Goal: Task Accomplishment & Management: Use online tool/utility

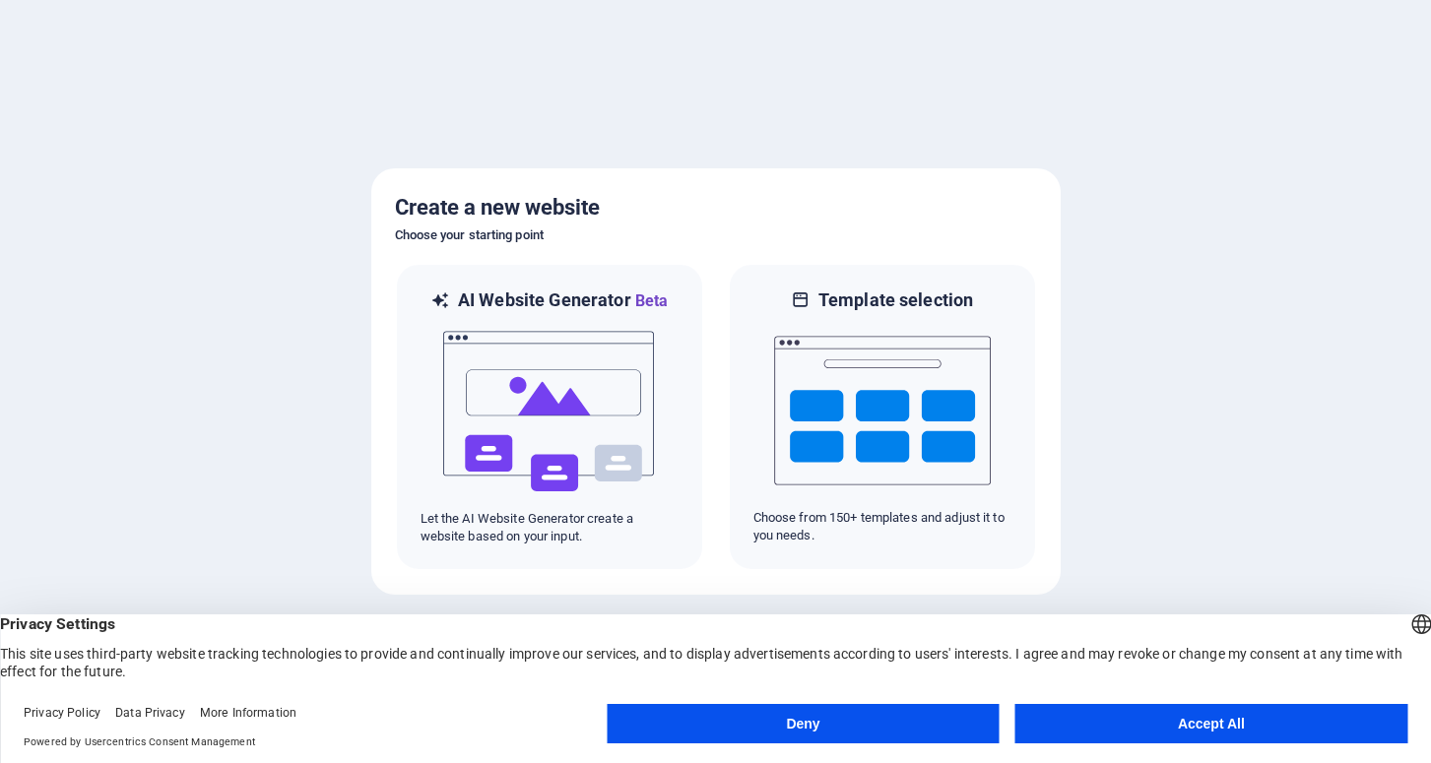
click at [1098, 722] on button "Accept All" at bounding box center [1211, 723] width 392 height 39
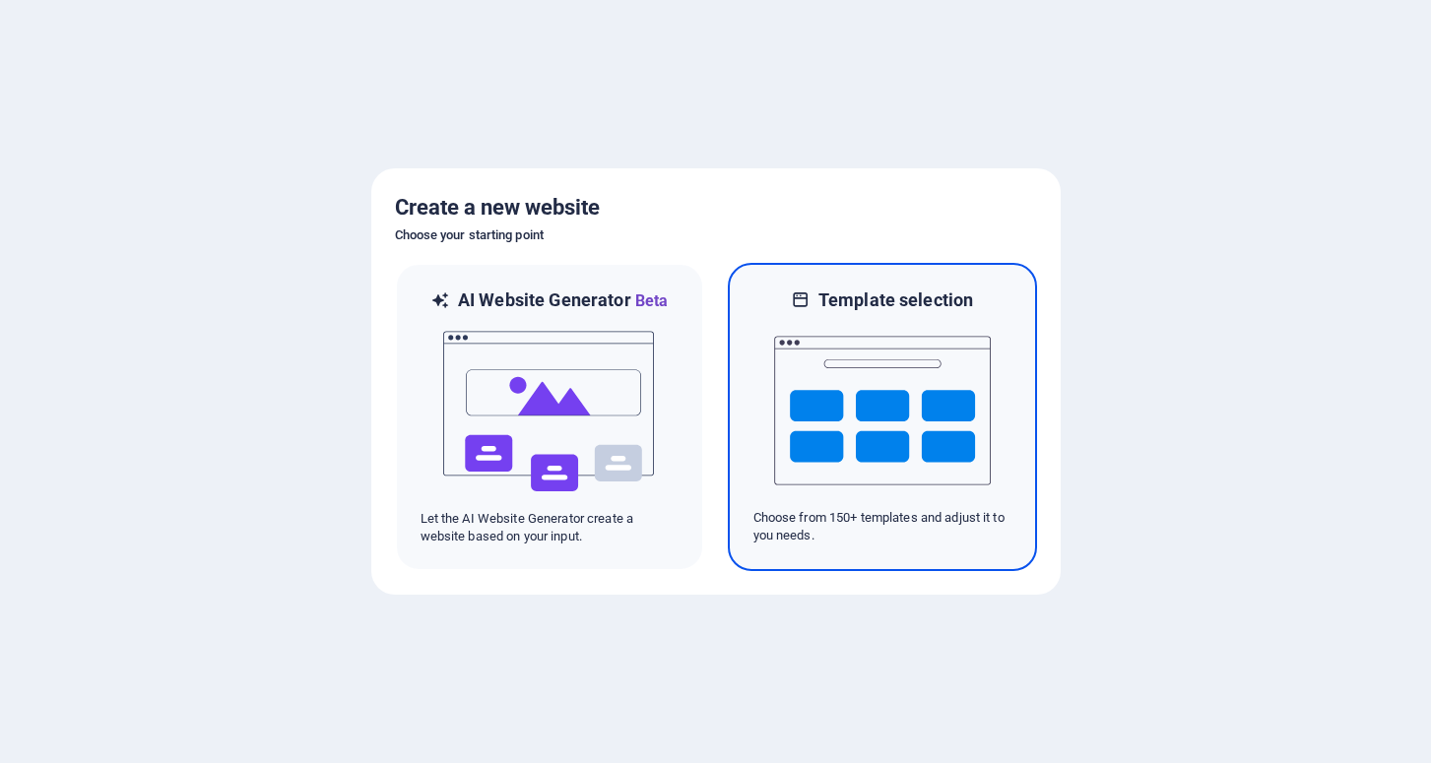
click at [819, 486] on img at bounding box center [882, 410] width 217 height 197
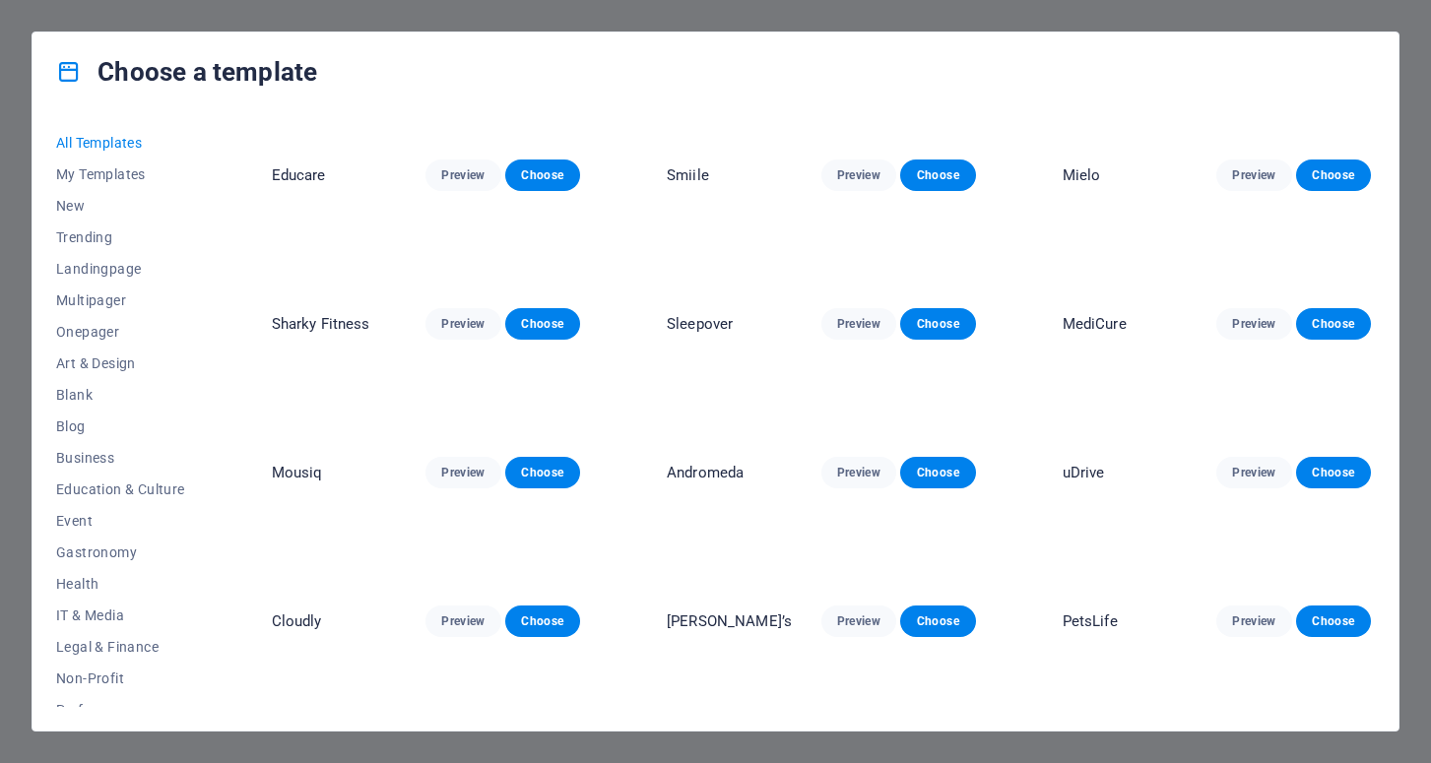
scroll to position [4916, 0]
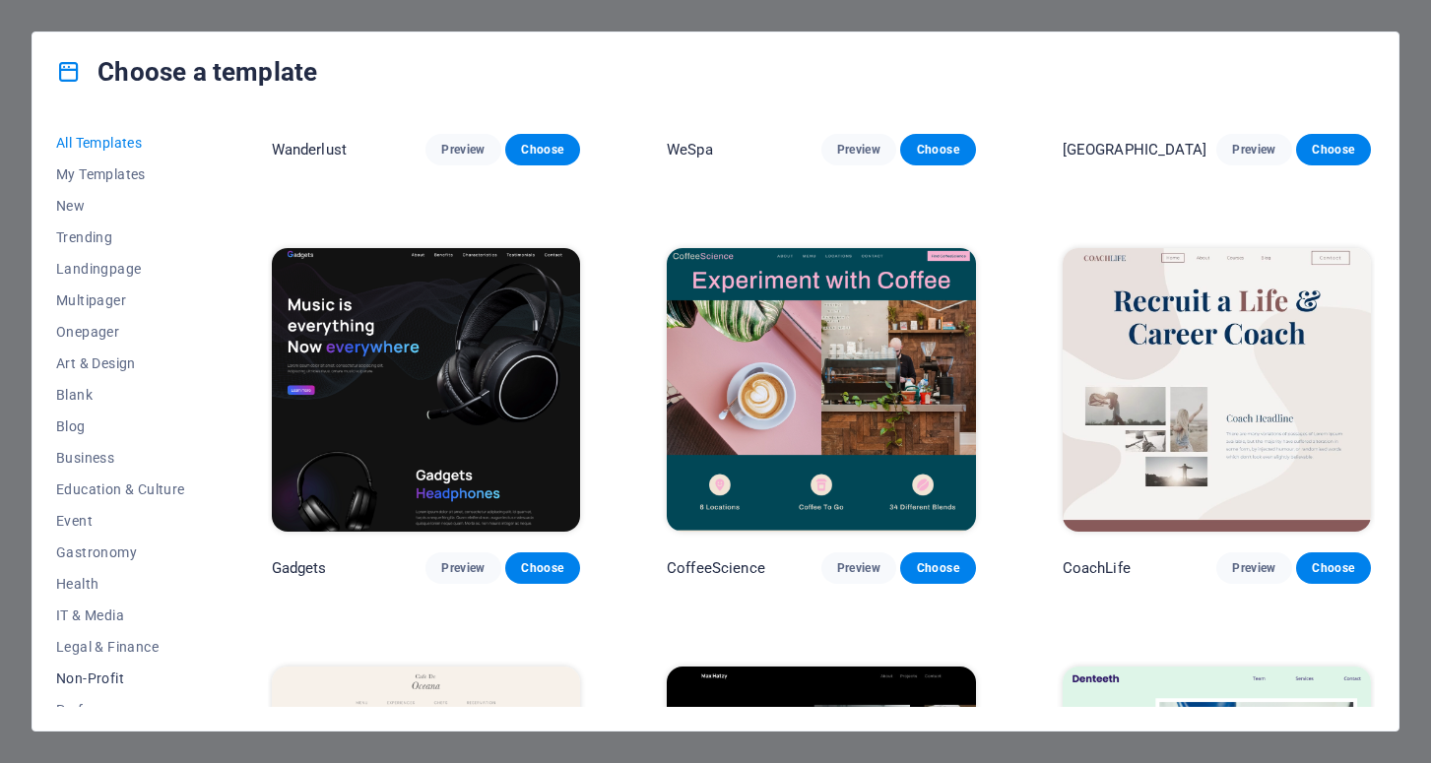
click at [92, 678] on span "Non-Profit" at bounding box center [120, 679] width 129 height 16
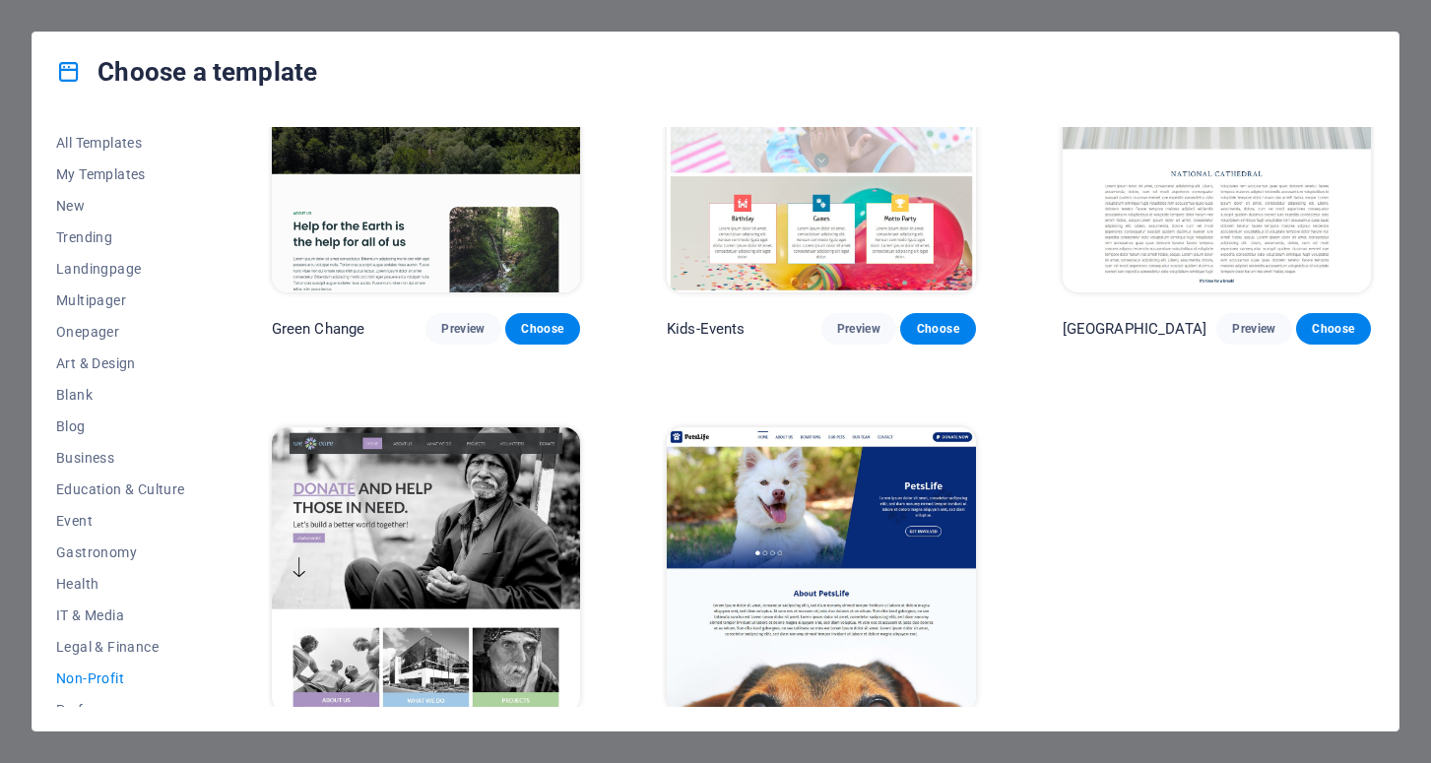
scroll to position [135, 0]
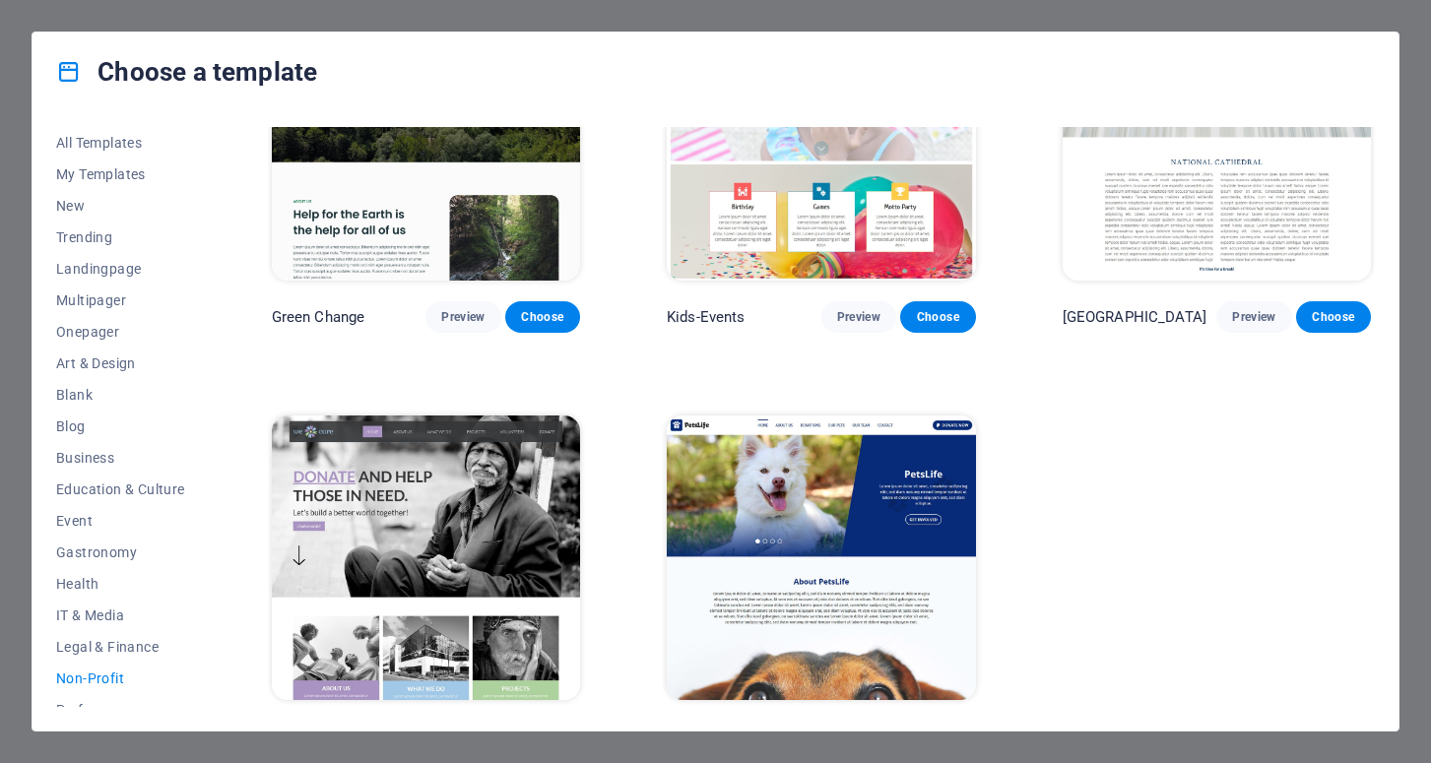
click at [472, 543] on img at bounding box center [426, 558] width 308 height 285
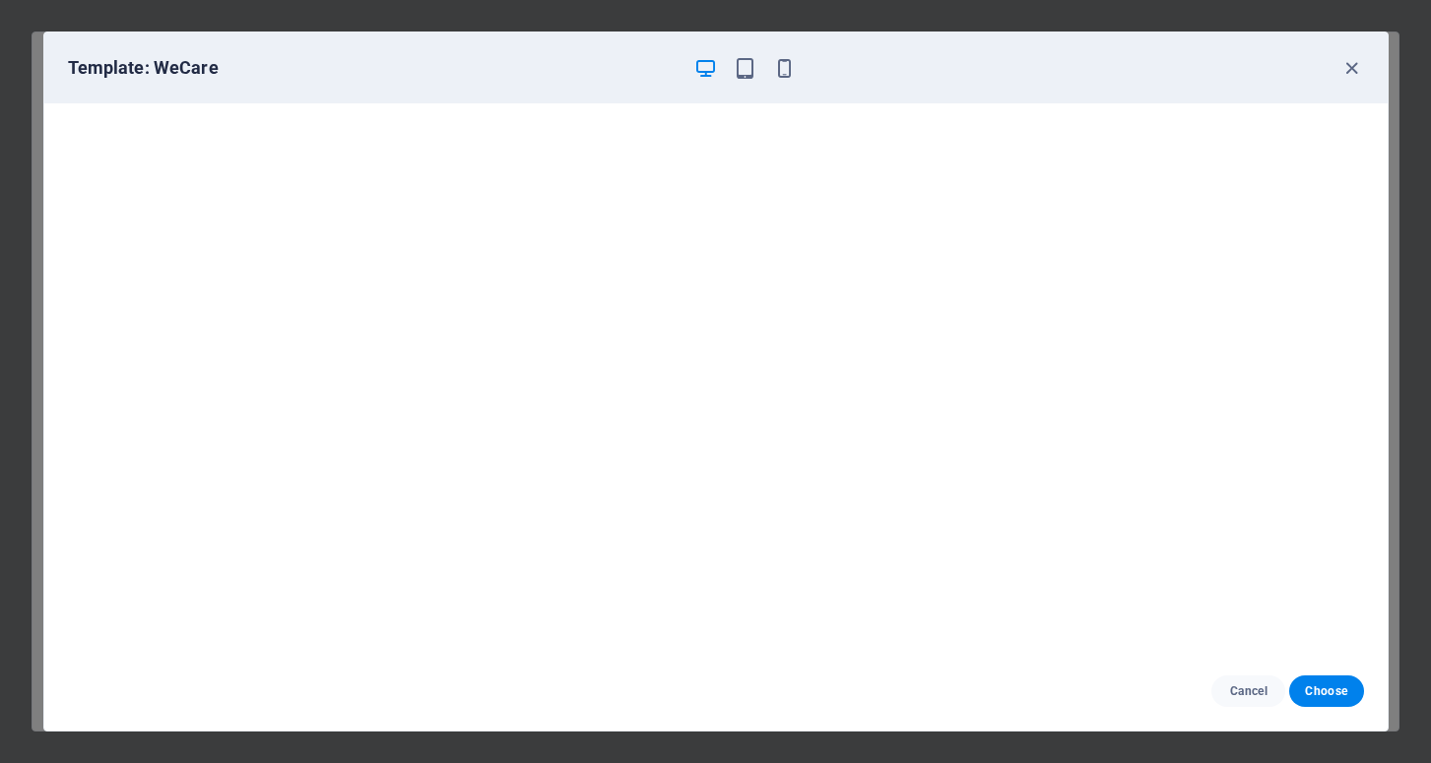
scroll to position [0, 0]
click at [1314, 691] on span "Choose" at bounding box center [1326, 692] width 42 height 16
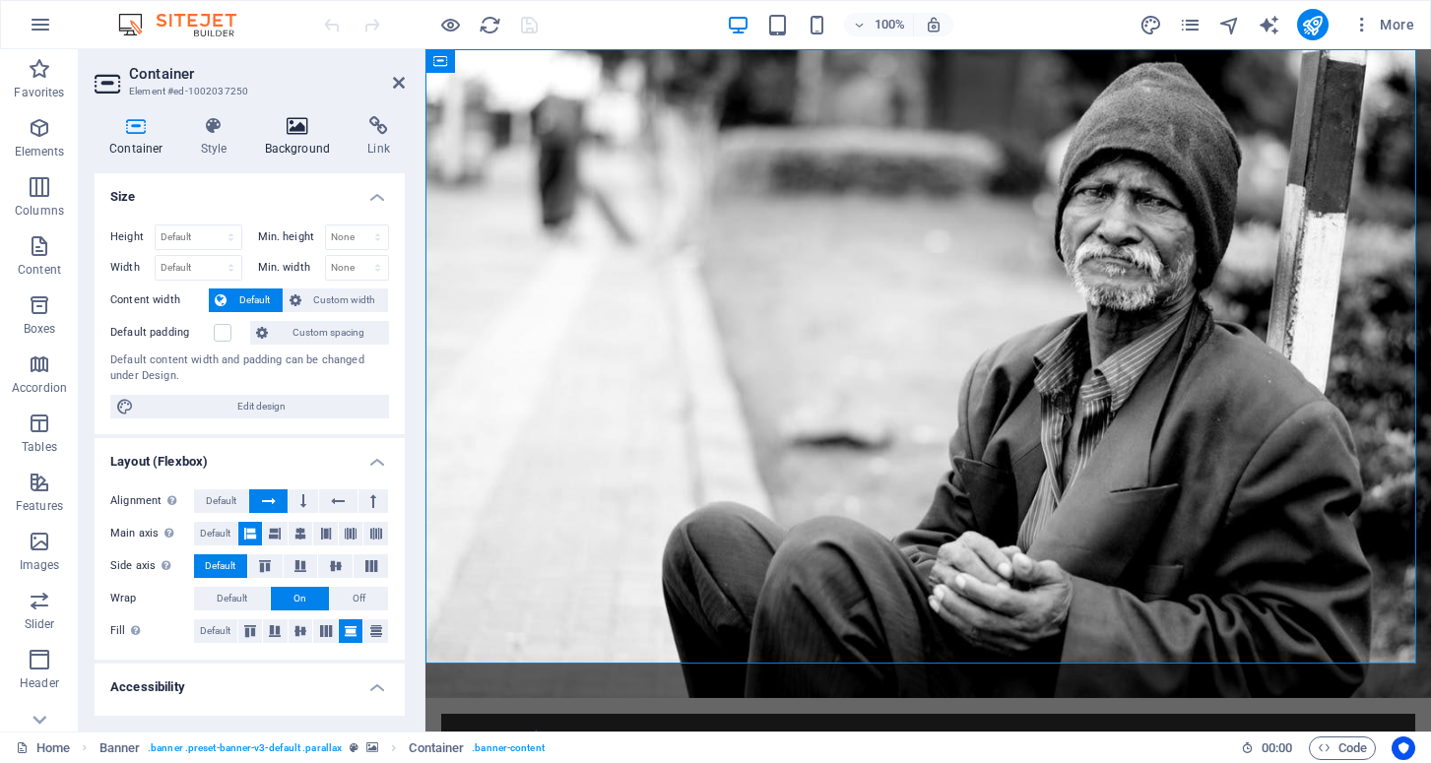
click at [294, 131] on icon at bounding box center [298, 126] width 96 height 20
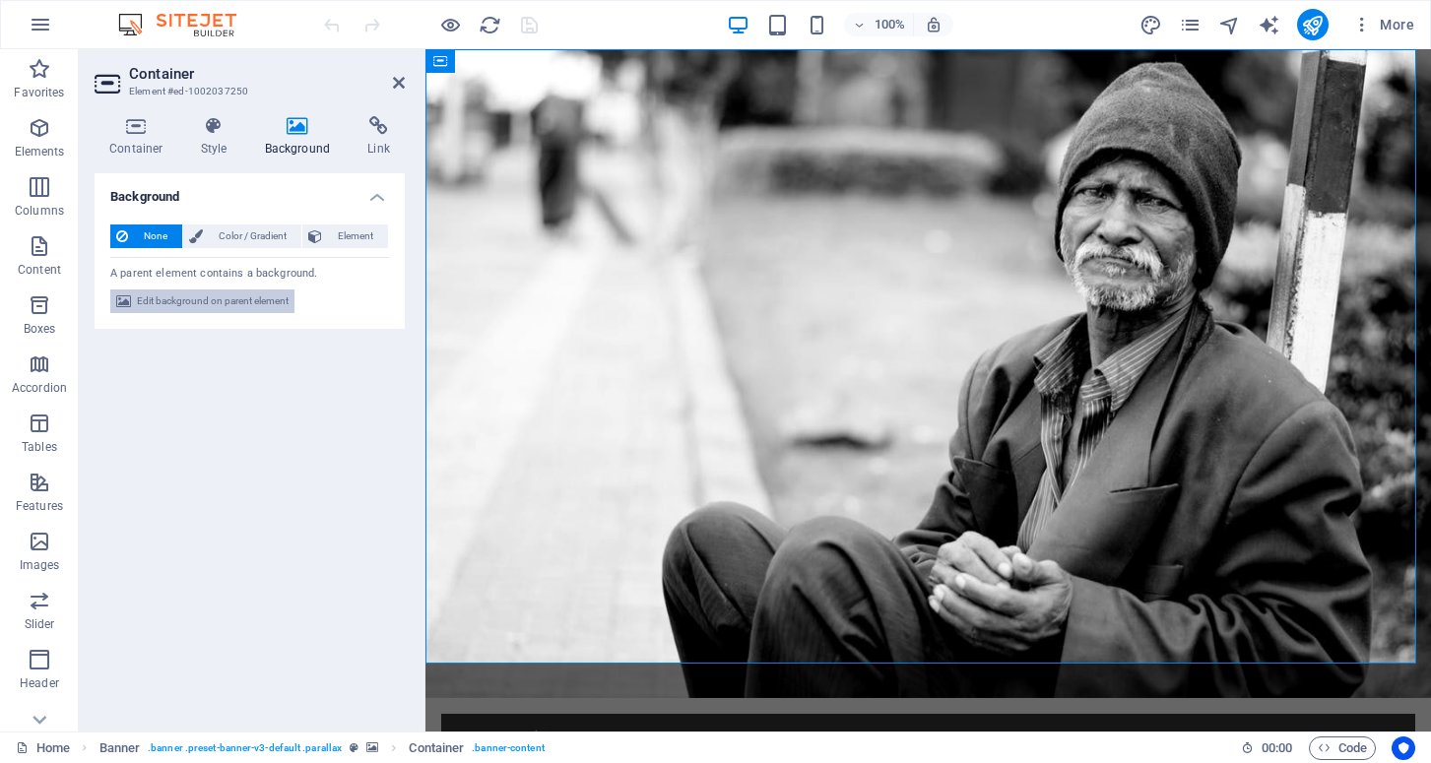
click at [181, 299] on span "Edit background on parent element" at bounding box center [213, 302] width 152 height 24
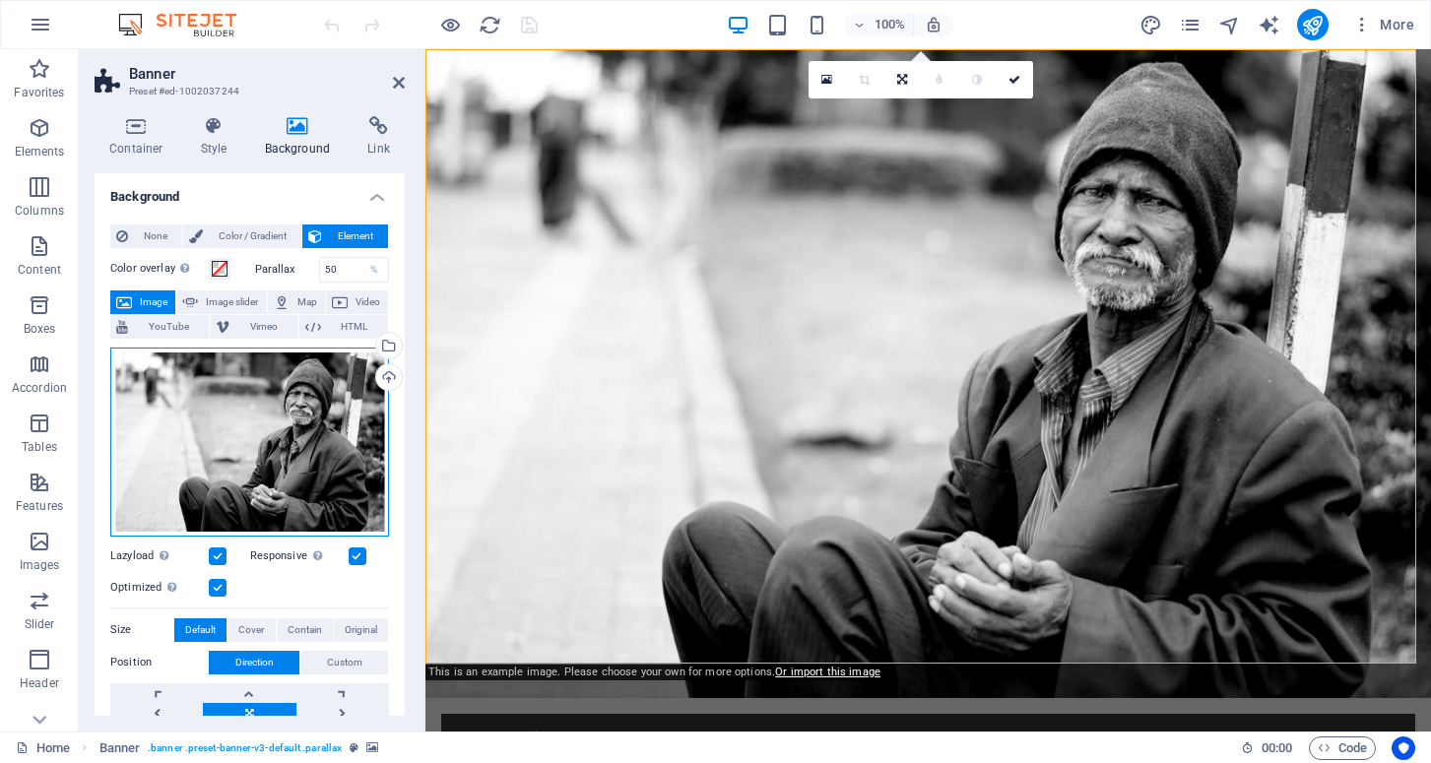
click at [229, 406] on div "Drag files here, click to choose files or select files from Files or our free s…" at bounding box center [249, 442] width 279 height 189
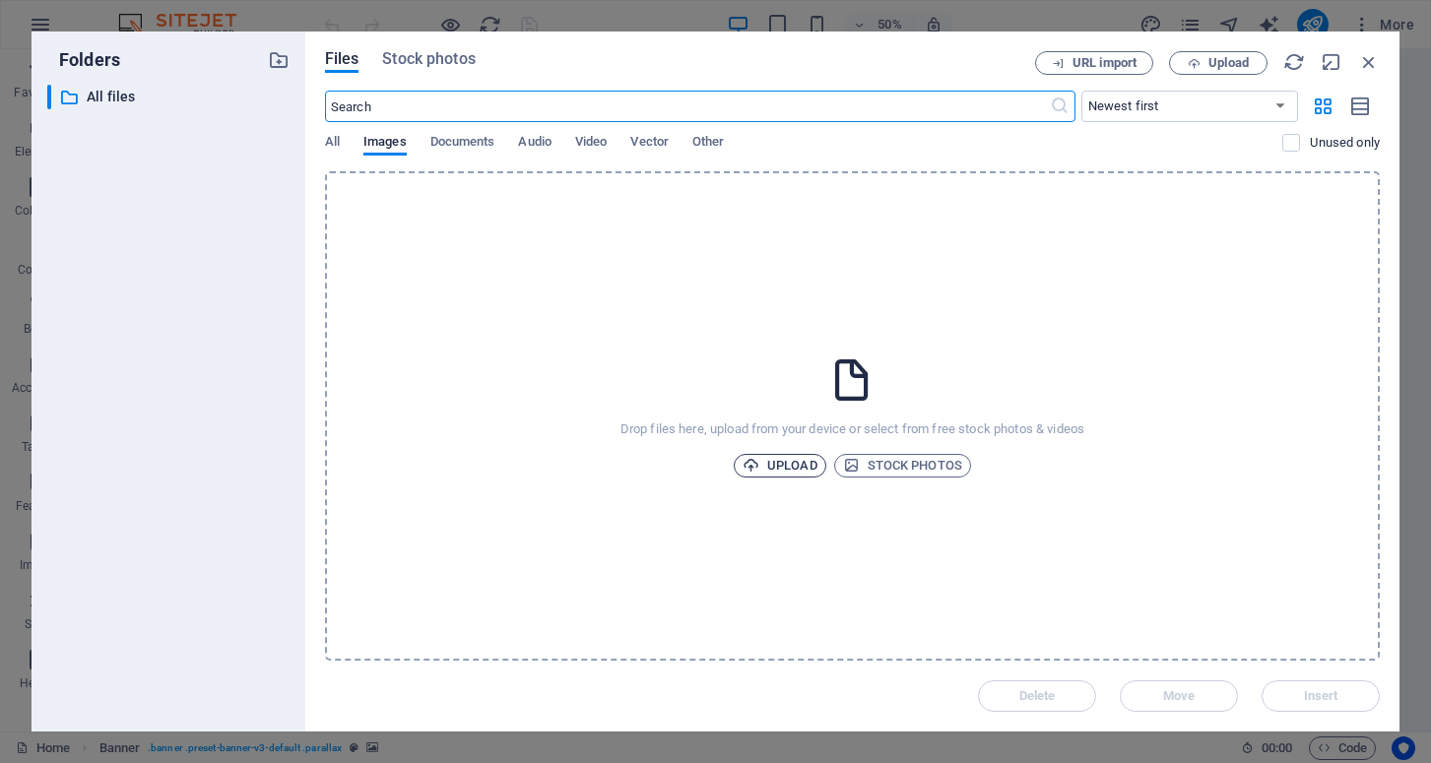
click at [771, 467] on span "Upload" at bounding box center [780, 466] width 75 height 24
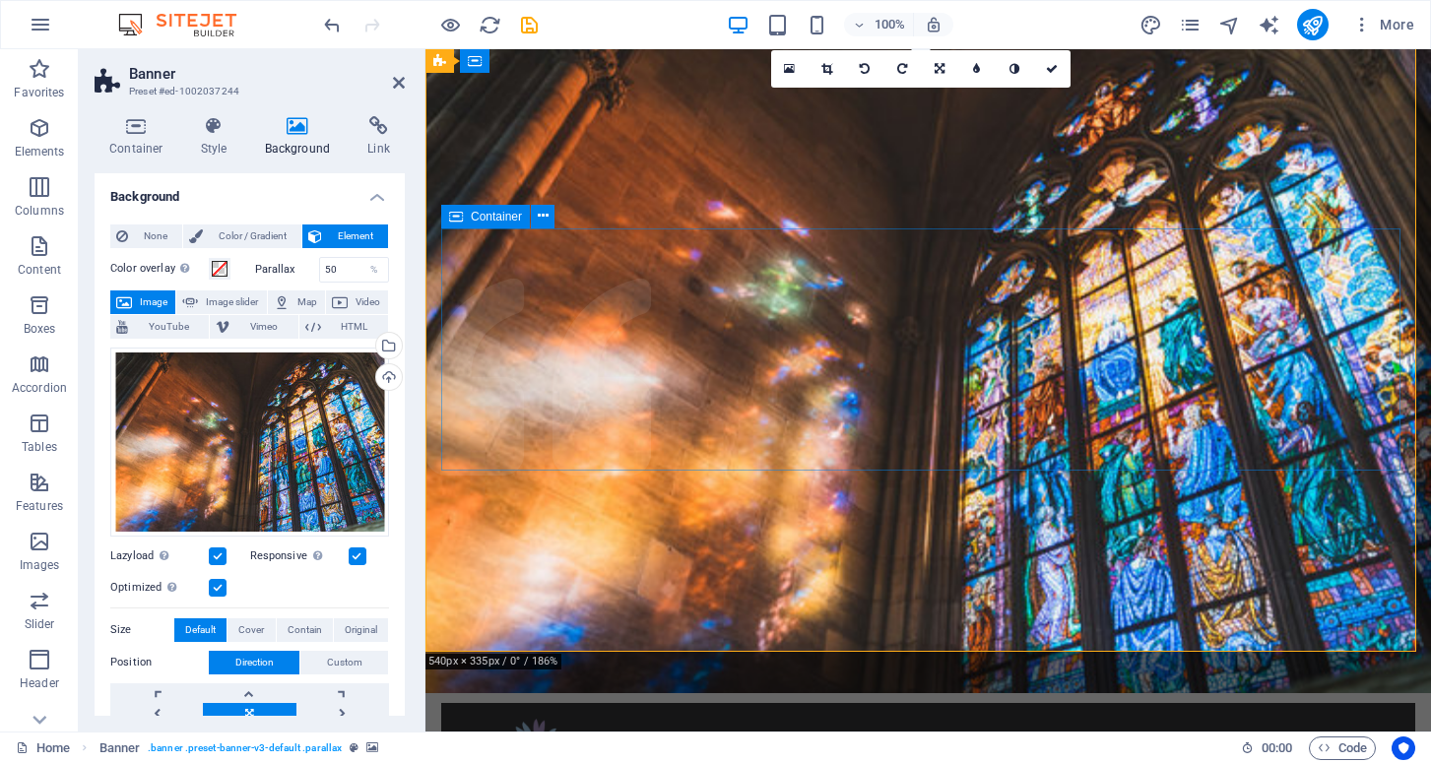
scroll to position [11, 0]
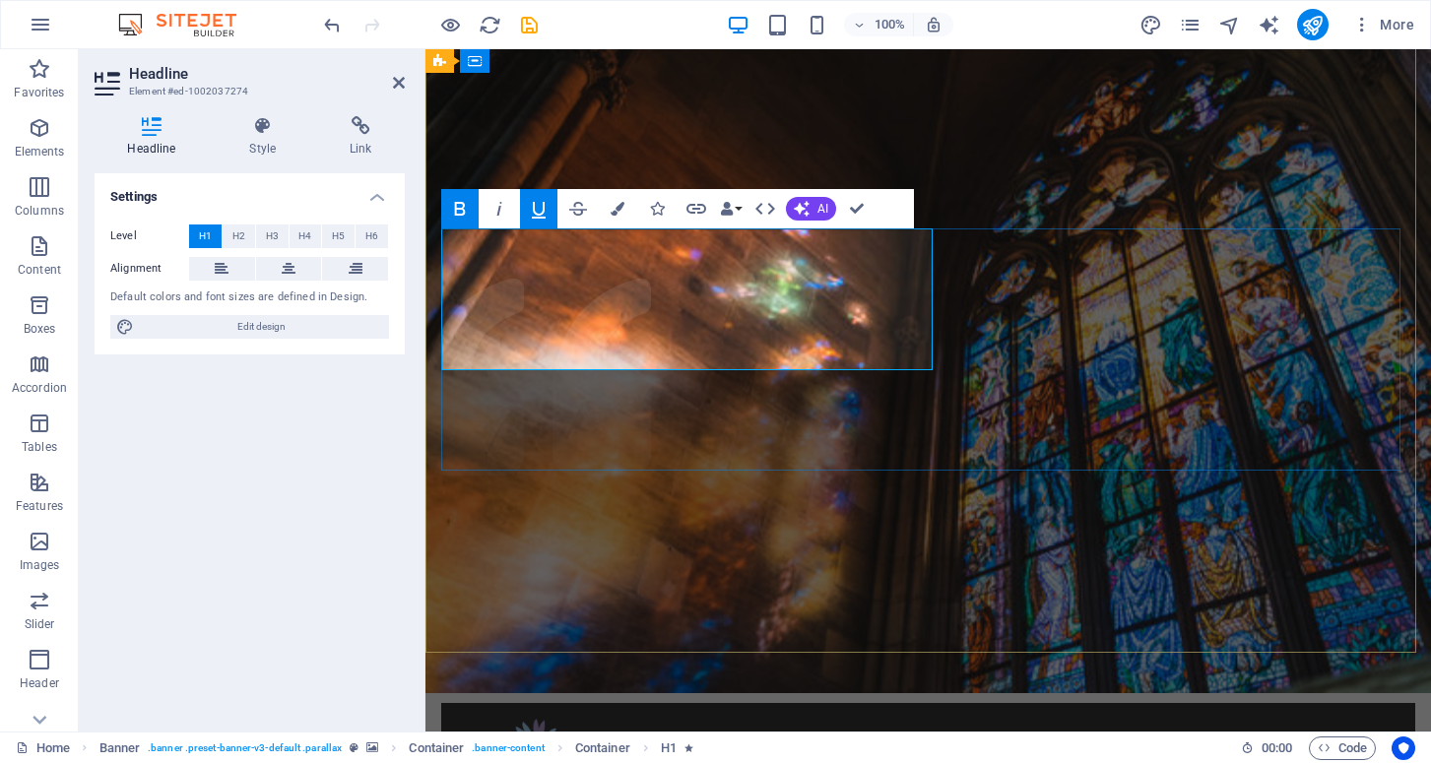
drag, startPoint x: 873, startPoint y: 345, endPoint x: 438, endPoint y: 247, distance: 445.2
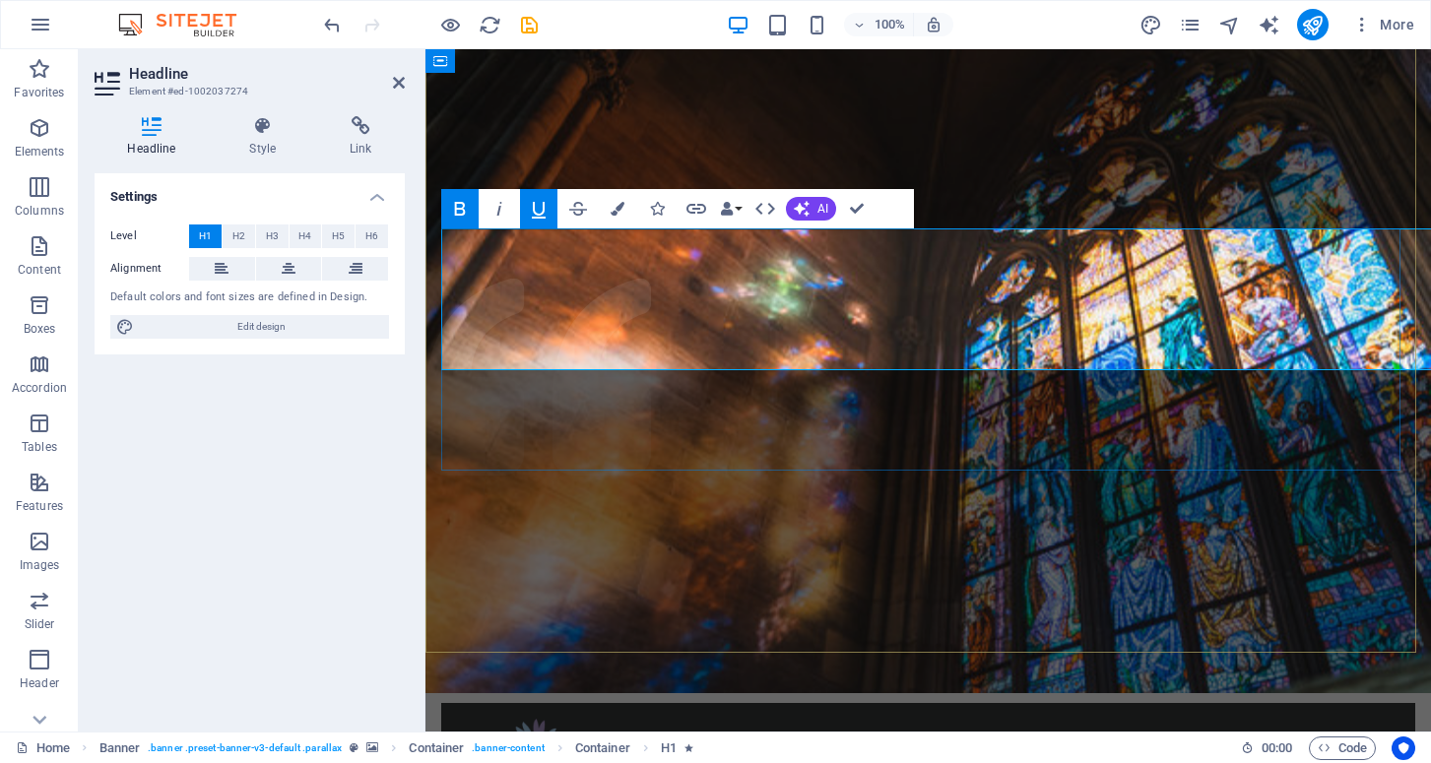
click at [262, 141] on h4 "Style" at bounding box center [267, 136] width 100 height 41
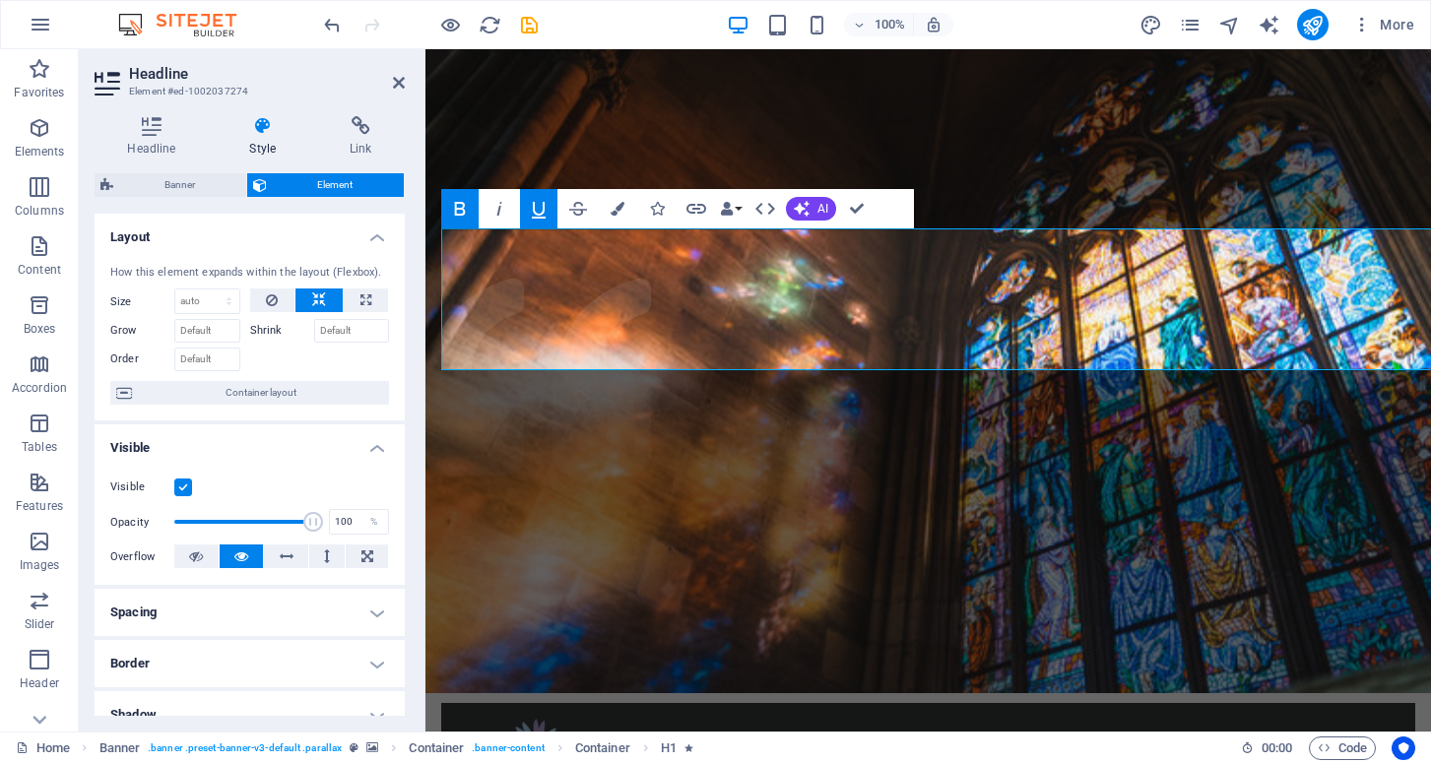
click at [262, 136] on h4 "Style" at bounding box center [267, 136] width 100 height 41
click at [149, 145] on h4 "Headline" at bounding box center [156, 136] width 122 height 41
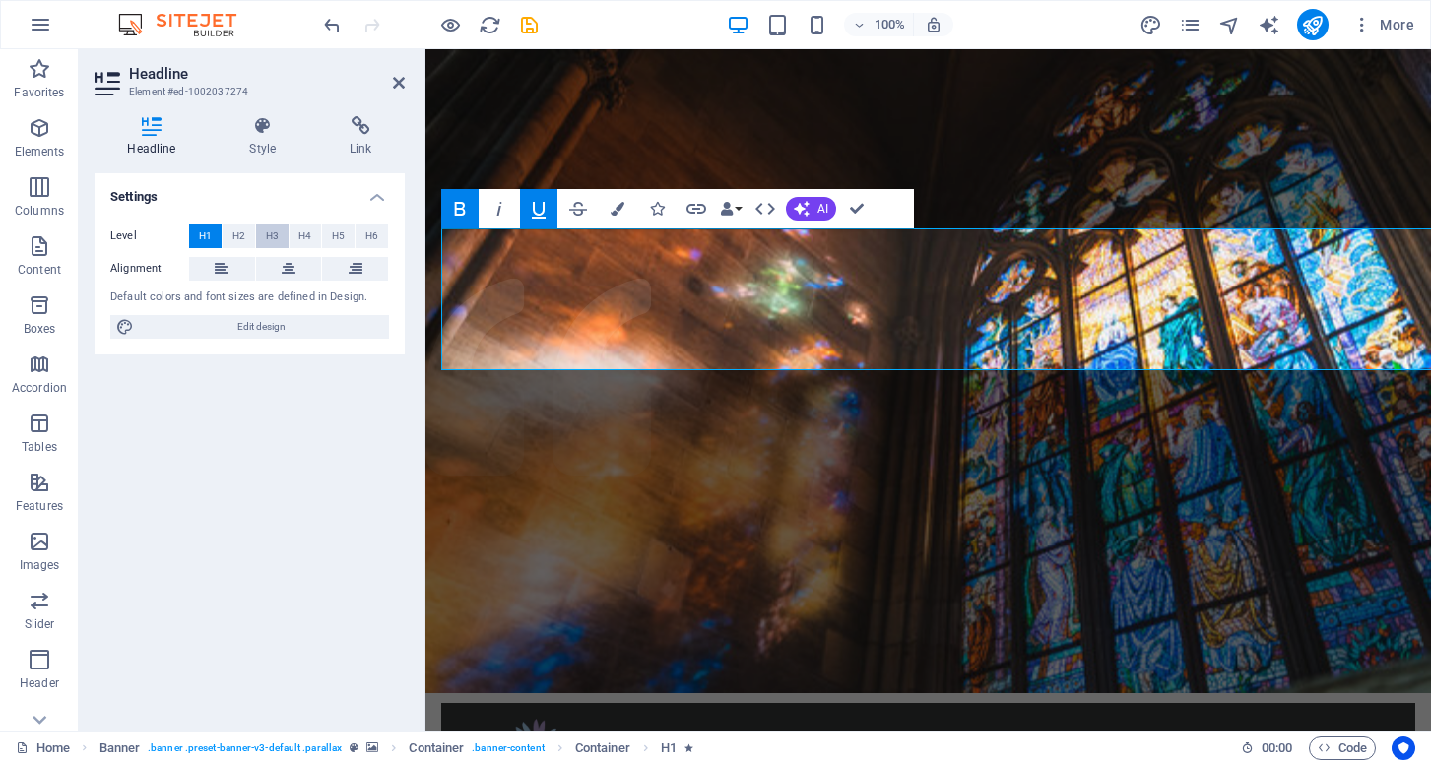
click at [275, 235] on span "H3" at bounding box center [272, 237] width 13 height 24
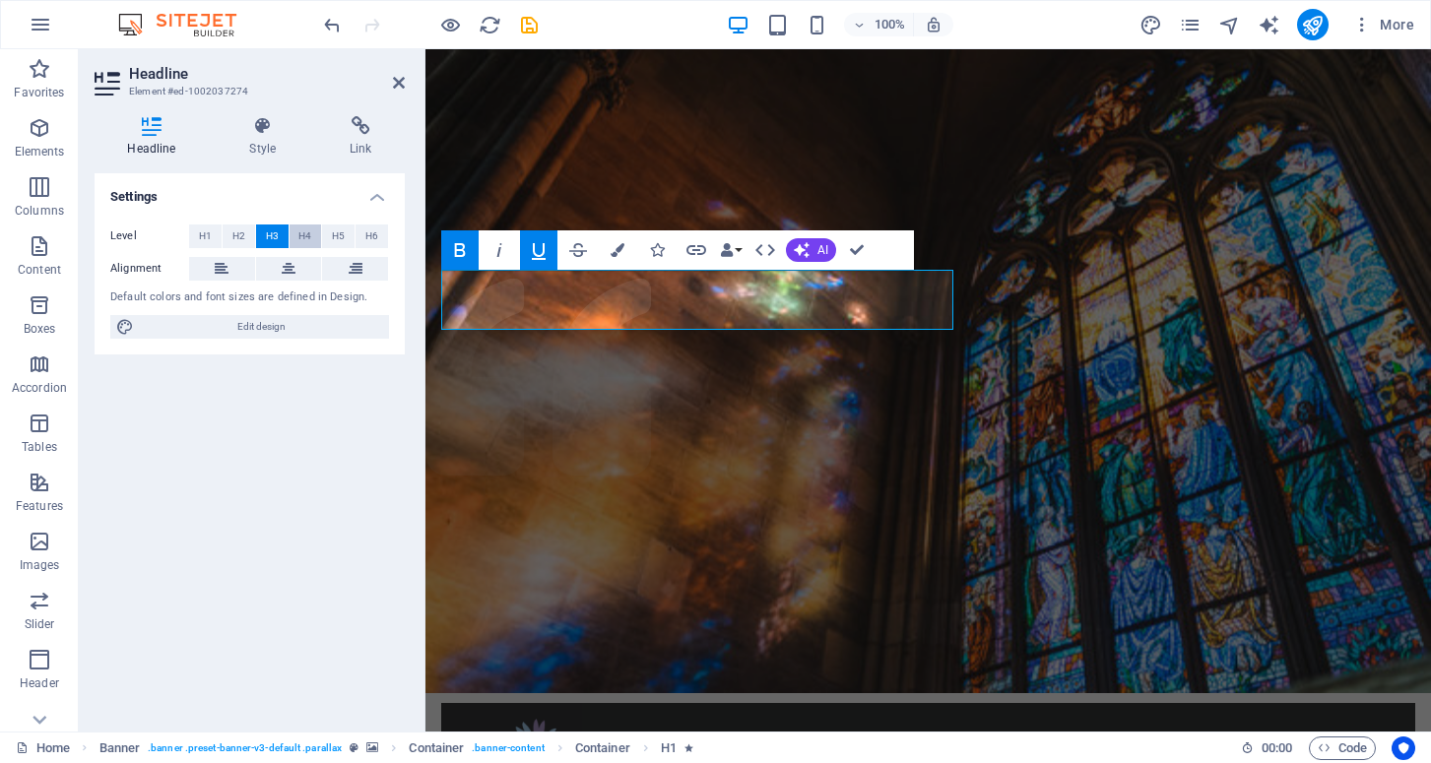
click at [299, 233] on span "H4" at bounding box center [304, 237] width 13 height 24
click at [331, 233] on button "H5" at bounding box center [338, 237] width 33 height 24
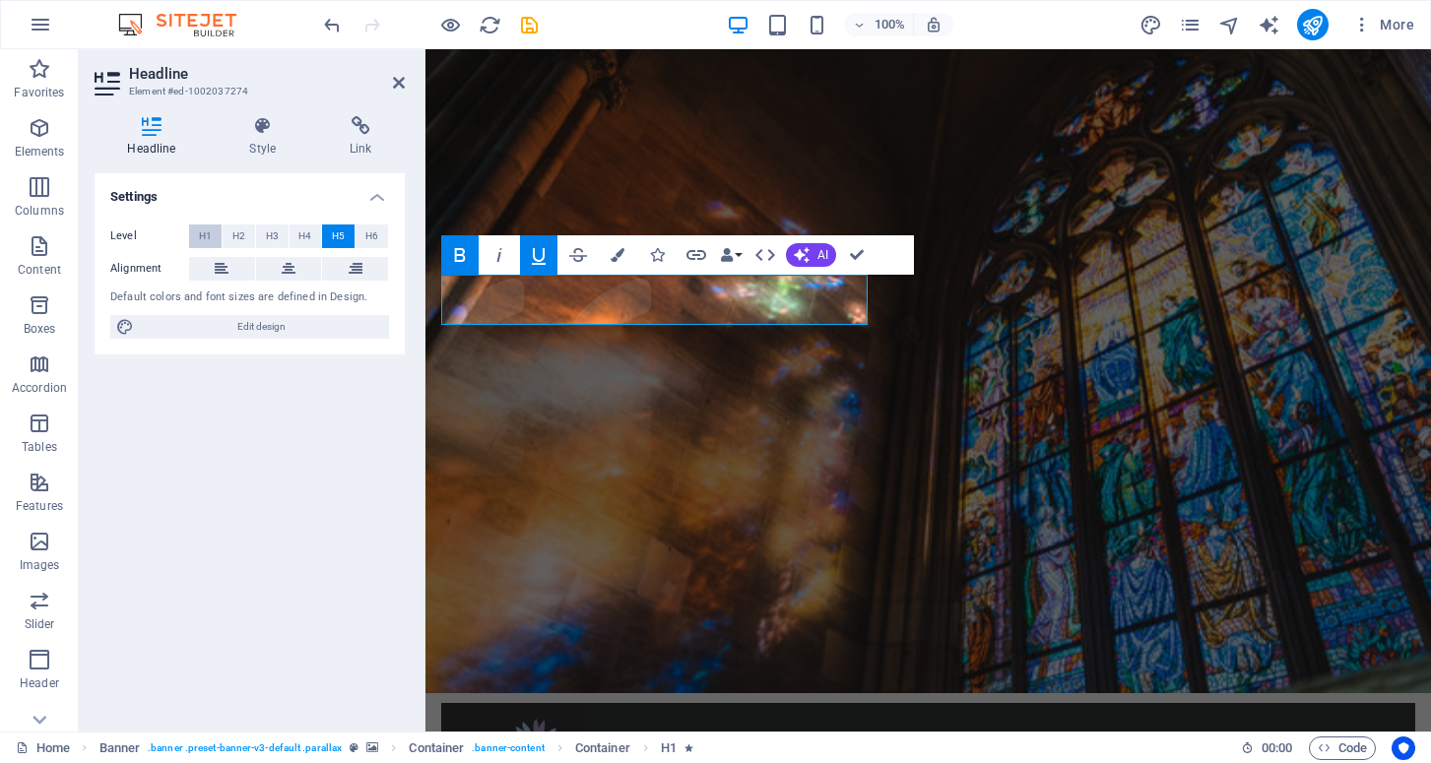
click at [212, 236] on button "H1" at bounding box center [205, 237] width 33 height 24
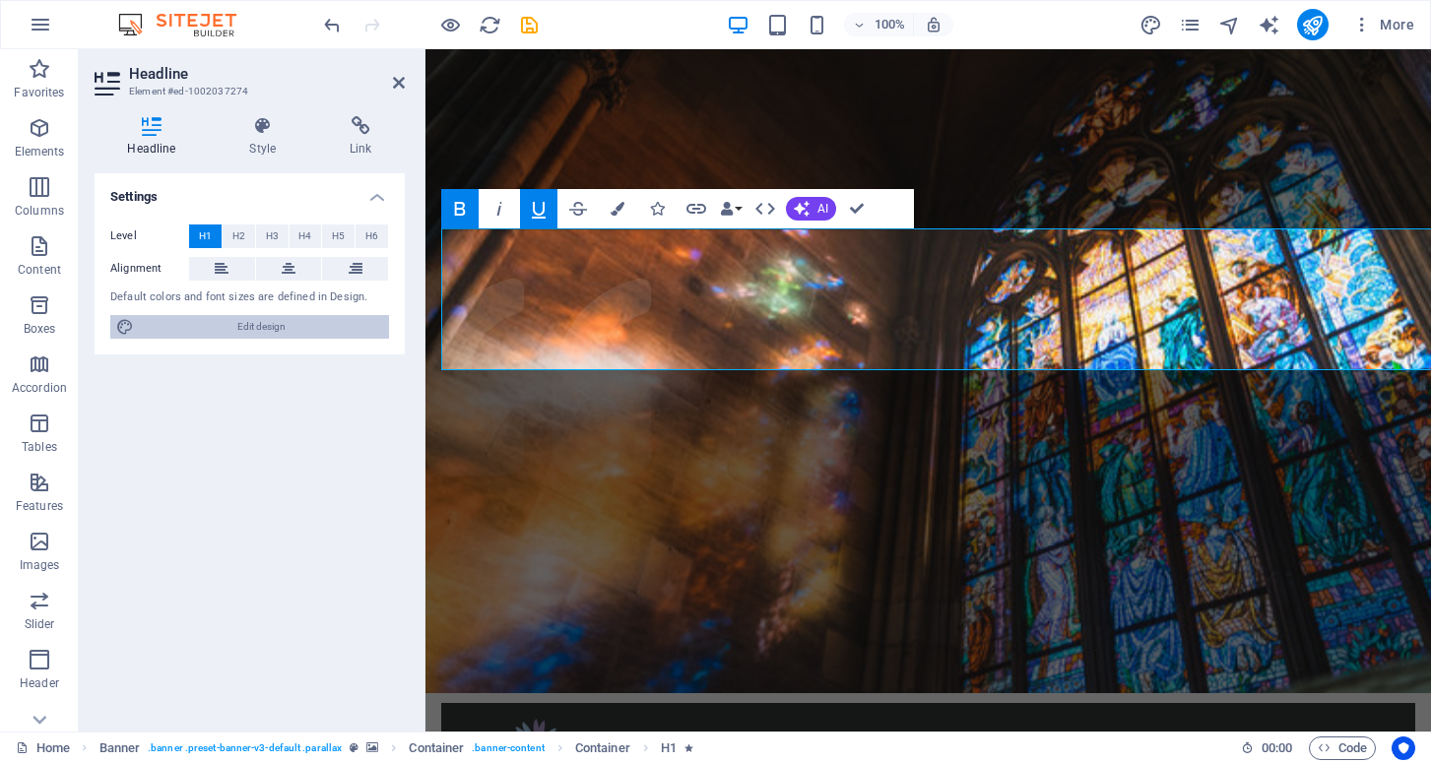
click at [213, 326] on span "Edit design" at bounding box center [261, 327] width 243 height 24
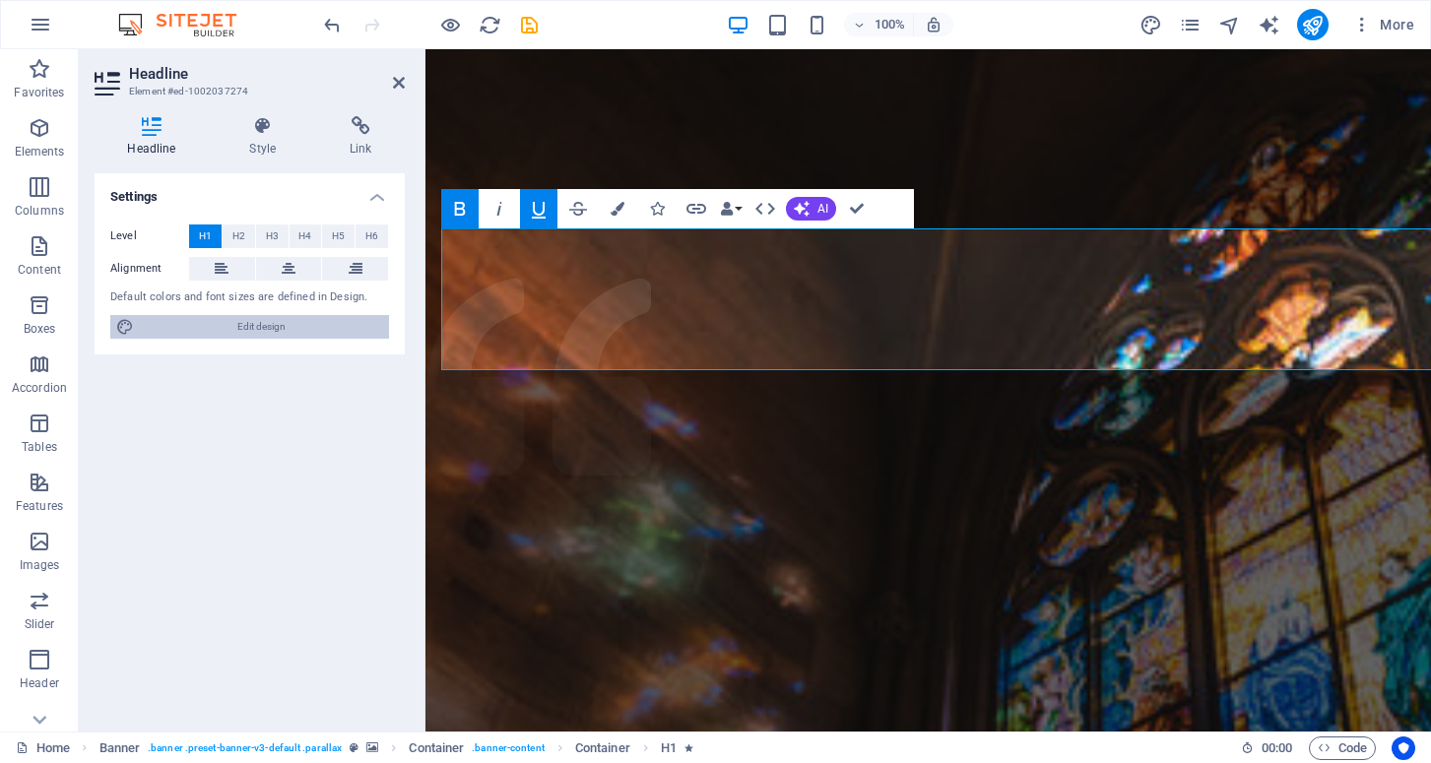
select select "rem"
select select "300"
select select "px"
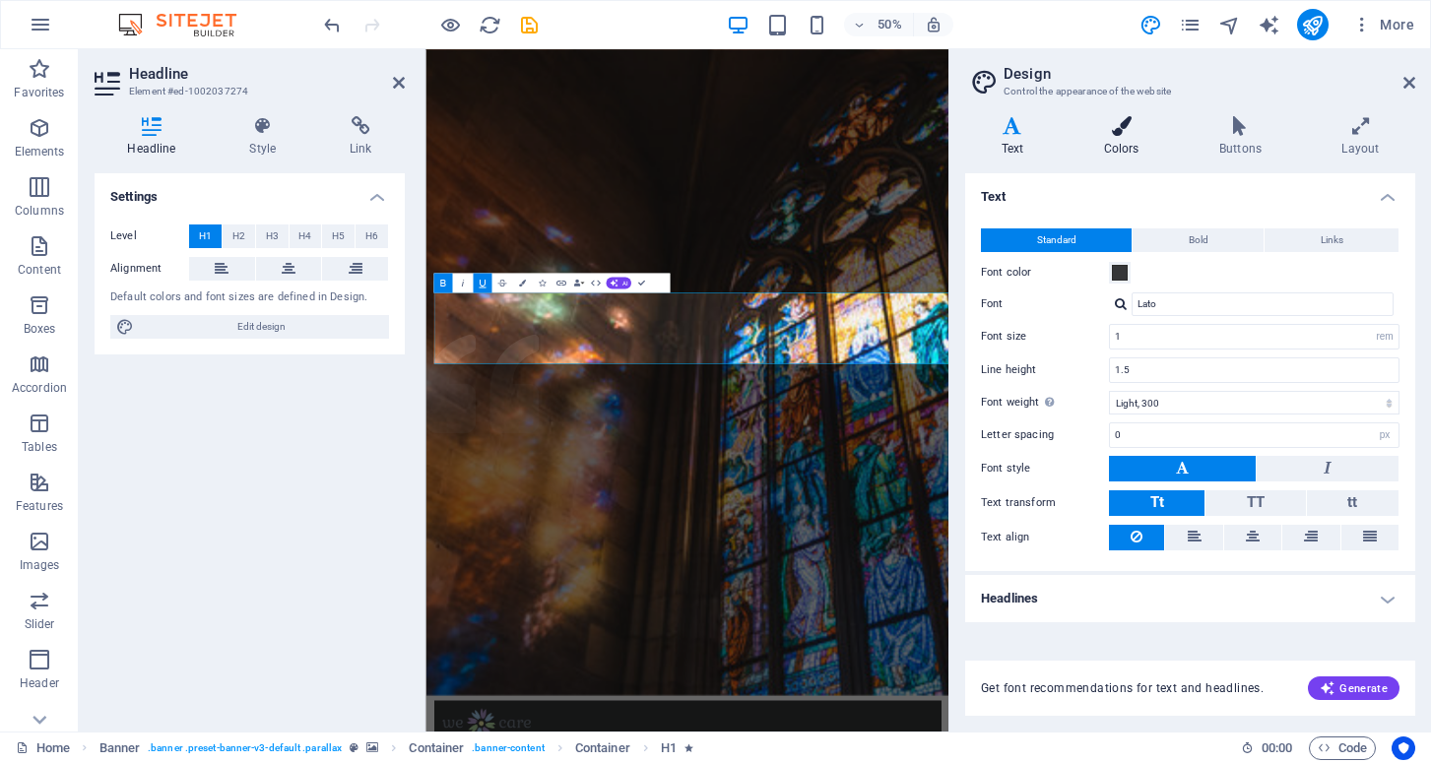
click at [1123, 140] on h4 "Colors" at bounding box center [1125, 136] width 115 height 41
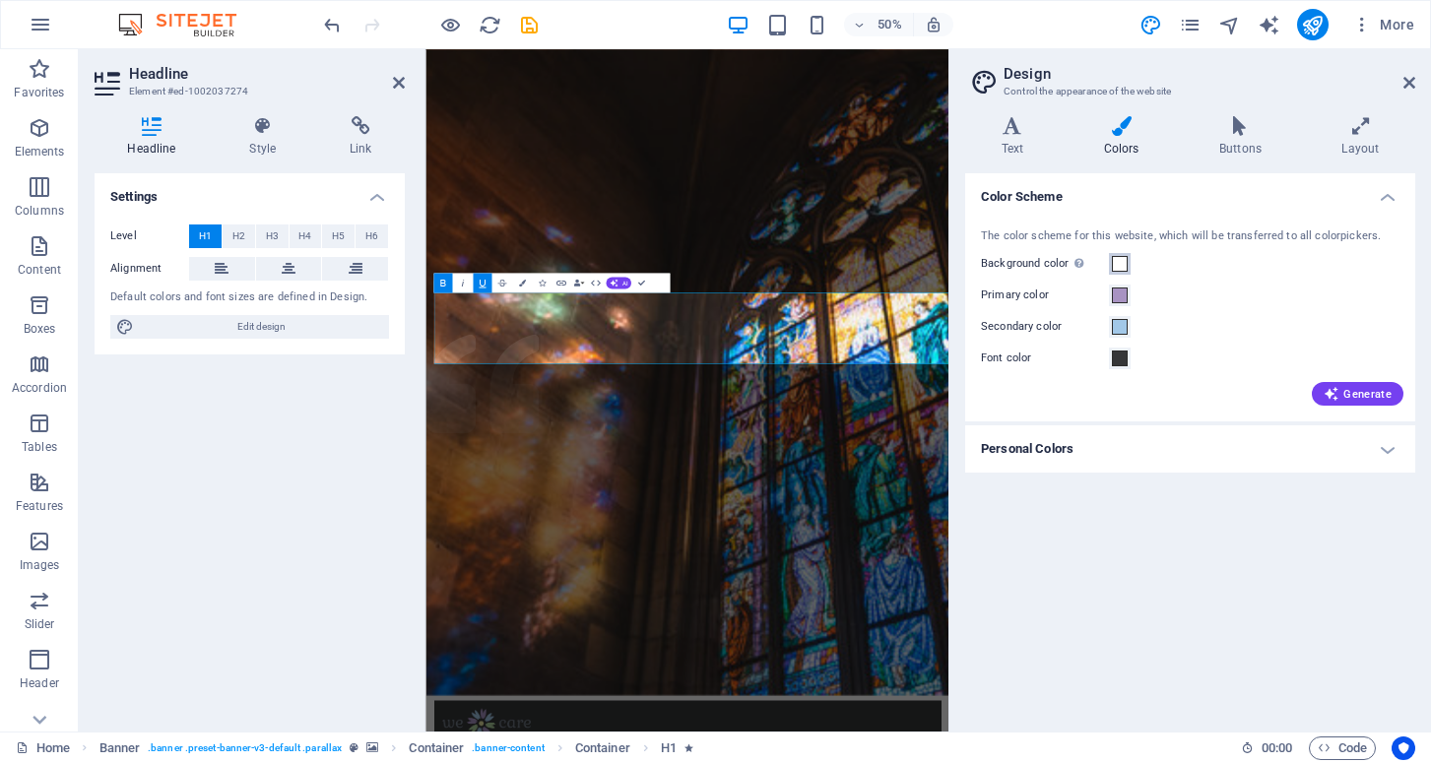
click at [1118, 265] on span at bounding box center [1120, 264] width 16 height 16
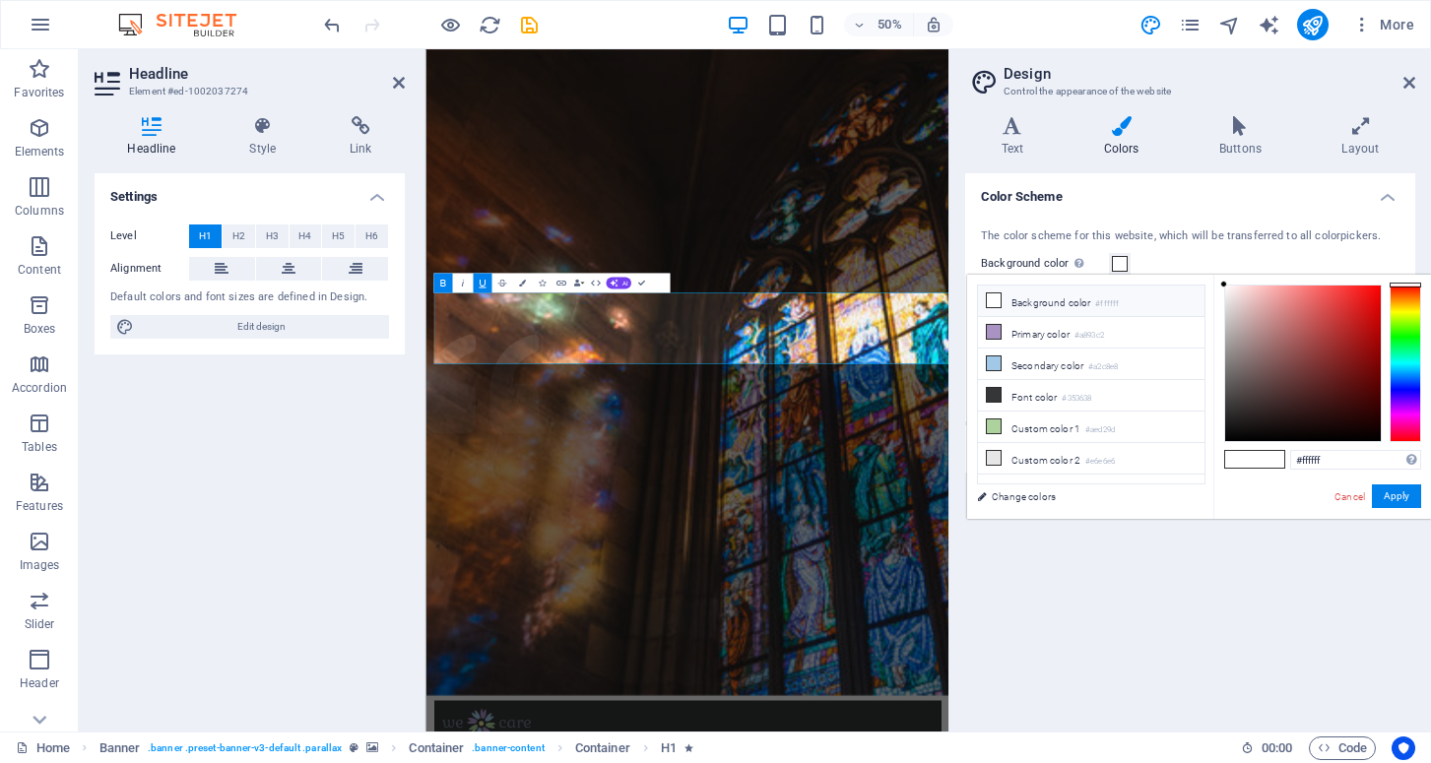
click at [1013, 304] on li "Background color #ffffff" at bounding box center [1091, 302] width 227 height 32
click at [986, 299] on span at bounding box center [994, 301] width 16 height 16
click at [1391, 490] on button "Apply" at bounding box center [1396, 497] width 49 height 24
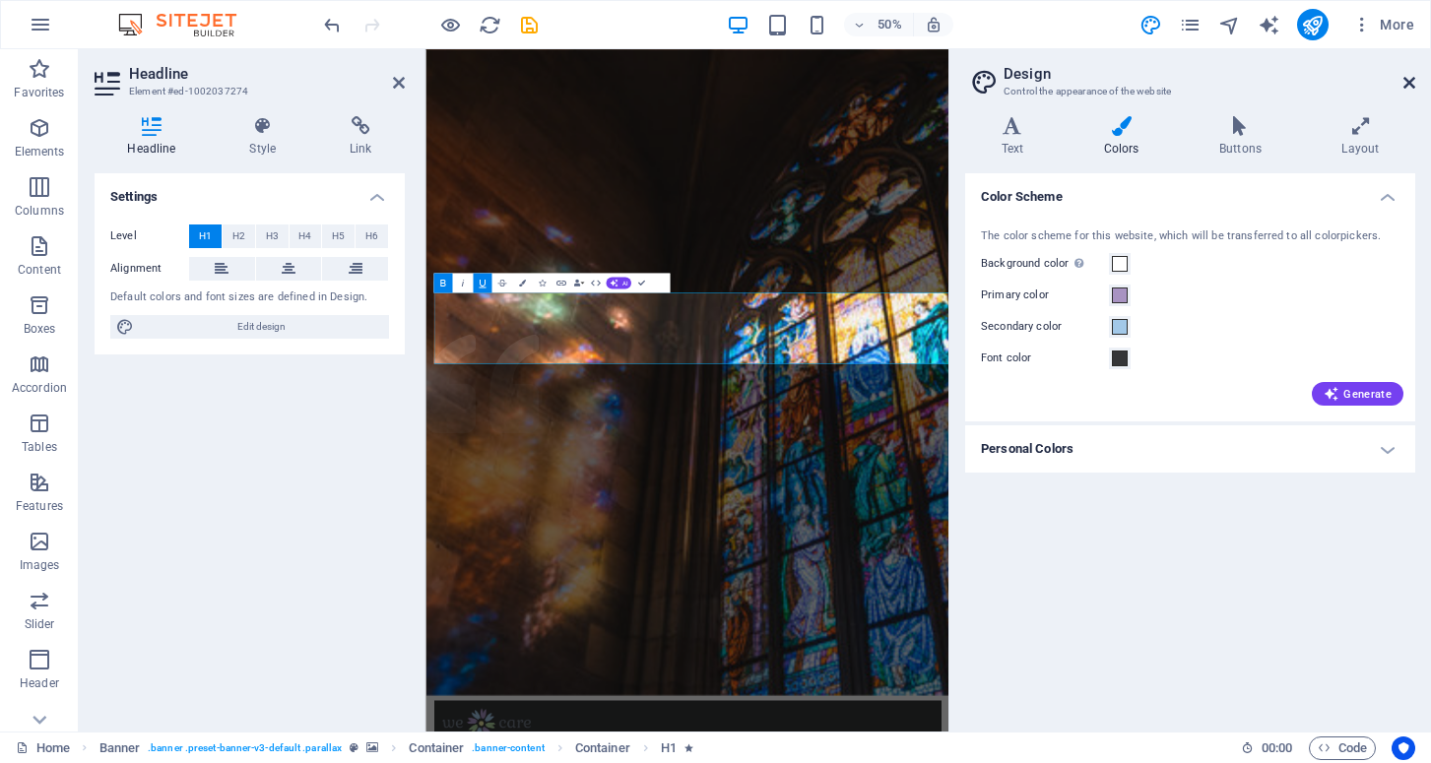
click at [1407, 83] on icon at bounding box center [1410, 83] width 12 height 16
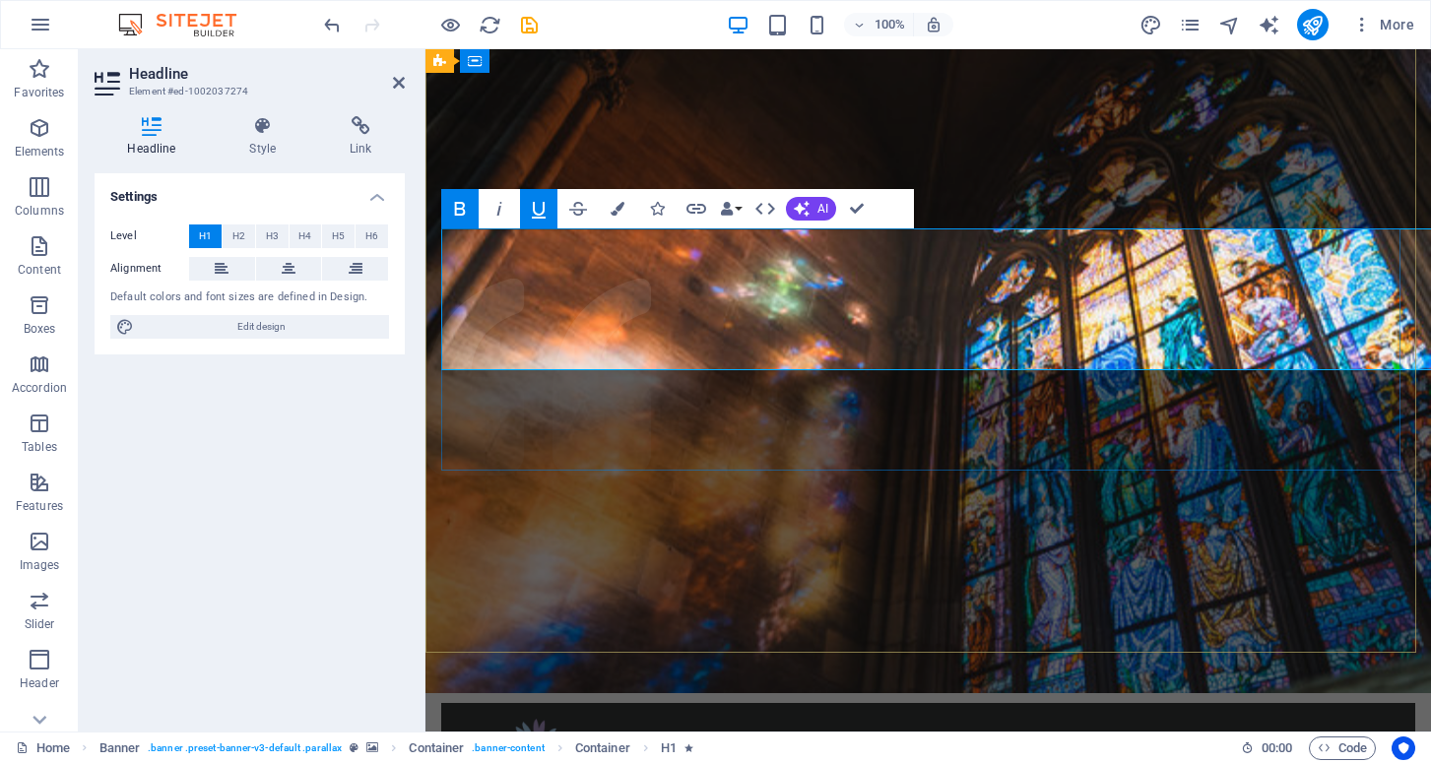
click at [270, 128] on icon at bounding box center [263, 126] width 93 height 20
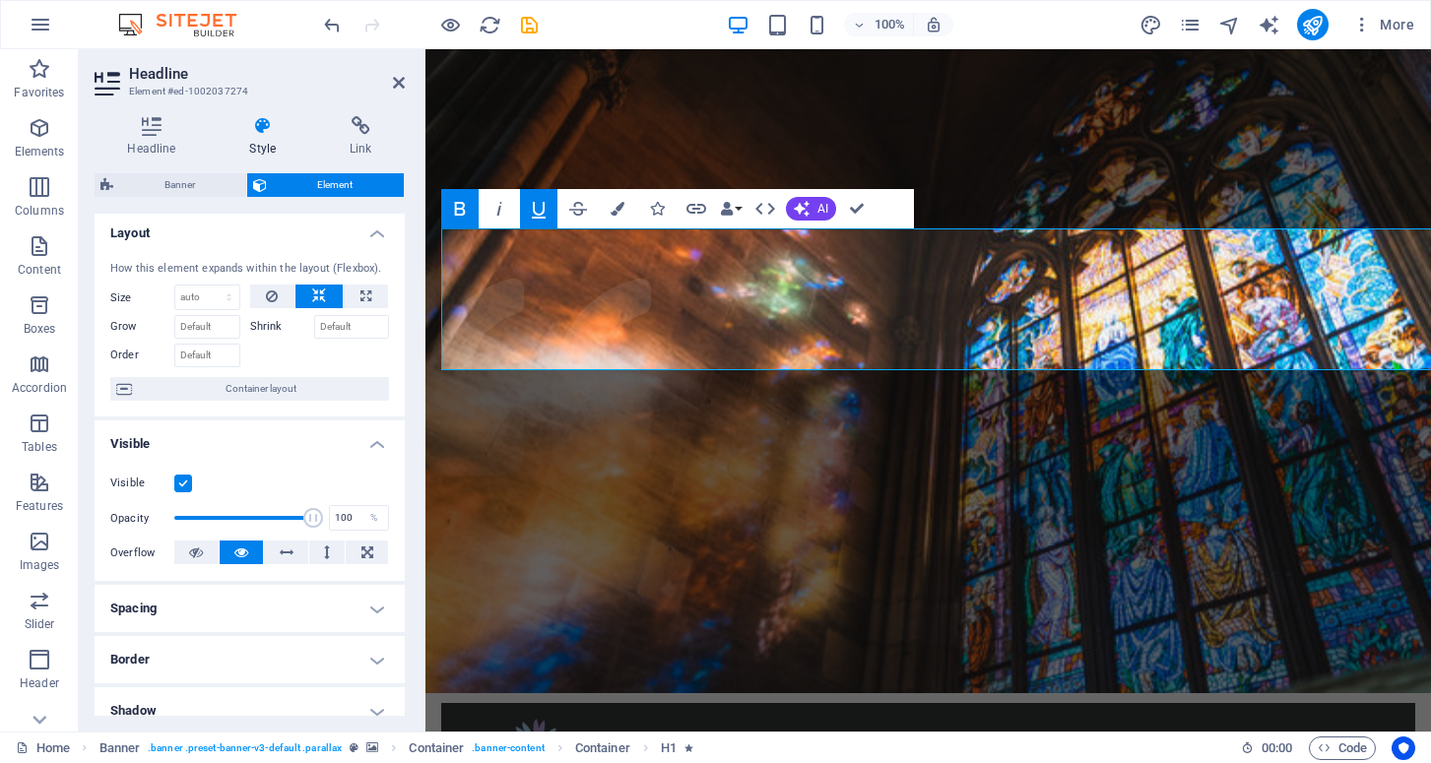
scroll to position [0, 0]
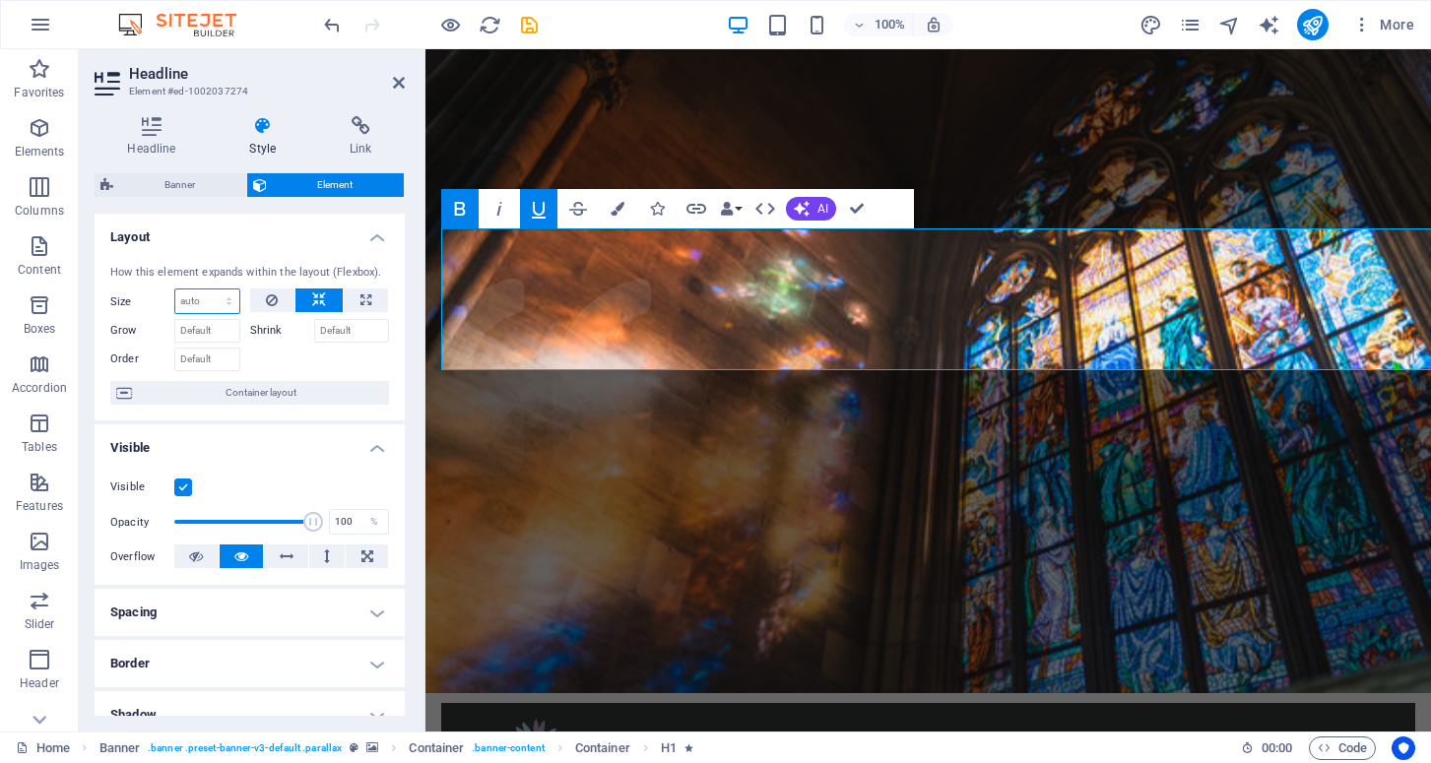
click at [223, 294] on select "Default auto px % 1/1 1/2 1/3 1/4 1/5 1/6 1/7 1/8 1/9 1/10" at bounding box center [207, 302] width 64 height 24
click at [175, 290] on select "Default auto px % 1/1 1/2 1/3 1/4 1/5 1/6 1/7 1/8 1/9 1/10" at bounding box center [207, 302] width 64 height 24
select select "DISABLED_OPTION_VALUE"
click at [319, 298] on icon at bounding box center [319, 301] width 14 height 24
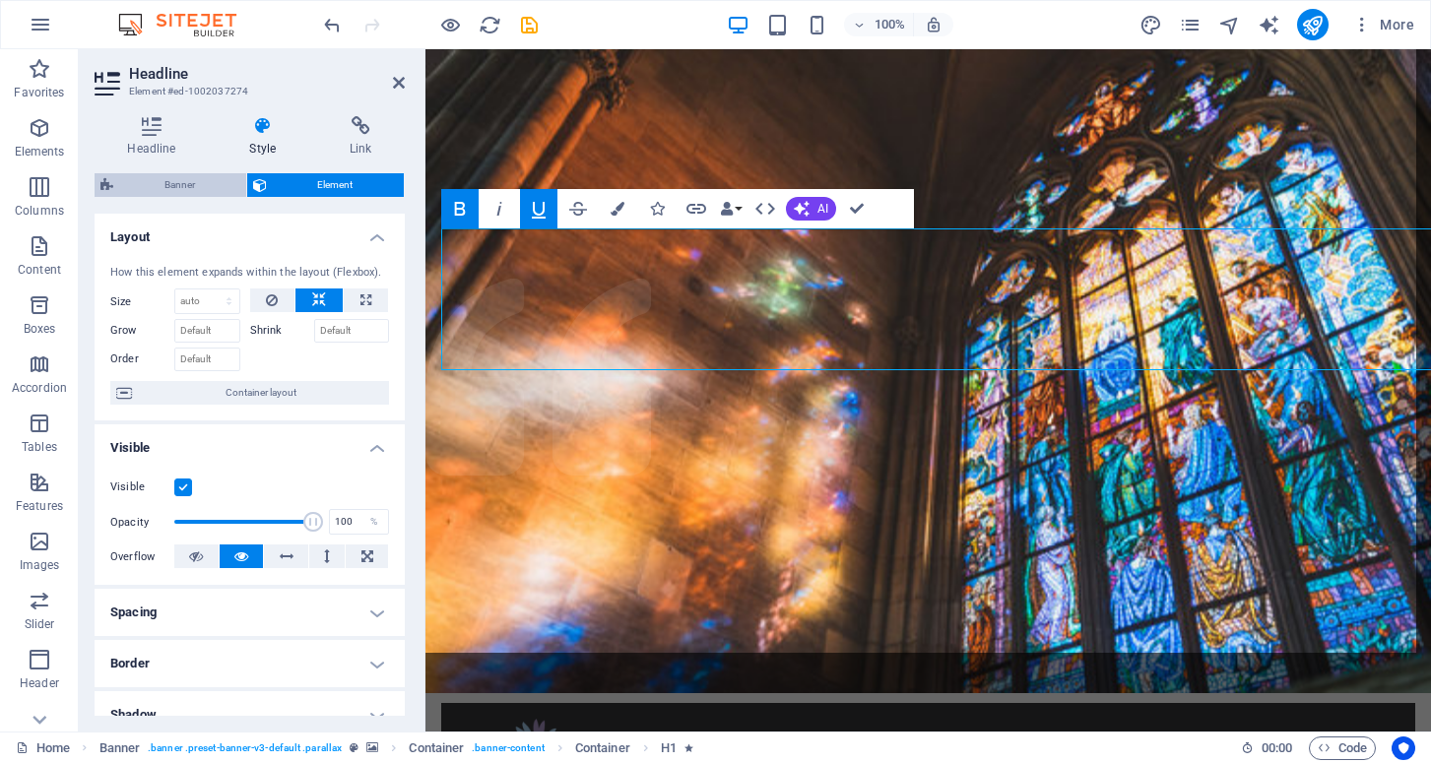
click at [191, 185] on span "Banner" at bounding box center [179, 185] width 121 height 24
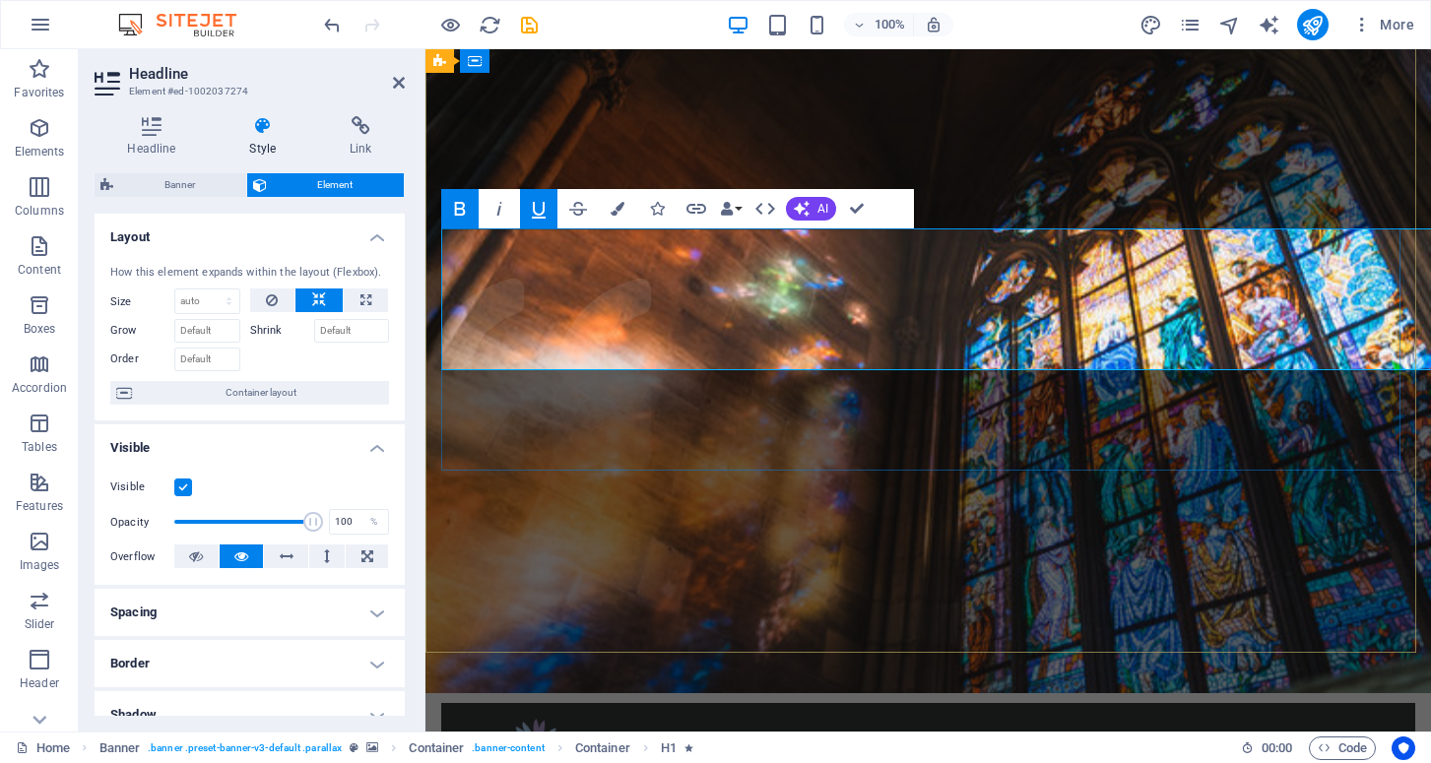
click at [819, 210] on span "AI" at bounding box center [822, 209] width 11 height 12
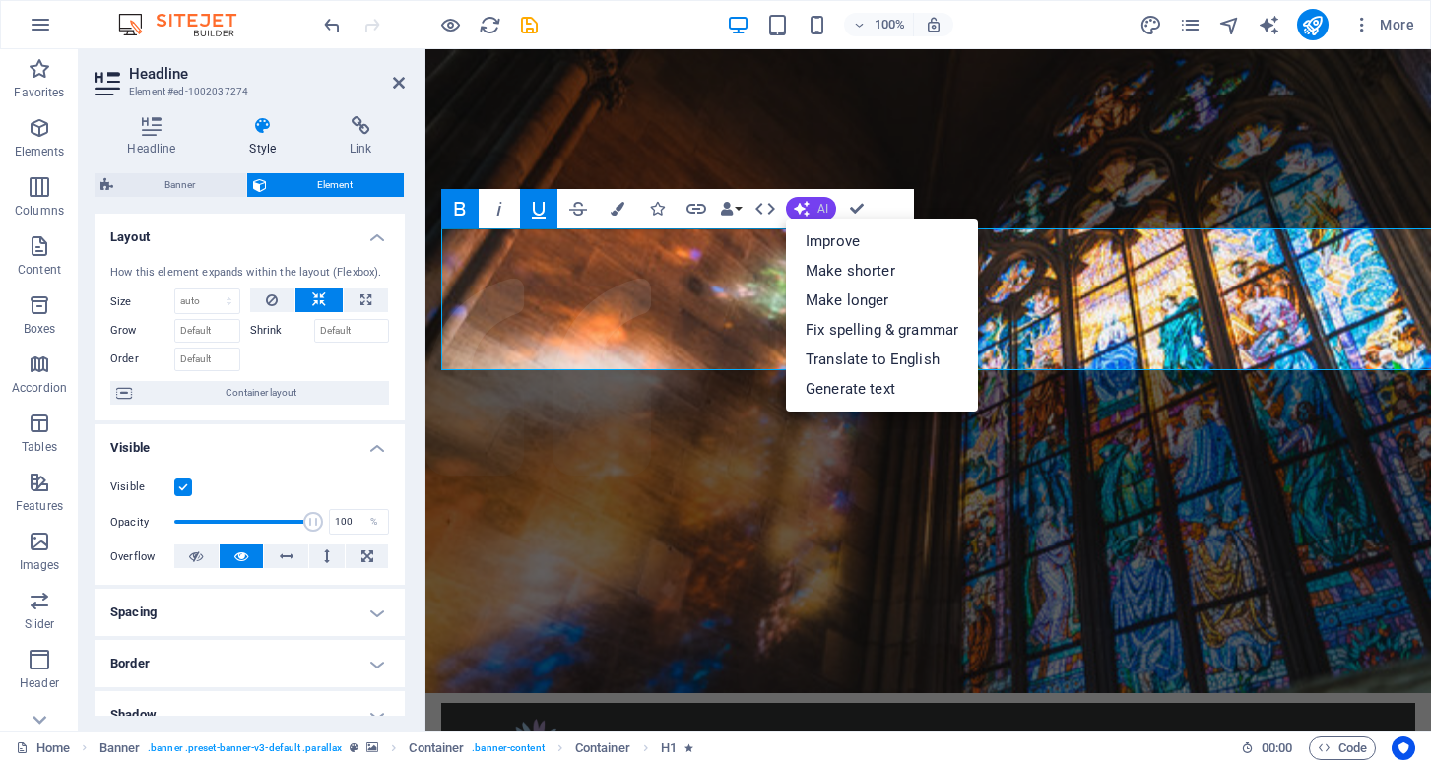
click at [819, 210] on span "AI" at bounding box center [822, 209] width 11 height 12
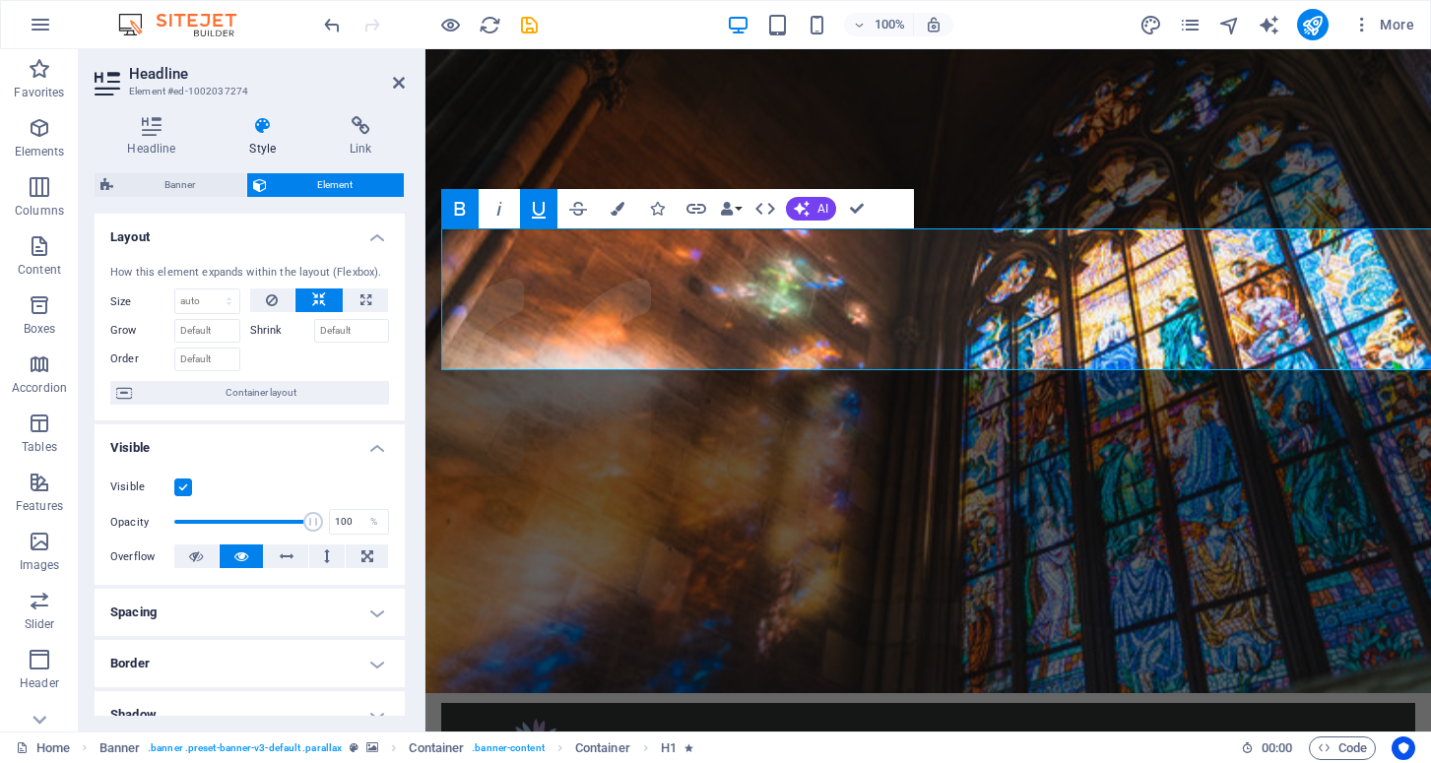
click at [538, 213] on icon "button" at bounding box center [539, 209] width 24 height 24
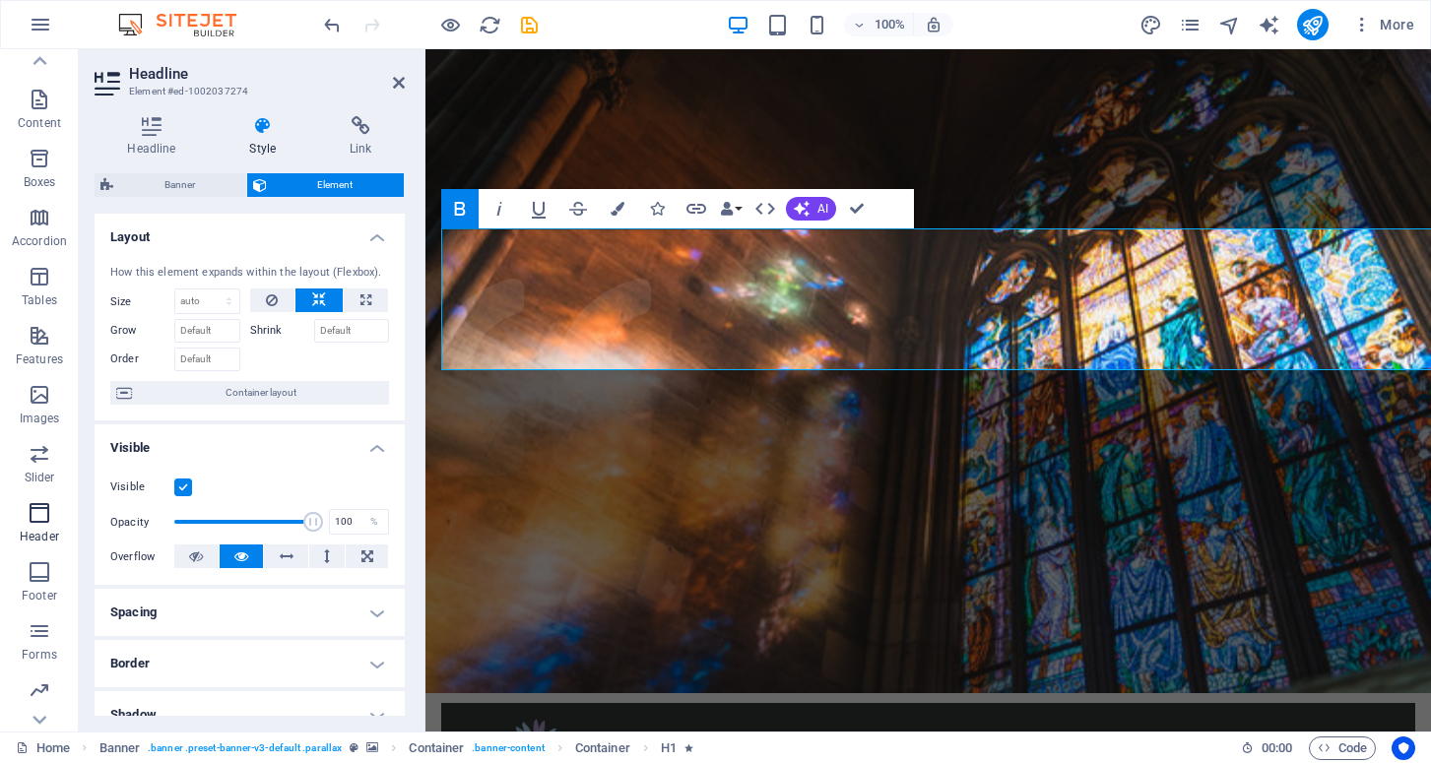
click at [37, 529] on p "Header" at bounding box center [39, 537] width 39 height 16
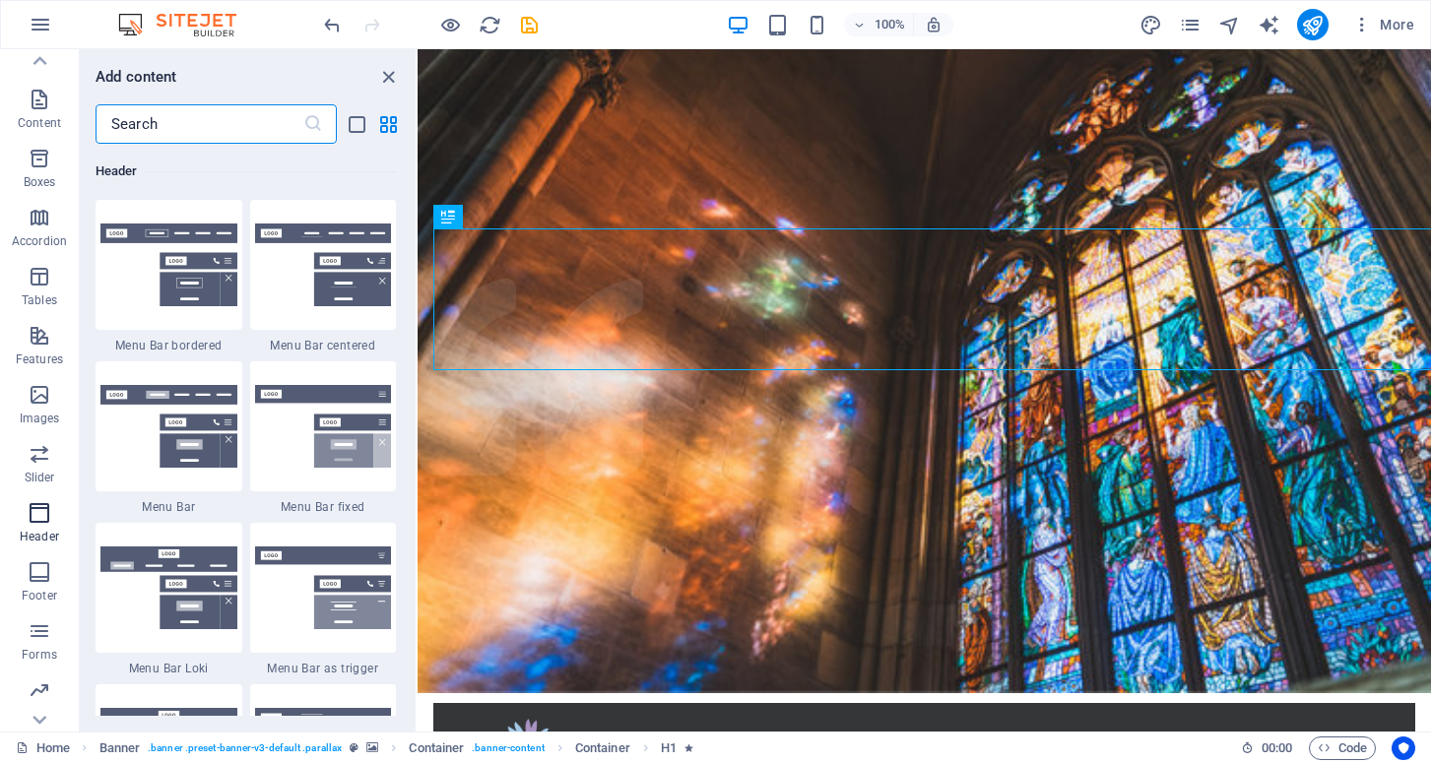
scroll to position [11860, 0]
click at [44, 62] on icon at bounding box center [40, 60] width 14 height 9
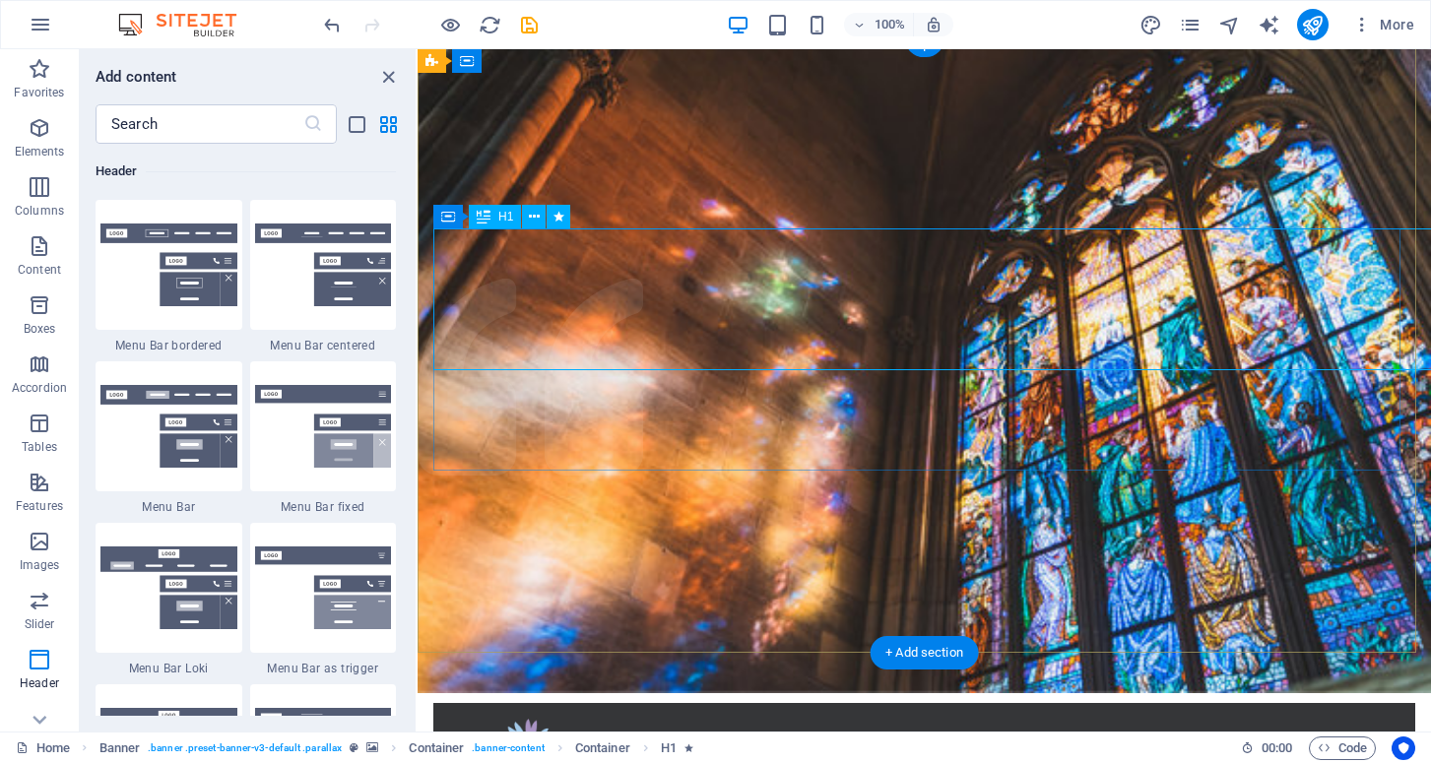
click at [388, 78] on icon "close panel" at bounding box center [388, 77] width 23 height 23
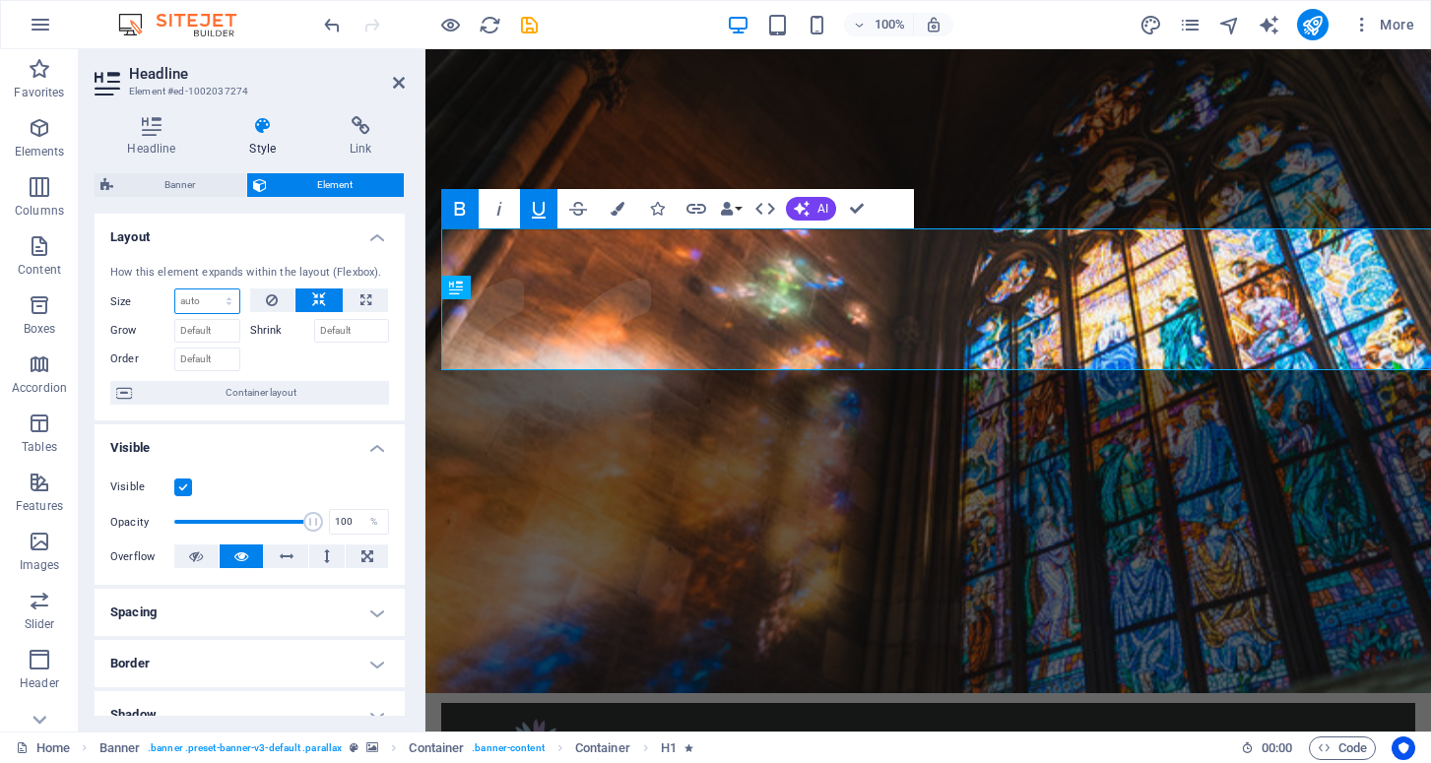
click at [225, 301] on select "Default auto px % 1/1 1/2 1/3 1/4 1/5 1/6 1/7 1/8 1/9 1/10" at bounding box center [207, 302] width 64 height 24
select select "1/5"
click at [209, 290] on select "Default auto px % 1/1 1/2 1/3 1/4 1/5 1/6 1/7 1/8 1/9 1/10" at bounding box center [207, 302] width 64 height 24
type input "20"
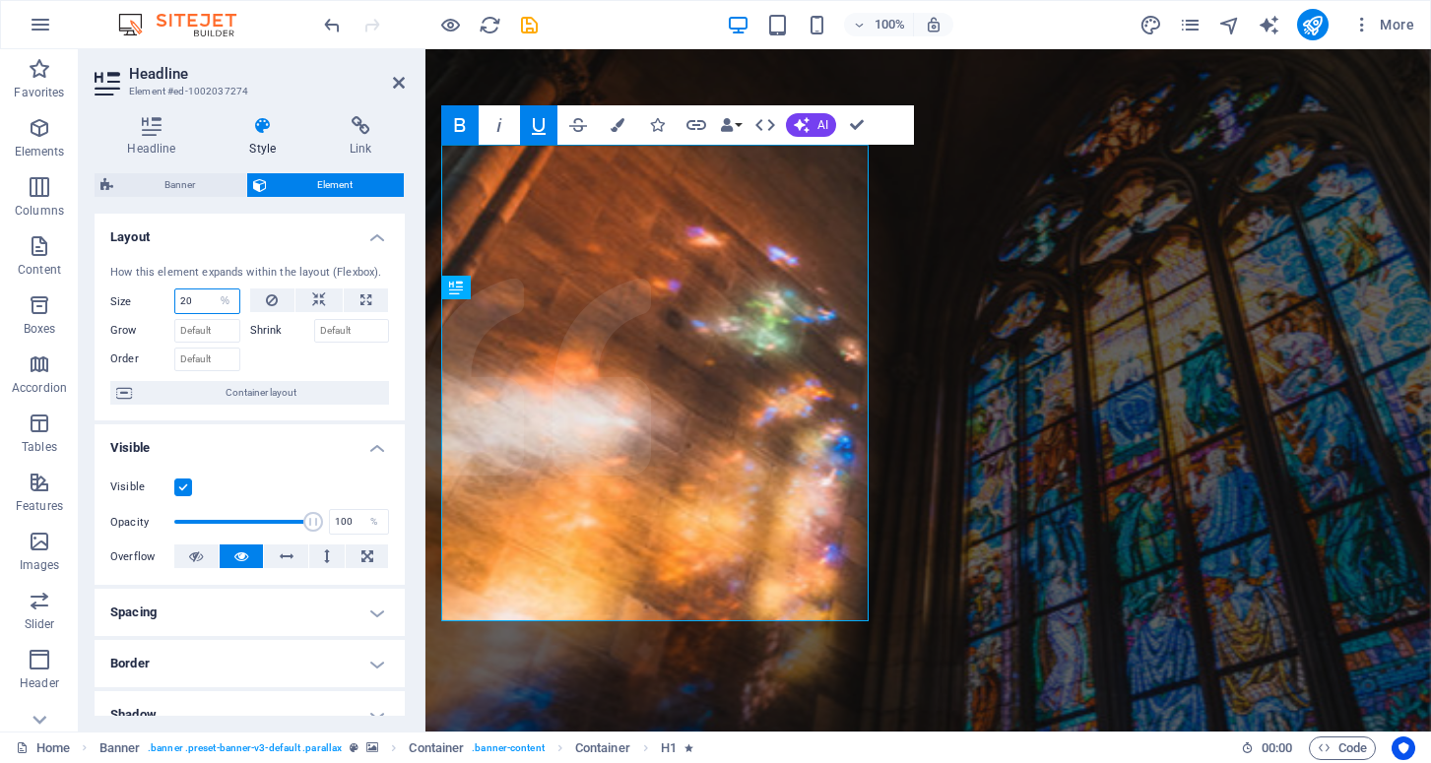
click at [204, 298] on input "20" at bounding box center [207, 302] width 64 height 24
click at [192, 300] on input "20" at bounding box center [207, 302] width 64 height 24
click at [225, 302] on select "Default auto px % 1/1 1/2 1/3 1/4 1/5 1/6 1/7 1/8 1/9 1/10" at bounding box center [226, 302] width 28 height 24
select select "auto"
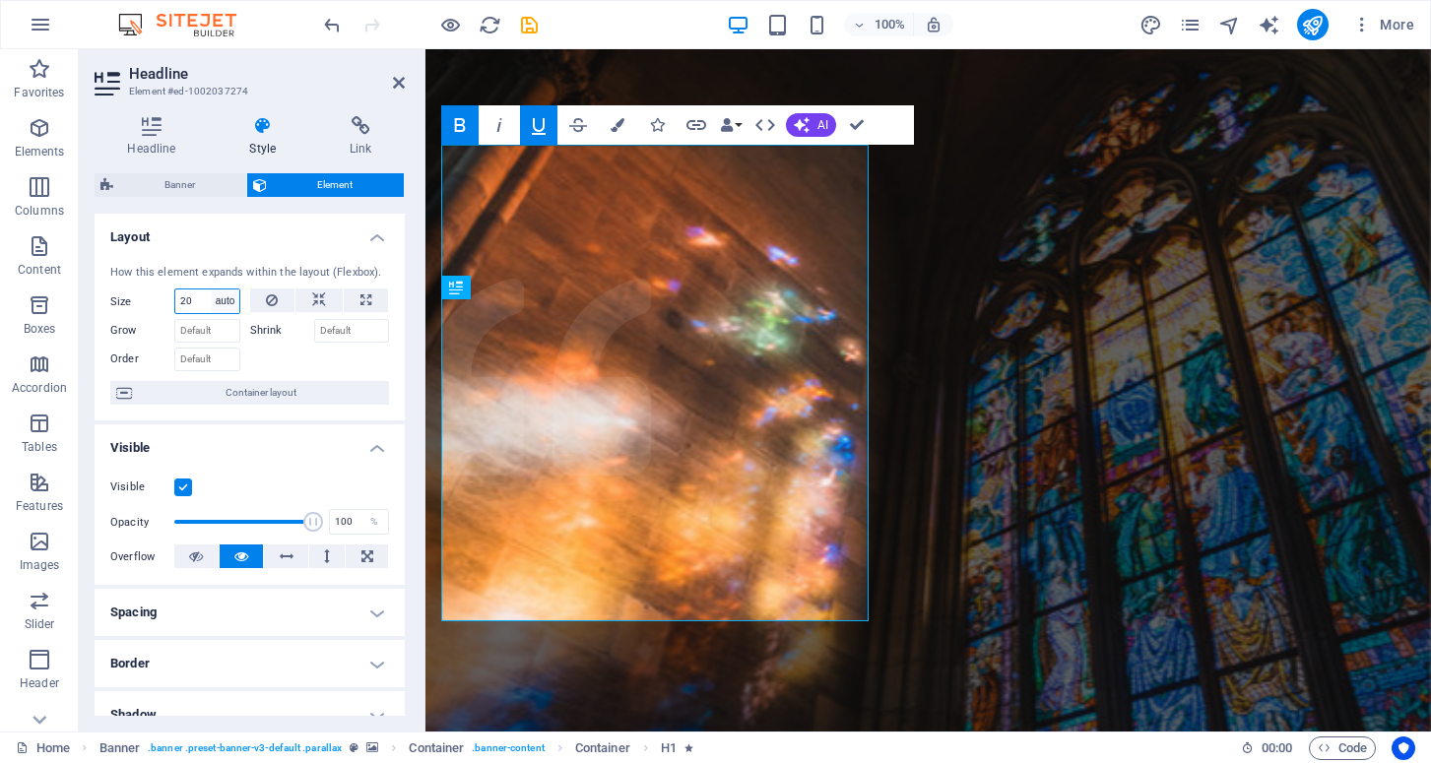
click at [212, 290] on select "Default auto px % 1/1 1/2 1/3 1/4 1/5 1/6 1/7 1/8 1/9 1/10" at bounding box center [226, 302] width 28 height 24
select select "DISABLED_OPTION_VALUE"
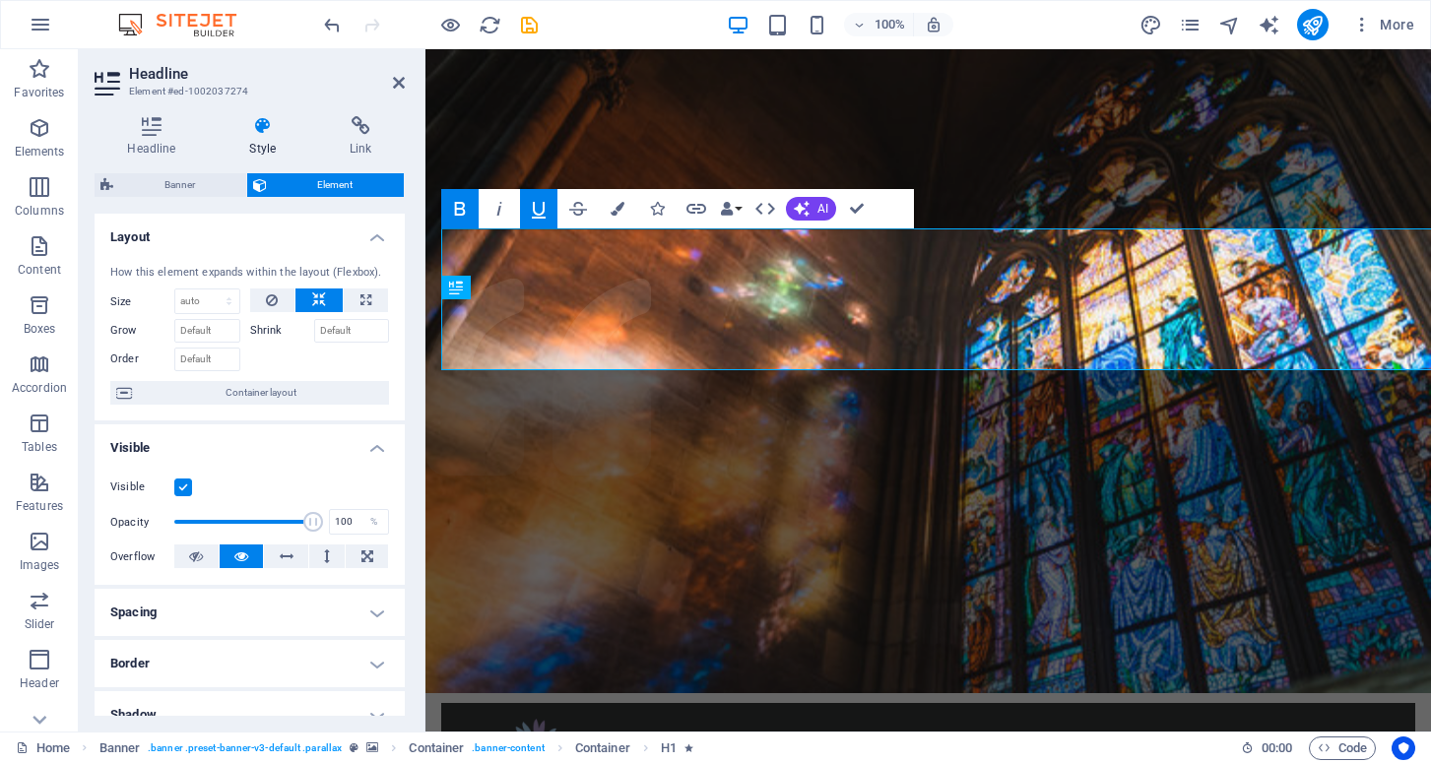
click at [284, 183] on span "Element" at bounding box center [336, 185] width 126 height 24
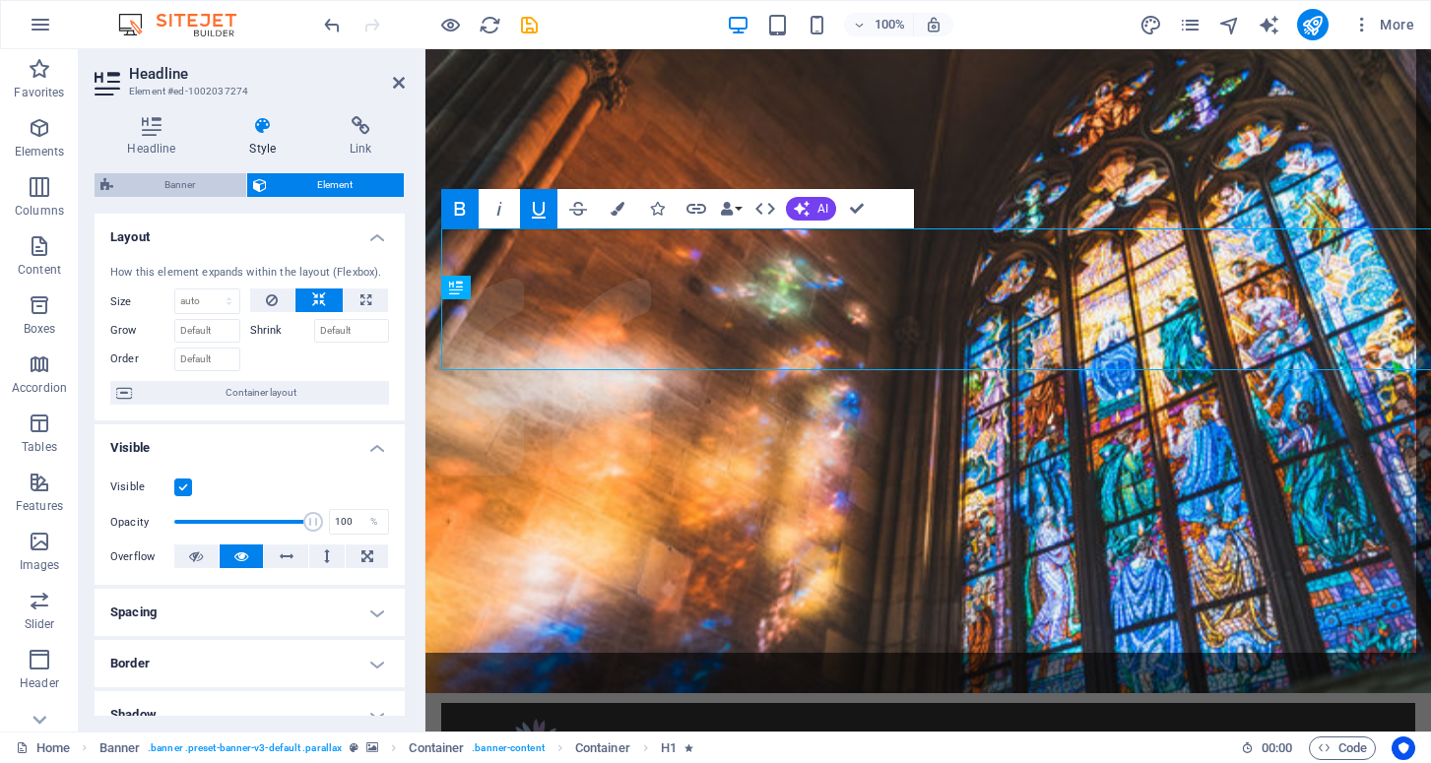
click at [207, 179] on span "Banner" at bounding box center [179, 185] width 121 height 24
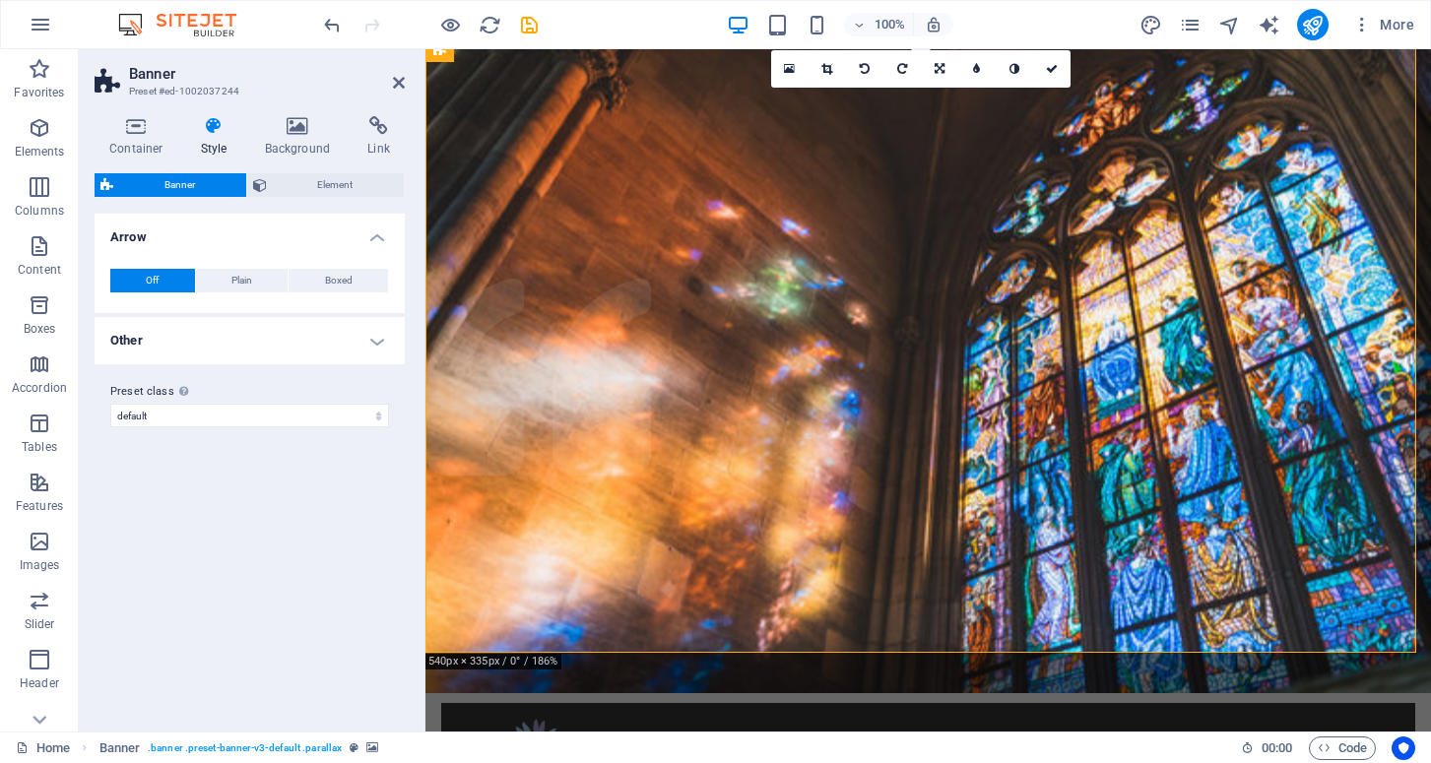
click at [139, 177] on span "Banner" at bounding box center [179, 185] width 121 height 24
click at [375, 238] on h4 "Arrow" at bounding box center [250, 231] width 310 height 35
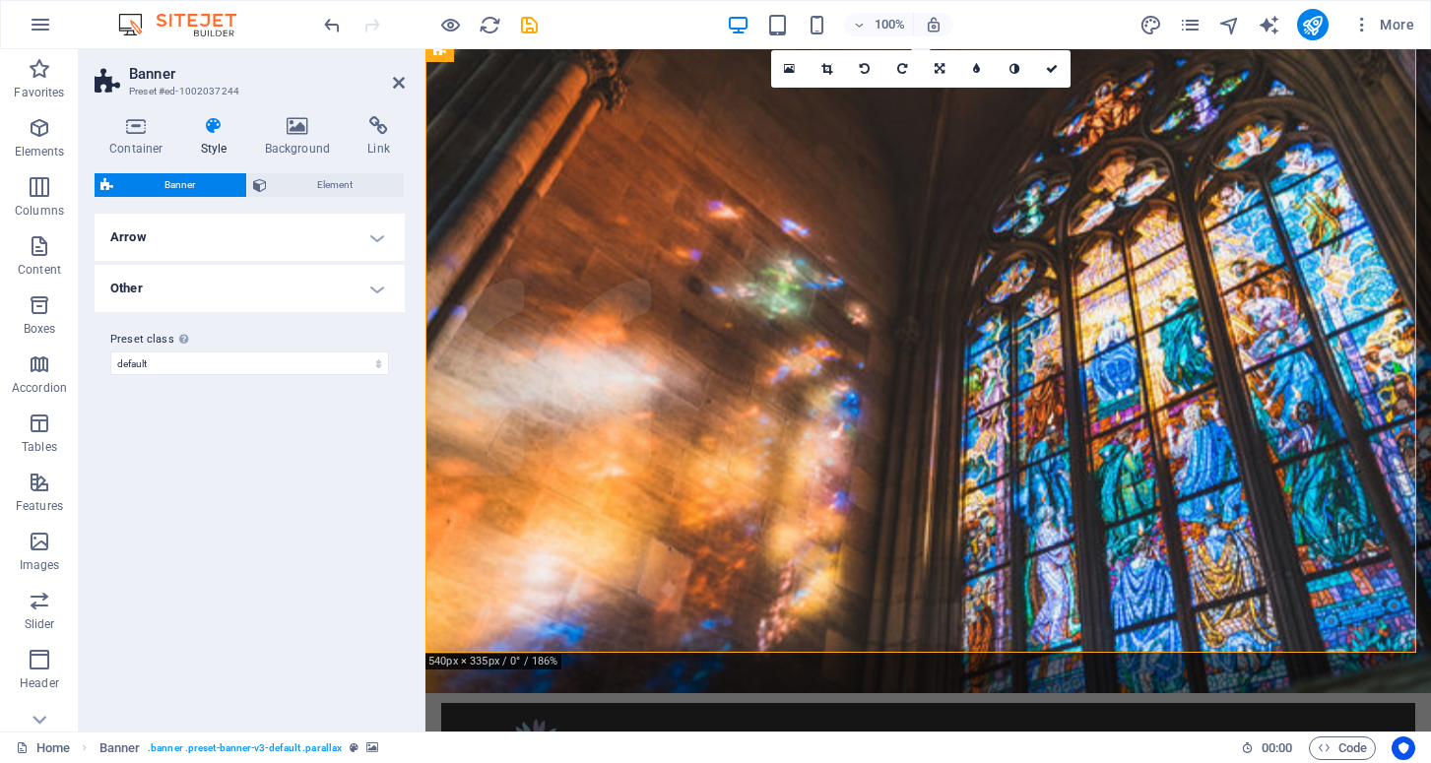
click at [210, 130] on icon at bounding box center [214, 126] width 56 height 20
click at [401, 83] on icon at bounding box center [399, 83] width 12 height 16
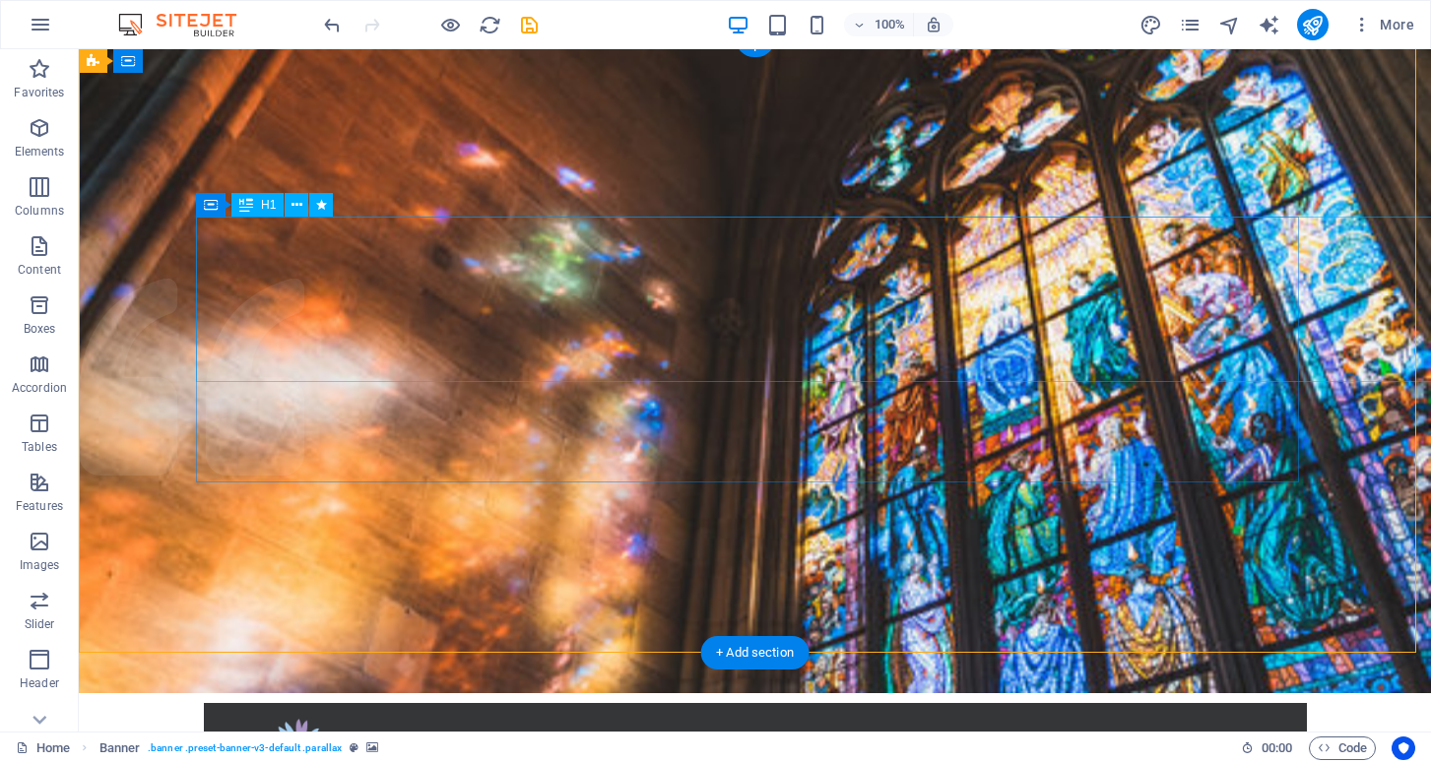
click at [295, 207] on icon at bounding box center [297, 205] width 11 height 21
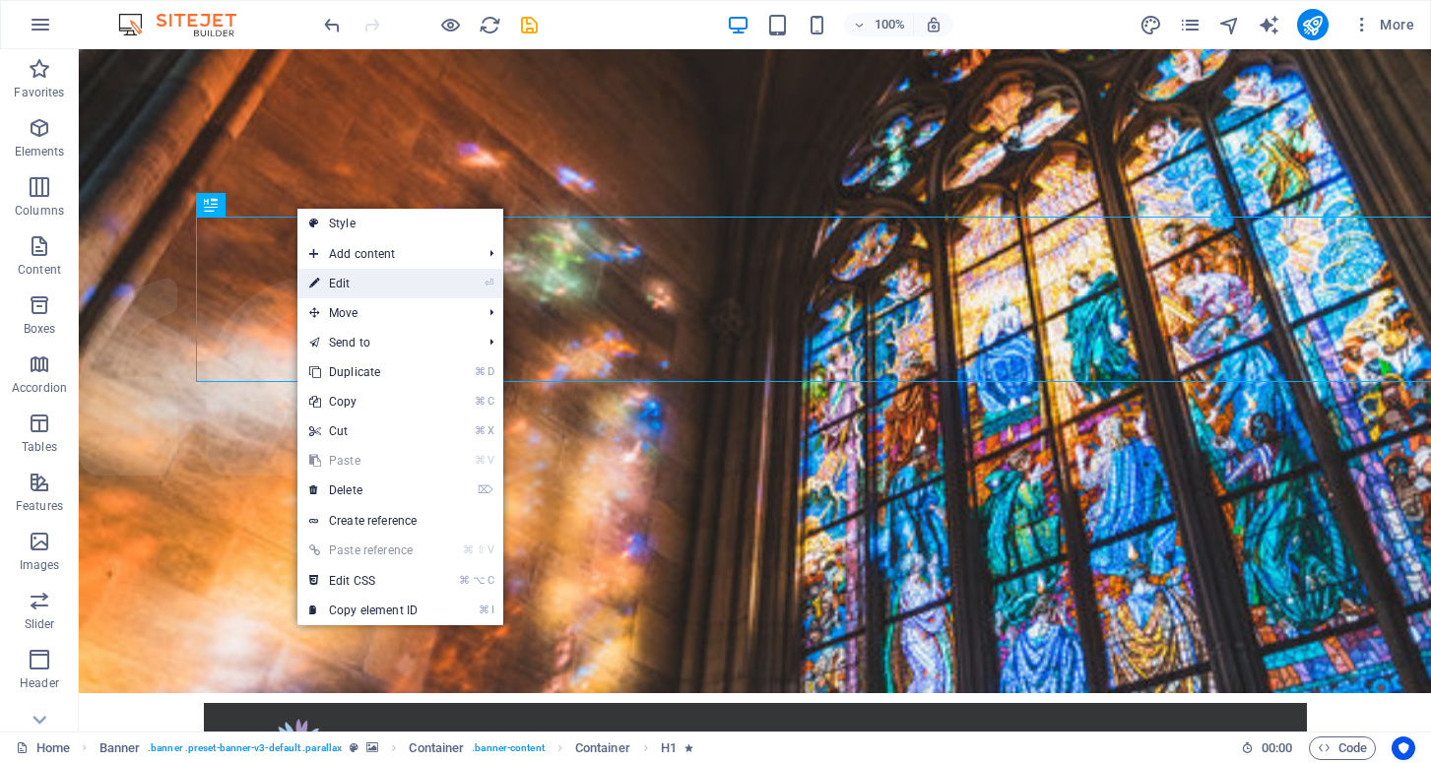
click at [356, 281] on link "⏎ Edit" at bounding box center [363, 284] width 132 height 30
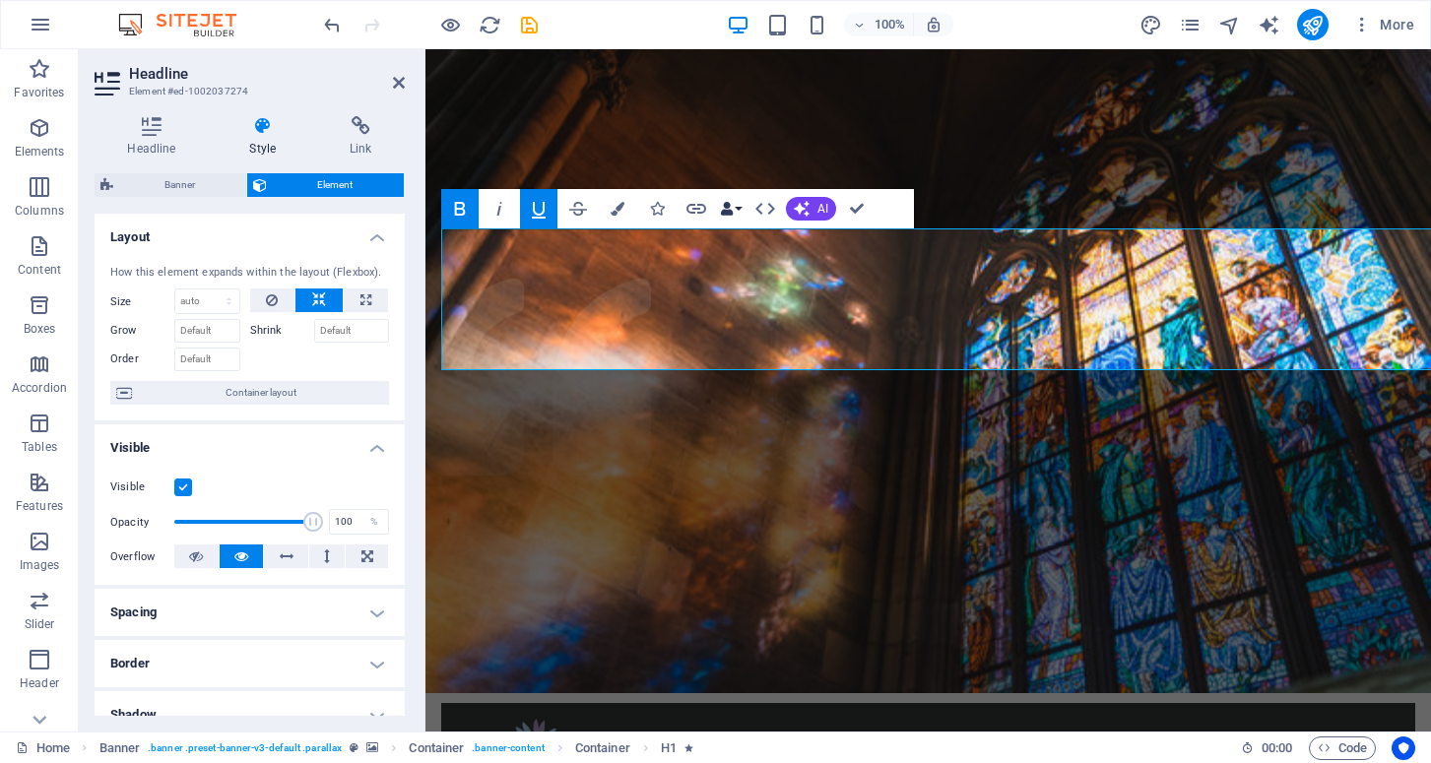
click at [735, 204] on button "Data Bindings" at bounding box center [731, 208] width 28 height 39
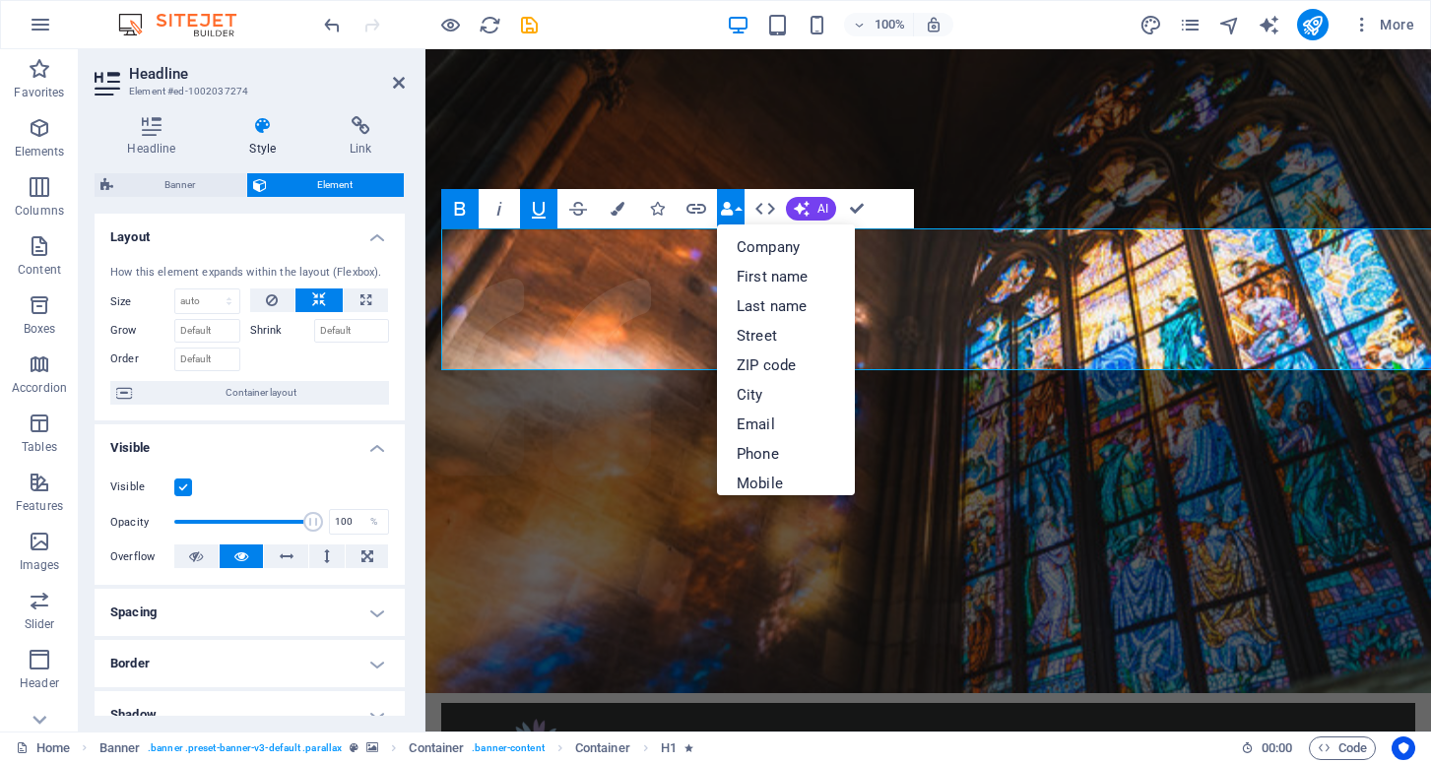
click at [735, 204] on button "Data Bindings" at bounding box center [731, 208] width 28 height 39
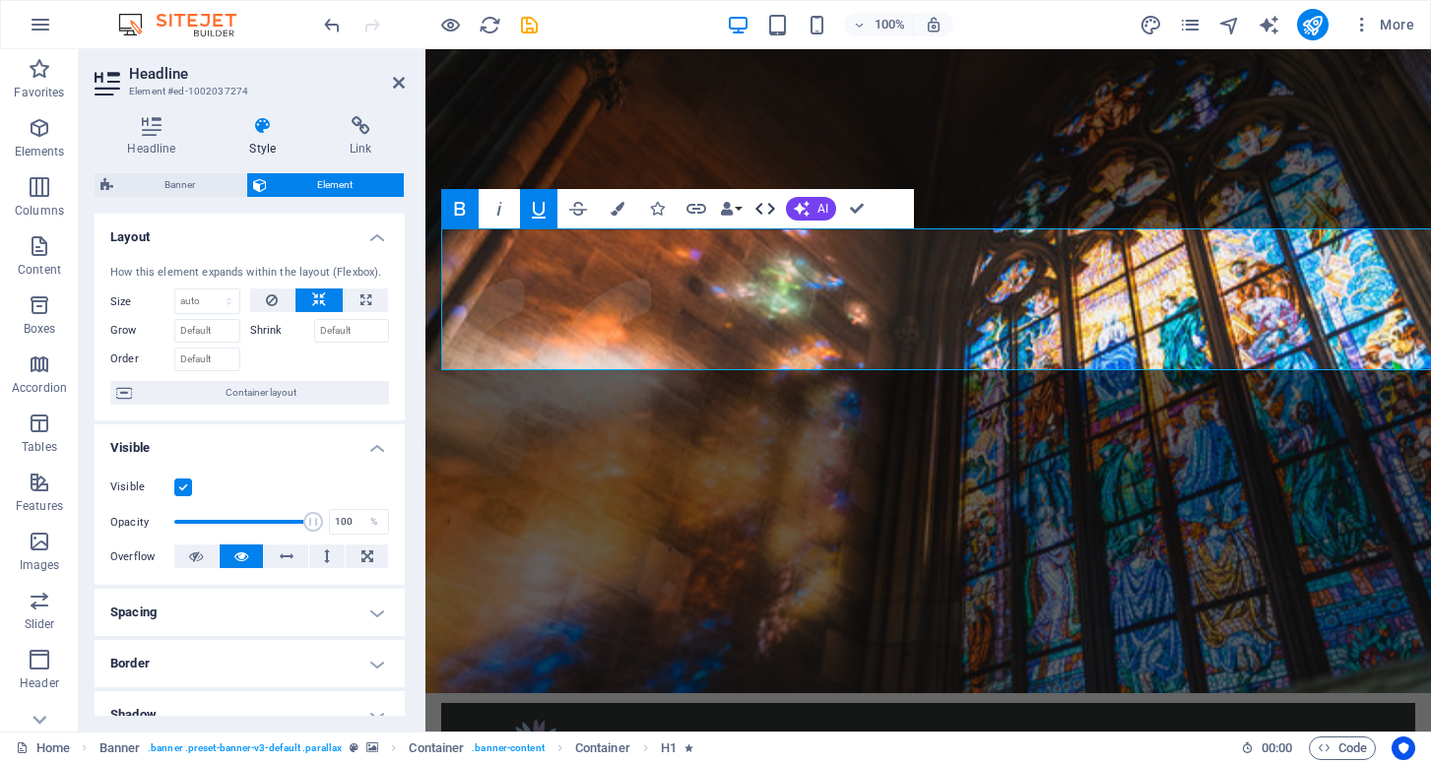
click at [766, 204] on icon "button" at bounding box center [765, 209] width 24 height 24
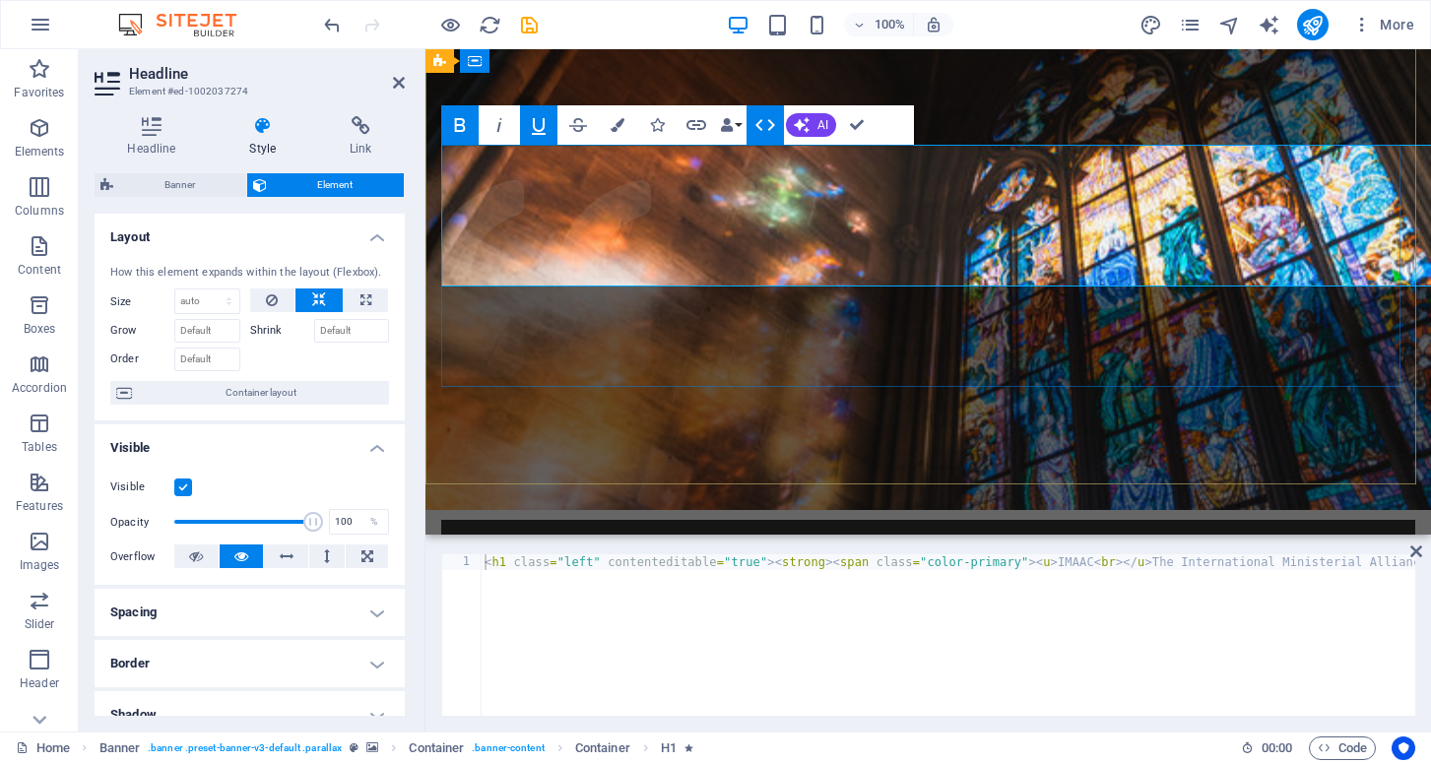
click at [518, 661] on span "IMAAC The International Ministerial Alliance – Apostolic Council" at bounding box center [882, 760] width 883 height 199
click at [495, 661] on u "IMAAC" at bounding box center [530, 693] width 178 height 65
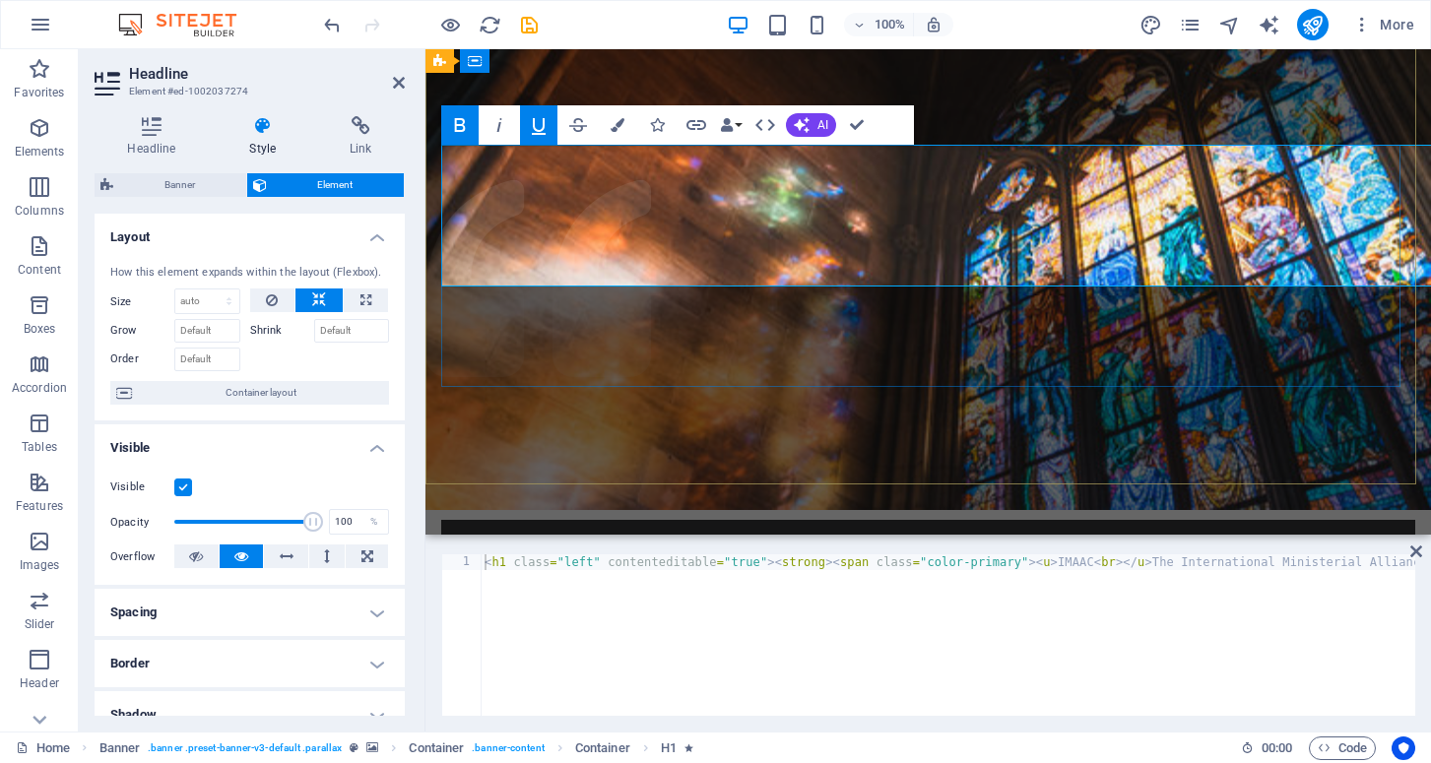
click at [495, 661] on u "IMAAC" at bounding box center [530, 693] width 178 height 65
drag, startPoint x: 484, startPoint y: 169, endPoint x: 1226, endPoint y: 222, distance: 744.5
click at [1226, 661] on span "IMAAC The International Ministerial Alliance – Apostolic Council" at bounding box center [882, 760] width 883 height 199
drag, startPoint x: 1017, startPoint y: 199, endPoint x: 1154, endPoint y: 222, distance: 138.8
click at [1017, 660] on h1 "IMAAC The International Ministerial Alliance – Apostolic Council" at bounding box center [928, 760] width 974 height 201
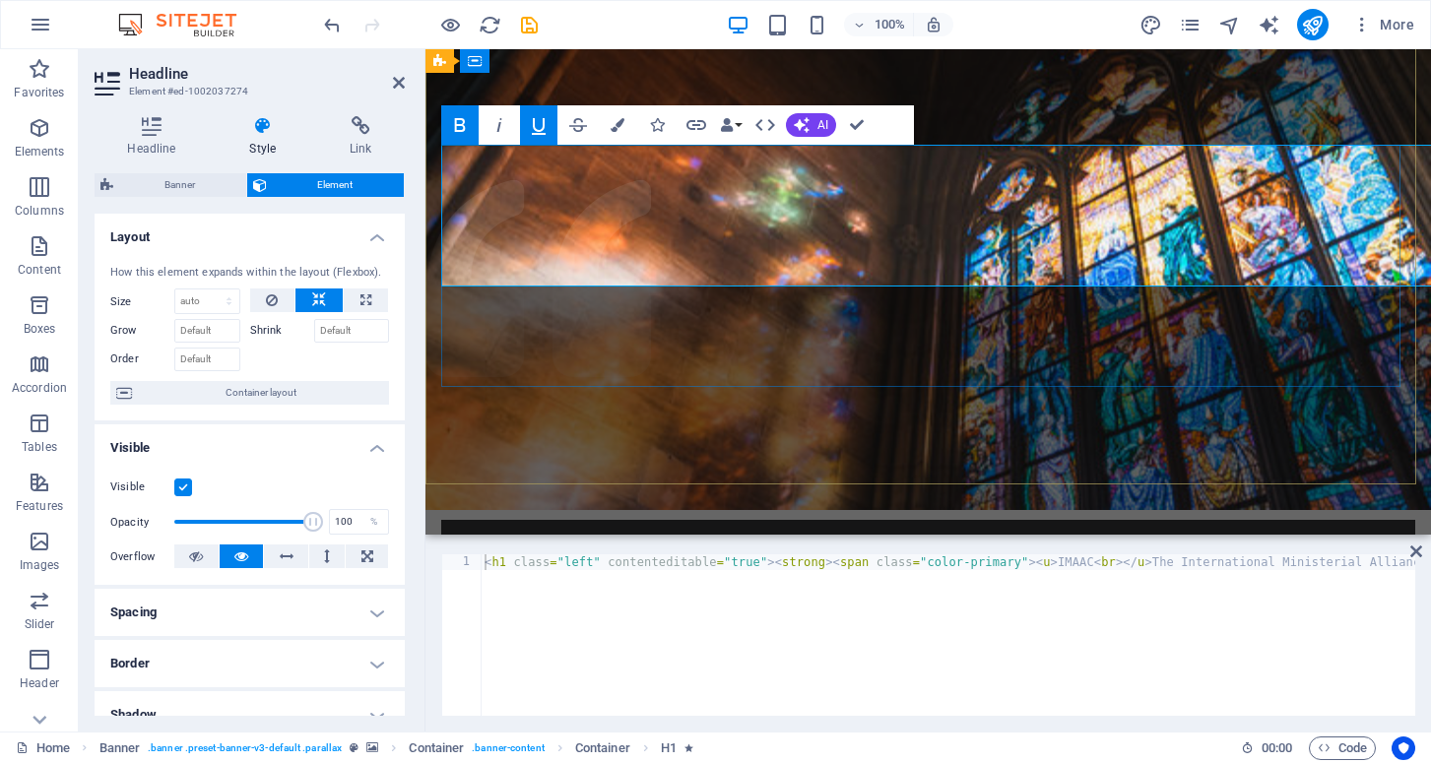
click at [886, 661] on span "IMAAC The International Ministerial Alliance – Apostolic Council" at bounding box center [882, 760] width 883 height 199
drag, startPoint x: 303, startPoint y: 523, endPoint x: 265, endPoint y: 525, distance: 38.5
click at [265, 525] on span at bounding box center [267, 522] width 20 height 20
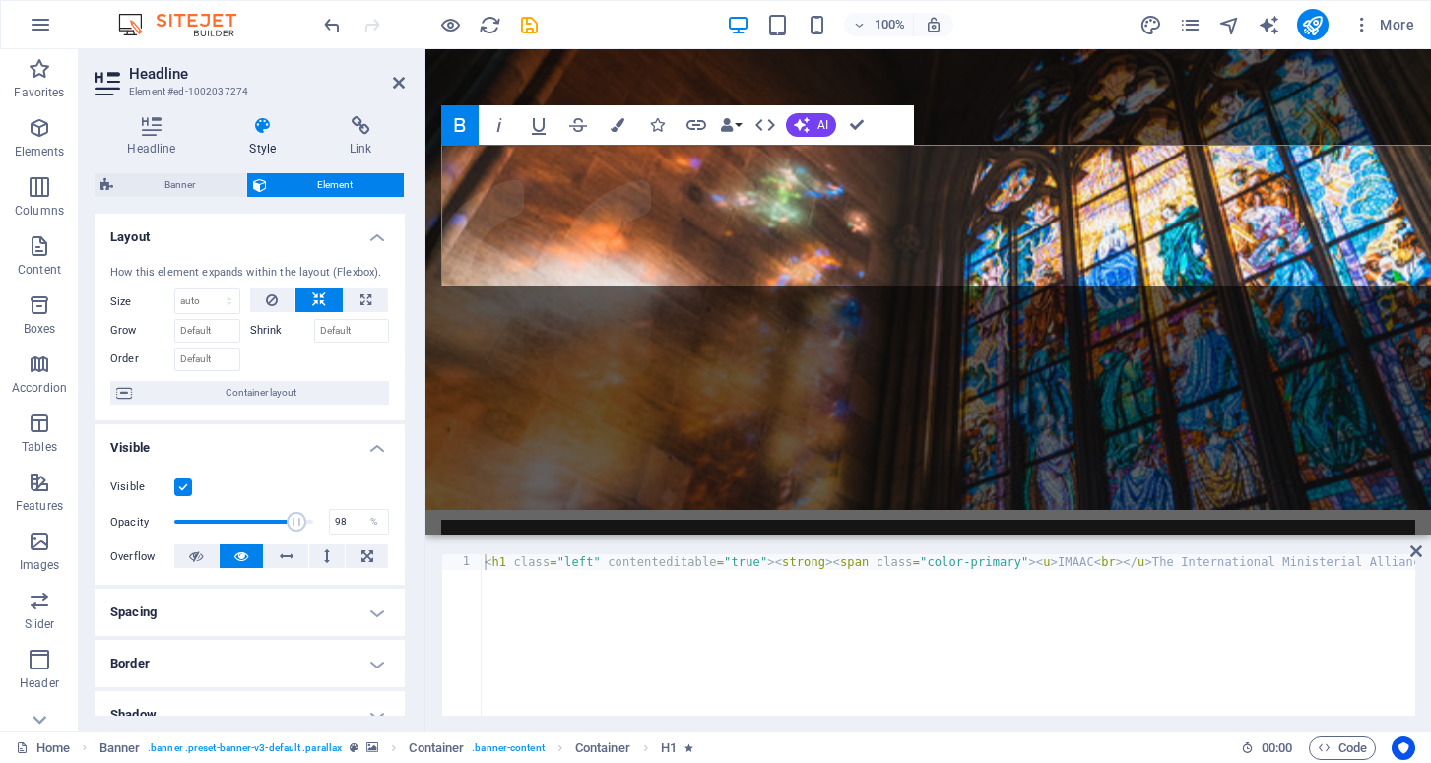
type input "100"
drag, startPoint x: 268, startPoint y: 522, endPoint x: 338, endPoint y: 530, distance: 70.4
click at [338, 530] on div "Opacity 100 %" at bounding box center [249, 522] width 279 height 30
click at [291, 612] on h4 "Spacing" at bounding box center [250, 612] width 310 height 47
click at [154, 132] on icon at bounding box center [152, 126] width 114 height 20
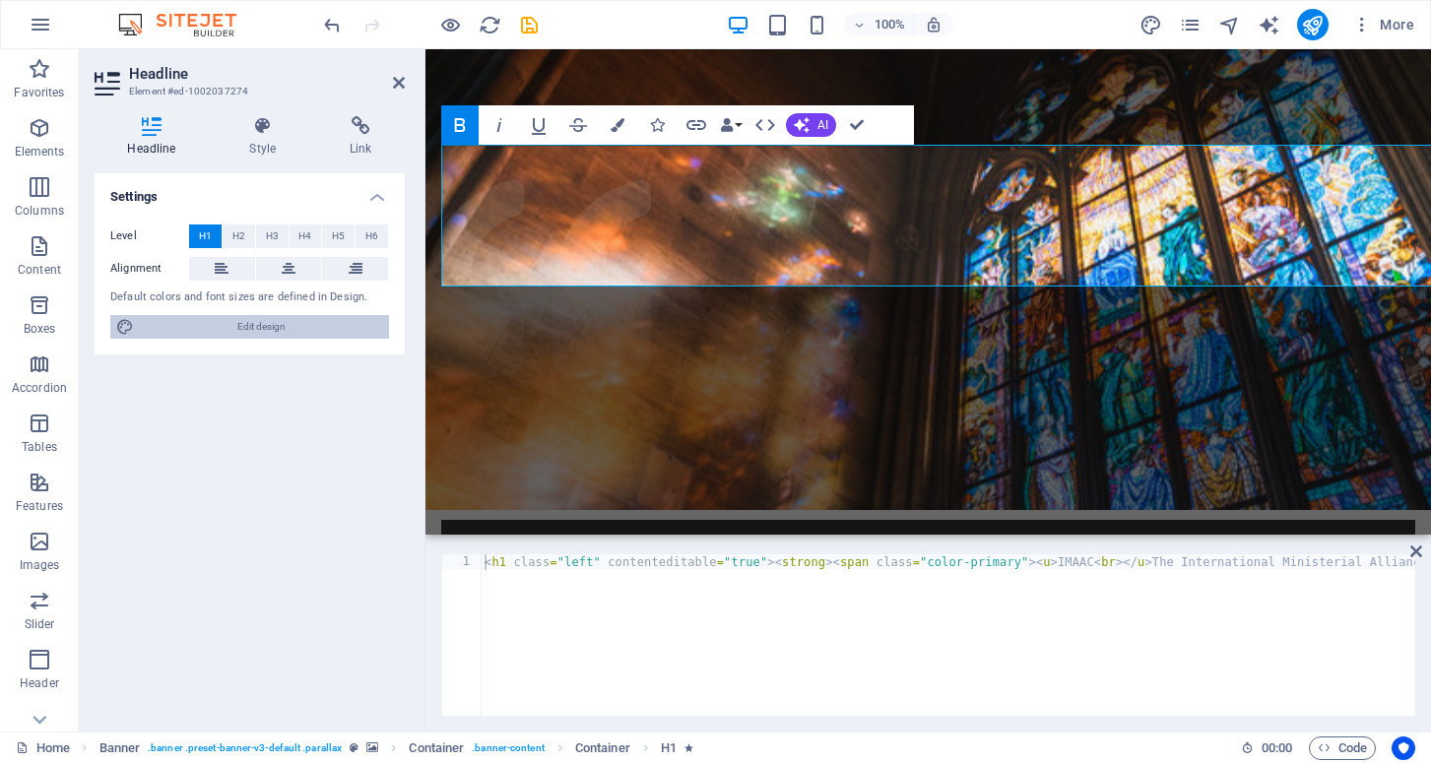
click at [209, 324] on span "Edit design" at bounding box center [261, 327] width 243 height 24
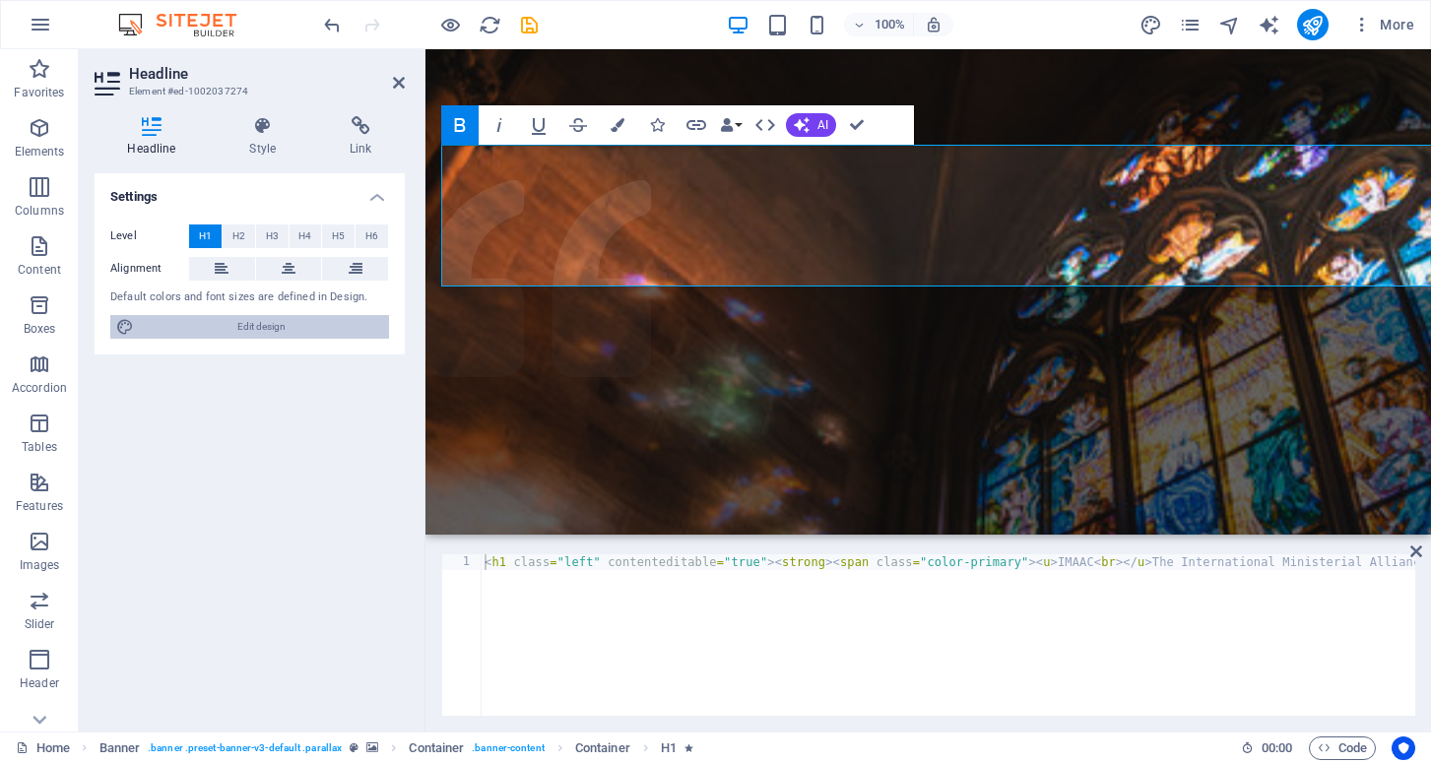
select select "rem"
select select "300"
select select "px"
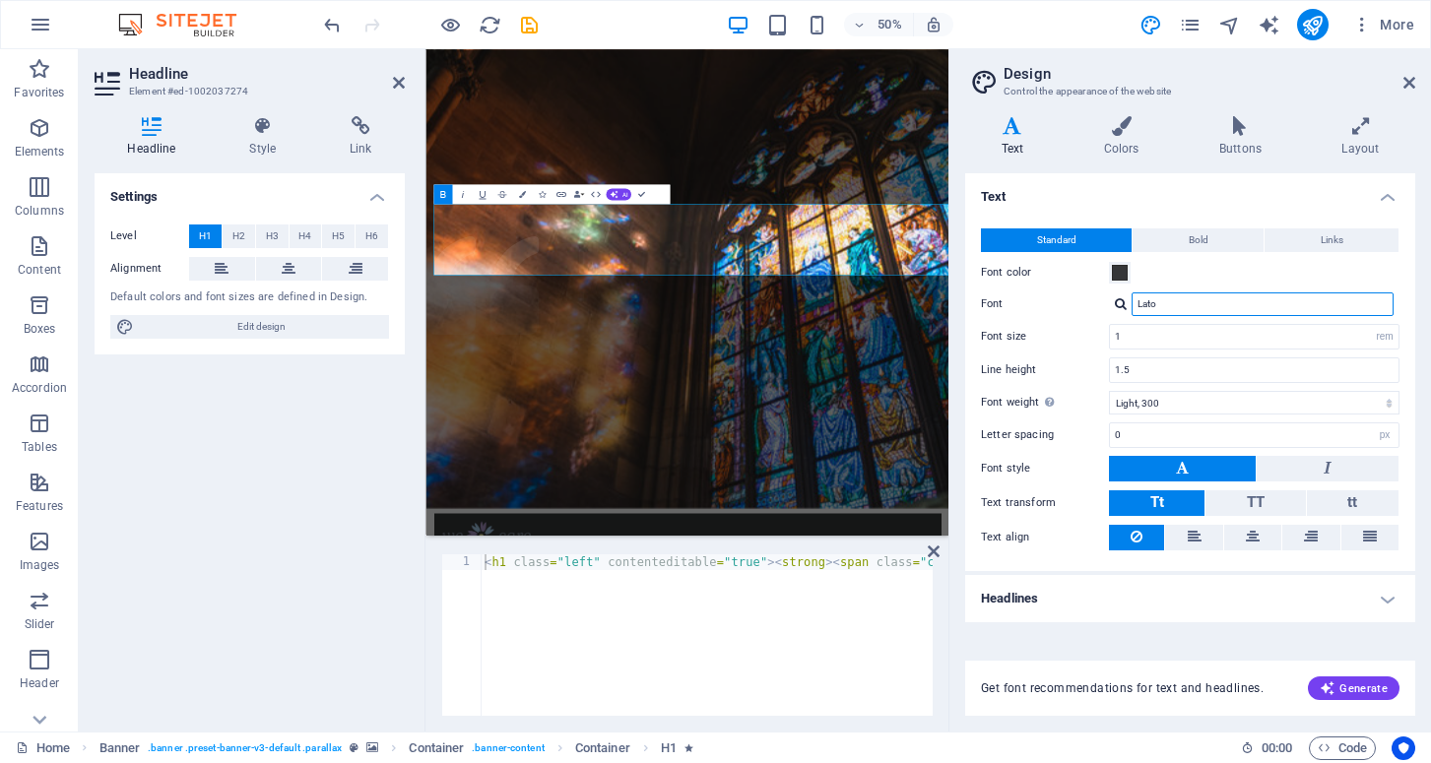
click at [1235, 300] on input "Lato" at bounding box center [1263, 305] width 262 height 24
click at [1207, 307] on input "Lato" at bounding box center [1263, 305] width 262 height 24
click at [1123, 303] on div at bounding box center [1121, 303] width 12 height 13
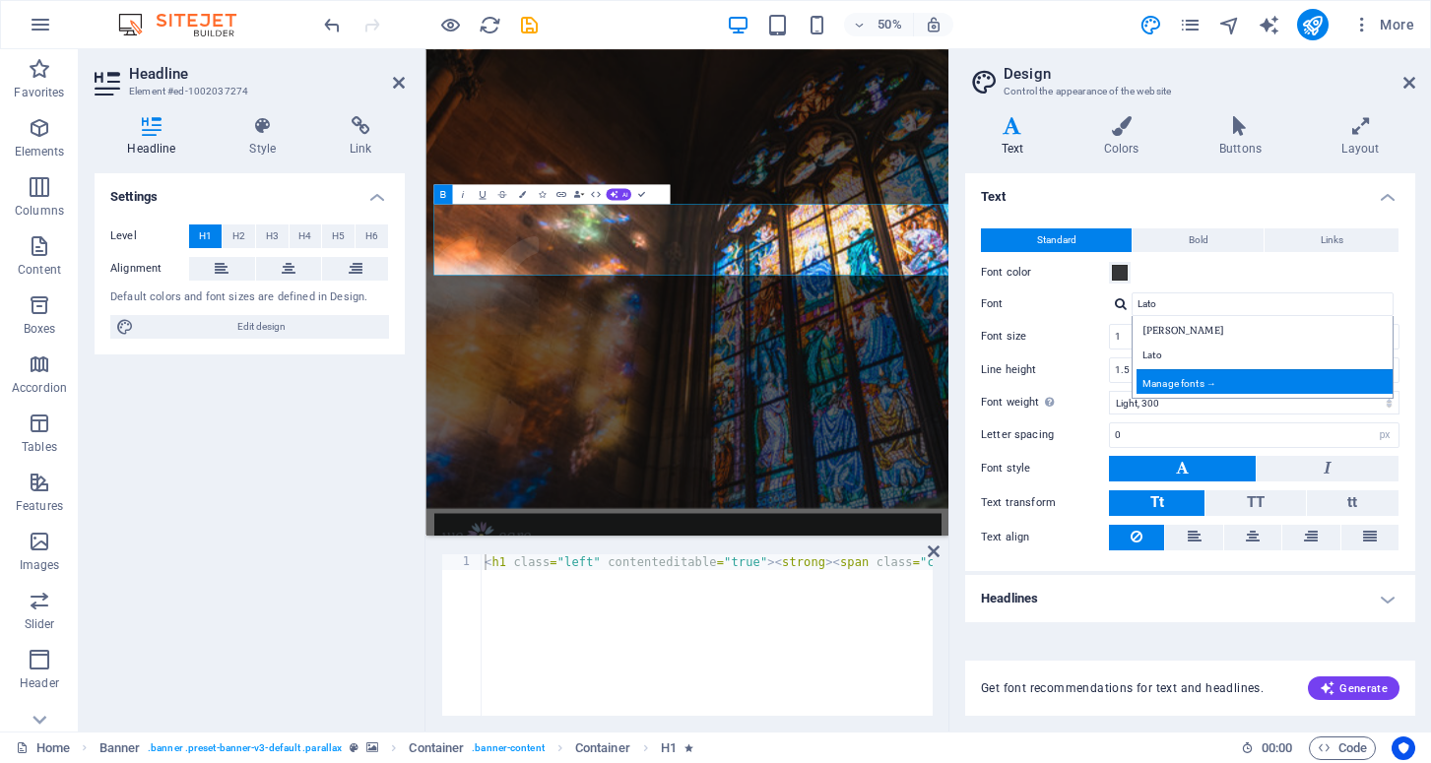
click at [1180, 379] on div "Manage fonts →" at bounding box center [1267, 381] width 260 height 25
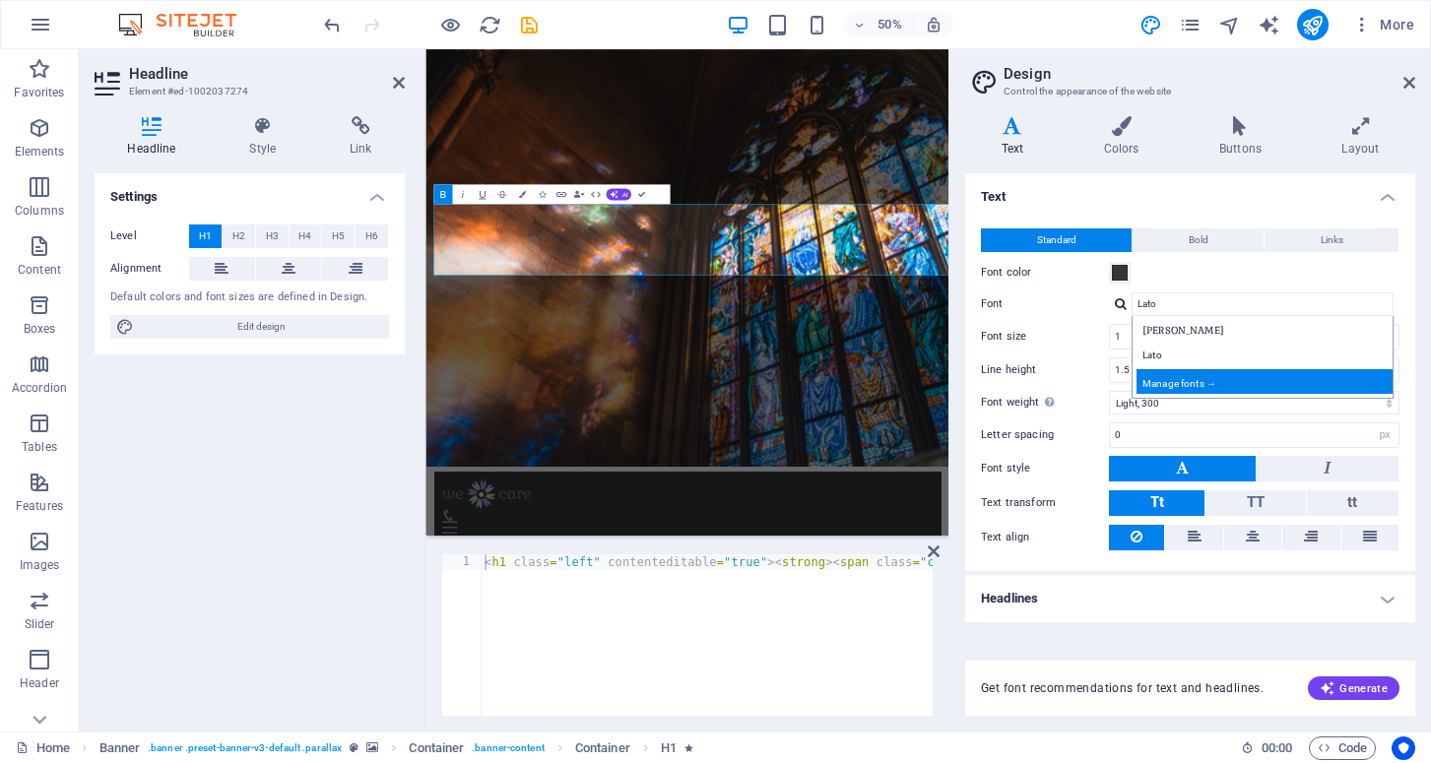
select select "popularity"
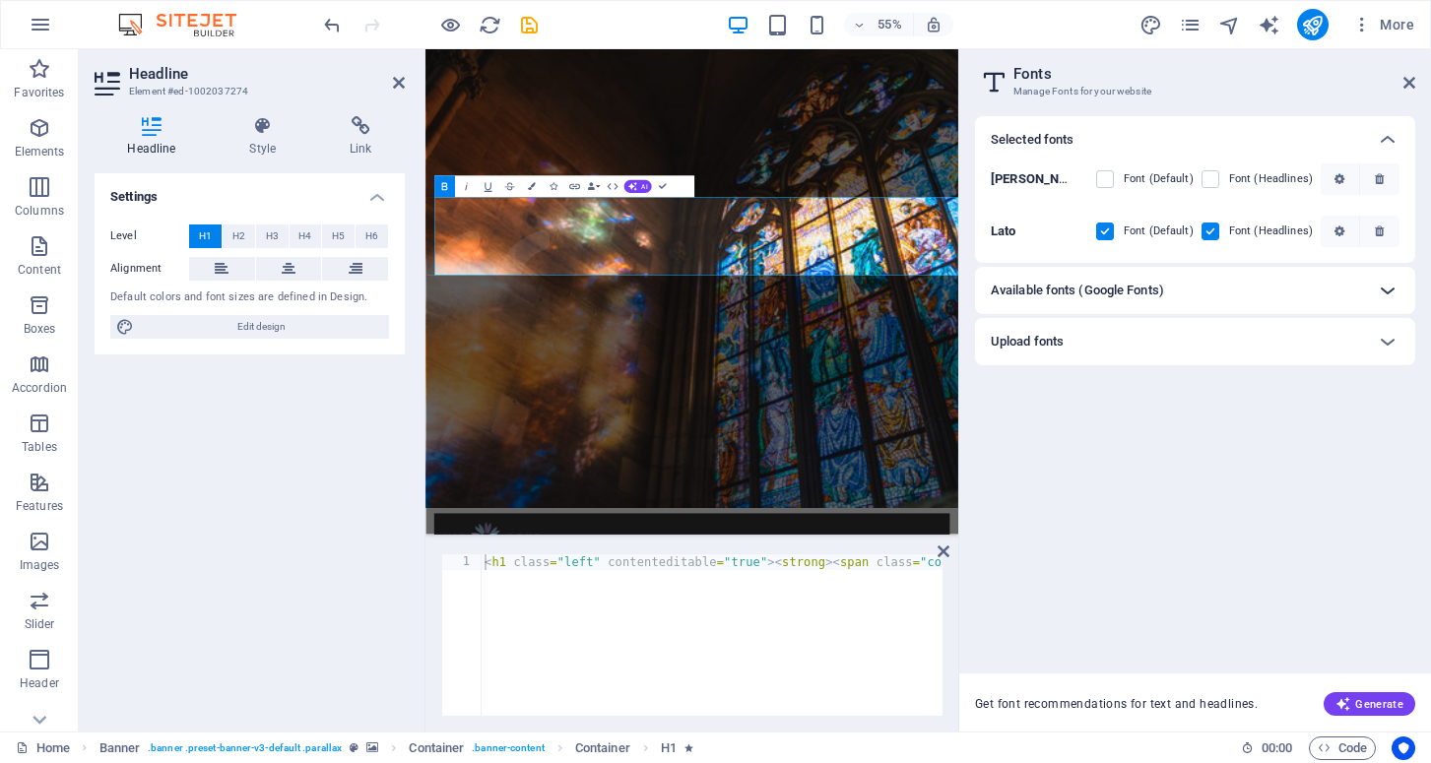
click at [1387, 289] on icon at bounding box center [1388, 291] width 24 height 24
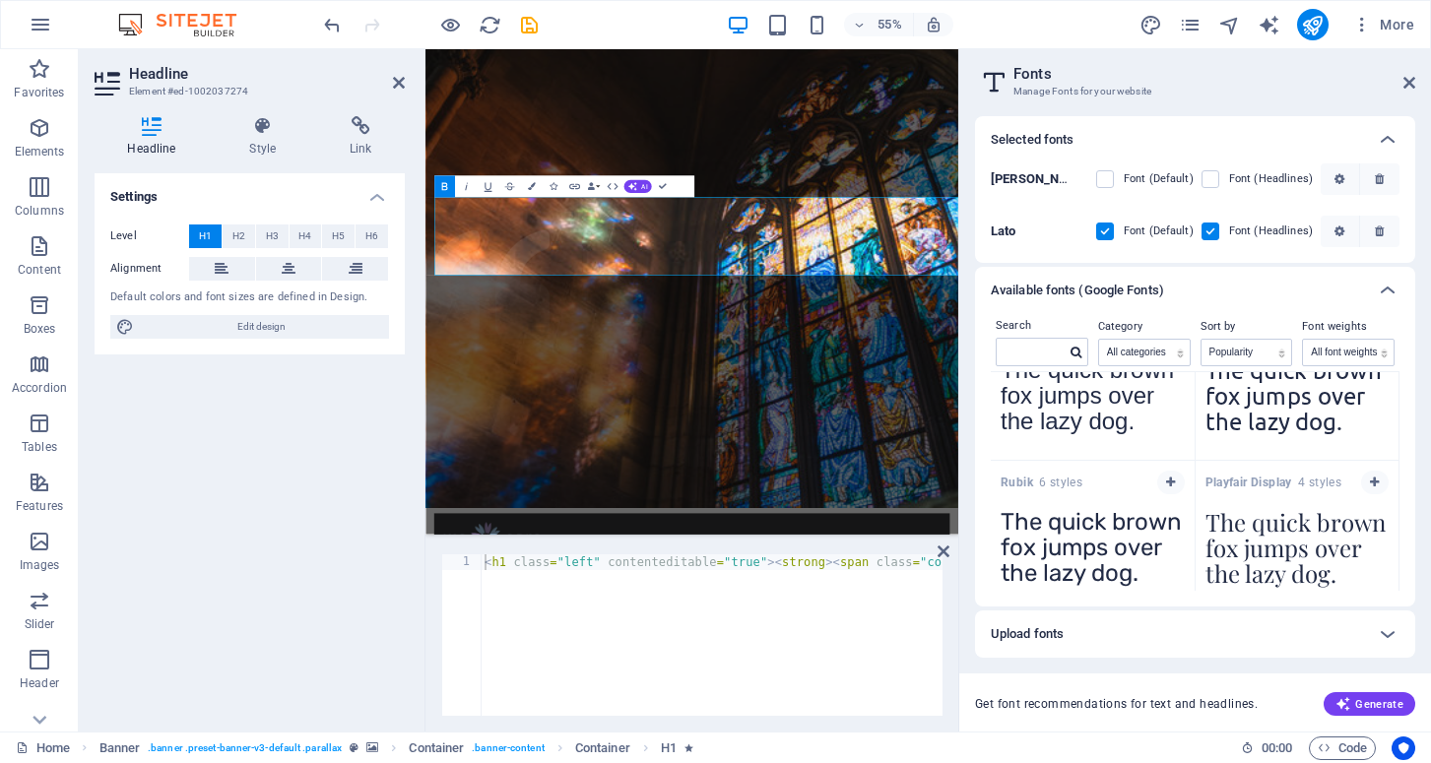
scroll to position [1129, 0]
click at [1370, 476] on icon "button" at bounding box center [1374, 479] width 9 height 12
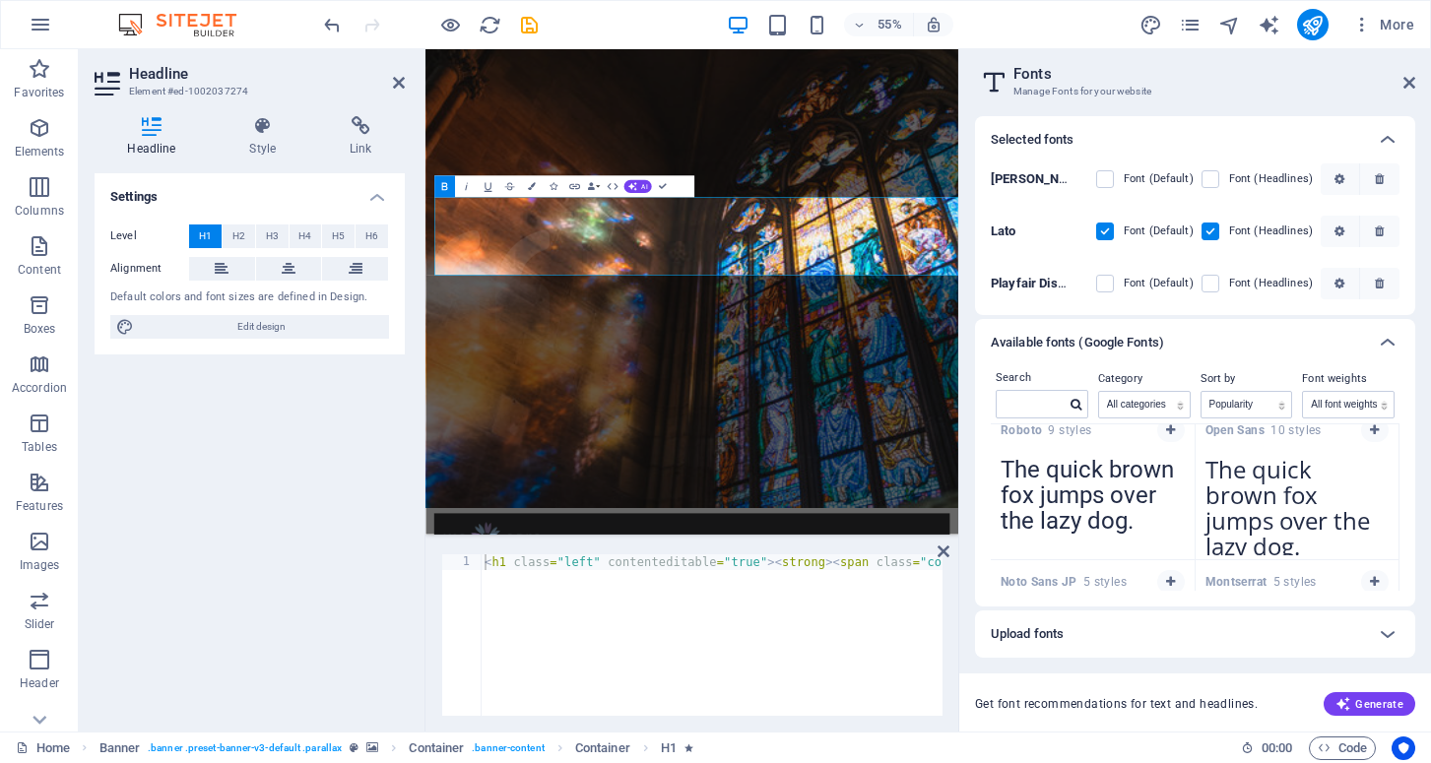
scroll to position [0, 0]
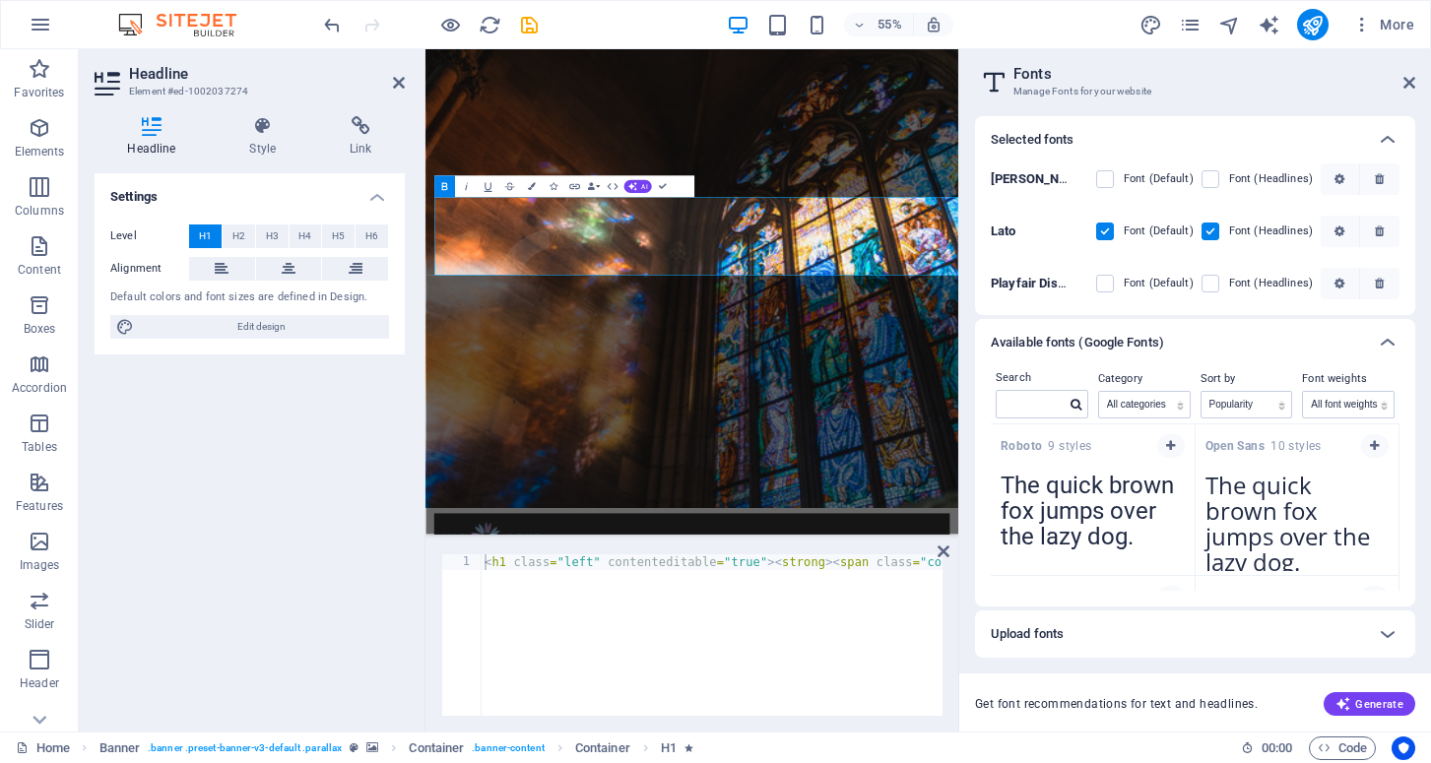
click at [995, 226] on b "Lato" at bounding box center [1004, 231] width 26 height 15
click at [1337, 227] on icon "button" at bounding box center [1340, 232] width 10 height 12
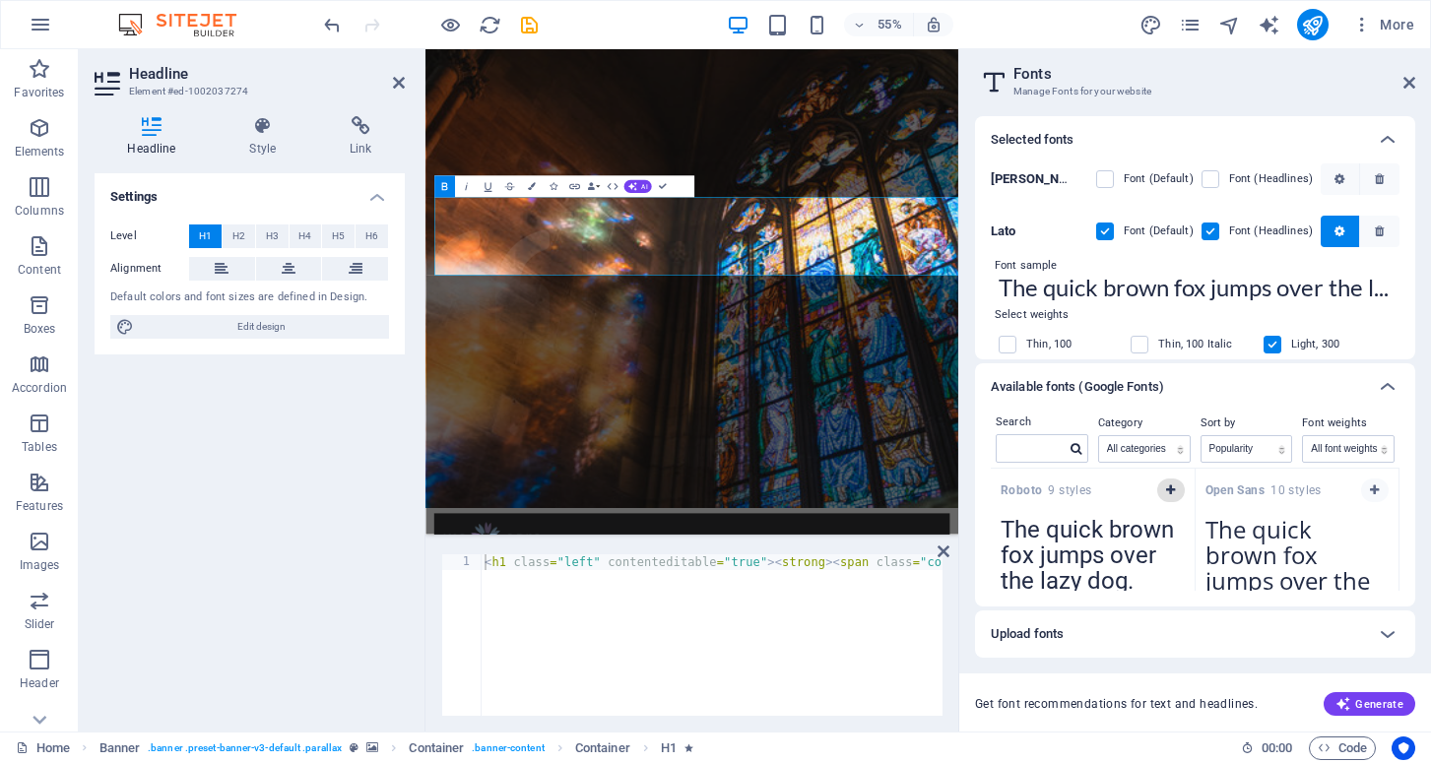
click at [1166, 490] on icon "button" at bounding box center [1170, 491] width 9 height 12
click at [1108, 178] on label at bounding box center [1105, 179] width 18 height 18
click at [0, 0] on input "checkbox" at bounding box center [0, 0] width 0 height 0
click at [1391, 624] on icon at bounding box center [1388, 634] width 24 height 24
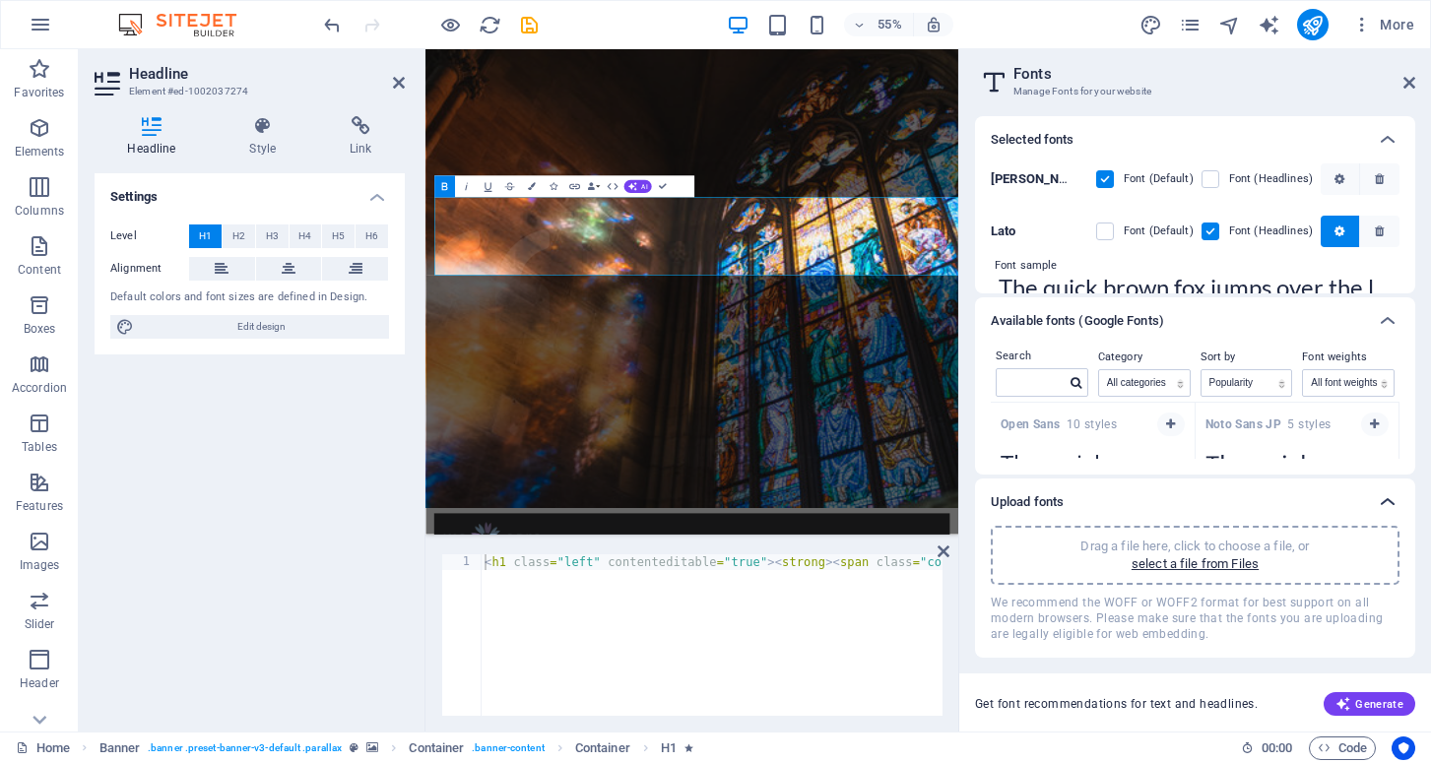
click at [1385, 498] on icon at bounding box center [1388, 502] width 24 height 24
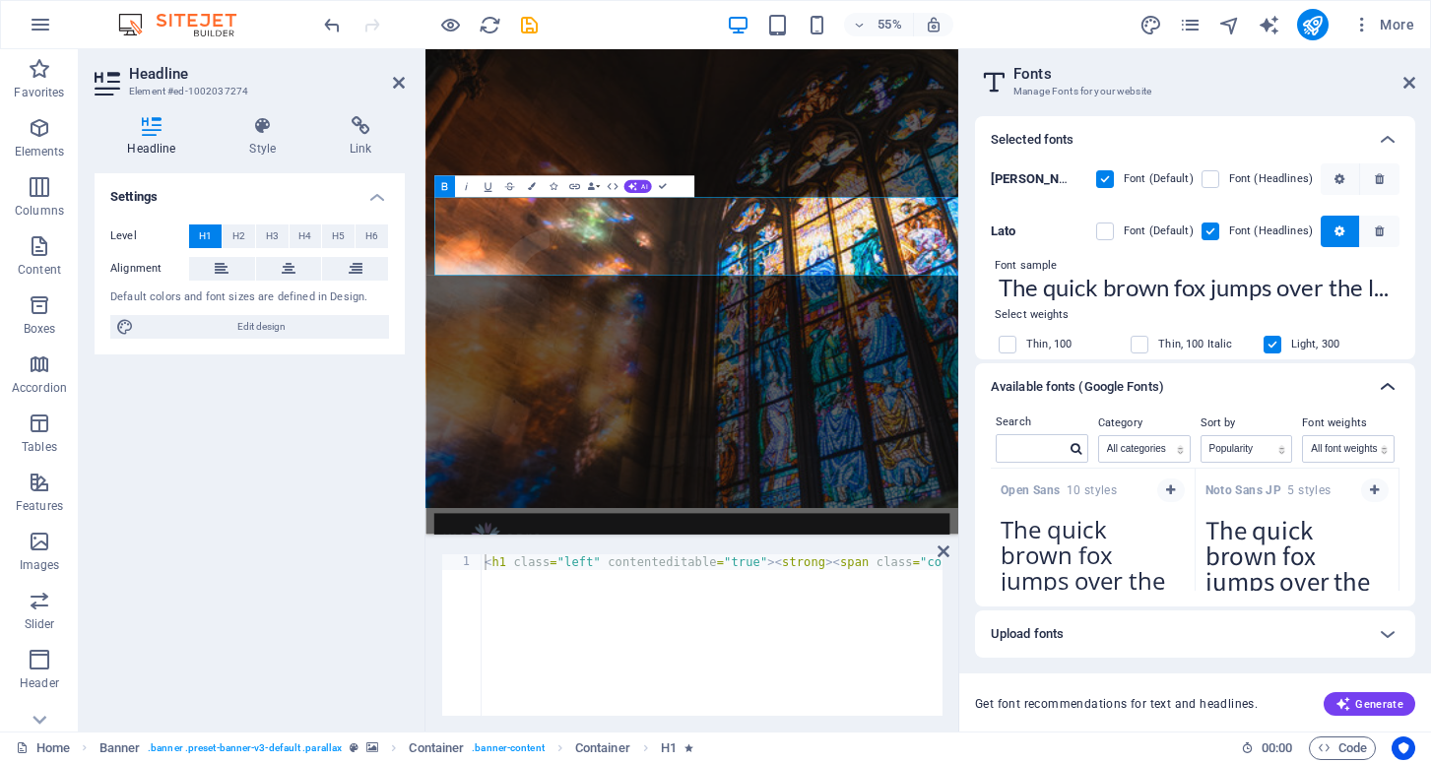
click at [1387, 391] on icon at bounding box center [1388, 387] width 24 height 24
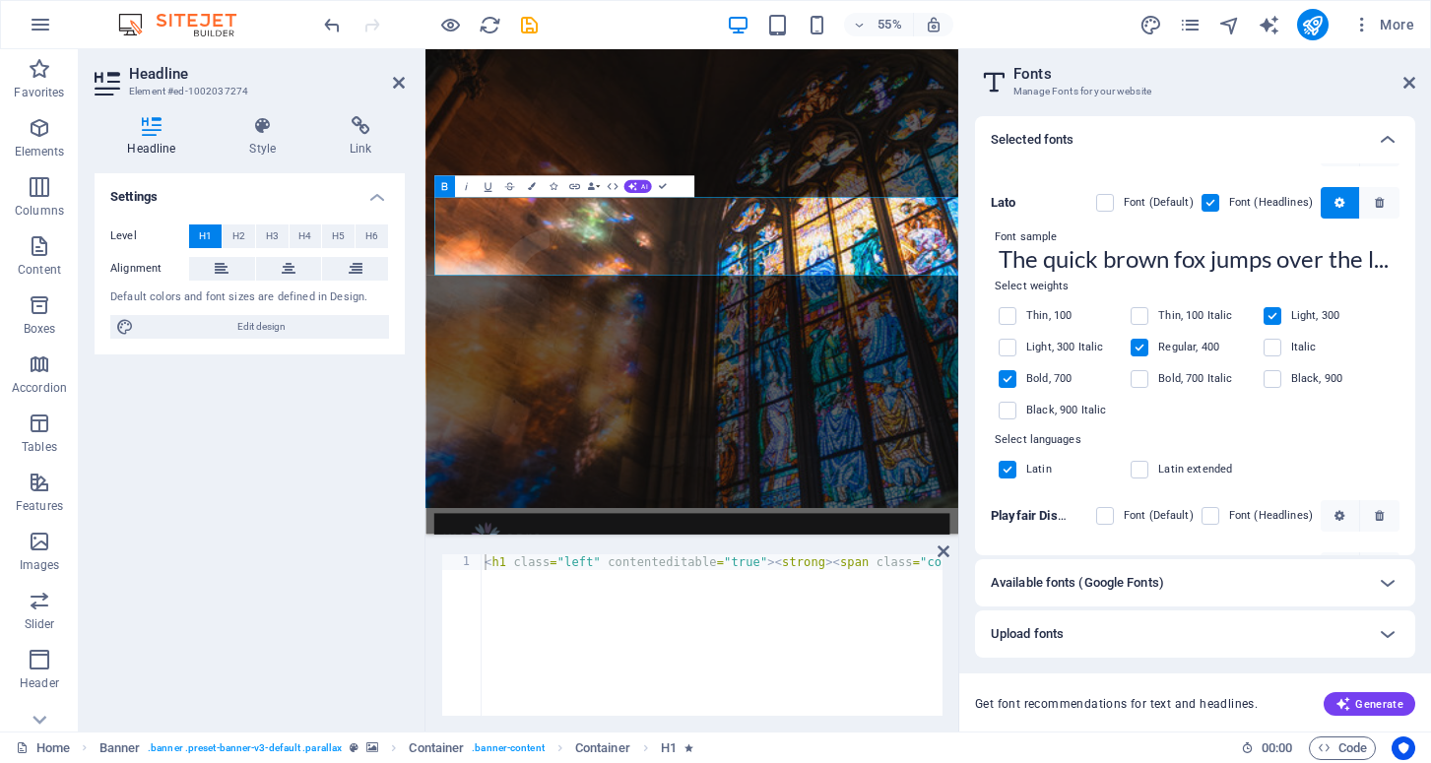
scroll to position [73, 0]
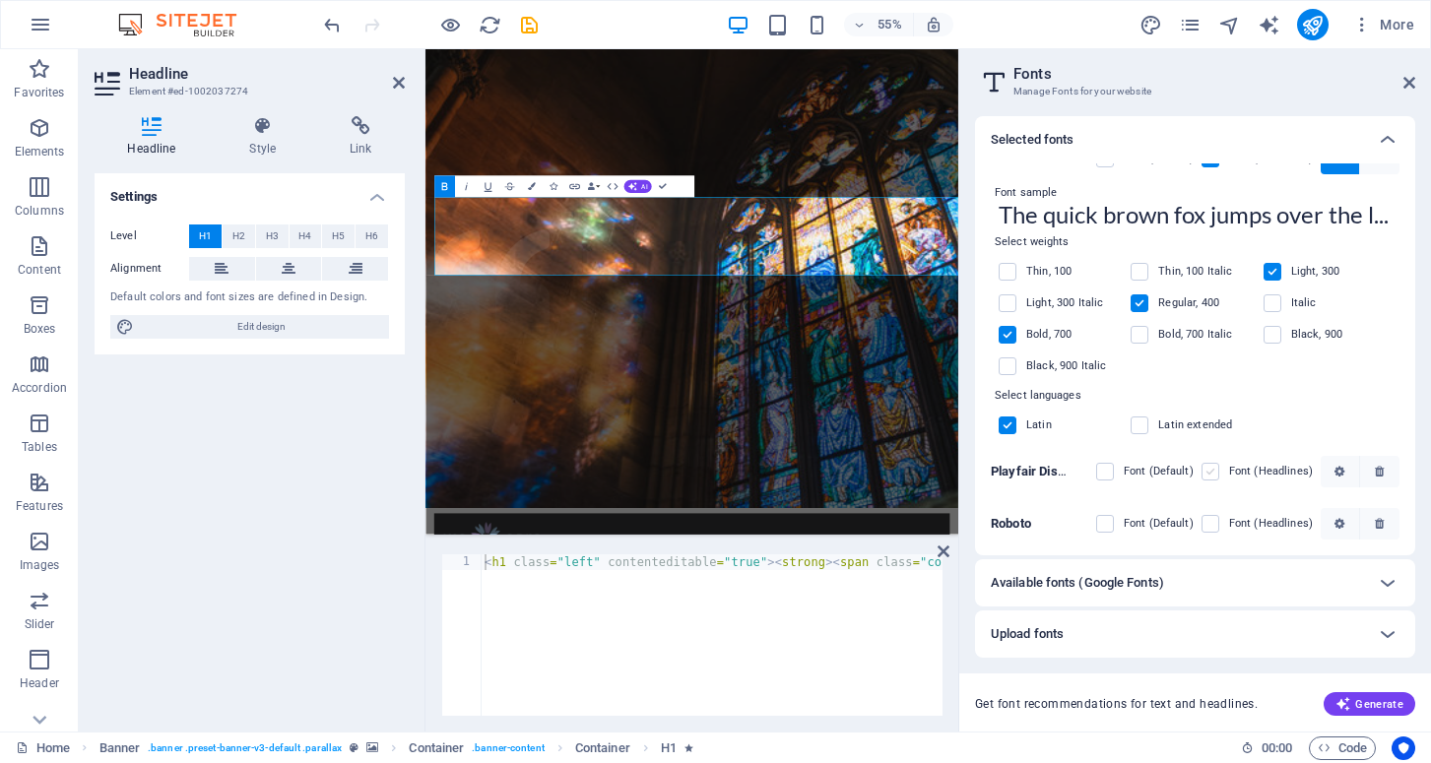
click at [1210, 472] on label at bounding box center [1211, 472] width 18 height 18
click at [0, 0] on Display "checkbox" at bounding box center [0, 0] width 0 height 0
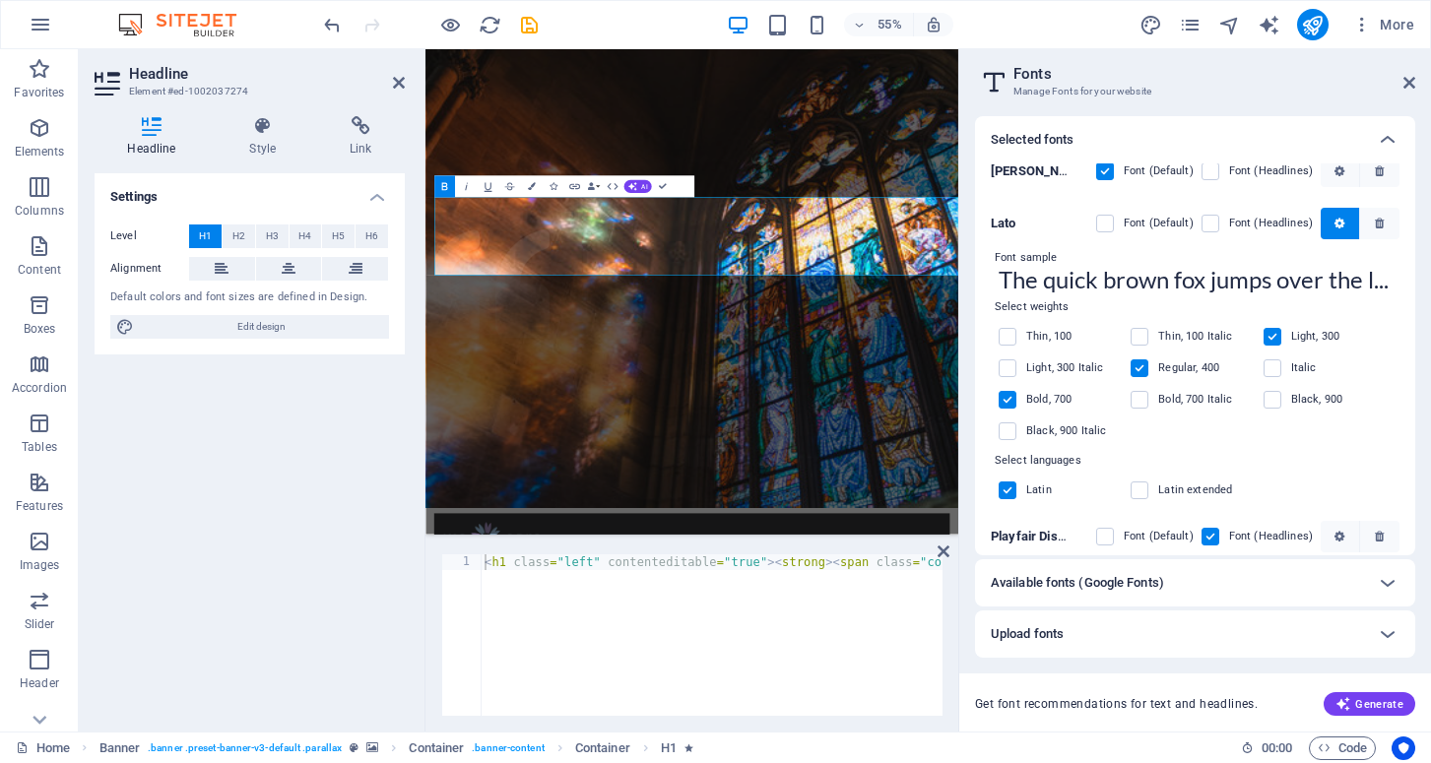
scroll to position [0, 0]
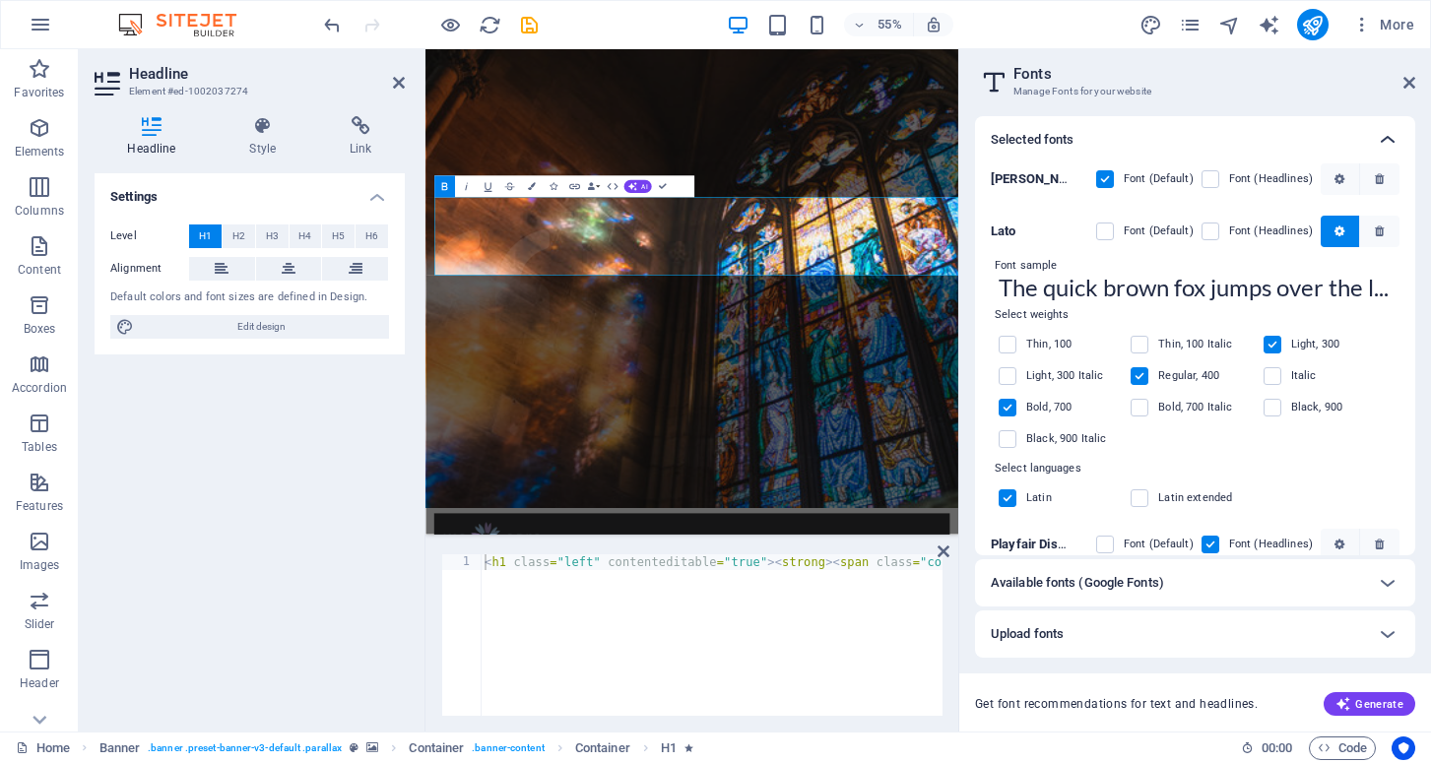
click at [1387, 132] on icon at bounding box center [1388, 140] width 24 height 24
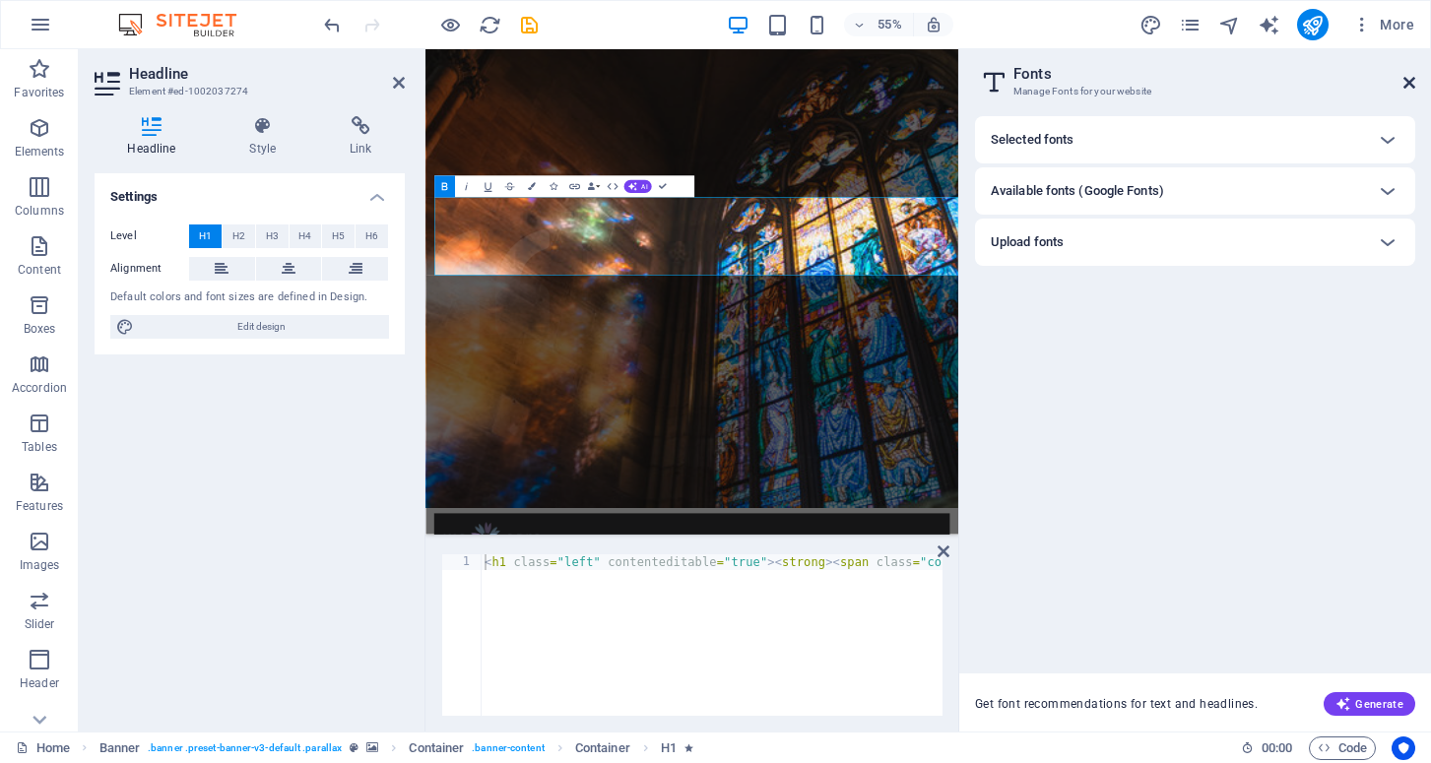
click at [1405, 82] on icon at bounding box center [1410, 83] width 12 height 16
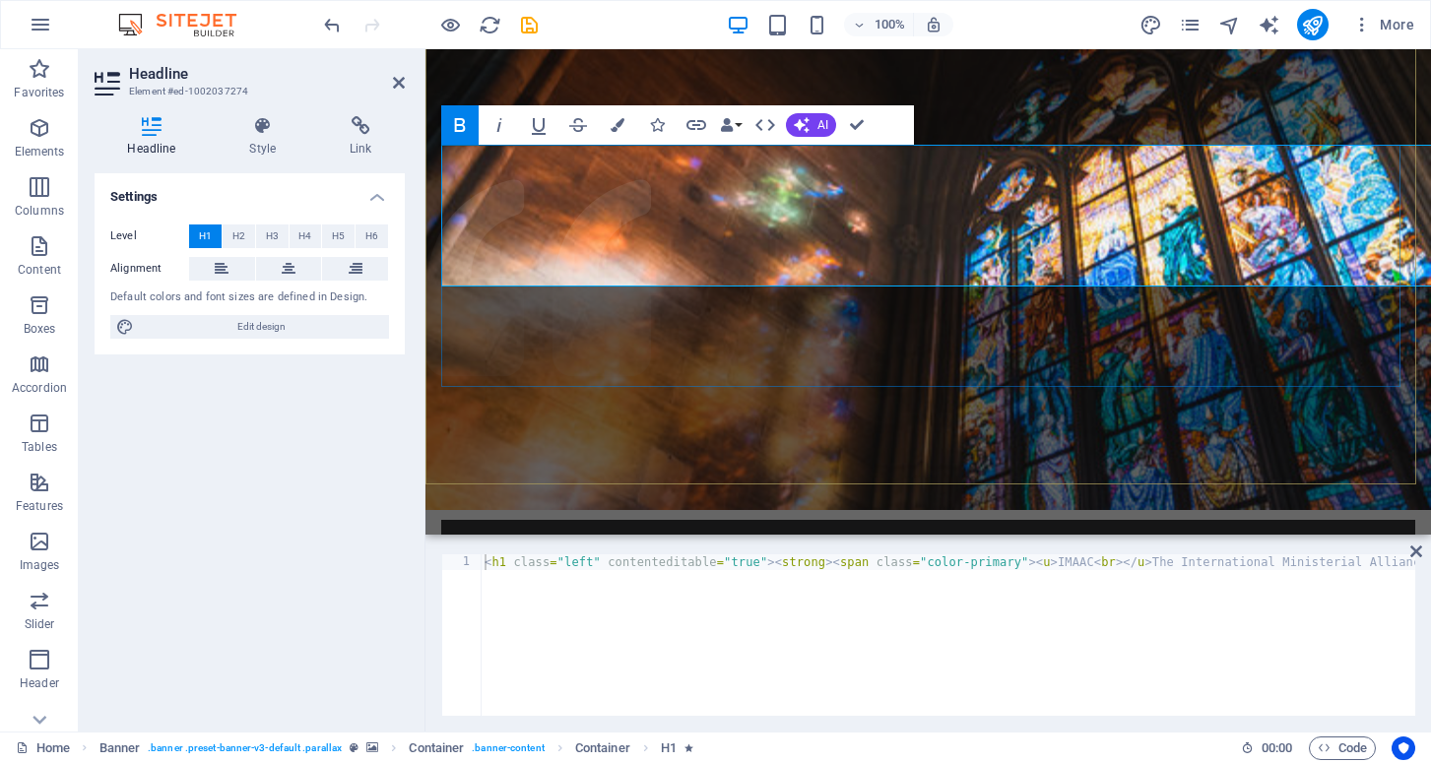
click at [1055, 657] on span "IMAAC The International Ministerial Alliance – Apostolic Council" at bounding box center [902, 760] width 923 height 206
click at [946, 657] on span "IMAAC The International Ministerial Alliance – Apostolic Council" at bounding box center [902, 760] width 923 height 206
click at [945, 657] on span "IMAAC The International Ministerial Alliance – Apostolic Council" at bounding box center [902, 760] width 923 height 206
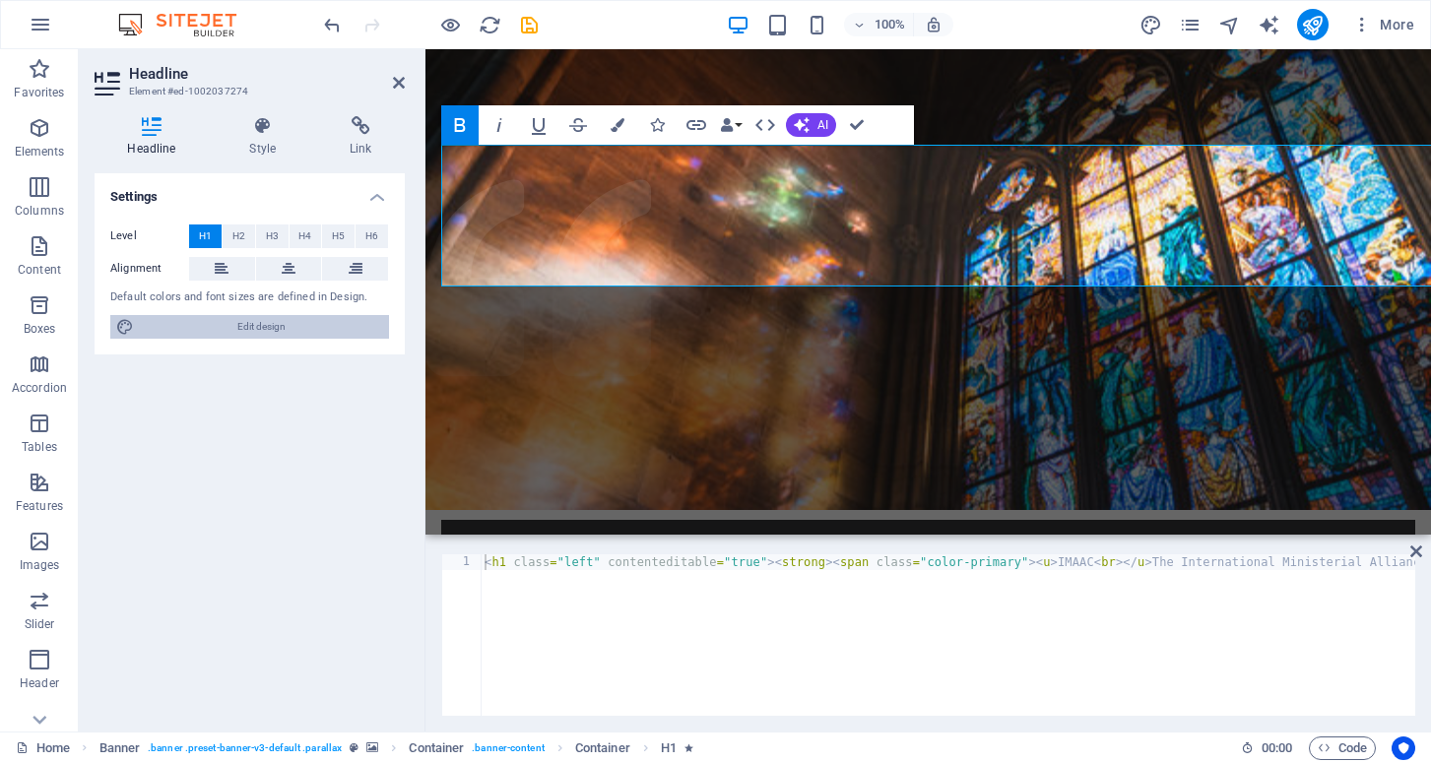
click at [215, 327] on span "Edit design" at bounding box center [261, 327] width 243 height 24
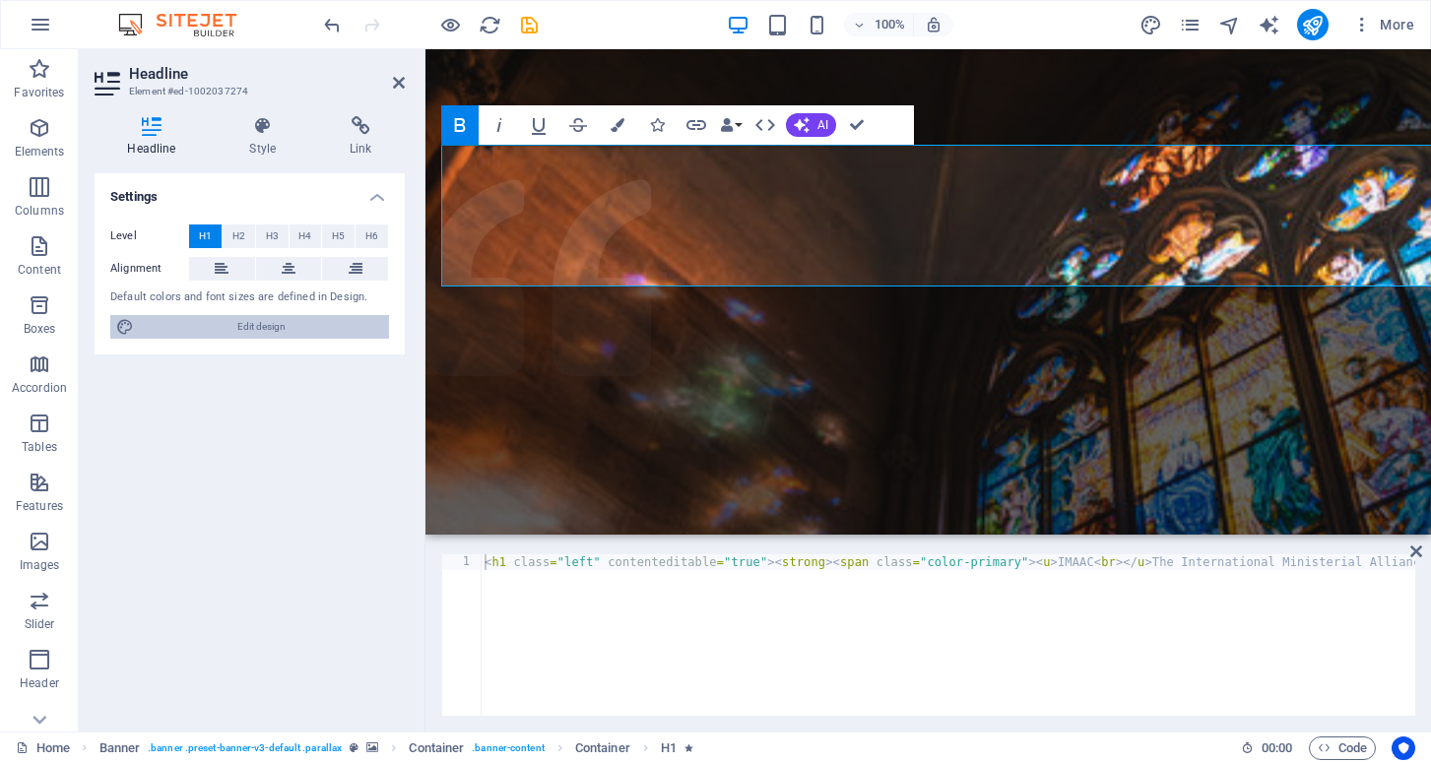
select select "rem"
select select "300"
select select "px"
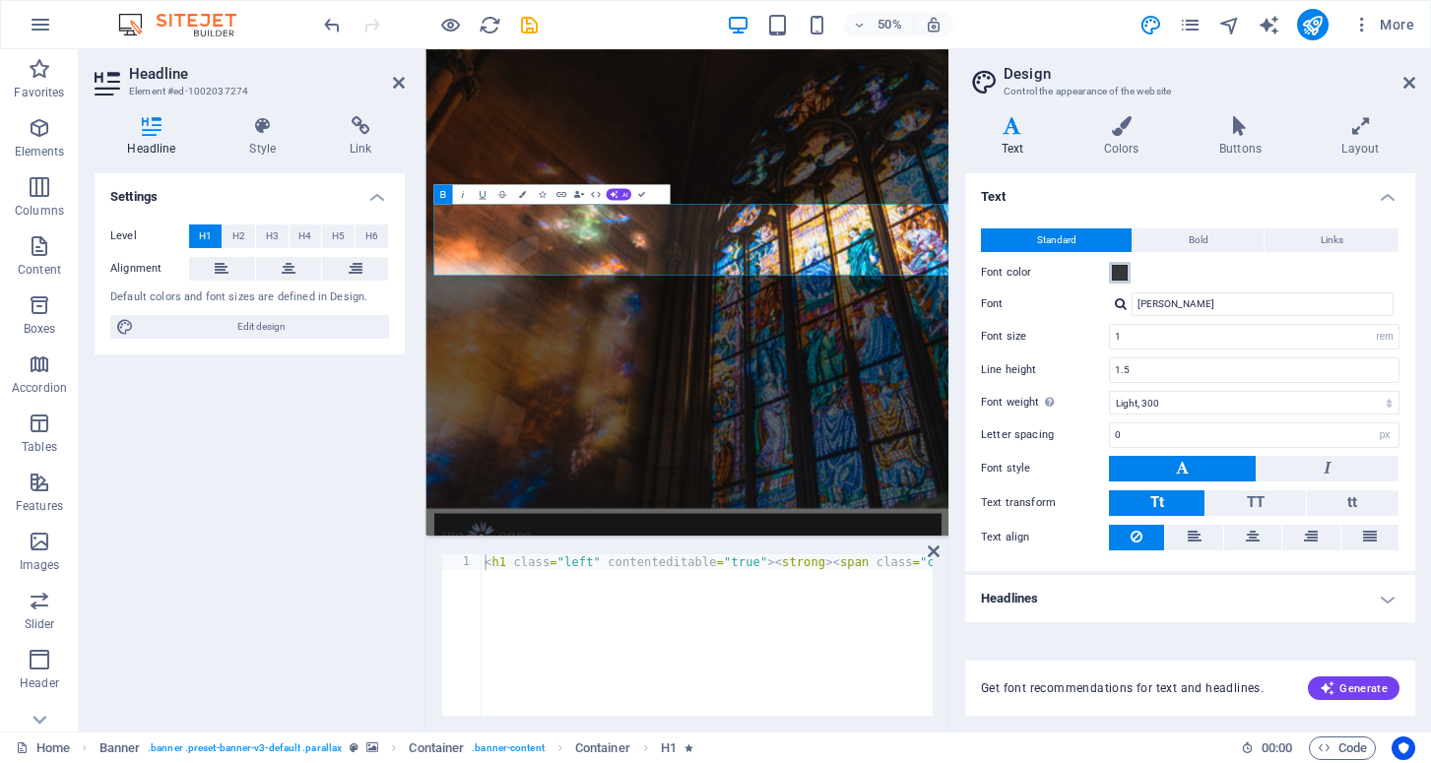
click at [1121, 276] on span at bounding box center [1120, 273] width 16 height 16
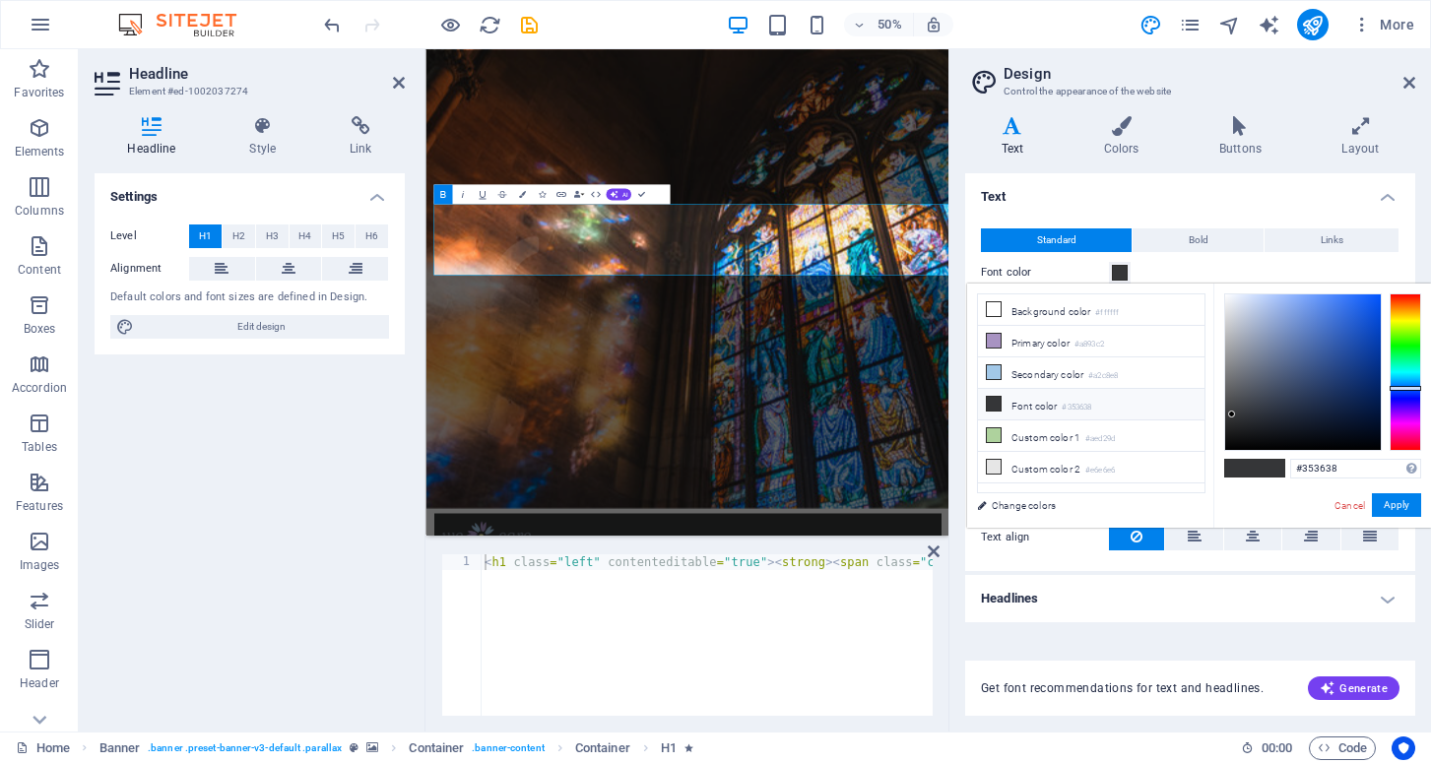
click at [1014, 130] on icon at bounding box center [1012, 126] width 95 height 20
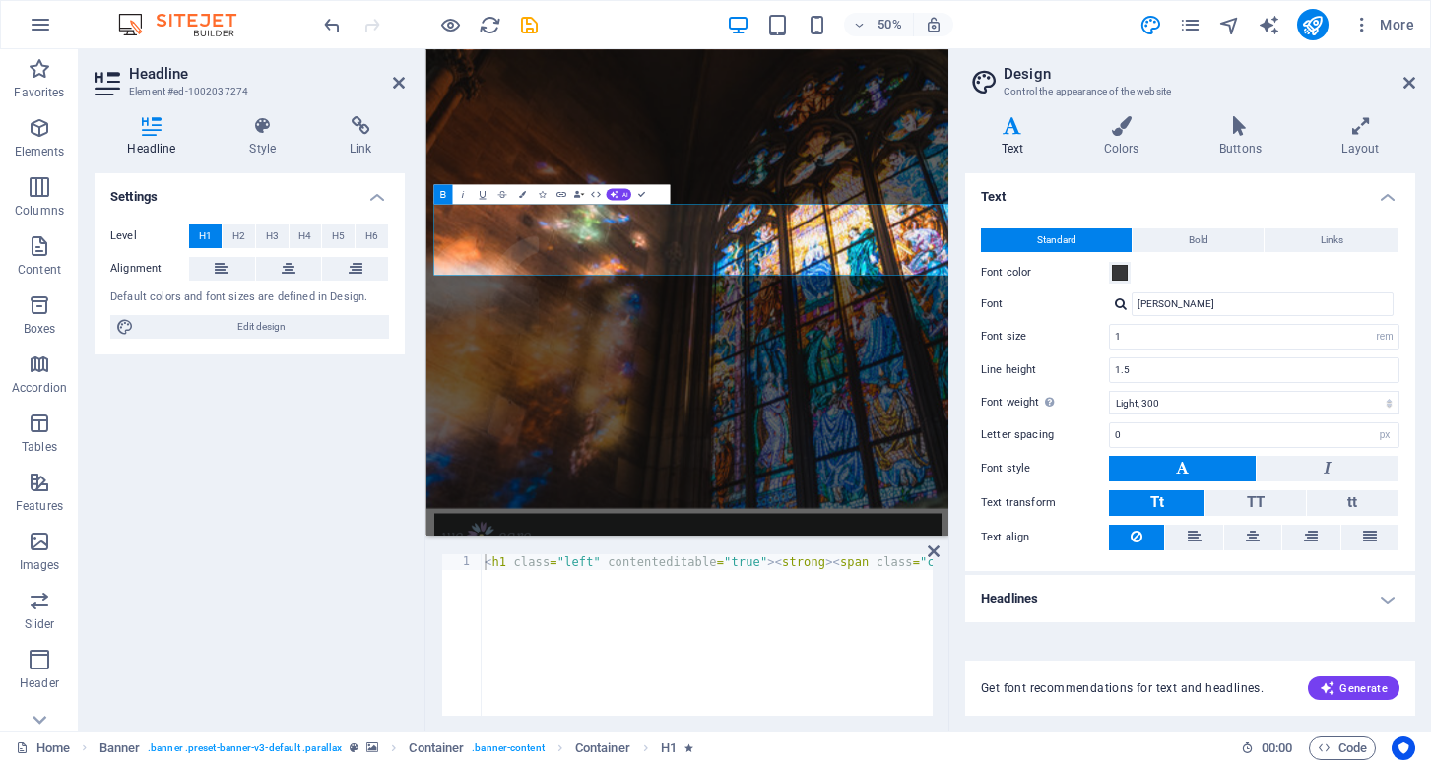
click at [1390, 597] on h4 "Headlines" at bounding box center [1190, 598] width 450 height 47
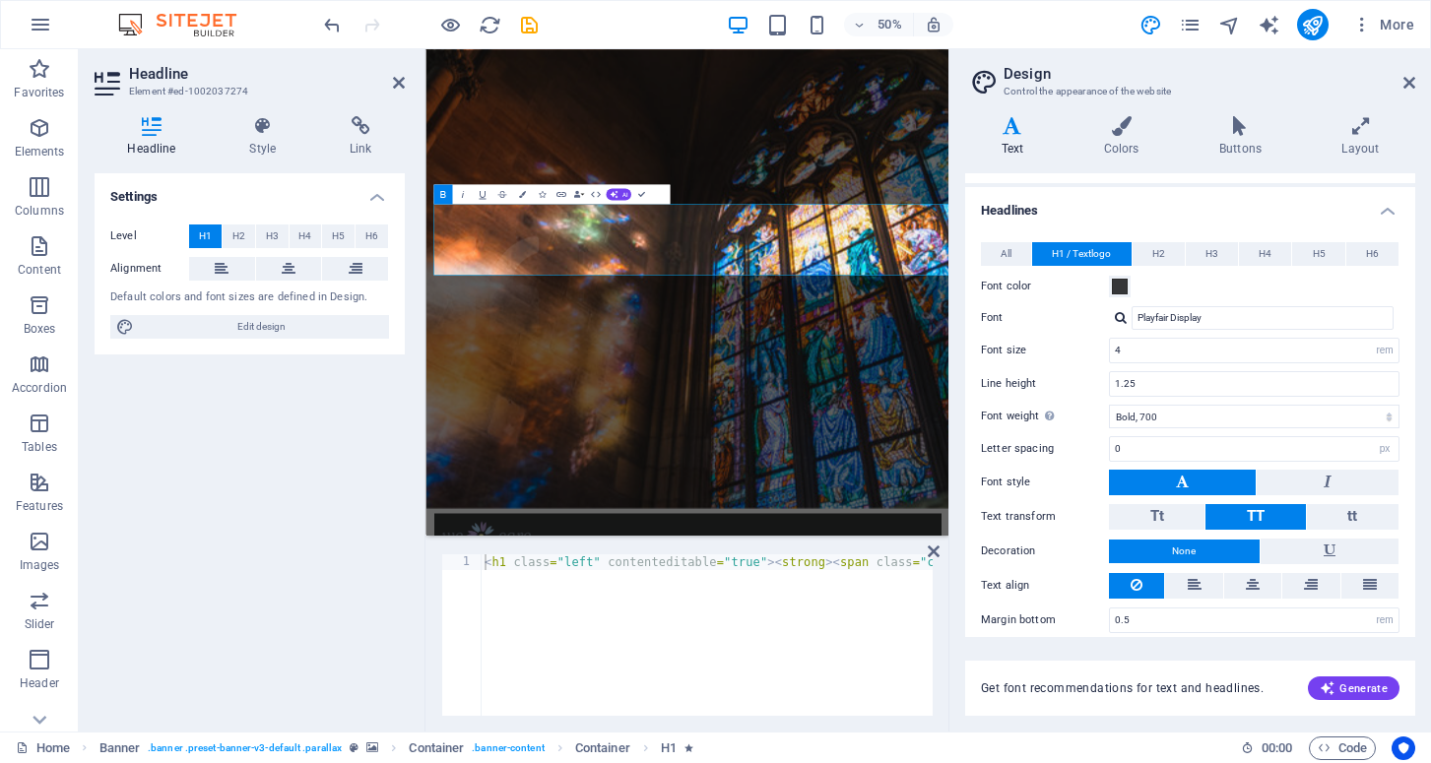
scroll to position [400, 0]
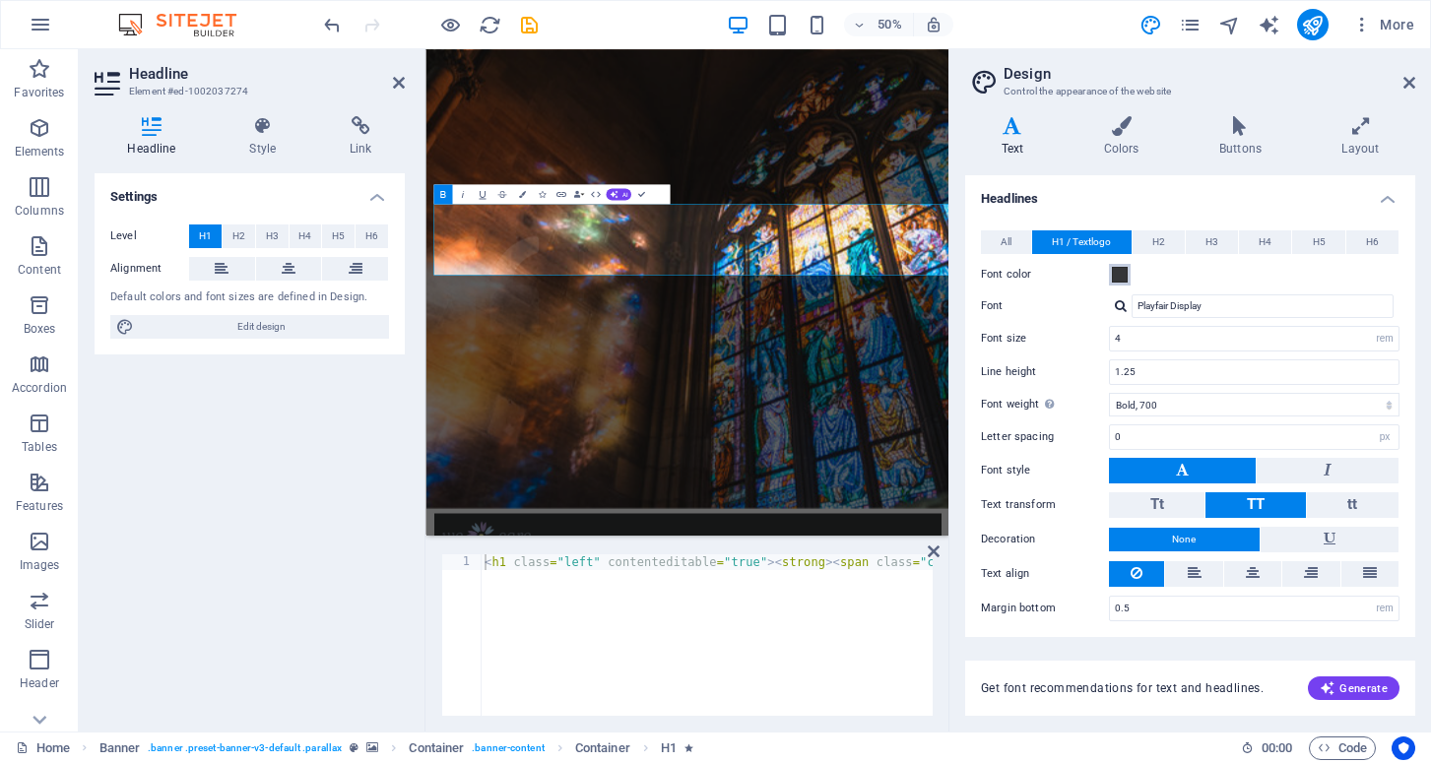
click at [1124, 268] on span at bounding box center [1120, 275] width 16 height 16
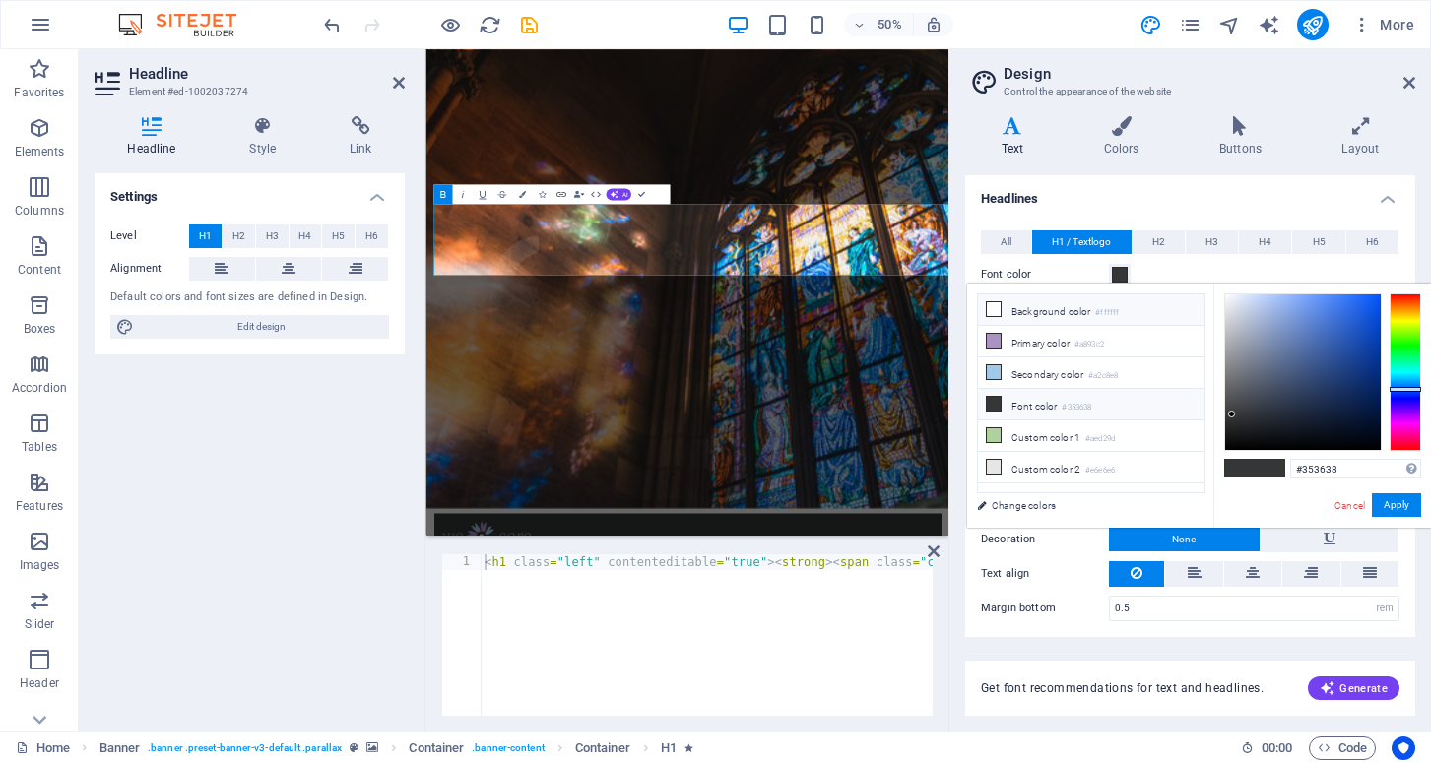
click at [1000, 309] on icon at bounding box center [994, 309] width 14 height 14
type input "#ffffff"
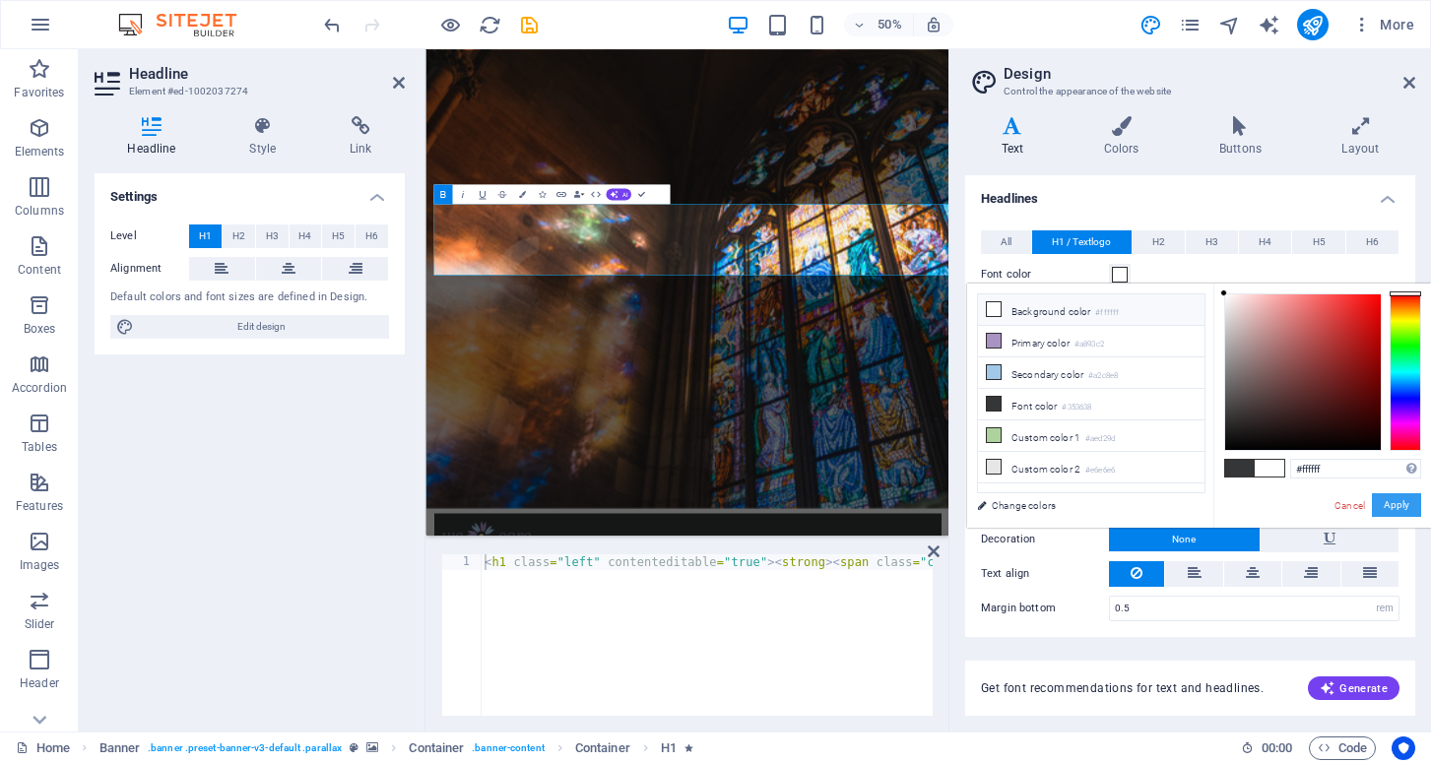
click at [1407, 506] on button "Apply" at bounding box center [1396, 505] width 49 height 24
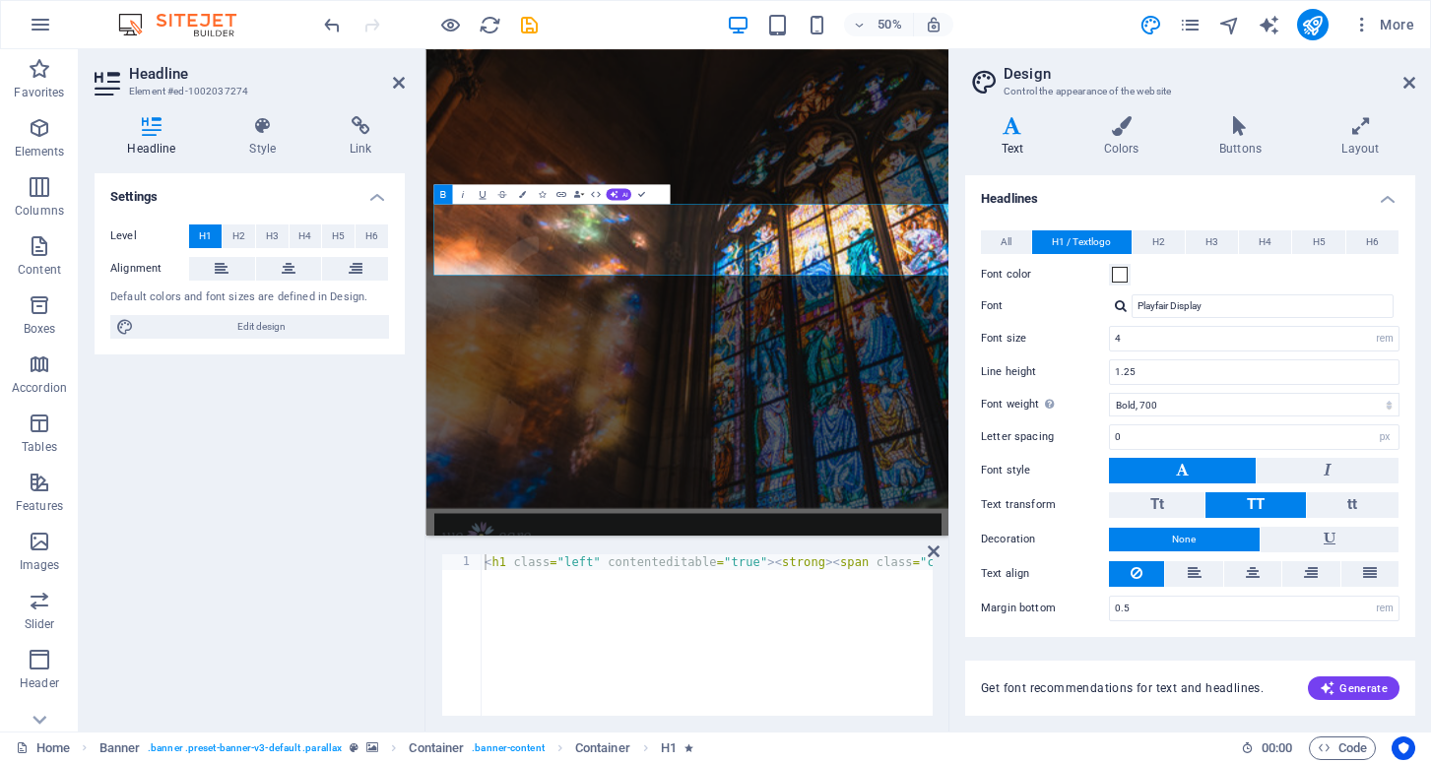
click at [1063, 288] on div "All H1 / Textlogo H2 H3 H4 H5 H6 Font color Font Playfair Display Line height 1…" at bounding box center [1190, 426] width 458 height 430
click at [1071, 200] on h4 "Headlines" at bounding box center [1190, 192] width 450 height 35
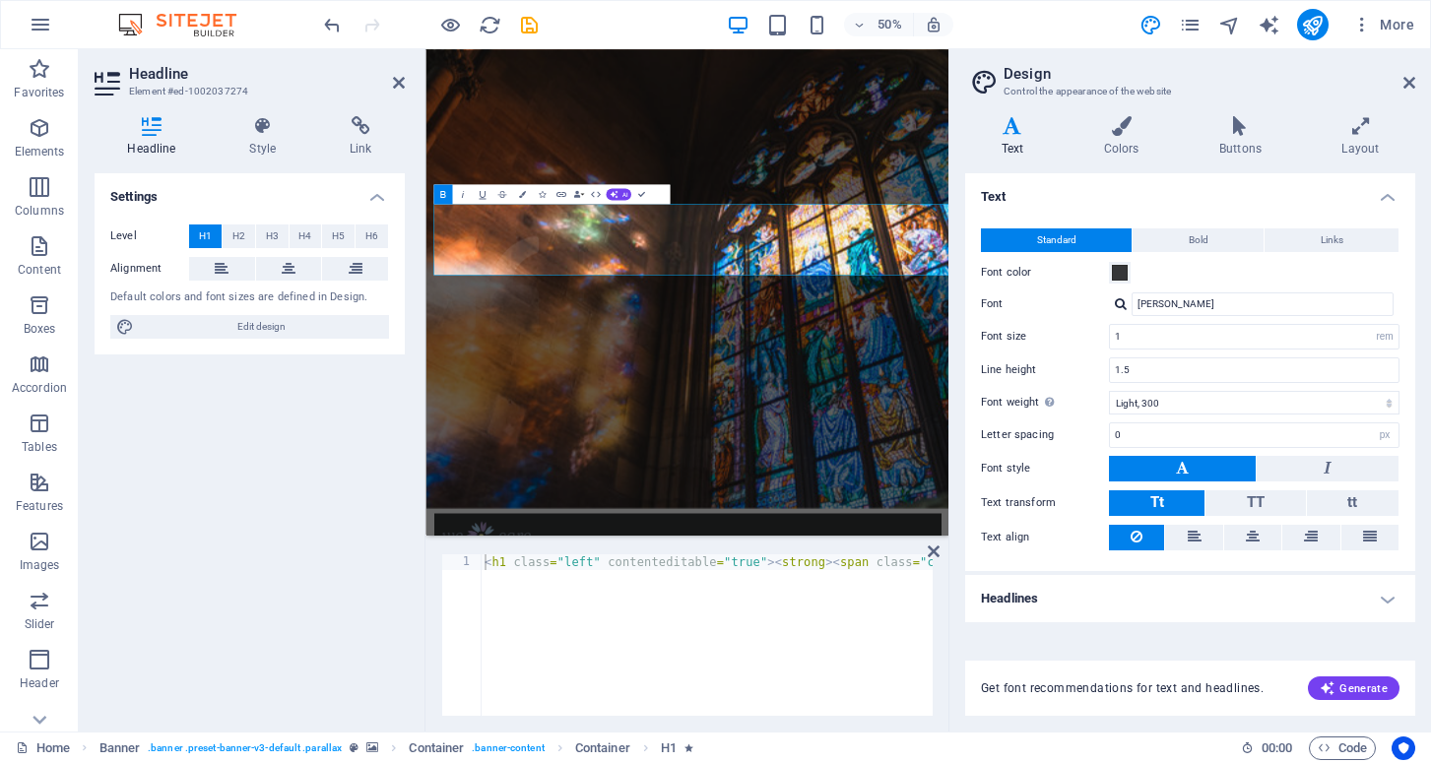
click at [1389, 603] on h4 "Headlines" at bounding box center [1190, 598] width 450 height 47
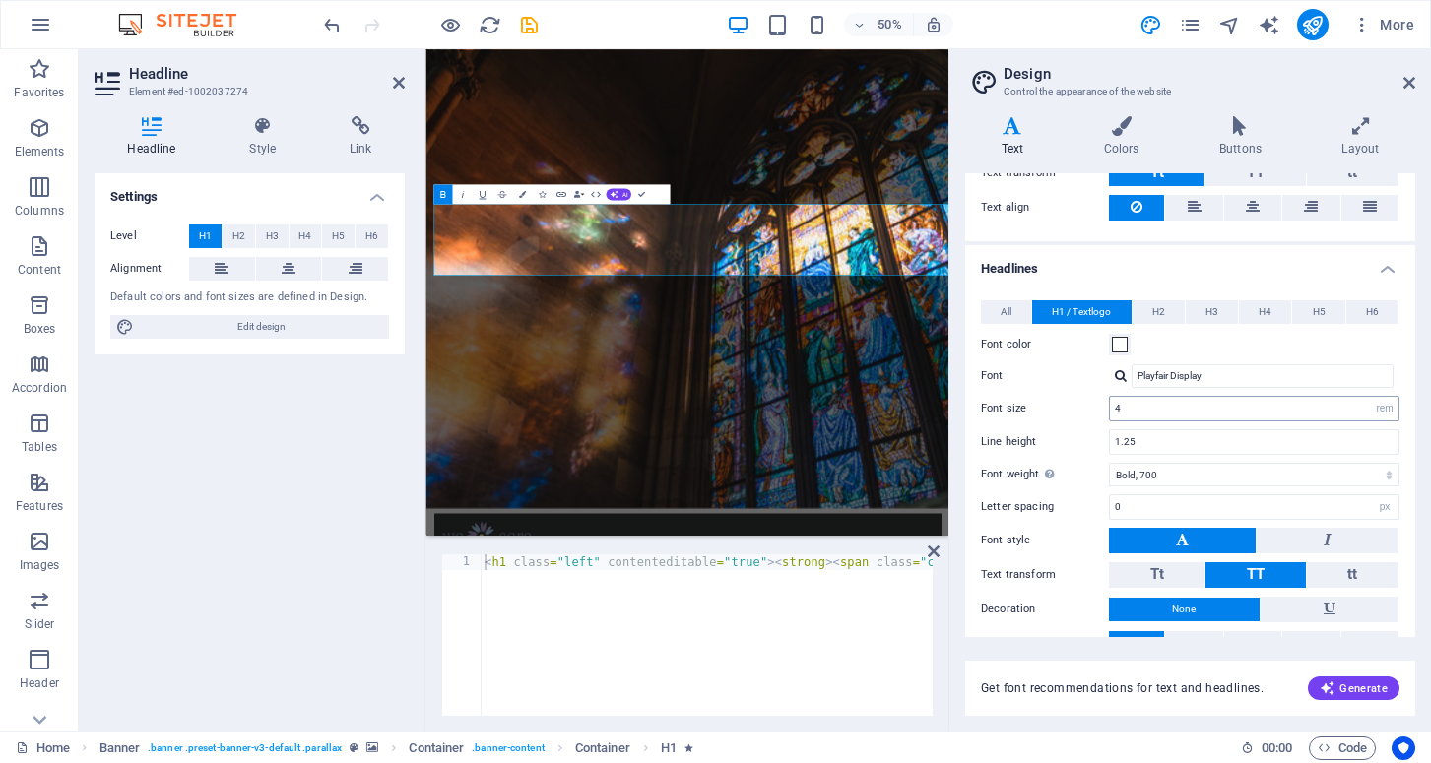
scroll to position [333, 0]
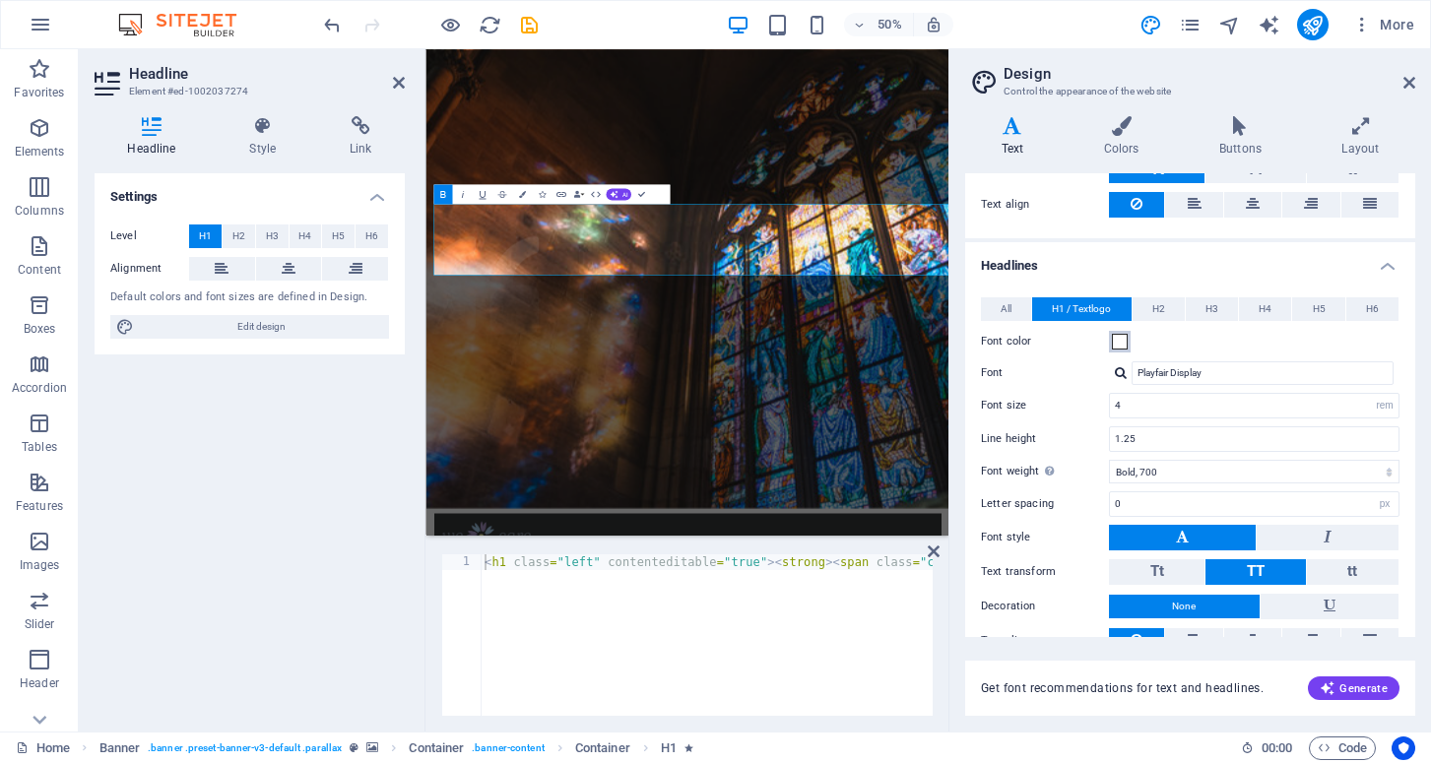
click at [1122, 345] on span at bounding box center [1120, 342] width 16 height 16
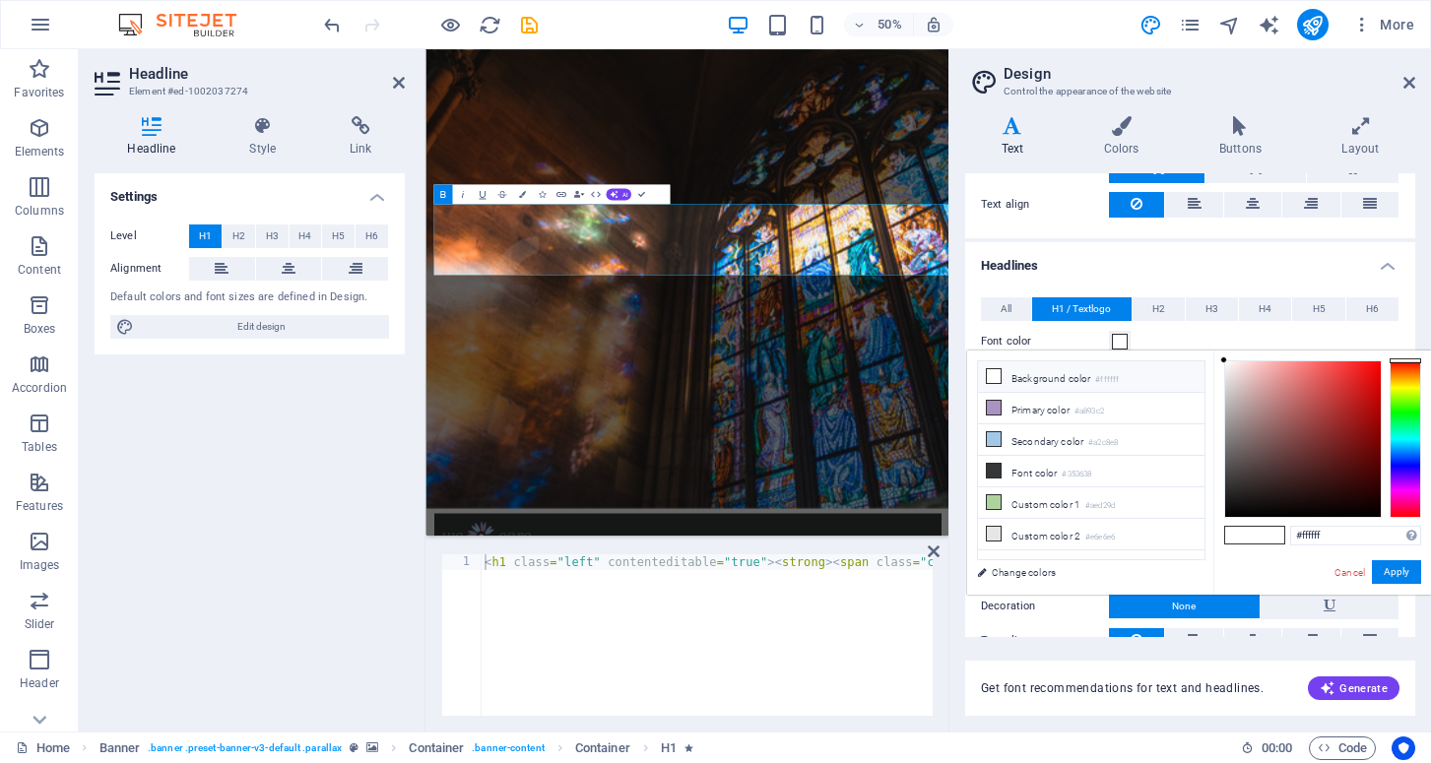
click at [1019, 378] on li "Background color #ffffff" at bounding box center [1091, 377] width 227 height 32
click at [1407, 567] on button "Apply" at bounding box center [1396, 572] width 49 height 24
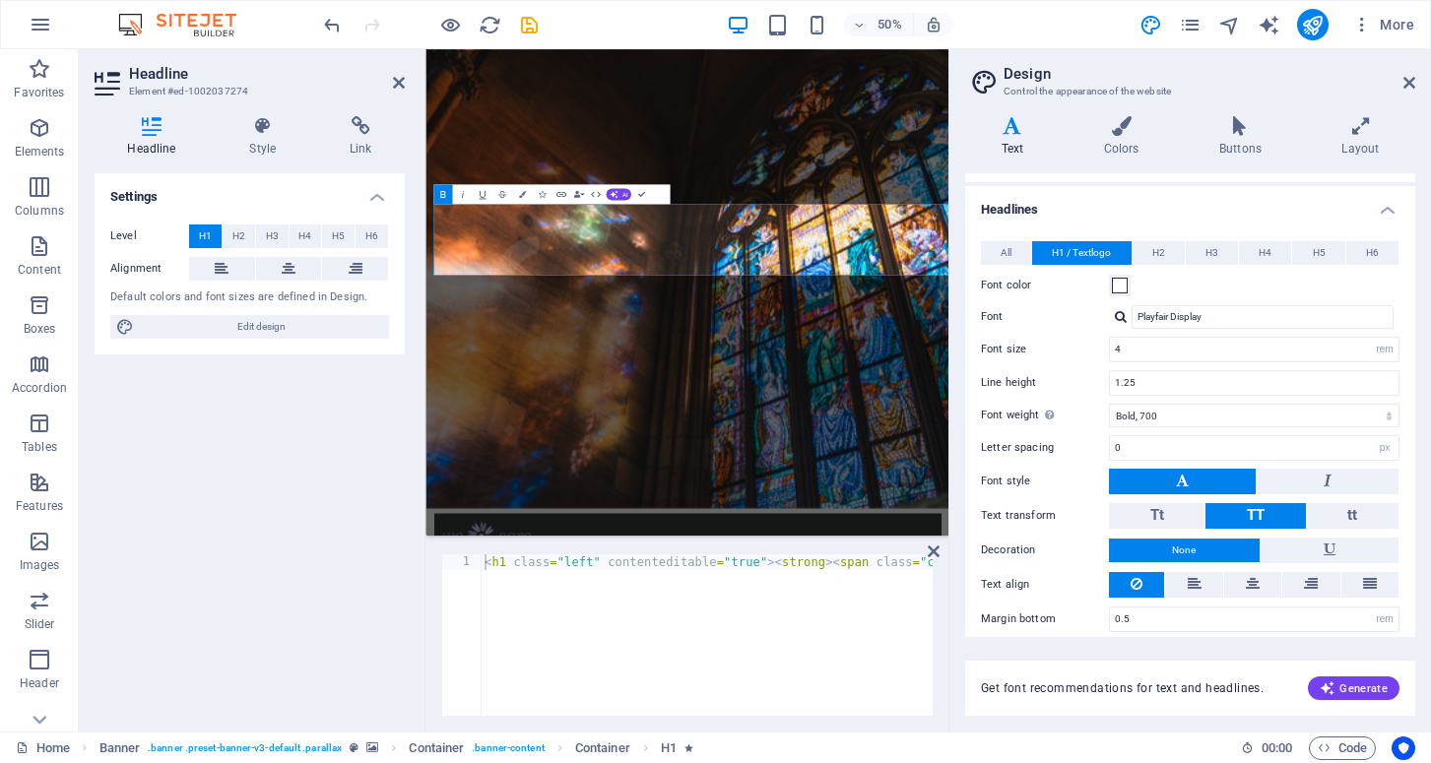
scroll to position [400, 0]
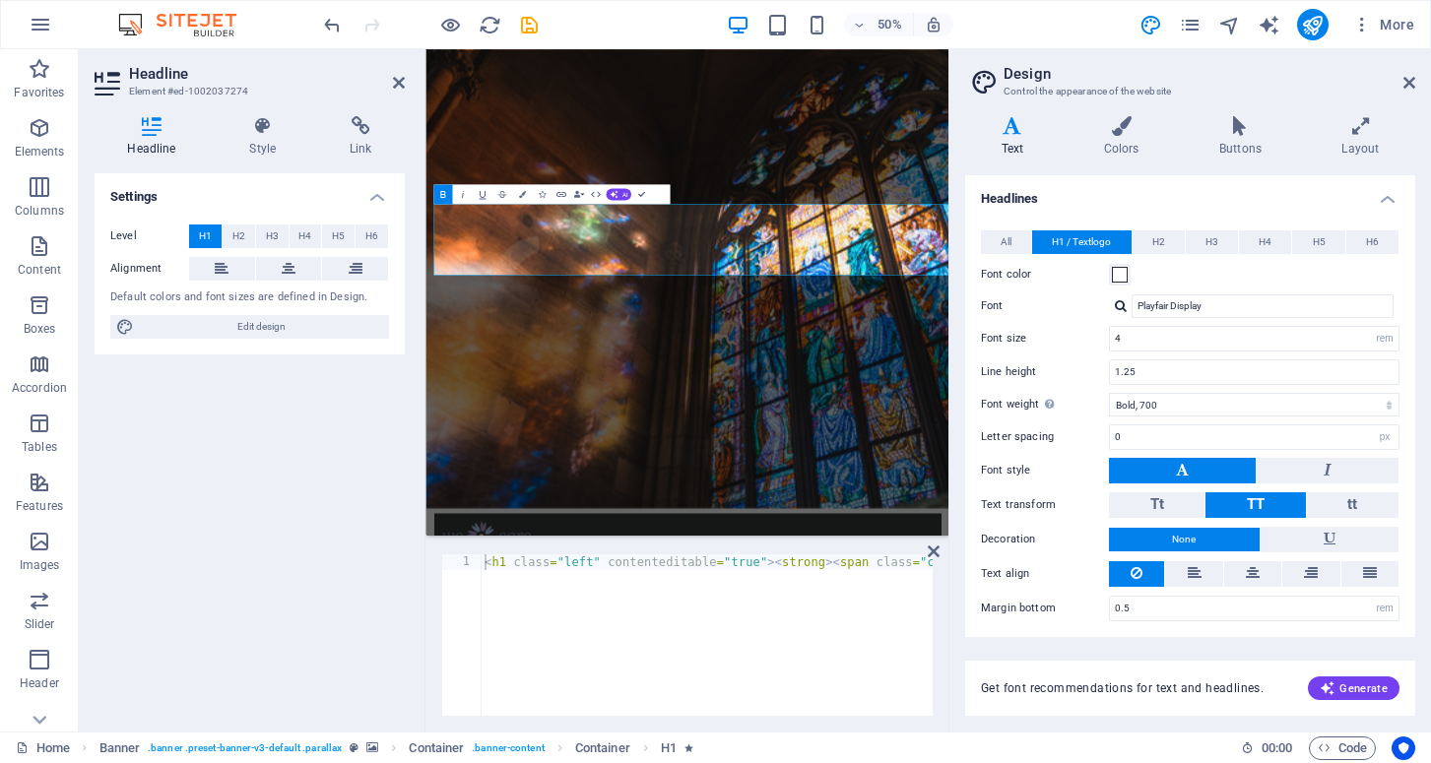
click at [1236, 501] on button "TT" at bounding box center [1255, 505] width 99 height 26
click at [1158, 499] on span "Tt" at bounding box center [1157, 504] width 14 height 18
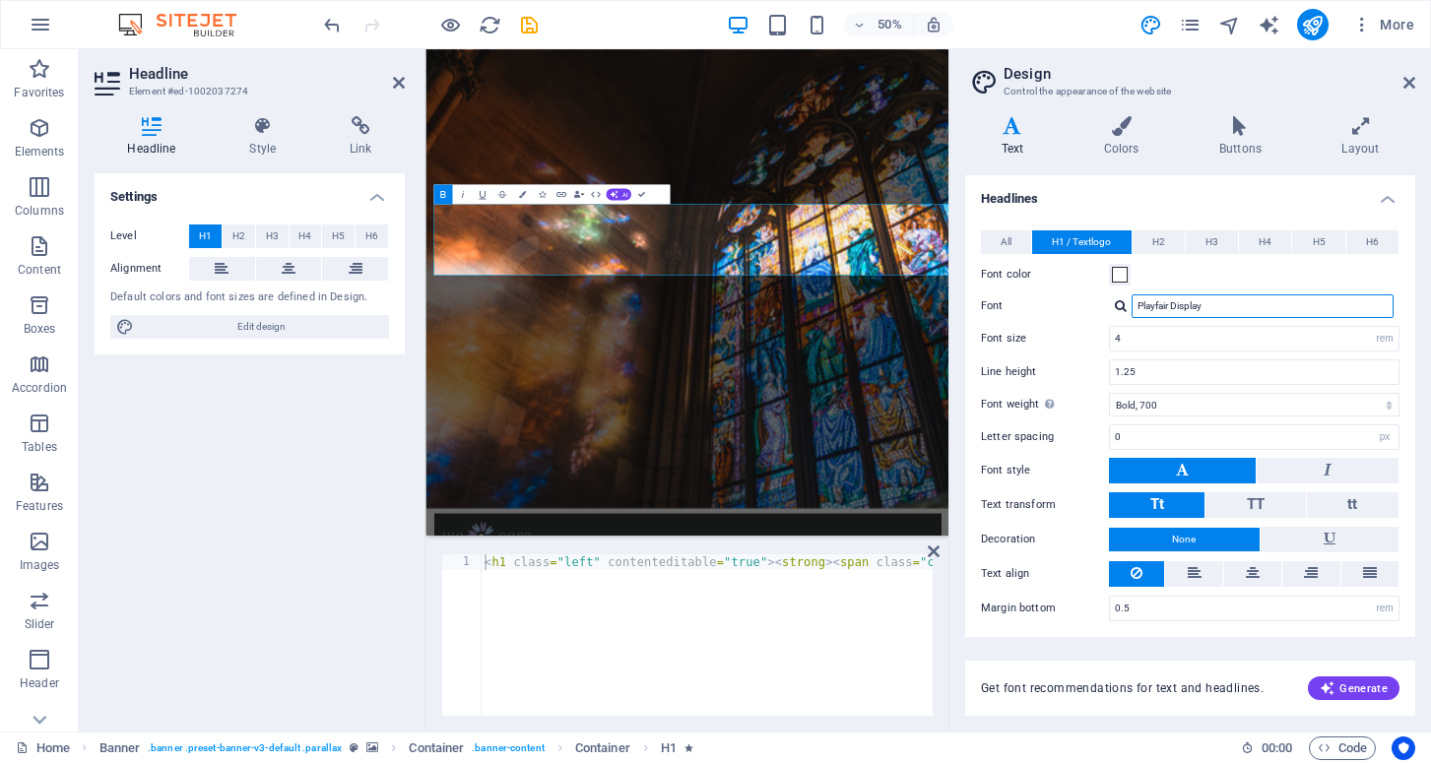
click at [1200, 303] on input "Playfair Display" at bounding box center [1263, 306] width 262 height 24
click at [1139, 341] on input "4" at bounding box center [1254, 339] width 289 height 24
click at [1133, 341] on input "4" at bounding box center [1254, 339] width 289 height 24
click at [1069, 299] on label "Font" at bounding box center [1045, 306] width 128 height 24
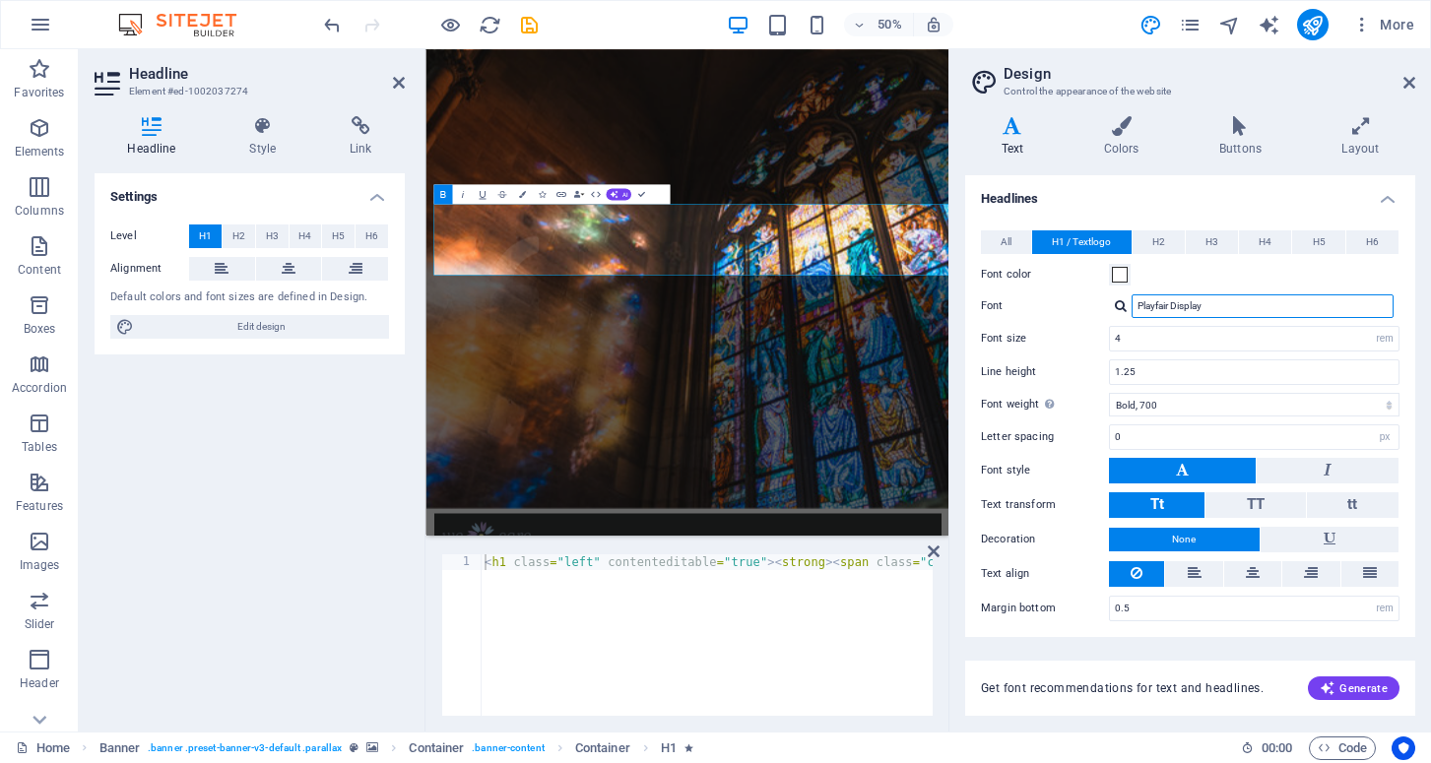
click at [1132, 299] on input "Playfair Display" at bounding box center [1263, 306] width 262 height 24
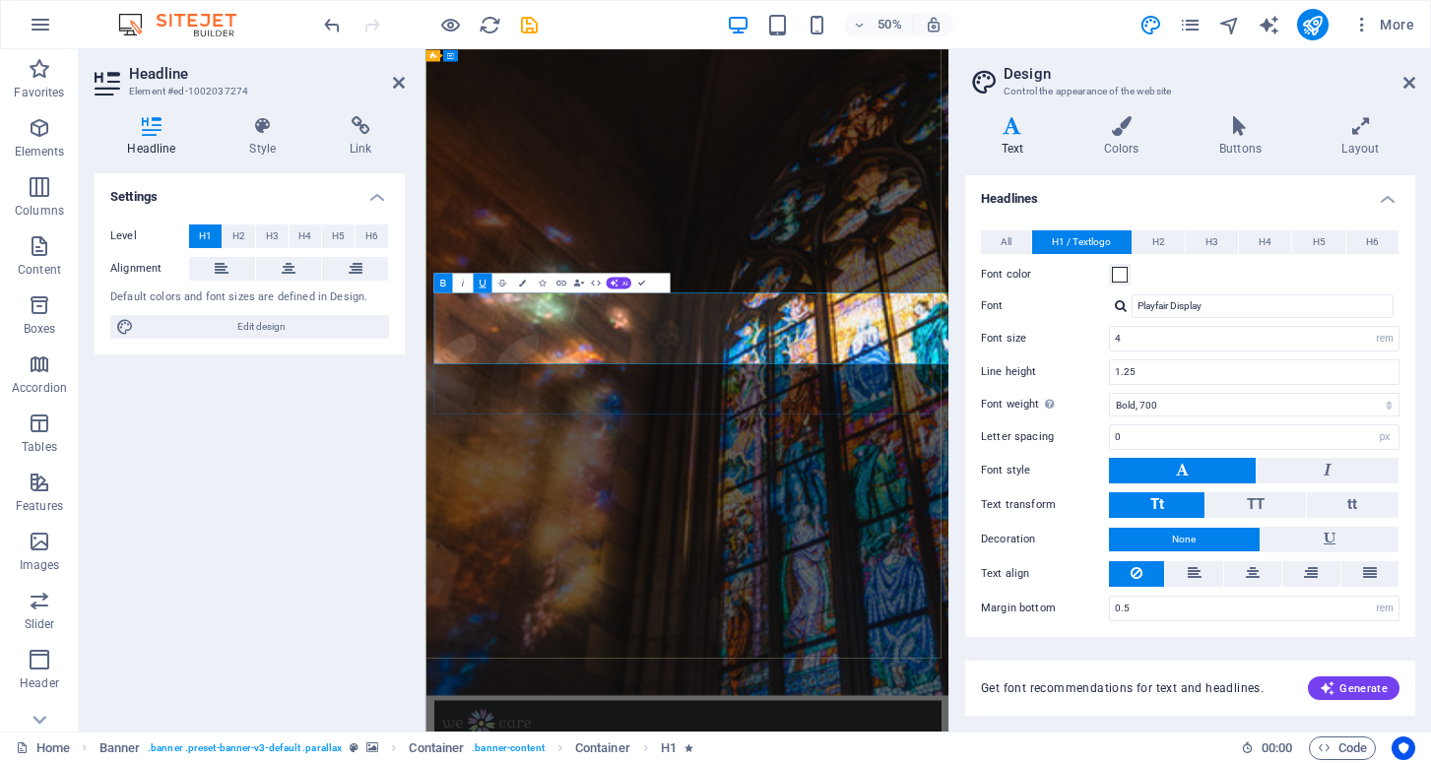
click at [1138, 337] on input "4" at bounding box center [1254, 339] width 289 height 24
drag, startPoint x: 1129, startPoint y: 338, endPoint x: 1109, endPoint y: 339, distance: 19.7
click at [1109, 338] on div "4 rem px em %" at bounding box center [1254, 339] width 291 height 26
type input "3"
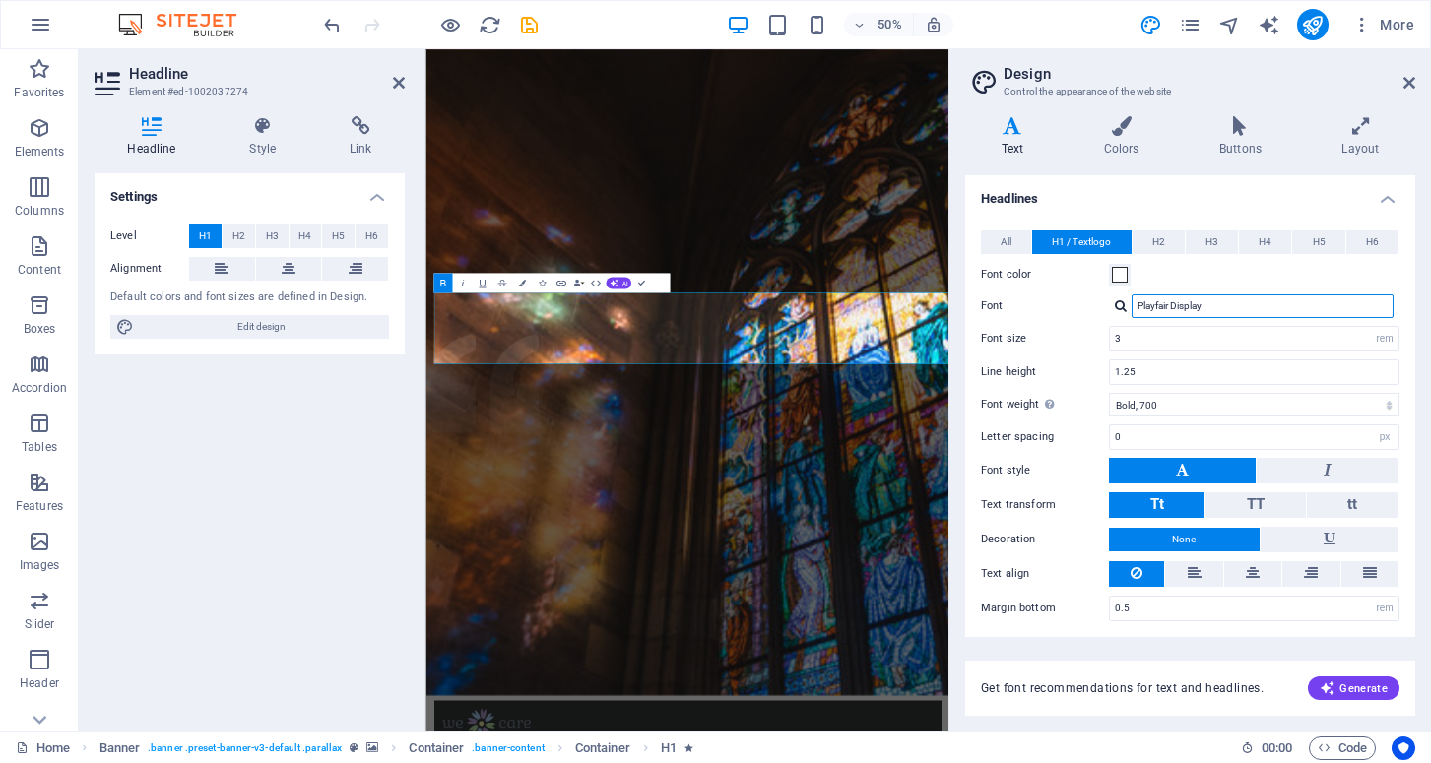
click at [1207, 300] on input "Playfair Display" at bounding box center [1263, 306] width 262 height 24
click at [1125, 276] on span at bounding box center [1120, 275] width 16 height 16
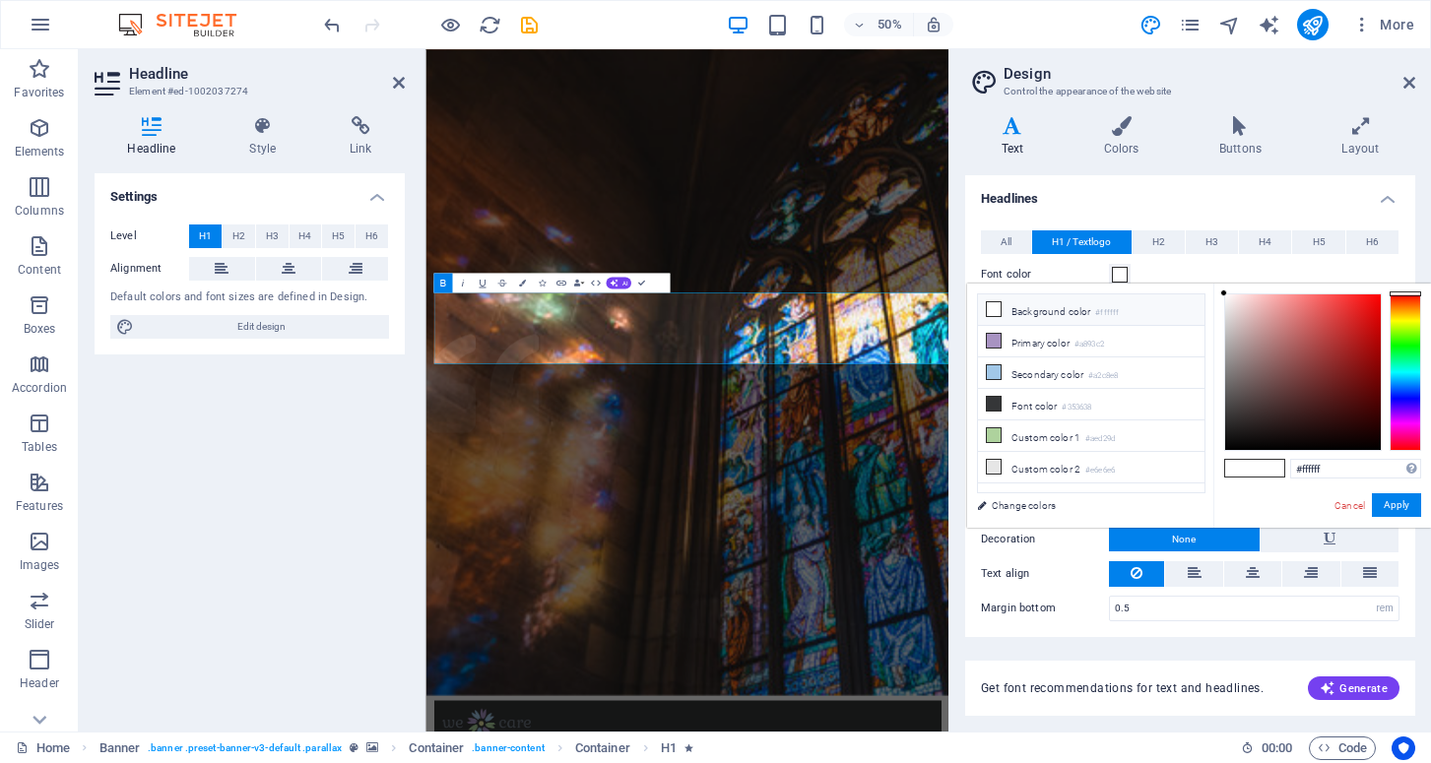
click at [1259, 470] on span at bounding box center [1270, 468] width 30 height 17
click at [1250, 470] on span at bounding box center [1240, 468] width 30 height 17
click at [1063, 310] on li "Background color #ffffff" at bounding box center [1091, 310] width 227 height 32
click at [995, 308] on icon at bounding box center [994, 309] width 14 height 14
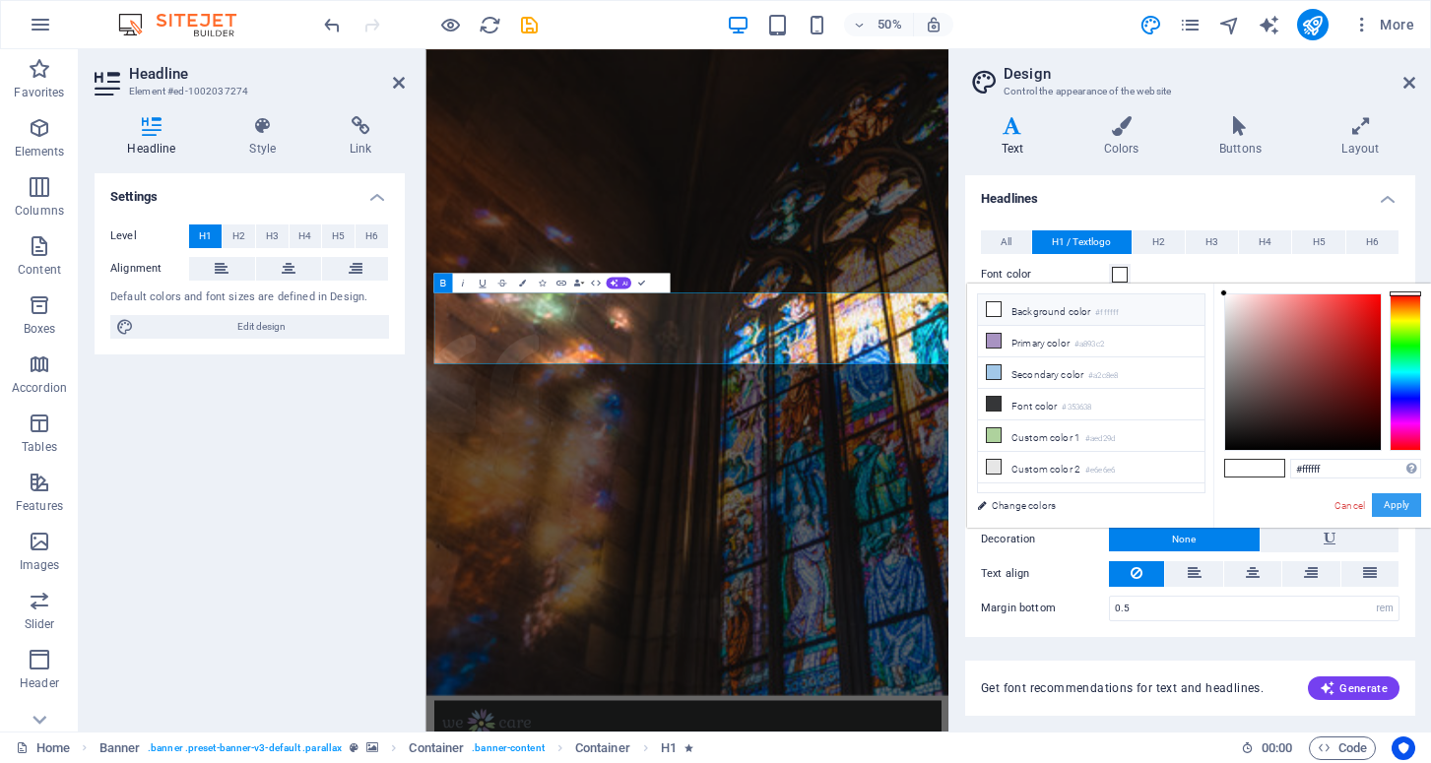
click at [1408, 502] on button "Apply" at bounding box center [1396, 505] width 49 height 24
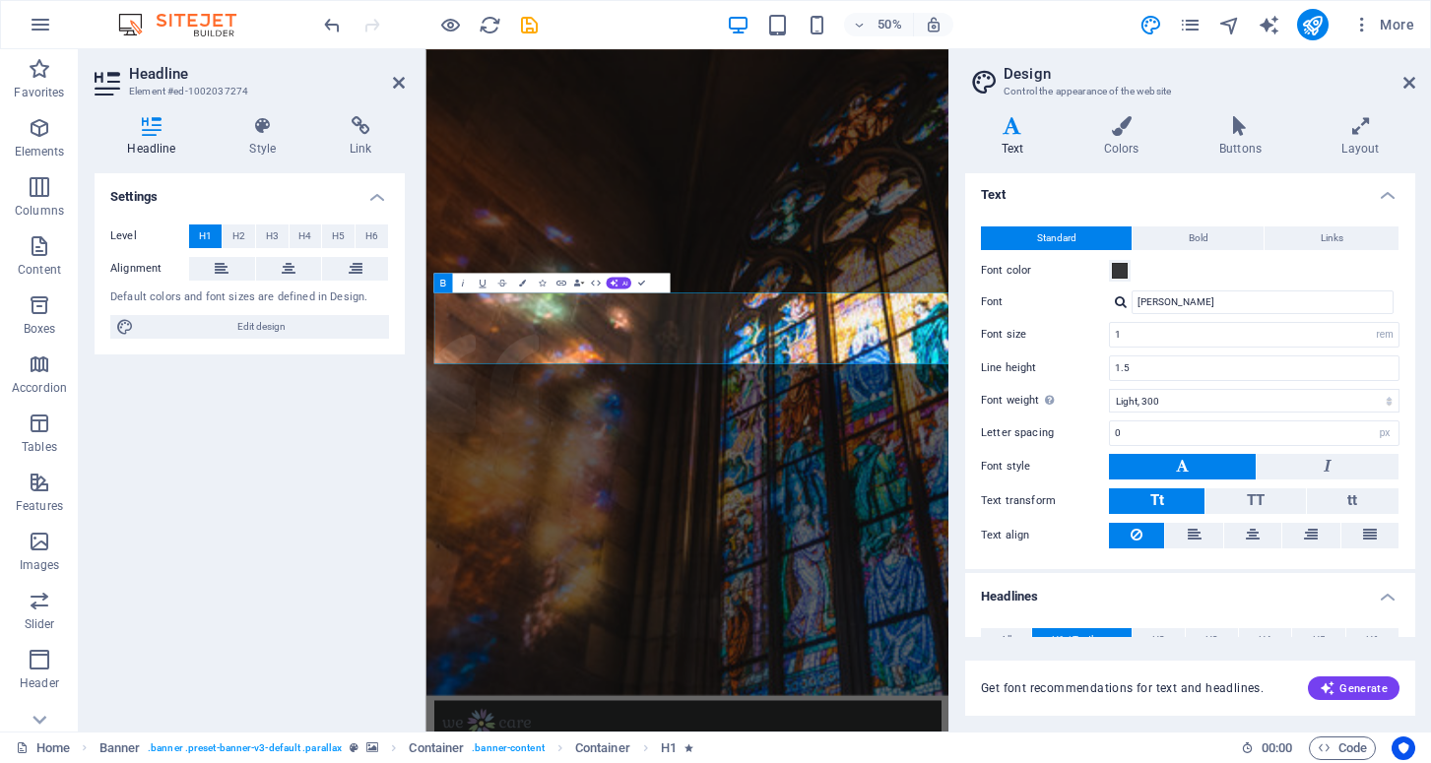
scroll to position [0, 0]
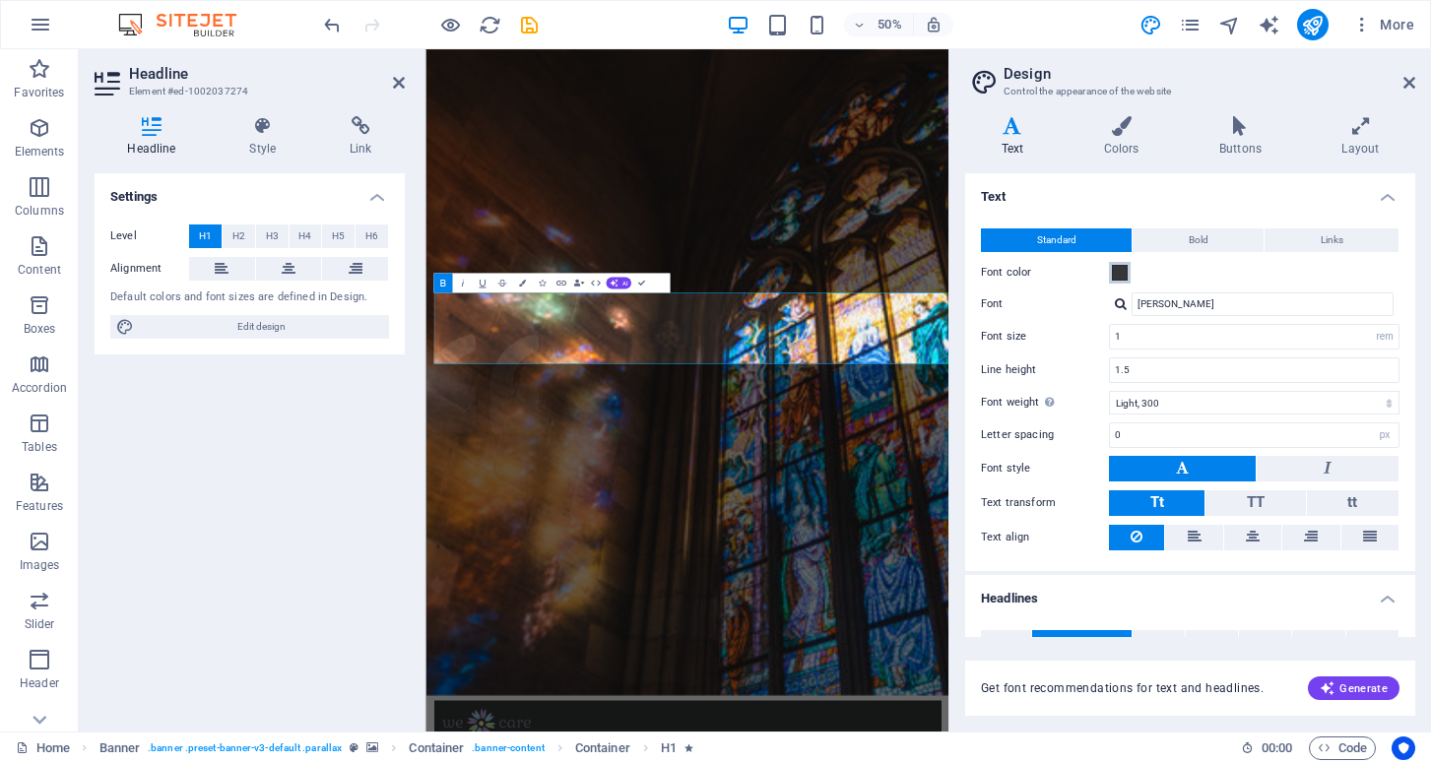
click at [1123, 270] on span at bounding box center [1120, 273] width 16 height 16
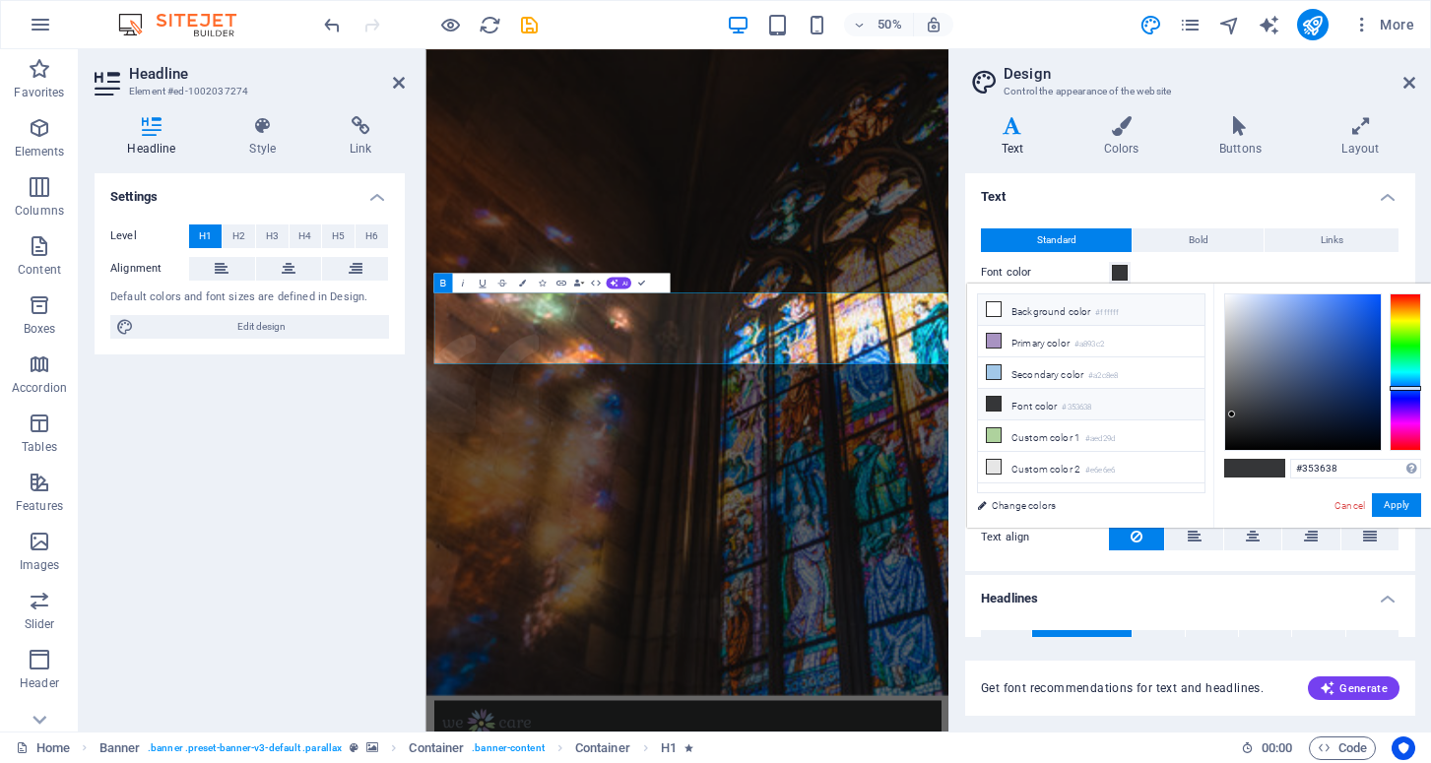
click at [1018, 312] on li "Background color #ffffff" at bounding box center [1091, 310] width 227 height 32
type input "#ffffff"
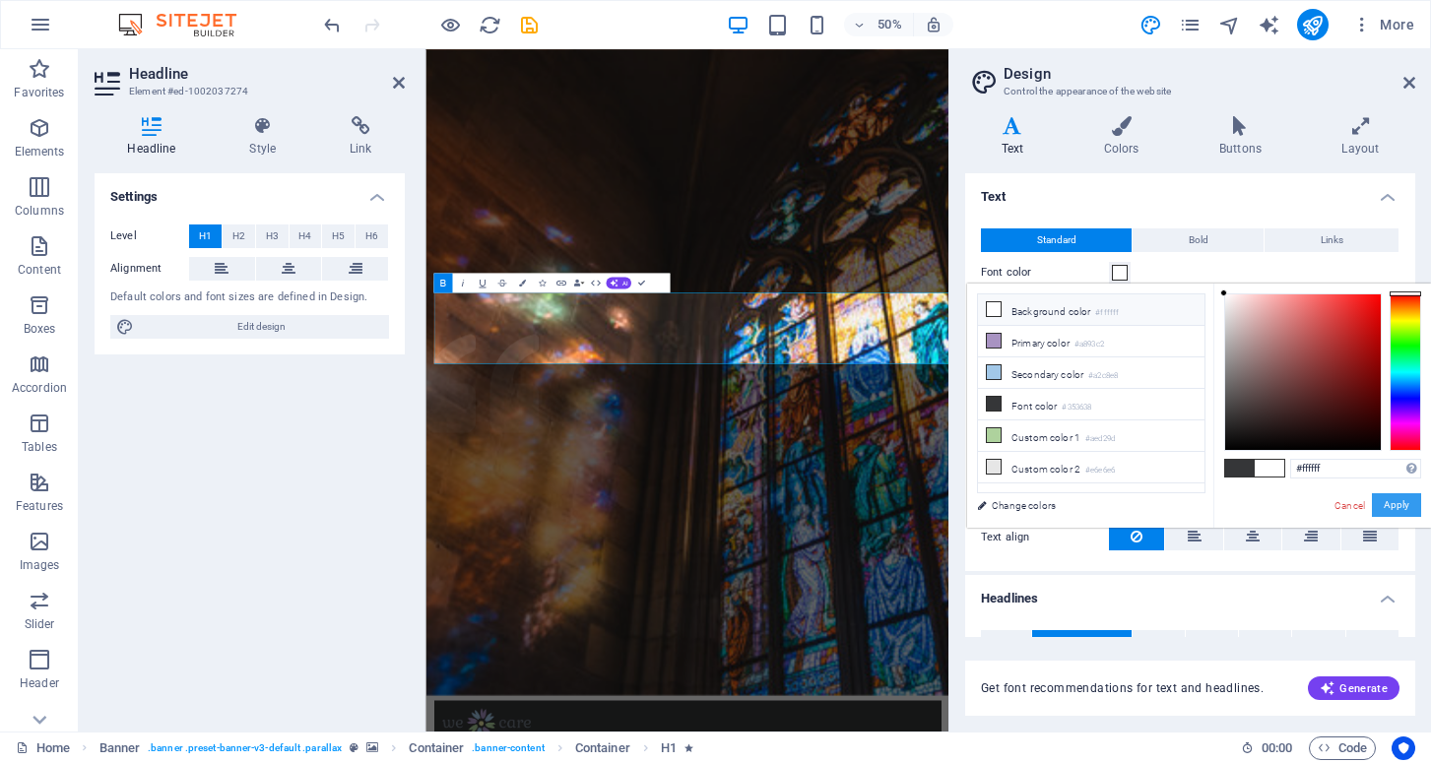
click at [1405, 503] on button "Apply" at bounding box center [1396, 505] width 49 height 24
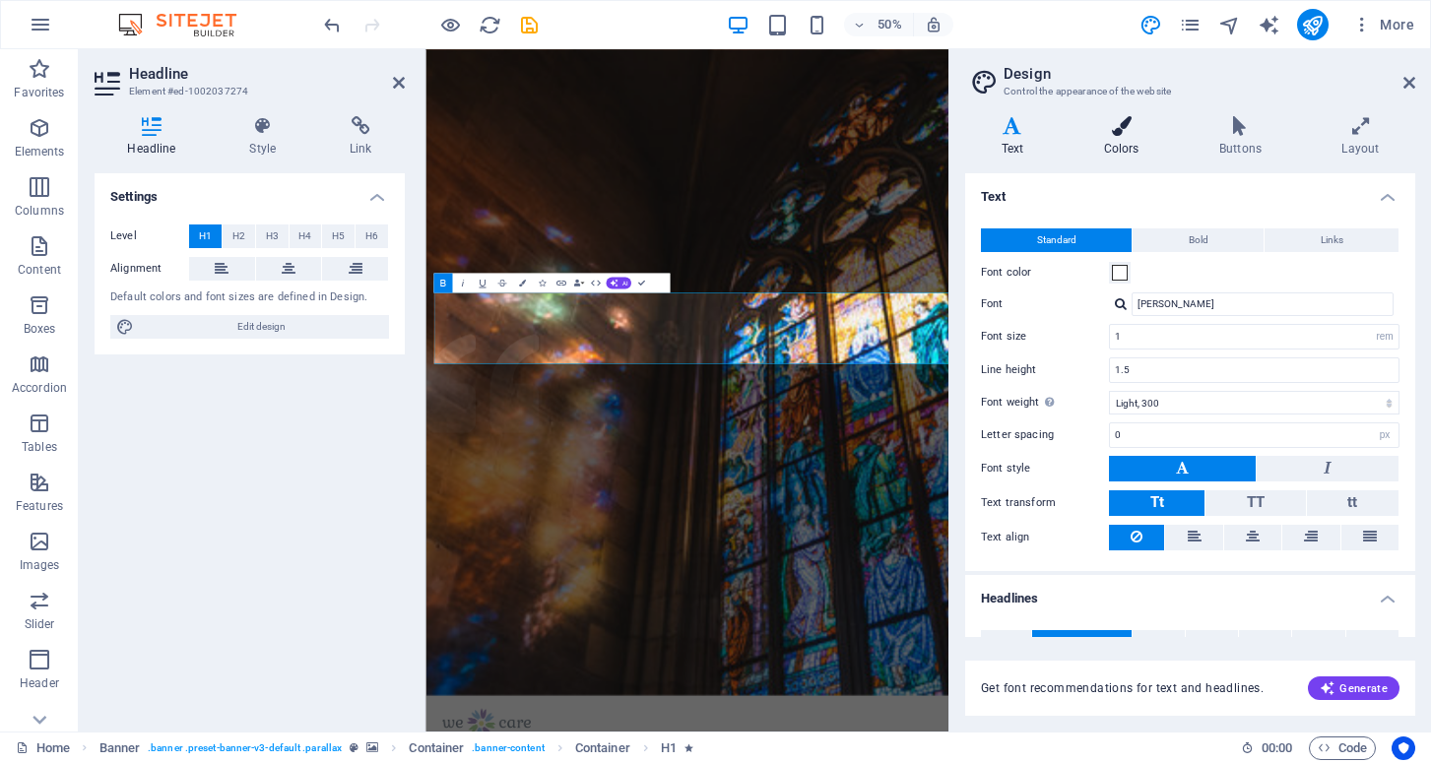
click at [1112, 134] on icon at bounding box center [1121, 126] width 107 height 20
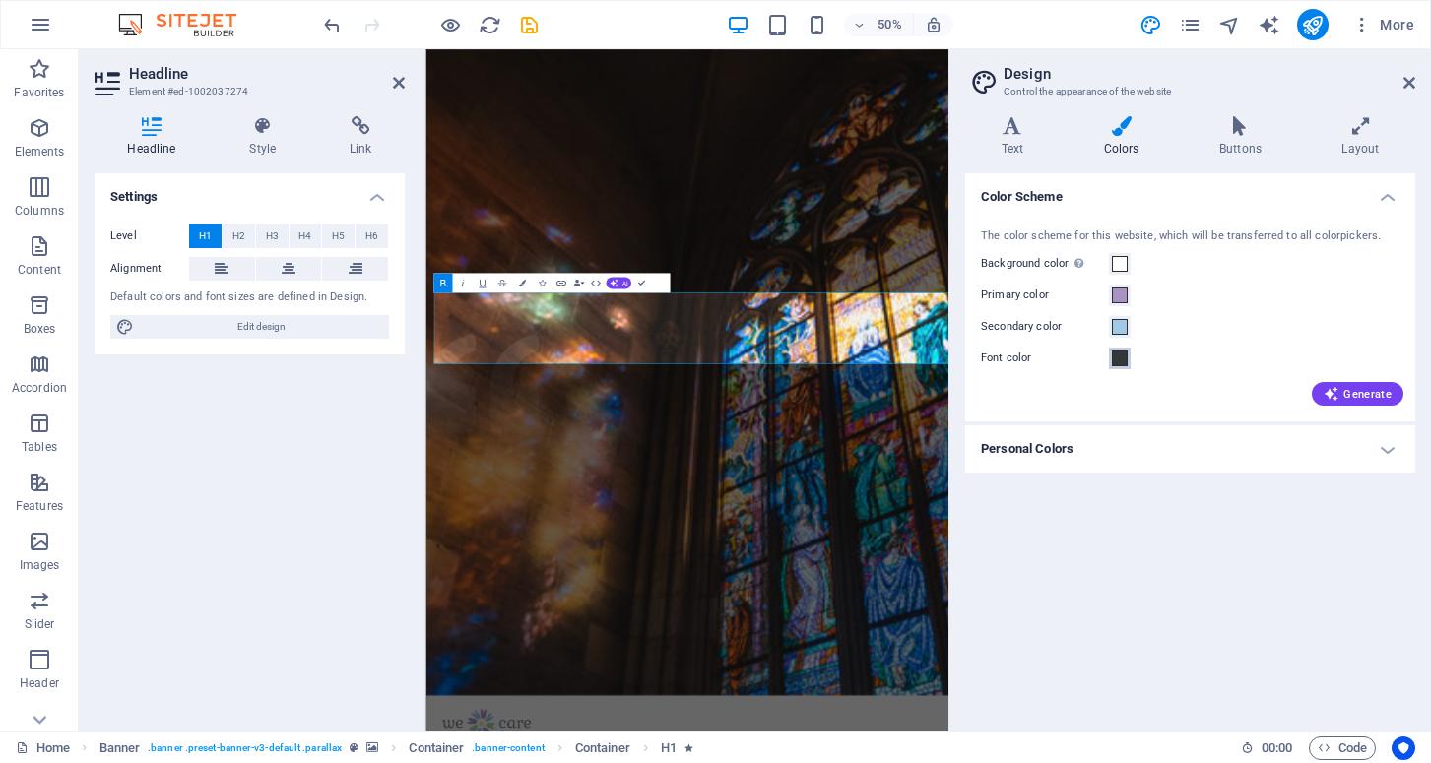
click at [1115, 368] on button "Font color" at bounding box center [1120, 359] width 22 height 22
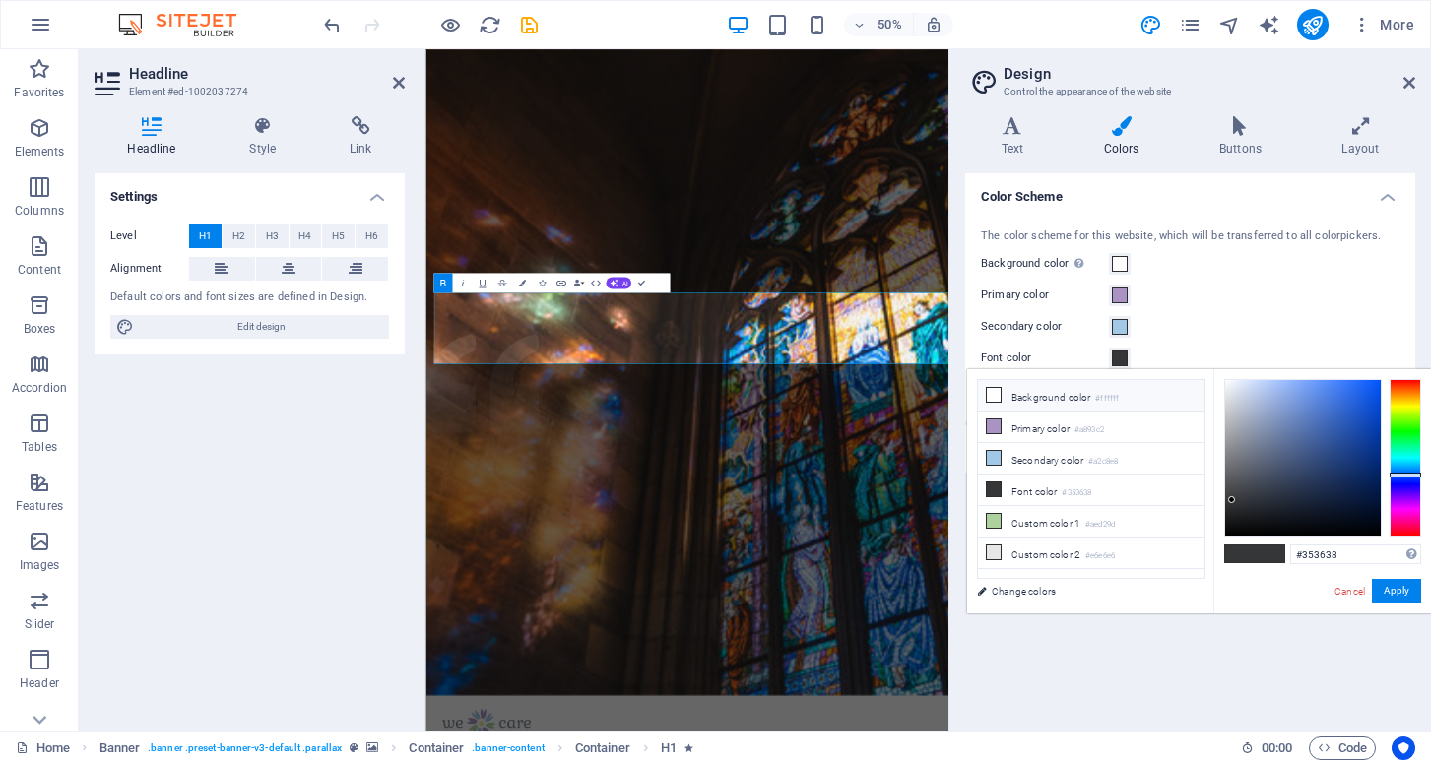
click at [1025, 401] on li "Background color #ffffff" at bounding box center [1091, 396] width 227 height 32
type input "#ffffff"
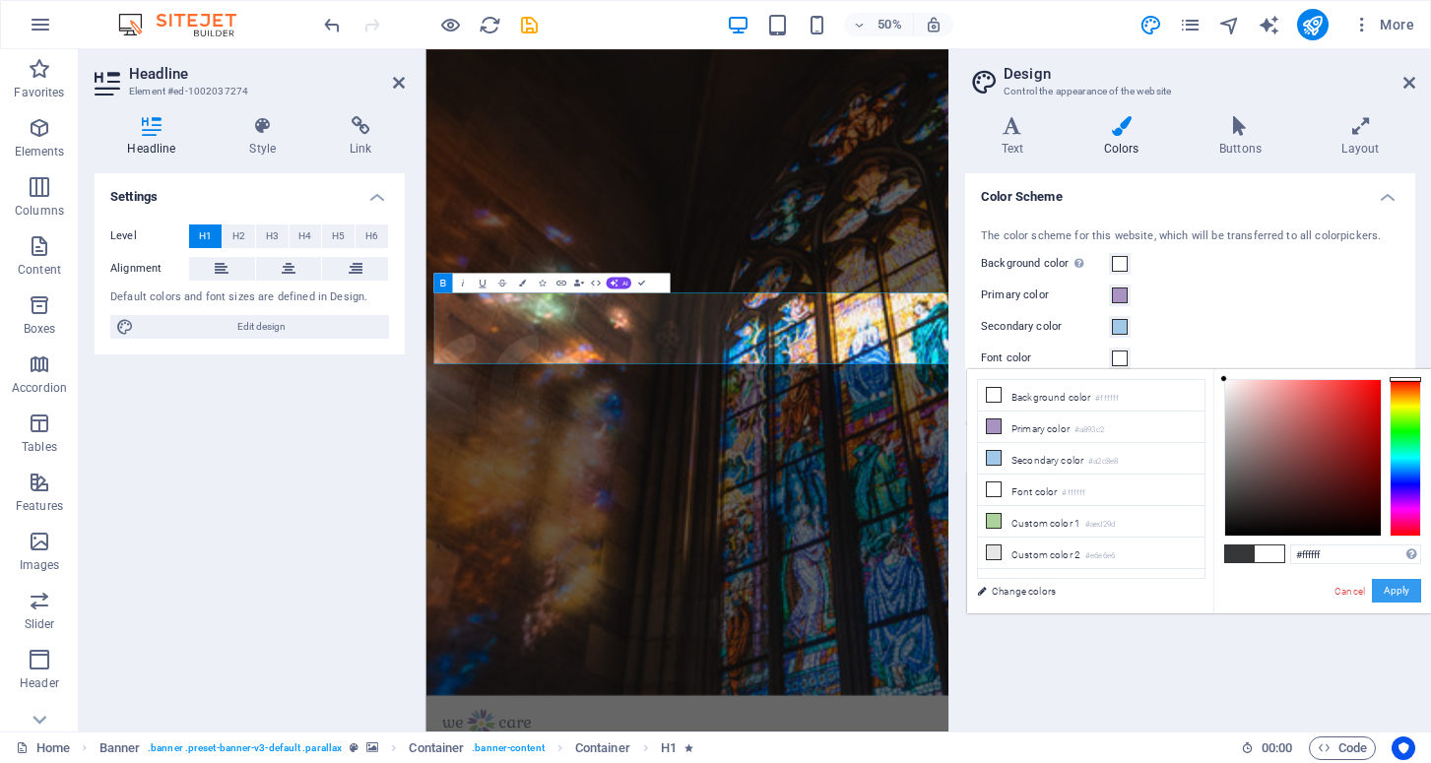
click at [1399, 597] on button "Apply" at bounding box center [1396, 591] width 49 height 24
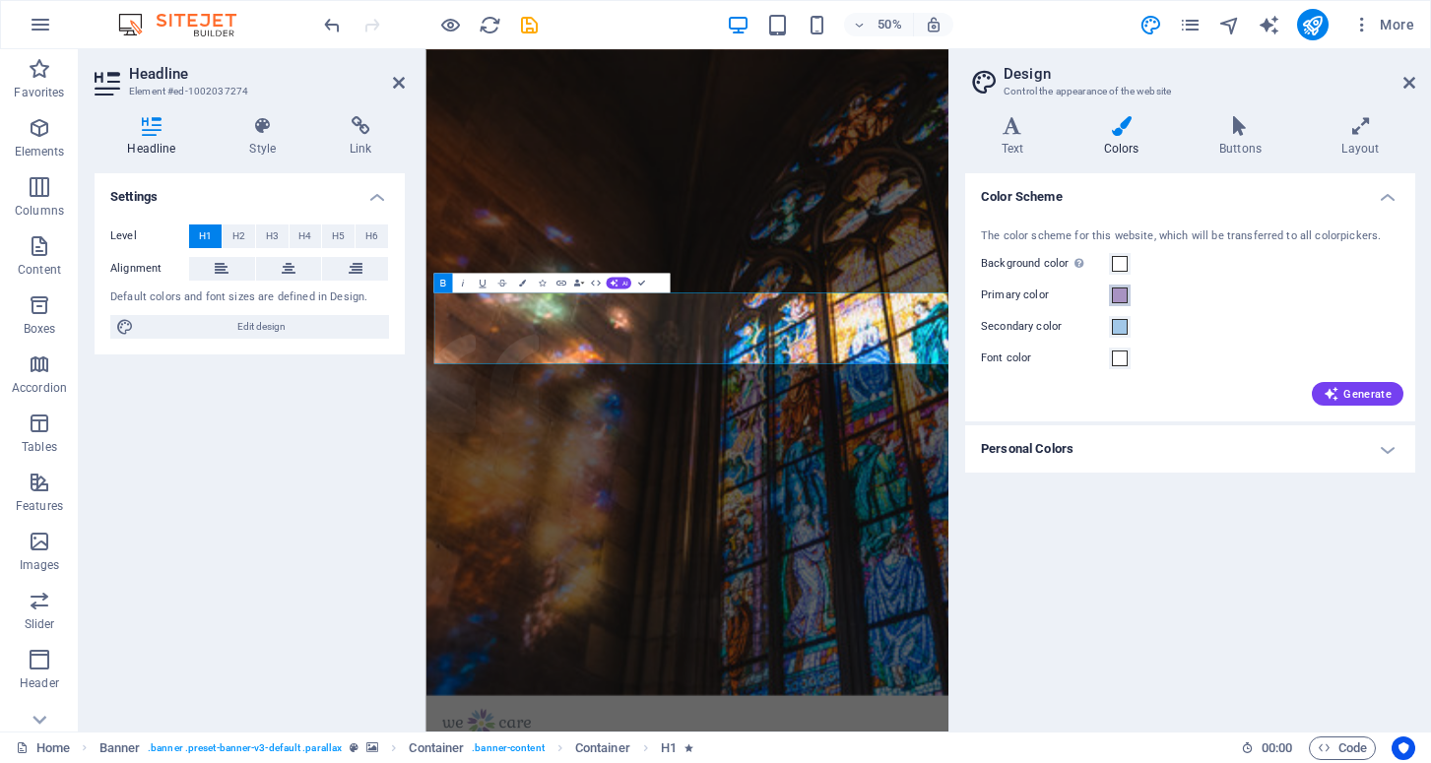
click at [1120, 293] on span at bounding box center [1120, 296] width 16 height 16
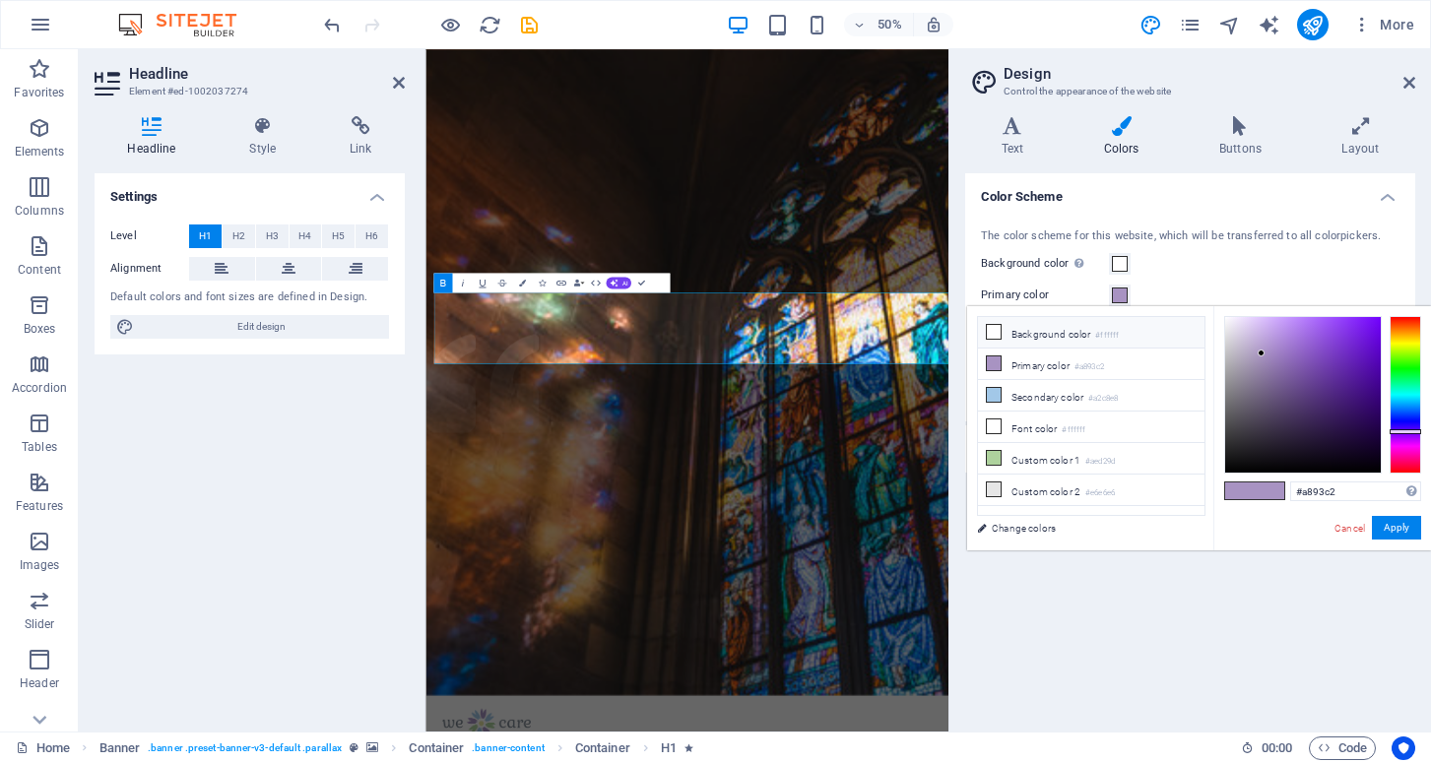
click at [983, 328] on li "Background color #ffffff" at bounding box center [1091, 333] width 227 height 32
type input "#ffffff"
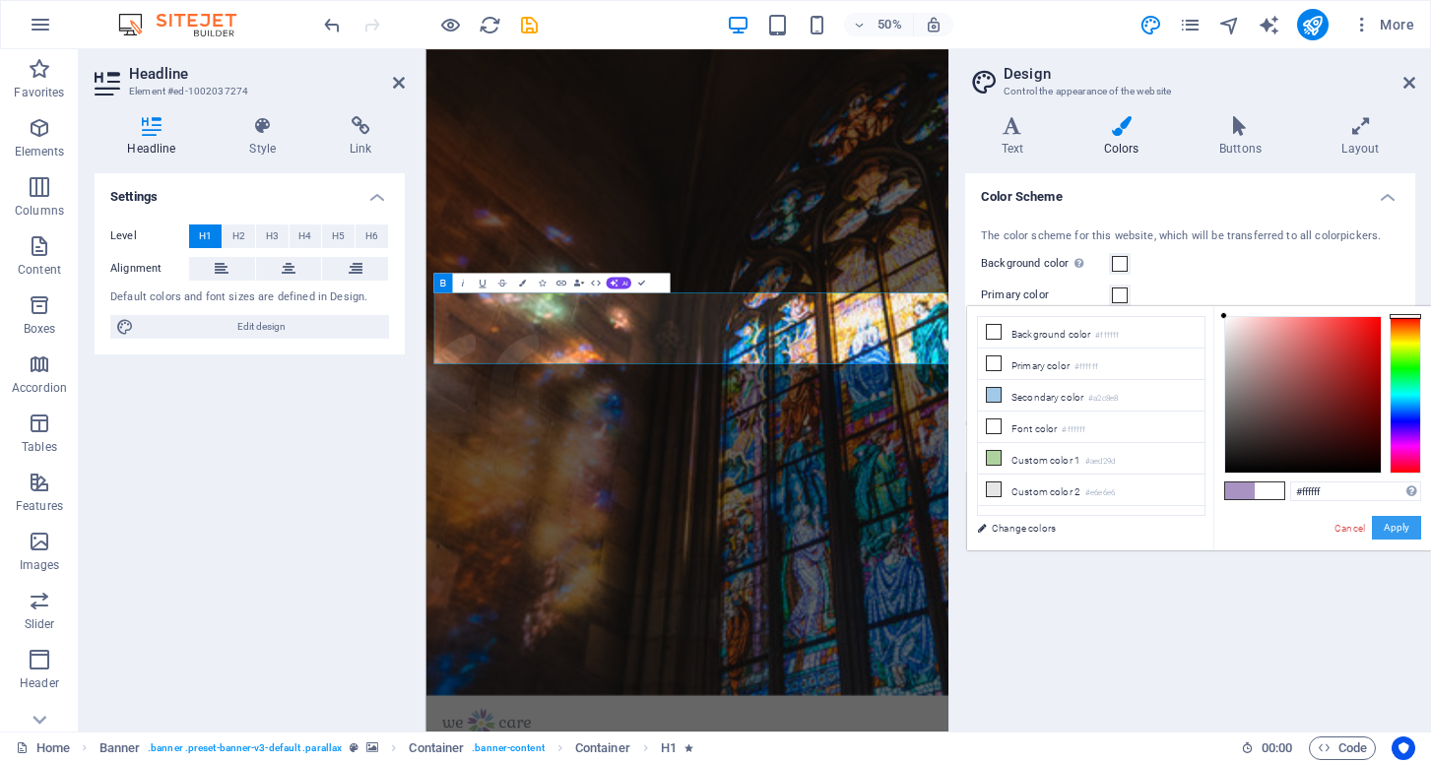
click at [1401, 526] on button "Apply" at bounding box center [1396, 528] width 49 height 24
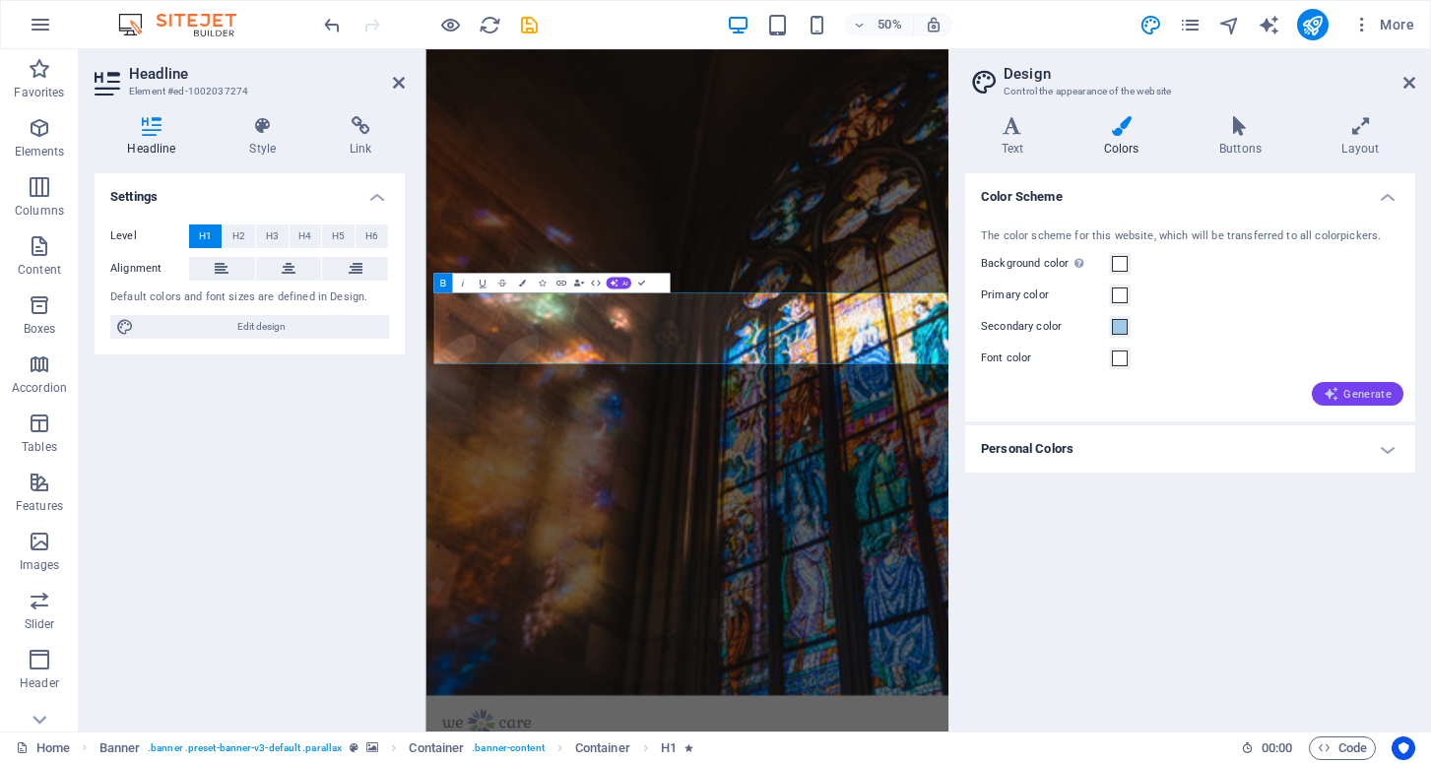
click at [1339, 391] on icon "button" at bounding box center [1332, 394] width 16 height 16
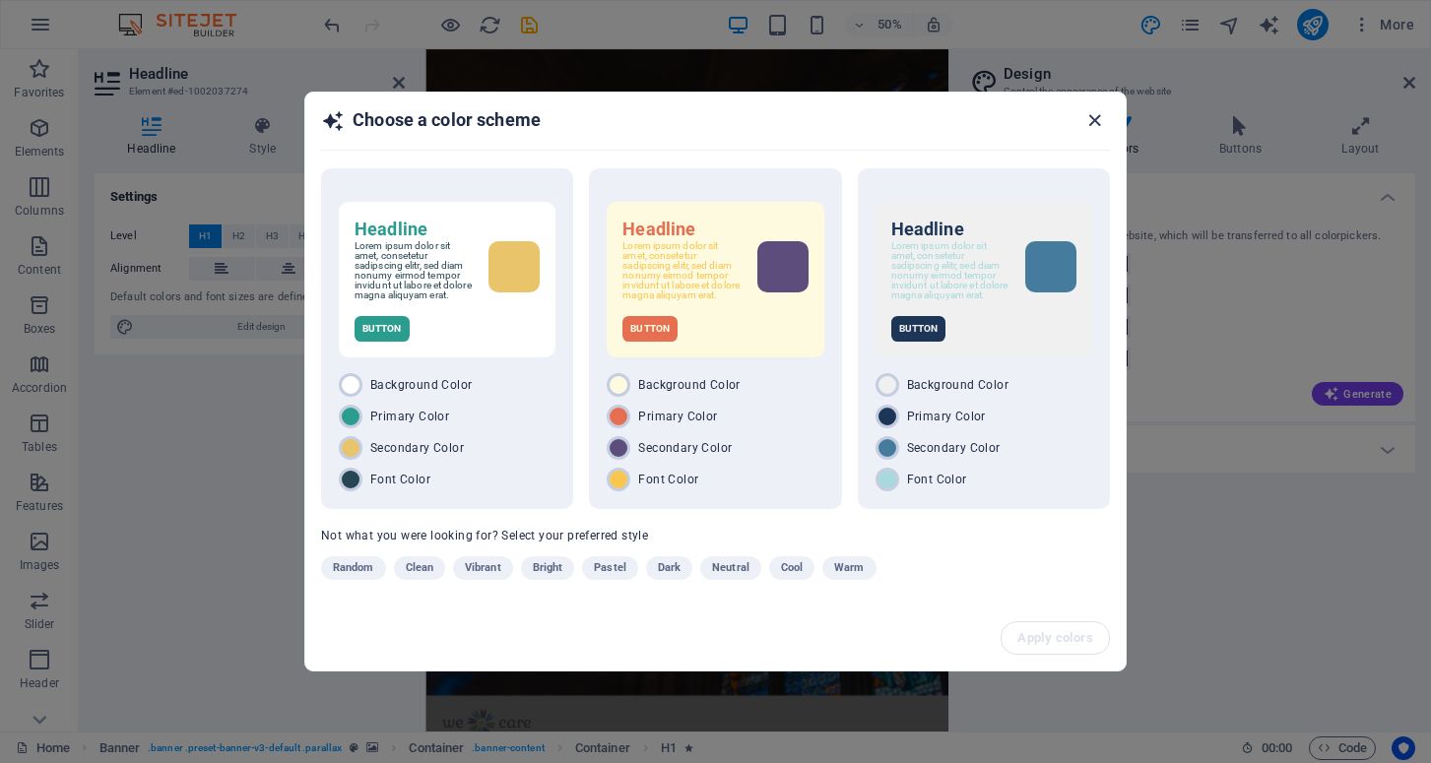
click at [1092, 114] on icon "button" at bounding box center [1094, 120] width 23 height 23
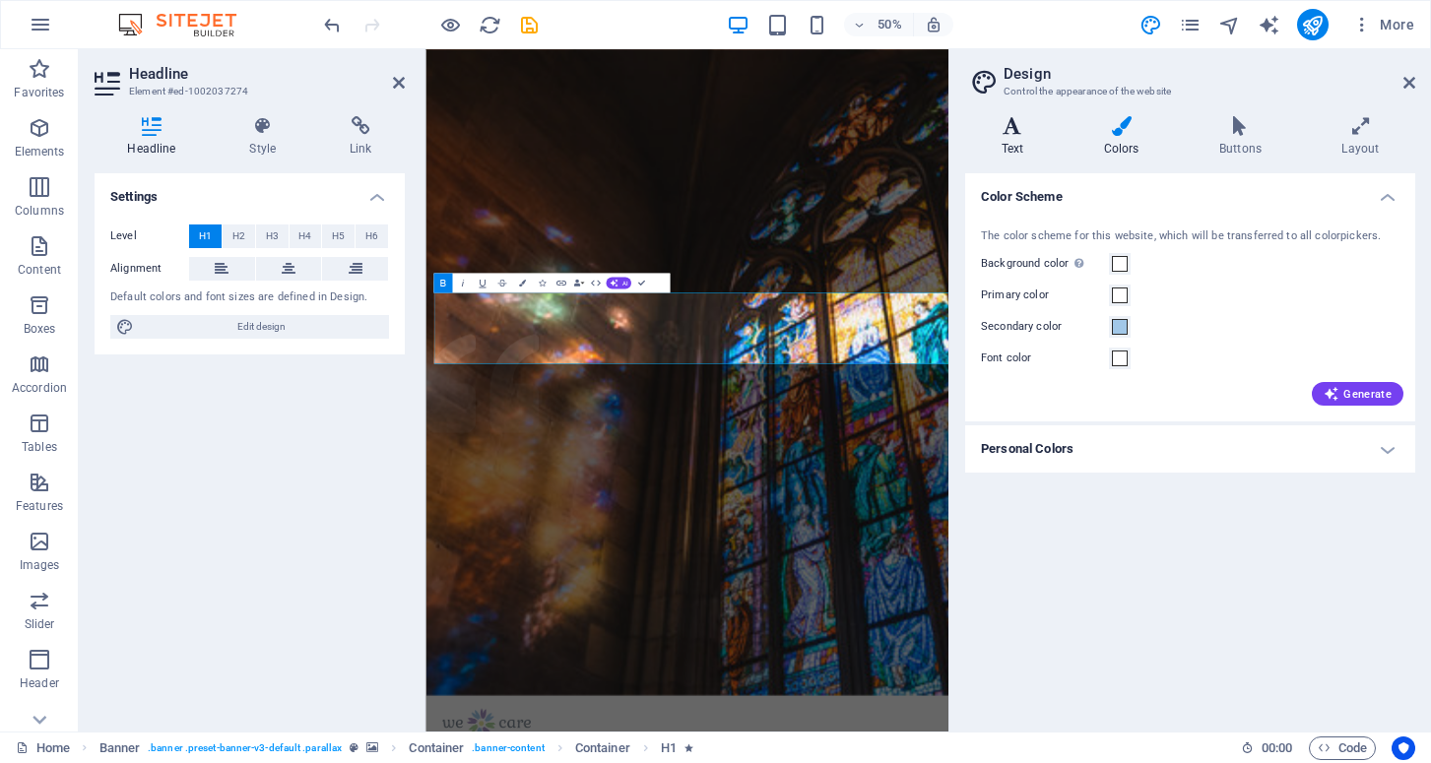
click at [1016, 129] on icon at bounding box center [1012, 126] width 95 height 20
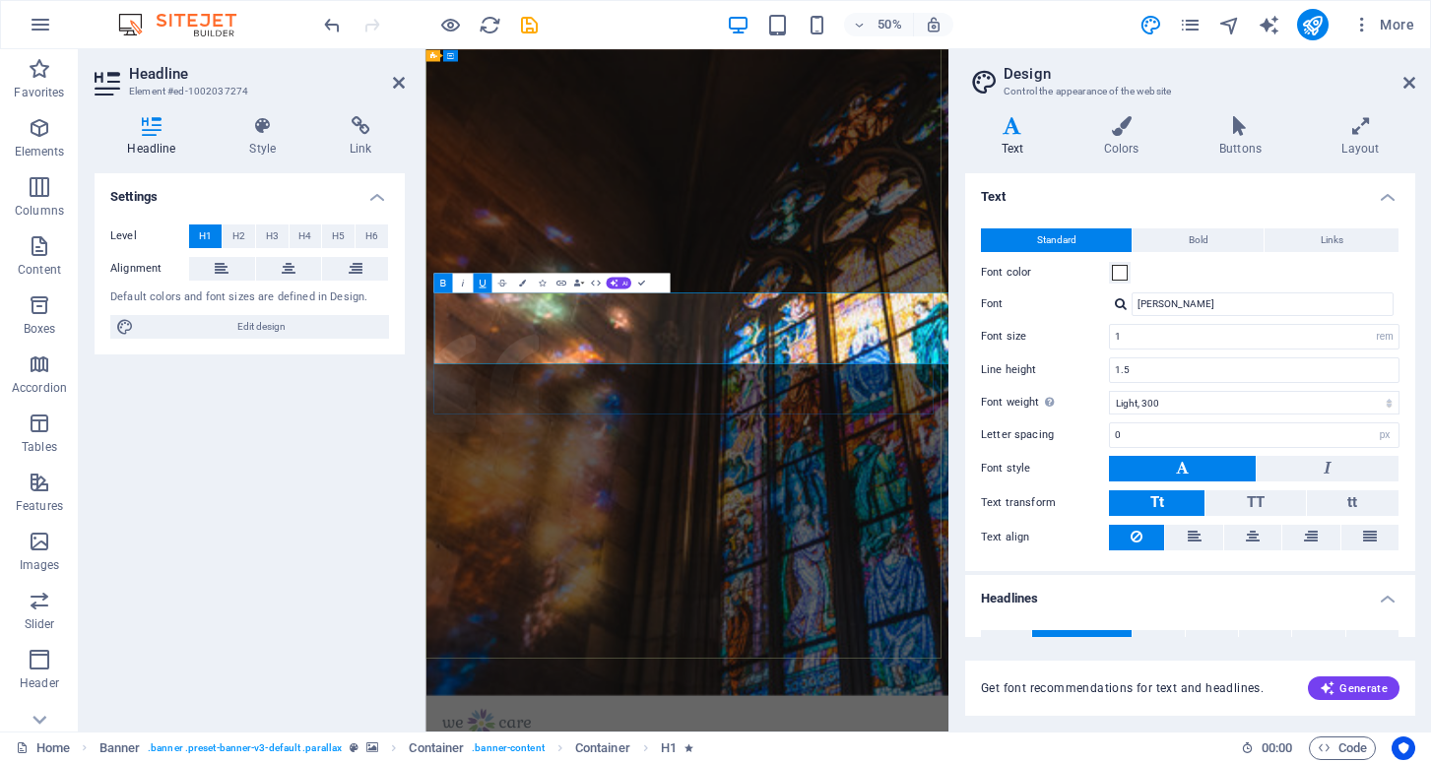
click at [1133, 339] on input "1" at bounding box center [1254, 337] width 289 height 24
click at [1125, 338] on input "1" at bounding box center [1254, 337] width 289 height 24
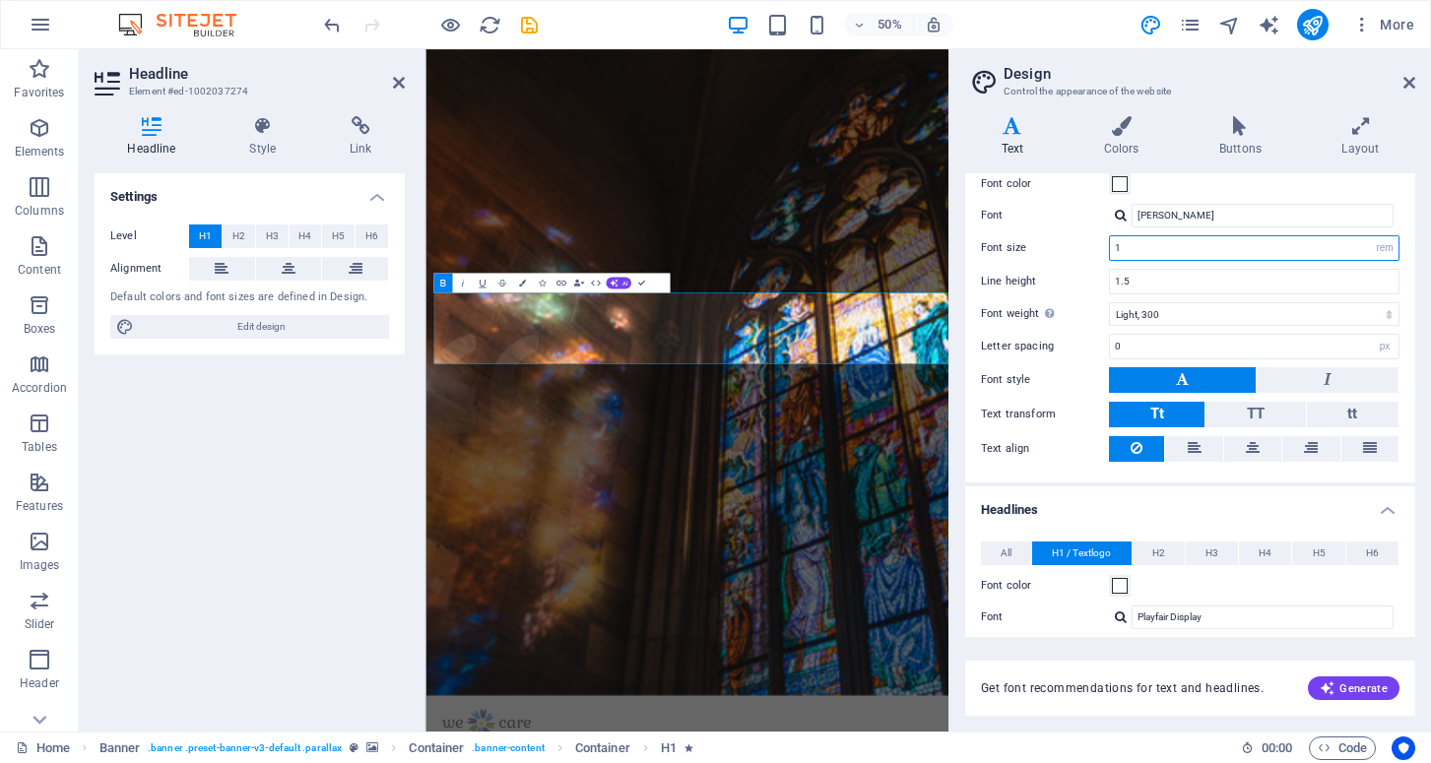
scroll to position [100, 0]
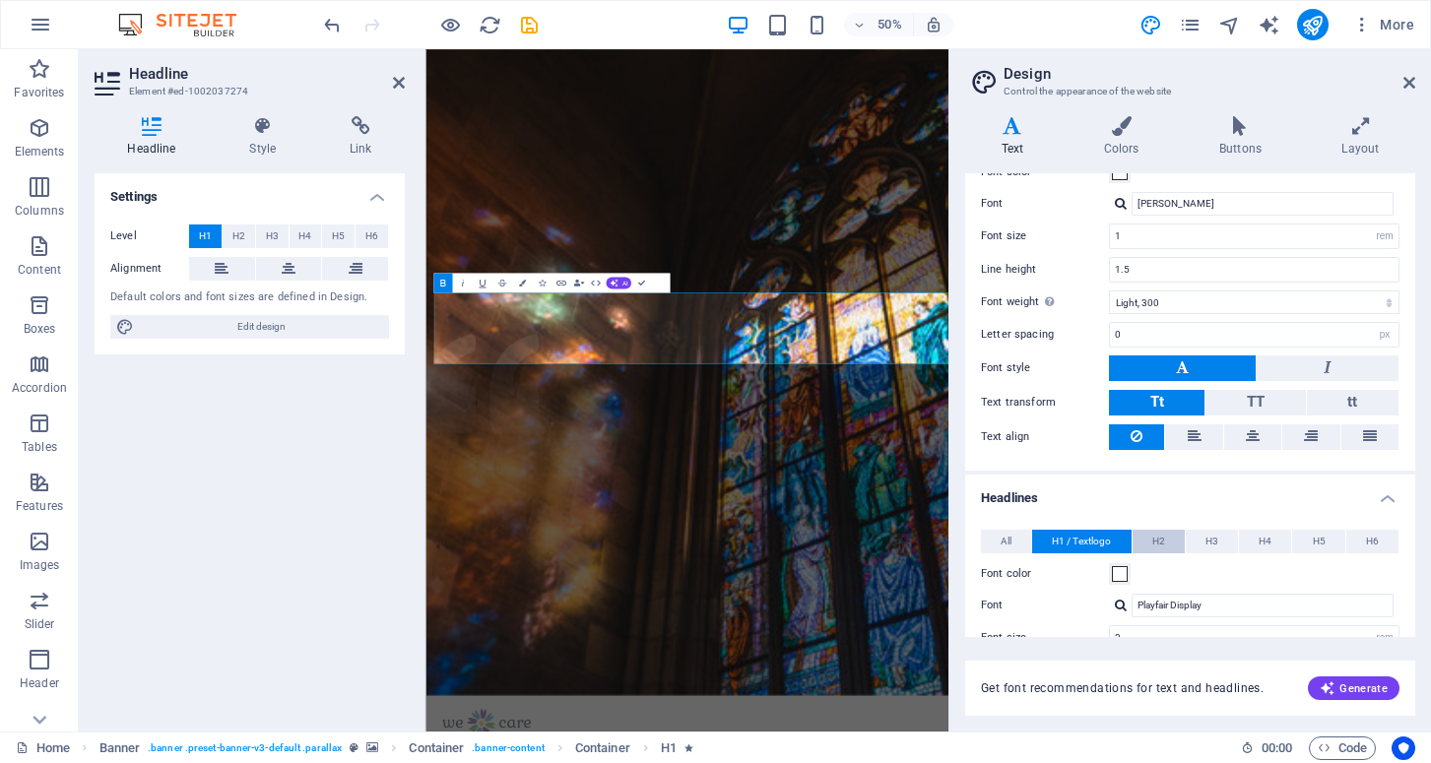
click at [1147, 533] on button "H2" at bounding box center [1159, 542] width 52 height 24
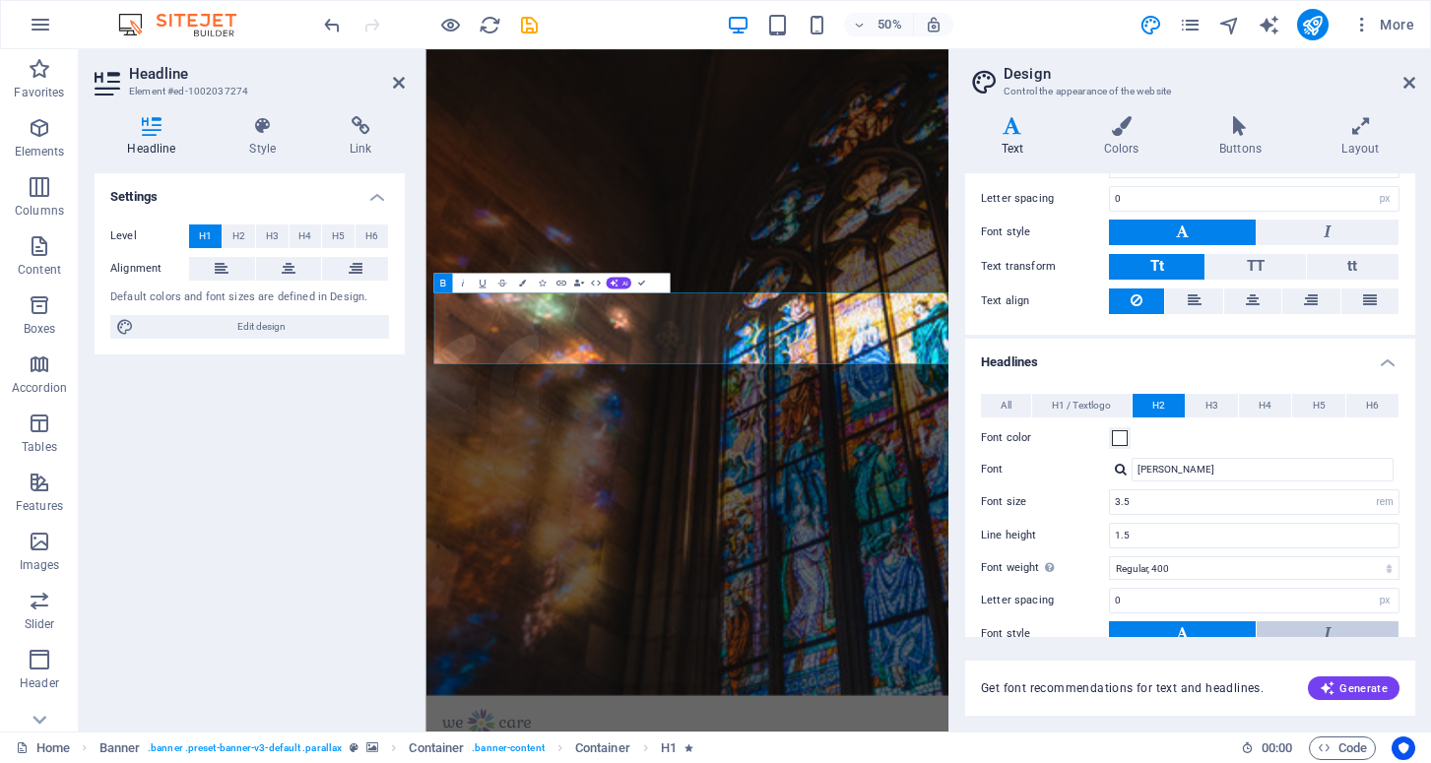
scroll to position [238, 0]
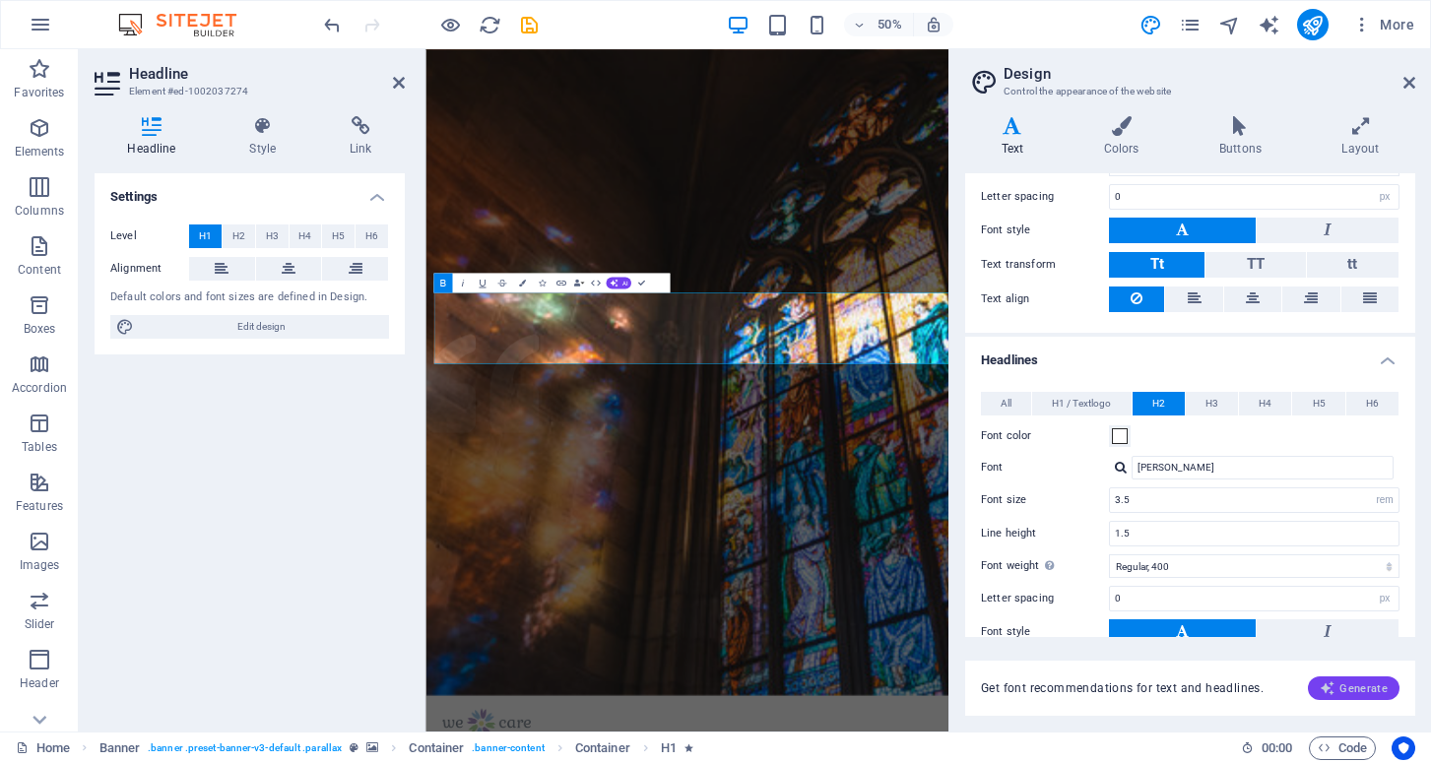
click at [1358, 683] on span "Generate" at bounding box center [1354, 689] width 68 height 16
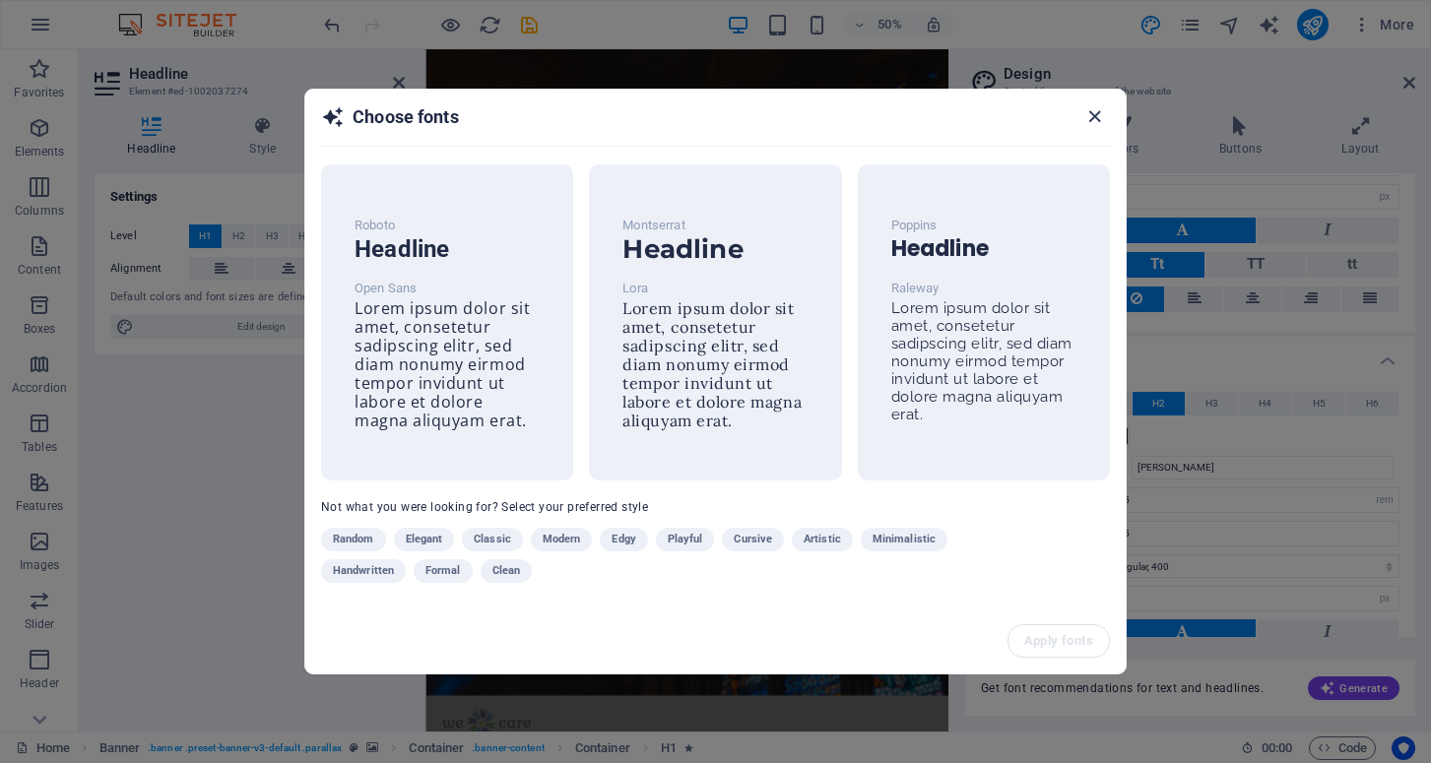
click at [1095, 114] on icon "button" at bounding box center [1094, 116] width 23 height 23
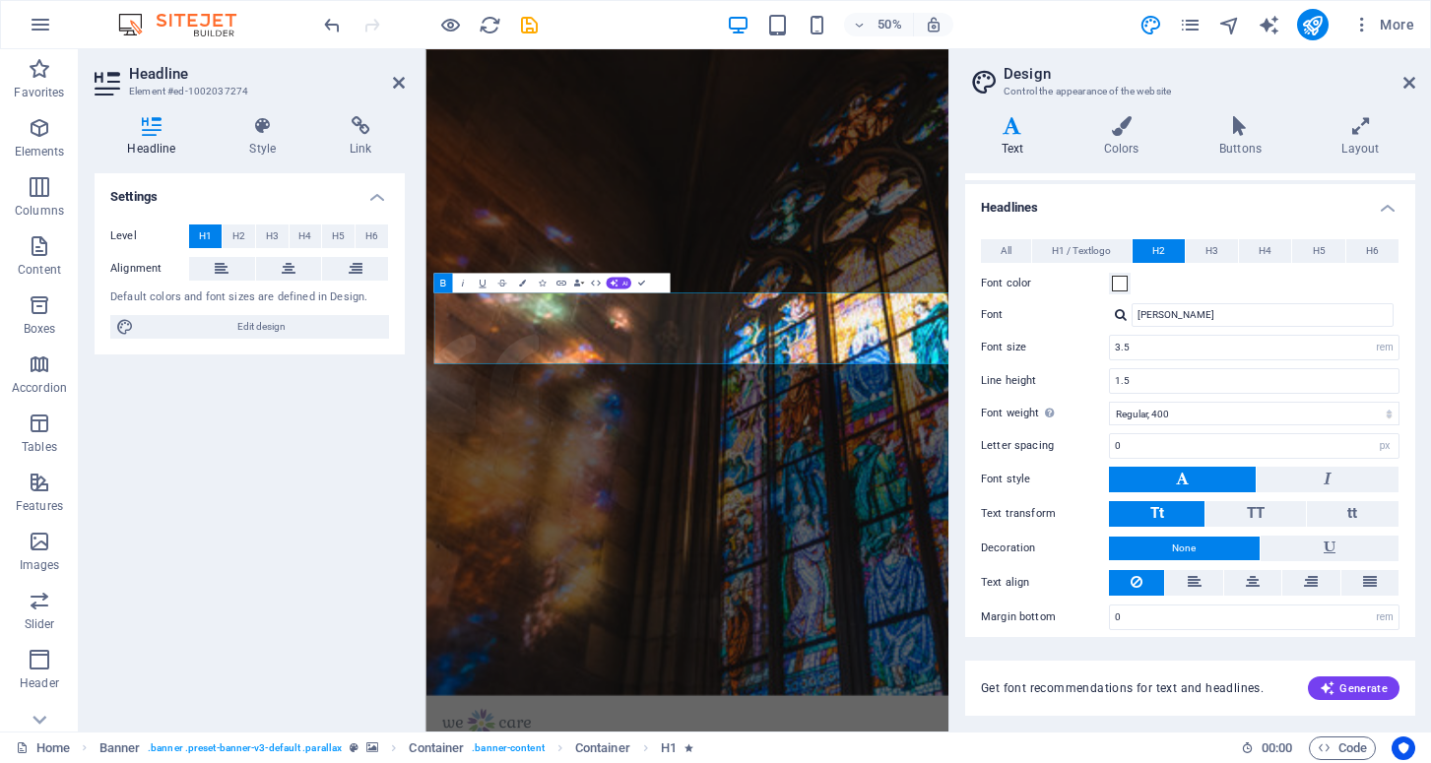
scroll to position [400, 0]
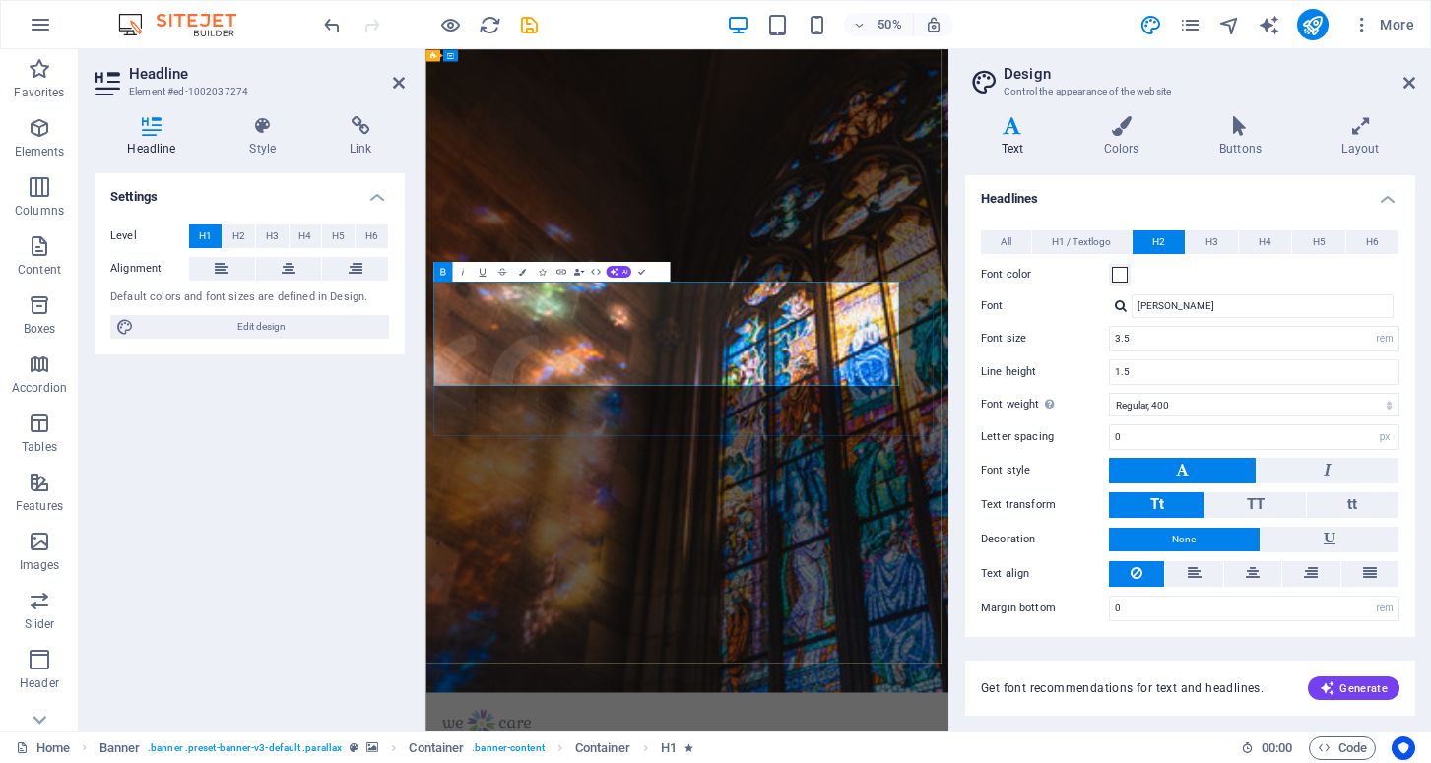
scroll to position [0, 0]
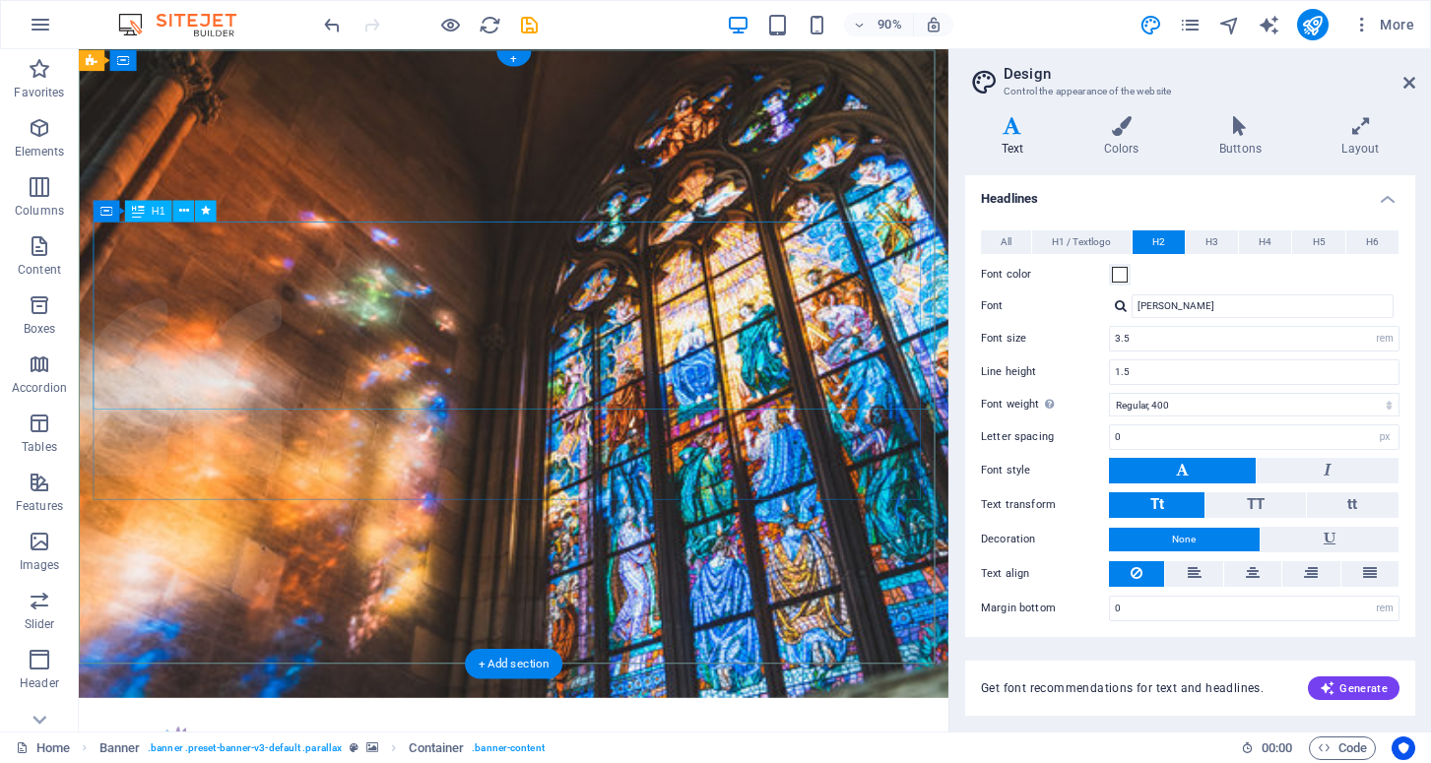
drag, startPoint x: 579, startPoint y: 409, endPoint x: 170, endPoint y: 321, distance: 418.0
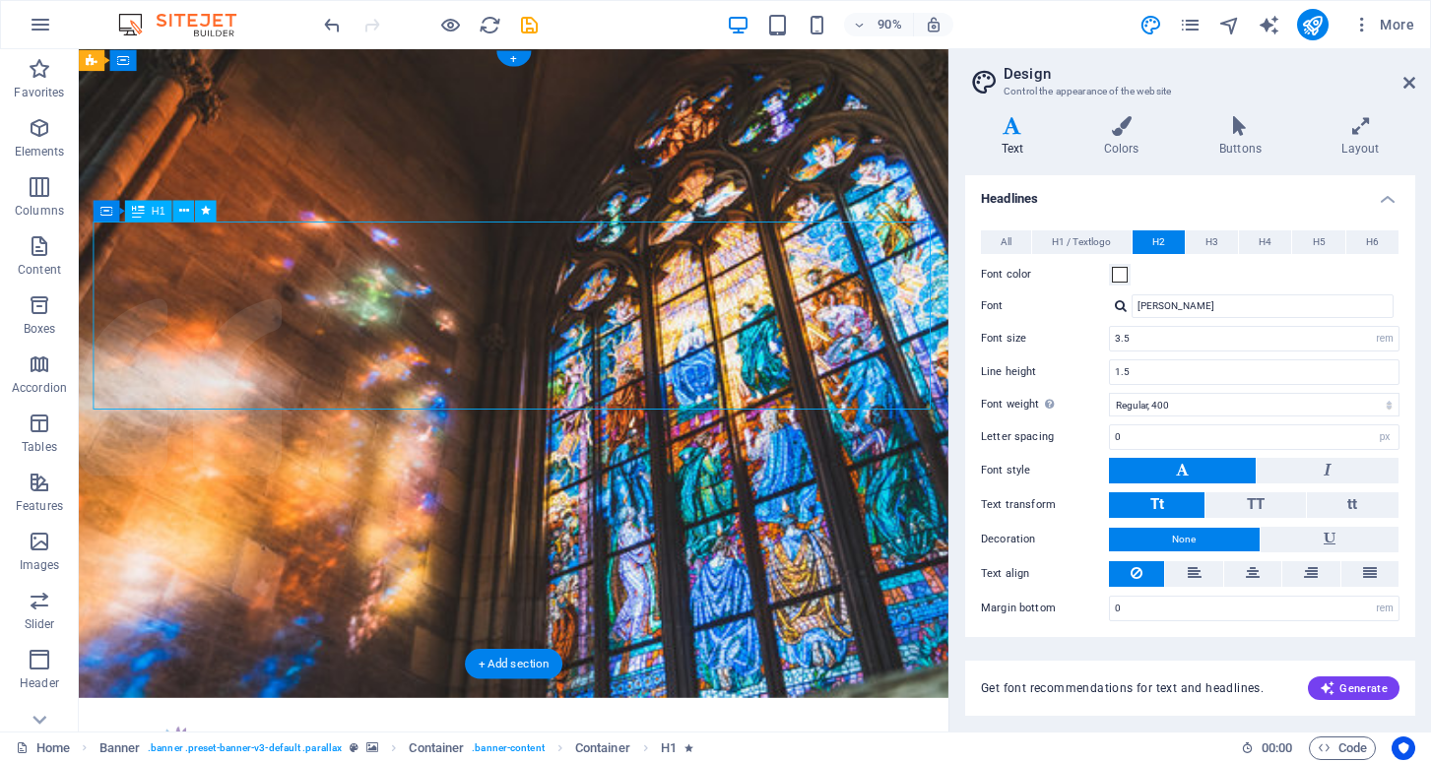
drag, startPoint x: 120, startPoint y: 270, endPoint x: 352, endPoint y: 373, distance: 253.5
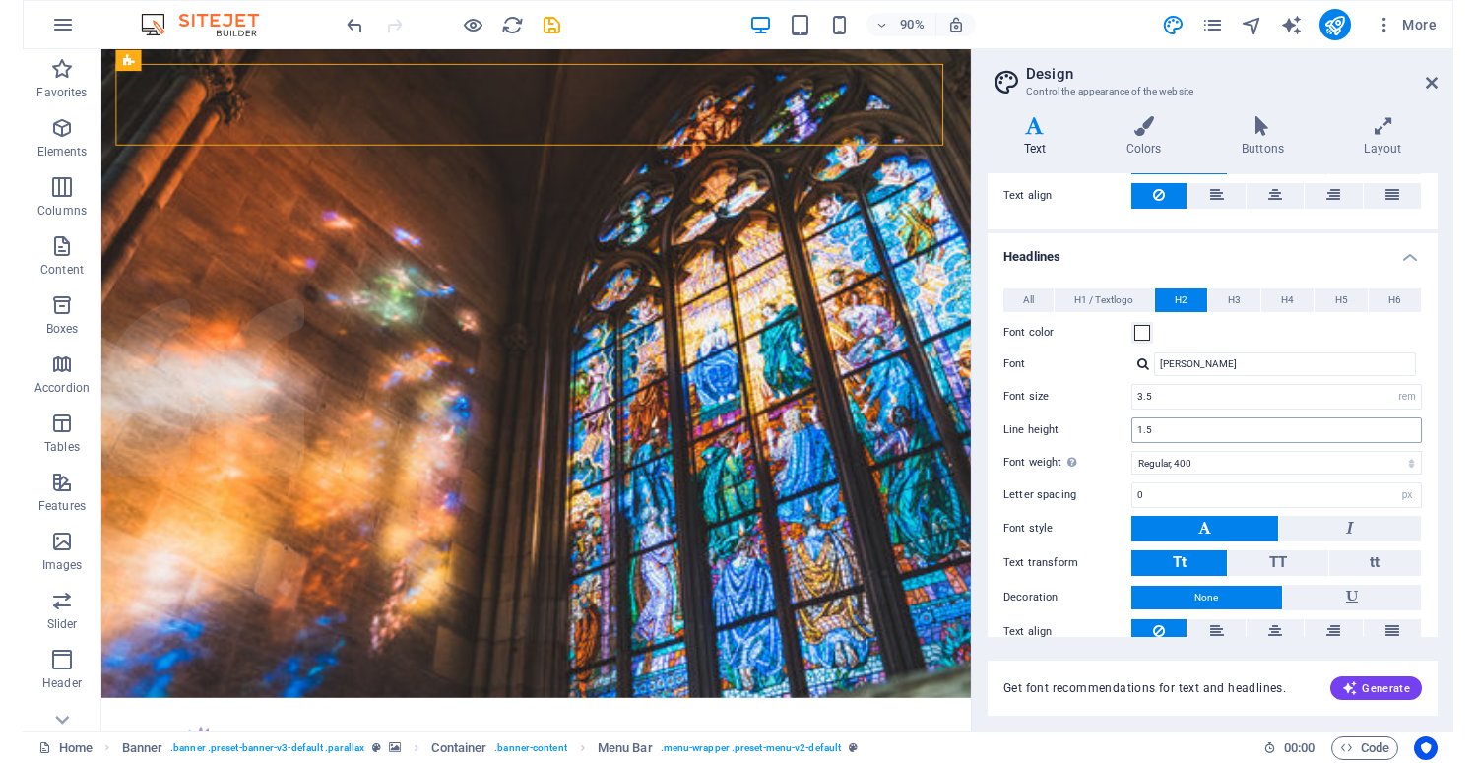
scroll to position [400, 0]
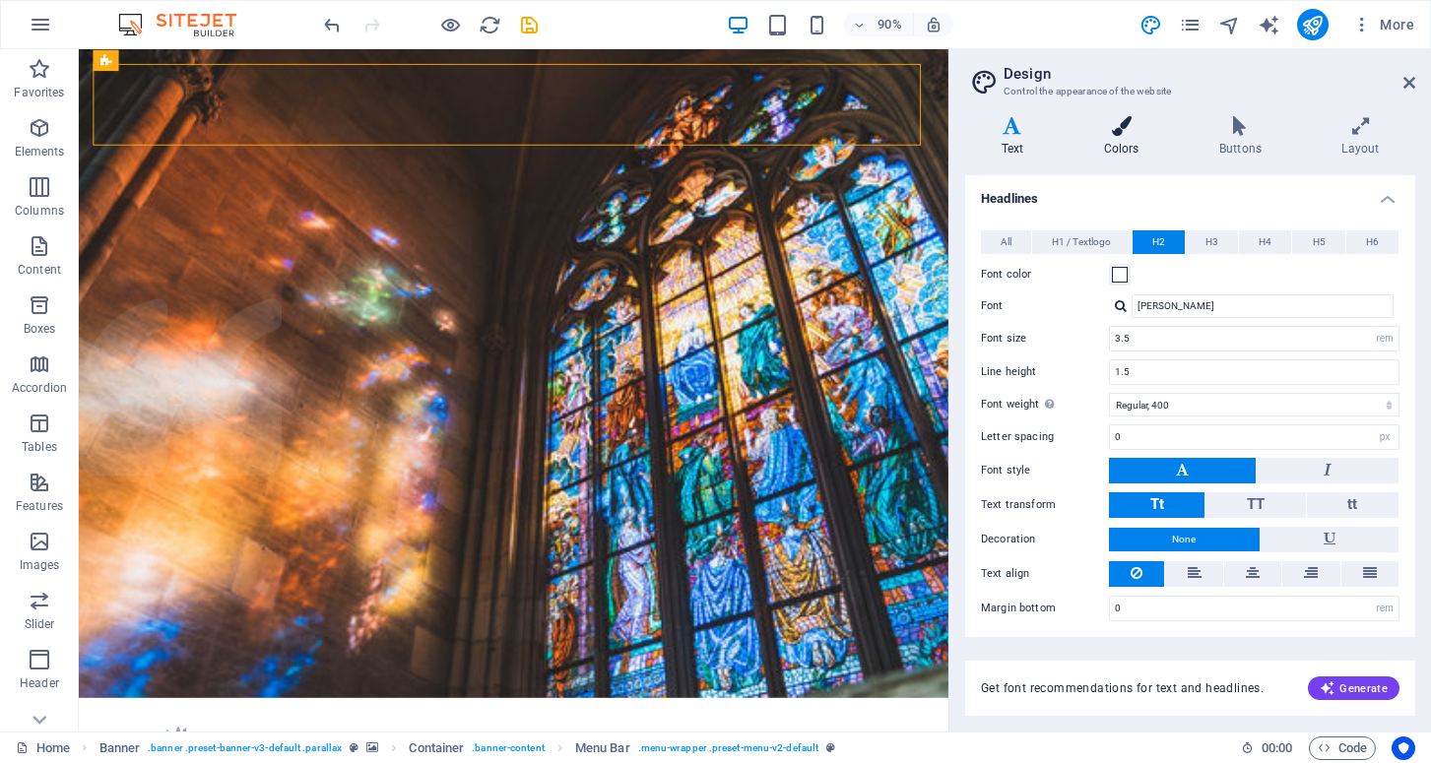
click at [1114, 125] on icon at bounding box center [1121, 126] width 107 height 20
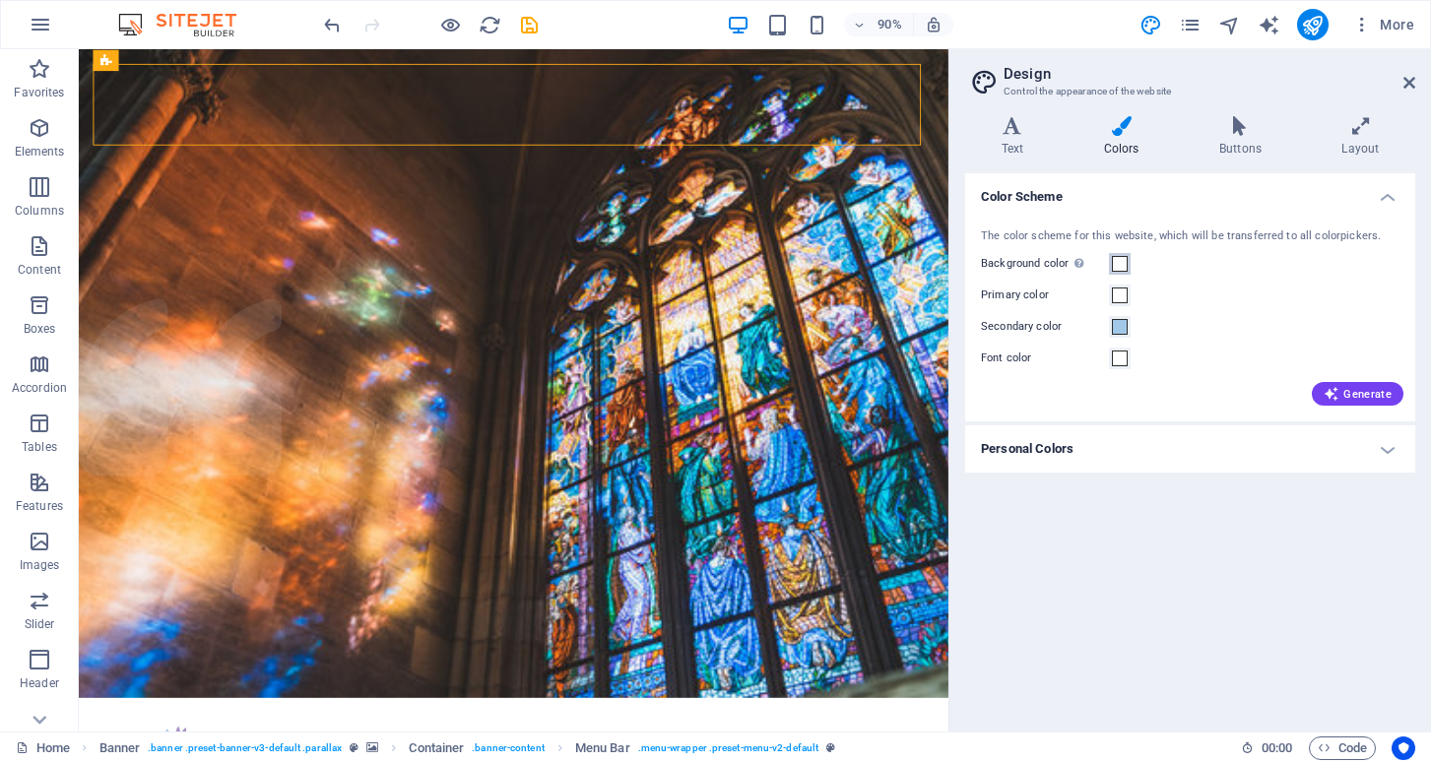
click at [1121, 265] on span at bounding box center [1120, 264] width 16 height 16
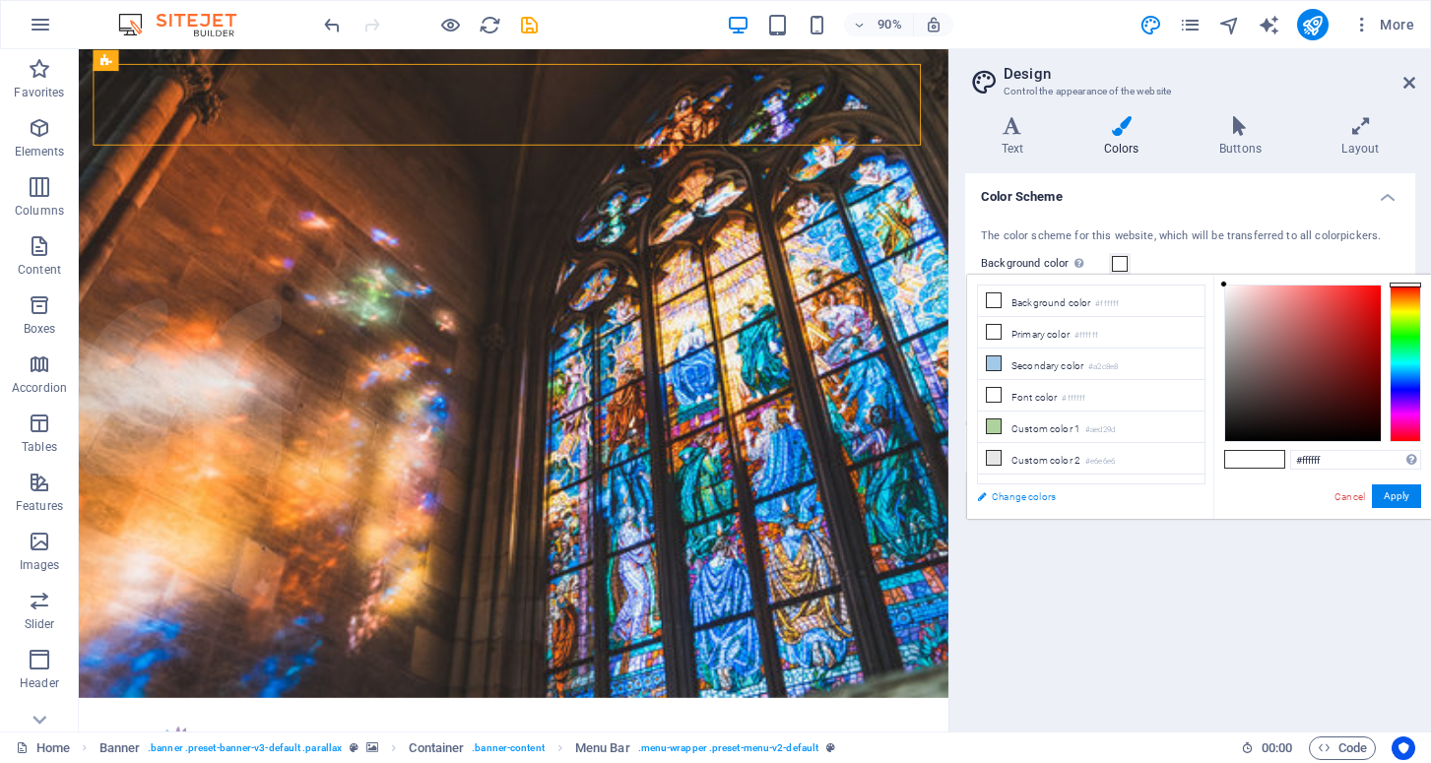
click at [1011, 494] on link "Change colors" at bounding box center [1081, 497] width 229 height 25
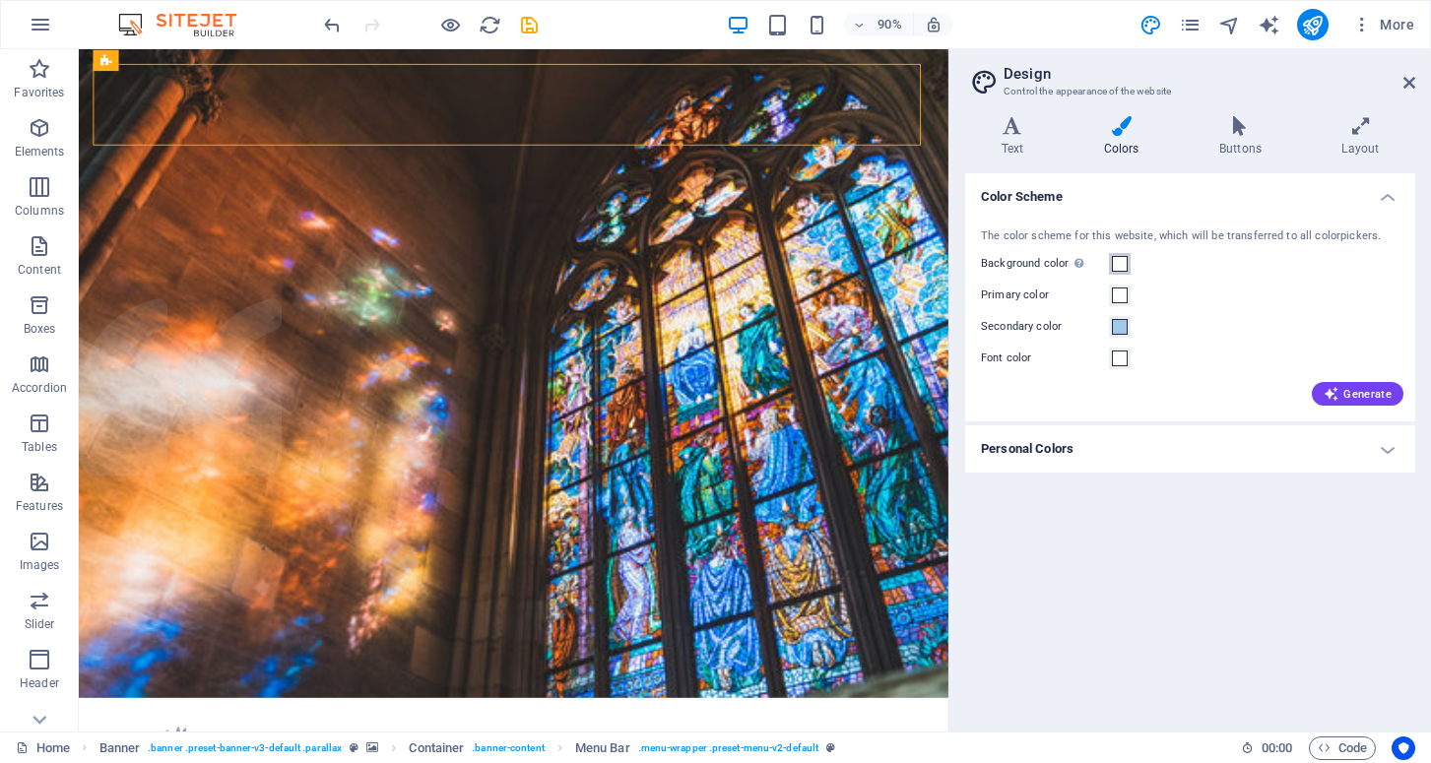
click at [1116, 265] on span at bounding box center [1120, 264] width 16 height 16
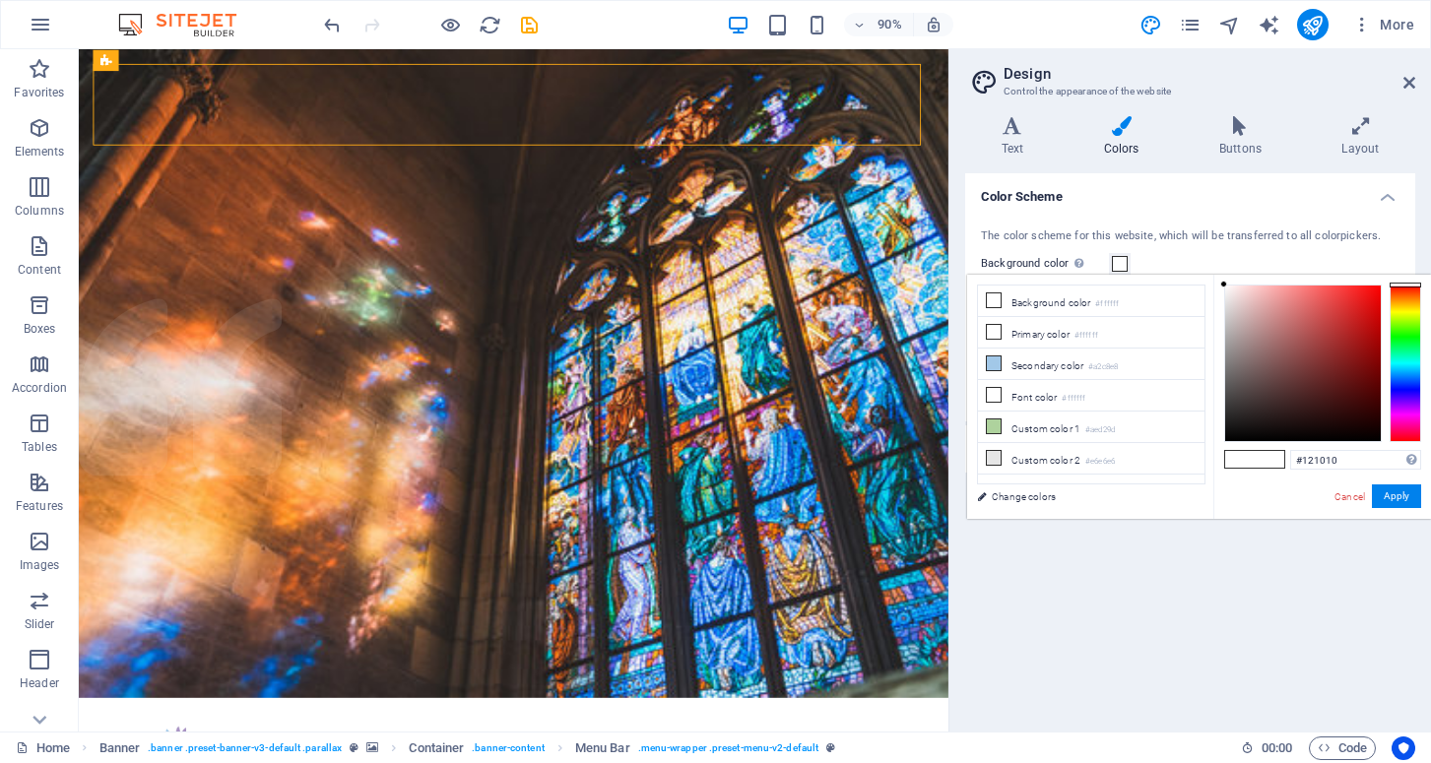
click at [1243, 429] on div at bounding box center [1303, 364] width 156 height 156
click at [1234, 439] on div at bounding box center [1303, 364] width 156 height 156
click at [1229, 432] on div at bounding box center [1303, 364] width 156 height 156
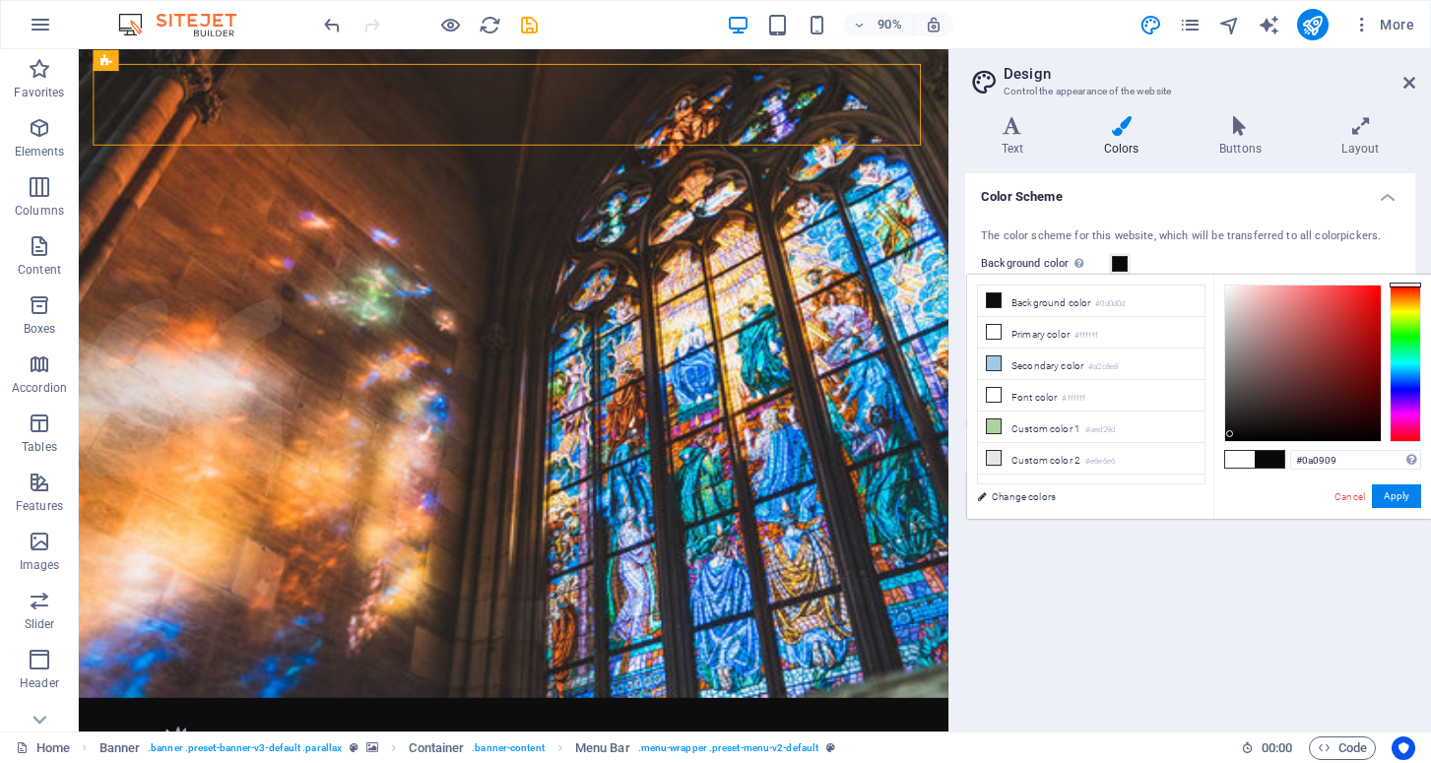
type input "#080808"
click at [1230, 435] on div at bounding box center [1229, 434] width 7 height 7
click at [1399, 499] on button "Apply" at bounding box center [1396, 497] width 49 height 24
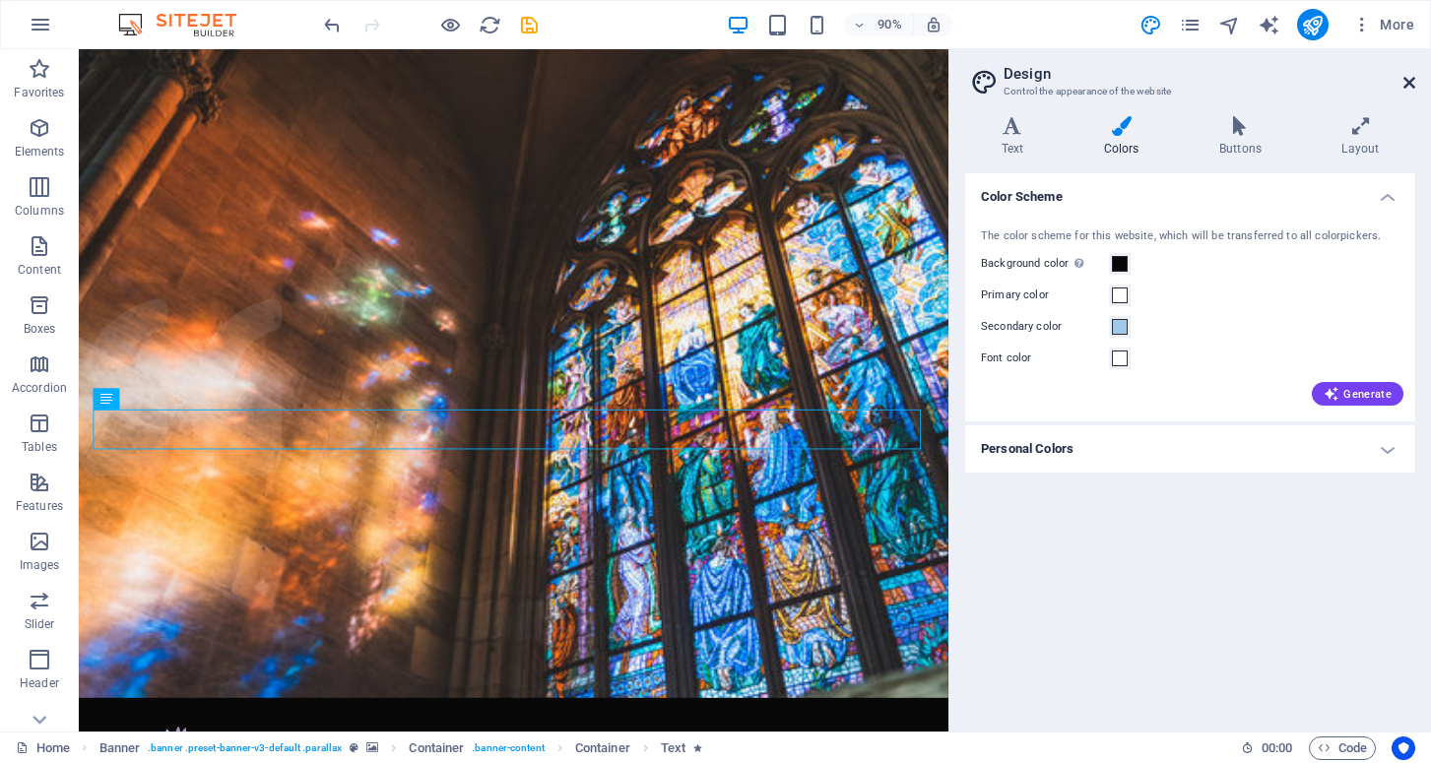
click at [1411, 80] on icon at bounding box center [1410, 83] width 12 height 16
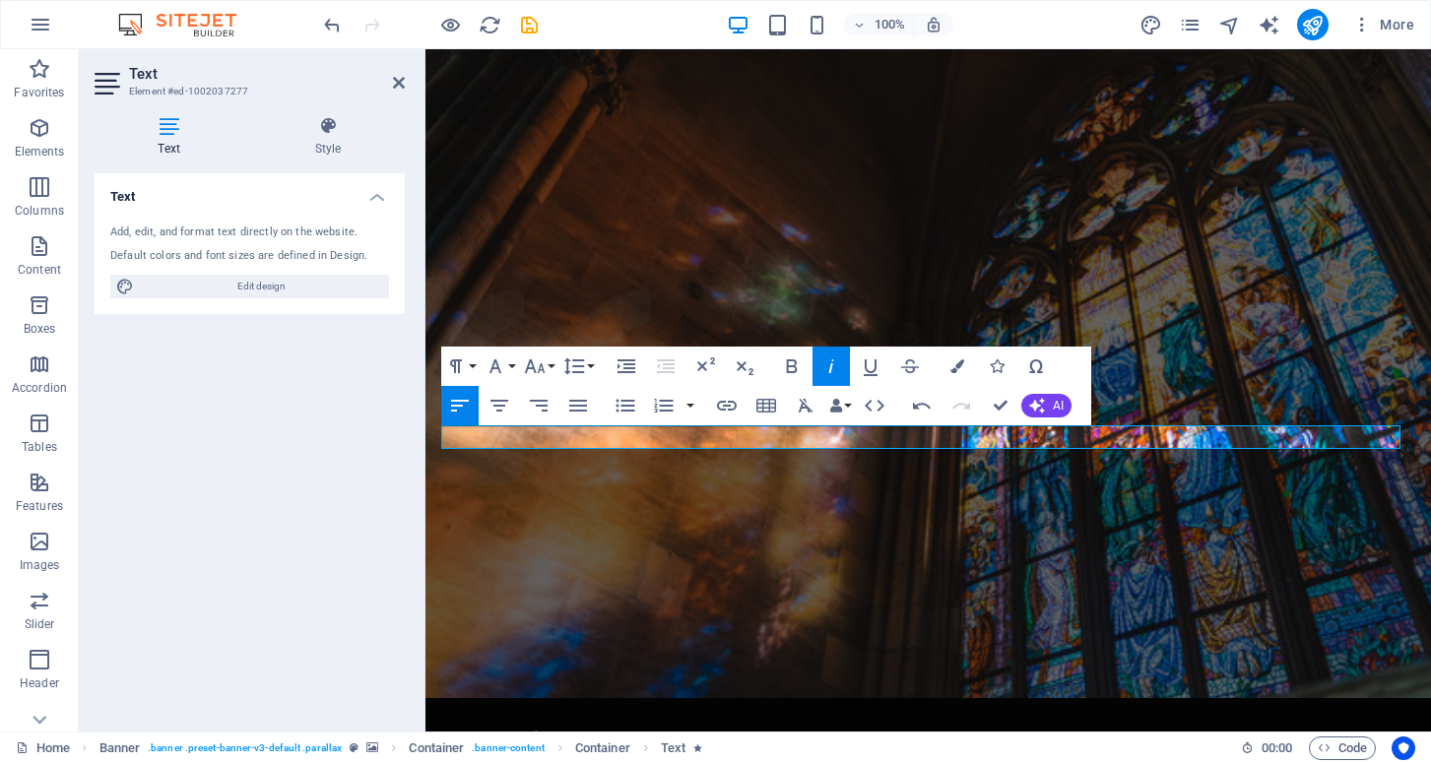
drag, startPoint x: 1058, startPoint y: 440, endPoint x: 850, endPoint y: 472, distance: 210.2
click at [229, 284] on span "Edit design" at bounding box center [261, 287] width 243 height 24
select select "rem"
select select "300"
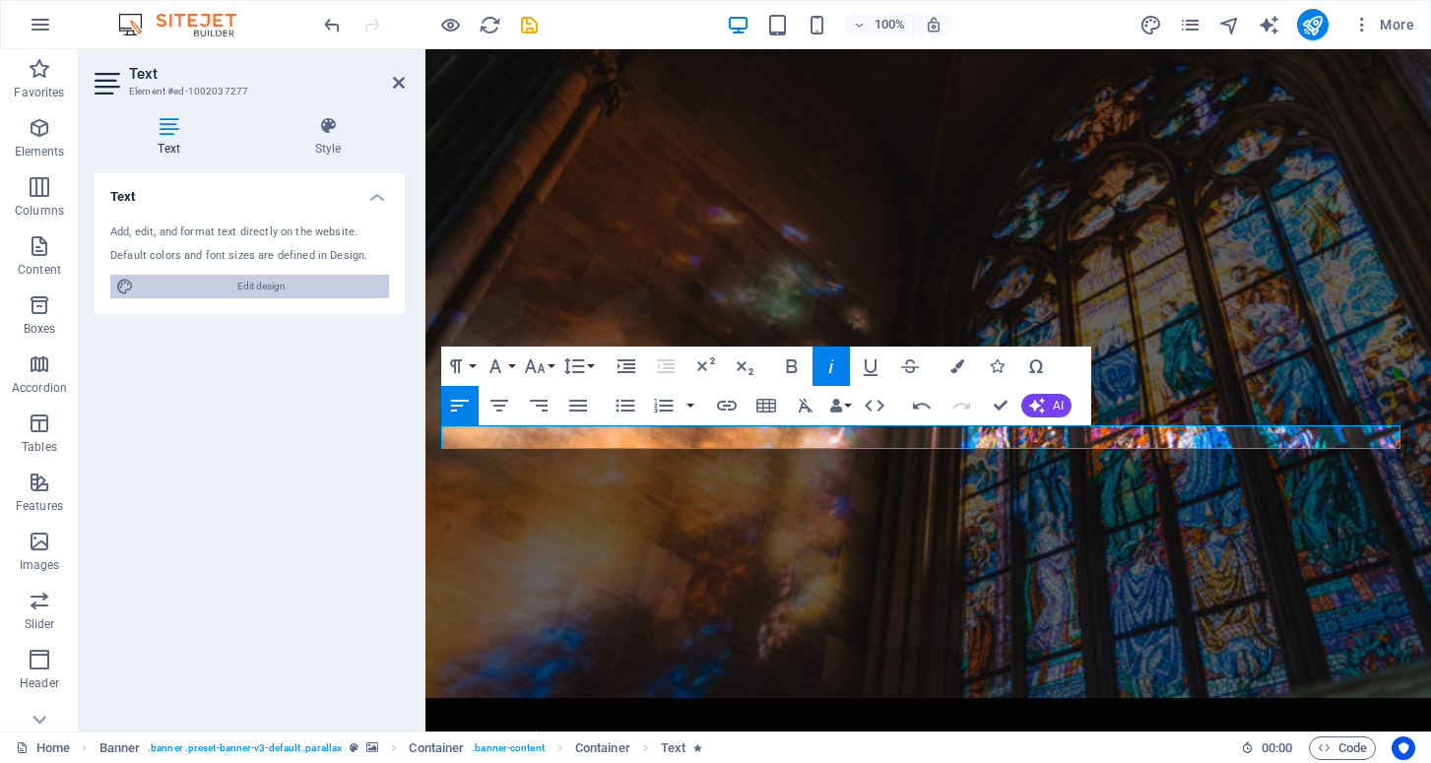
select select "px"
select select "rem"
select select "400"
select select "px"
select select "rem"
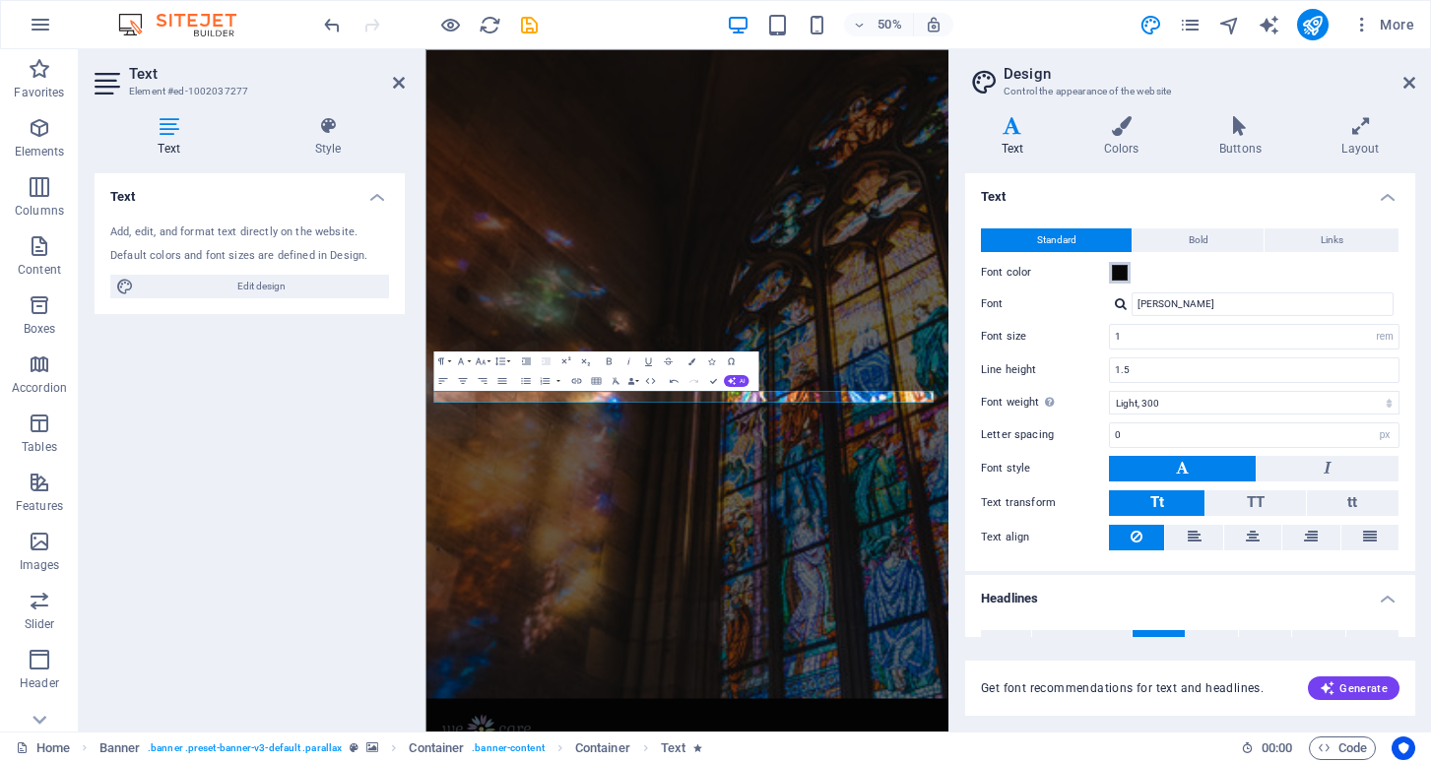
click at [1125, 275] on span at bounding box center [1120, 273] width 16 height 16
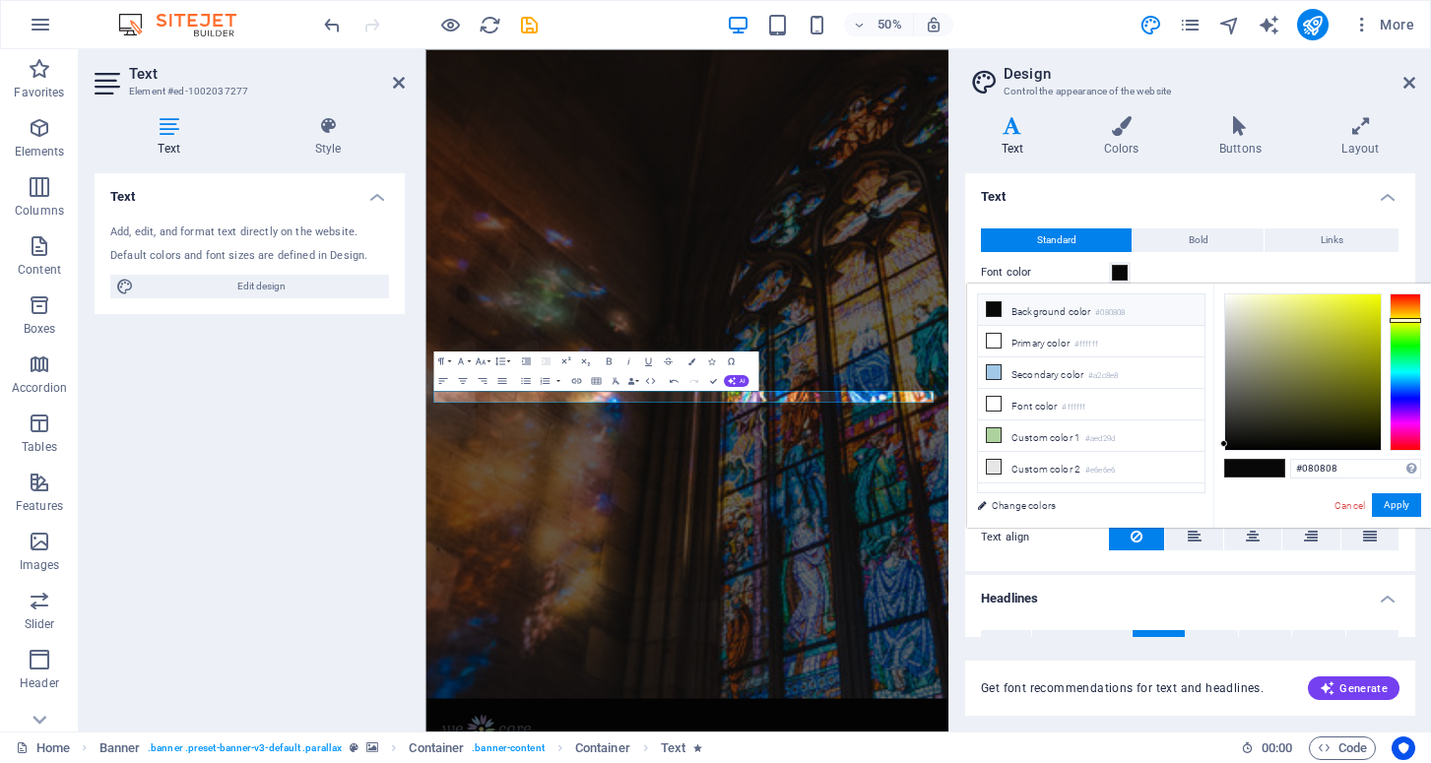
click at [1405, 320] on div at bounding box center [1406, 373] width 32 height 158
type input "#e9f308"
click at [1375, 300] on div at bounding box center [1303, 372] width 156 height 156
click at [1390, 506] on button "Apply" at bounding box center [1396, 505] width 49 height 24
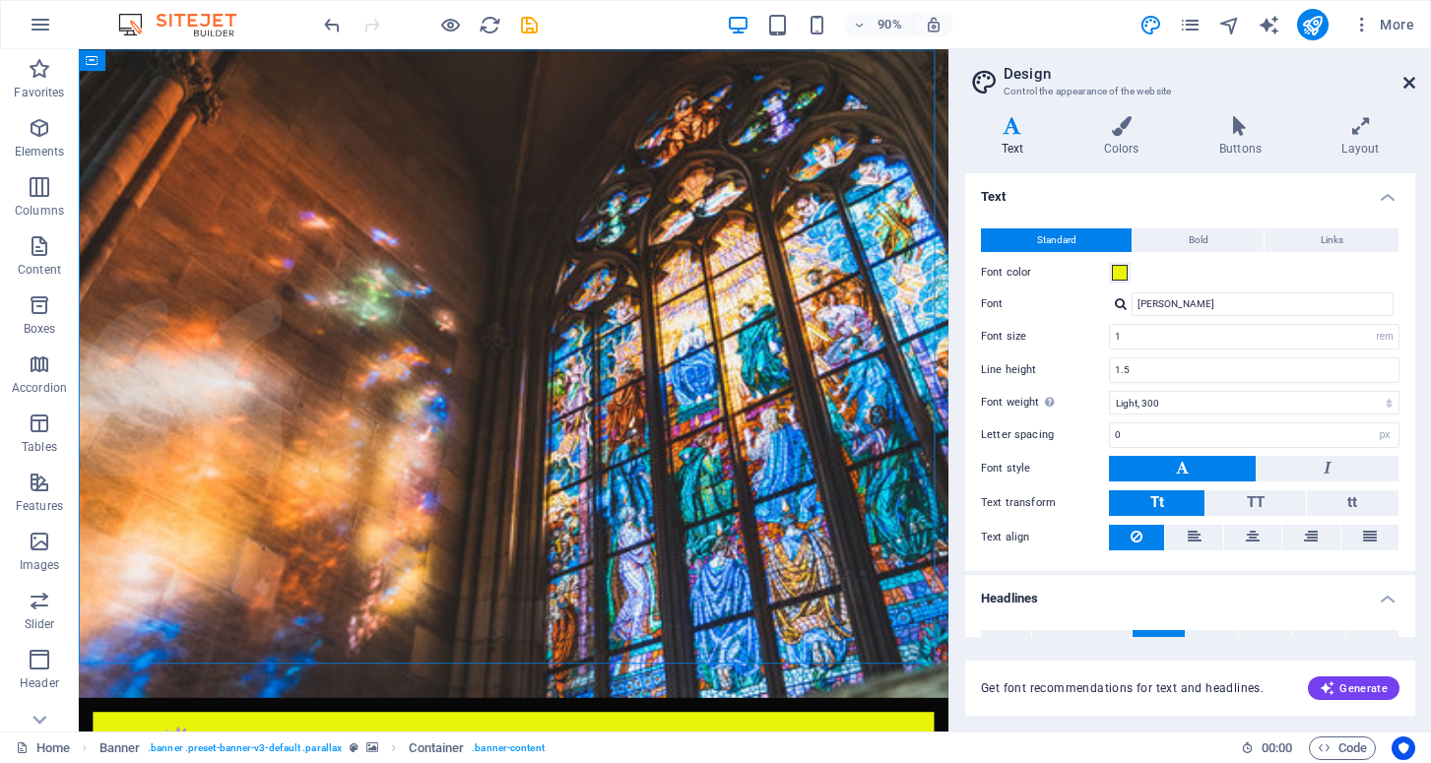
drag, startPoint x: 1406, startPoint y: 82, endPoint x: 1326, endPoint y: 33, distance: 94.6
click at [1406, 82] on icon at bounding box center [1410, 83] width 12 height 16
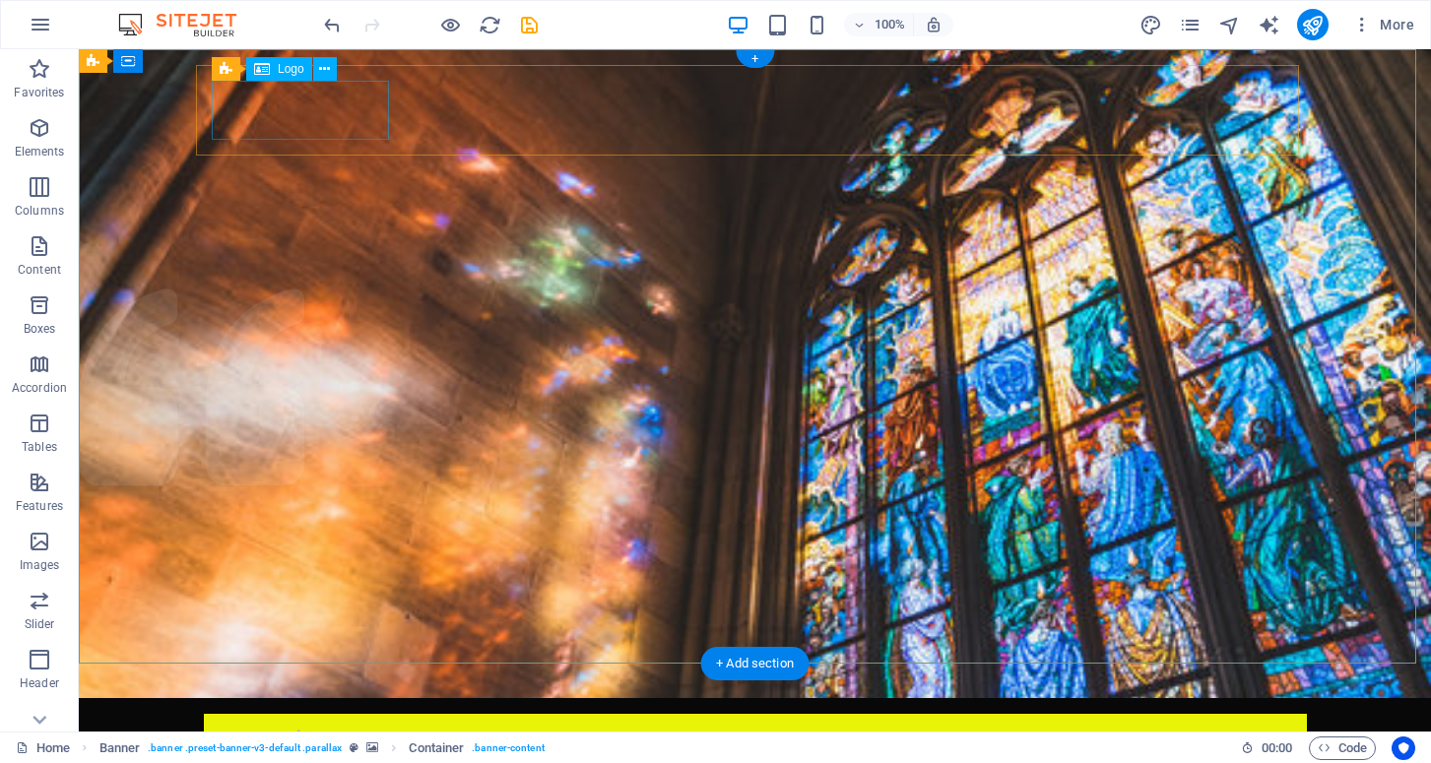
click at [270, 730] on div at bounding box center [756, 759] width 1072 height 59
click at [282, 730] on div at bounding box center [756, 759] width 1072 height 59
select select "px"
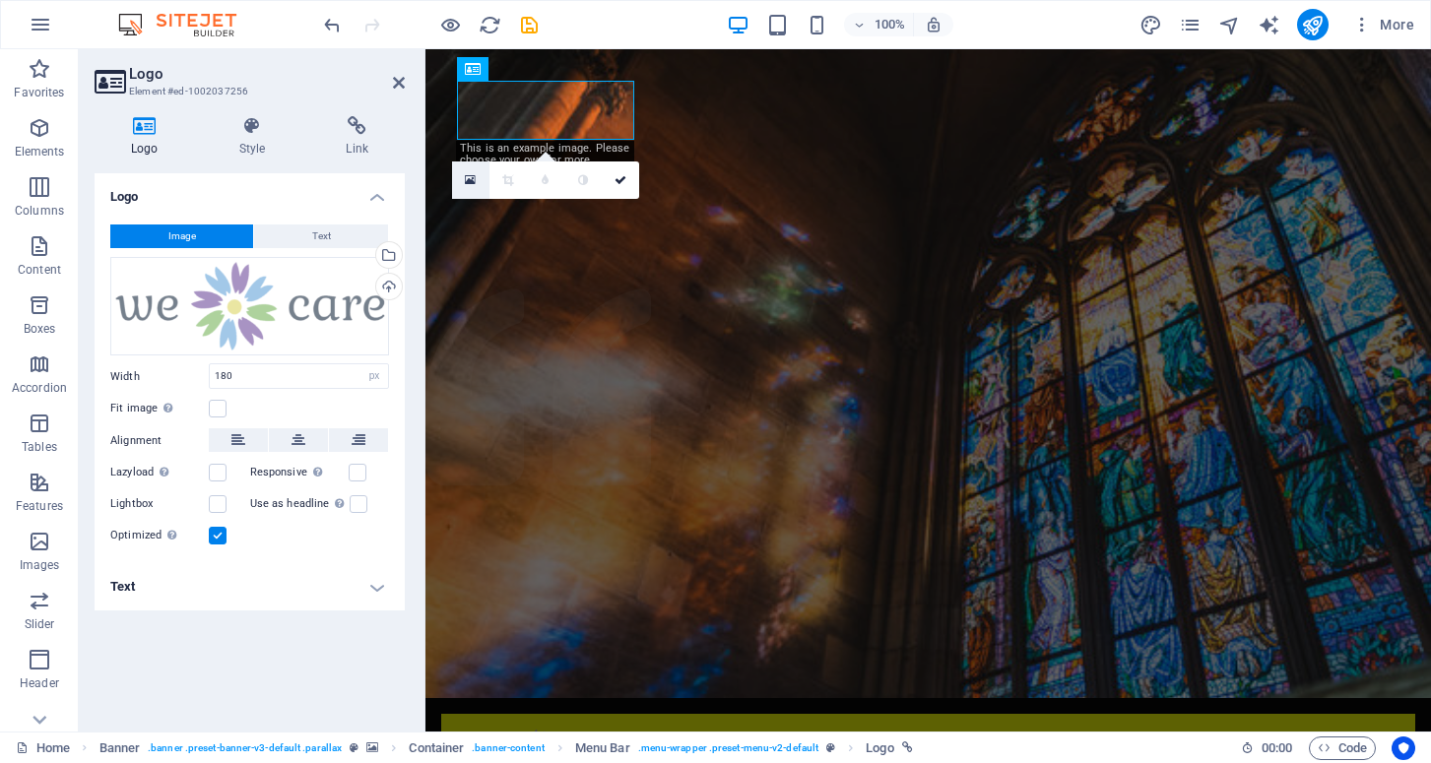
click at [471, 179] on icon at bounding box center [470, 180] width 11 height 14
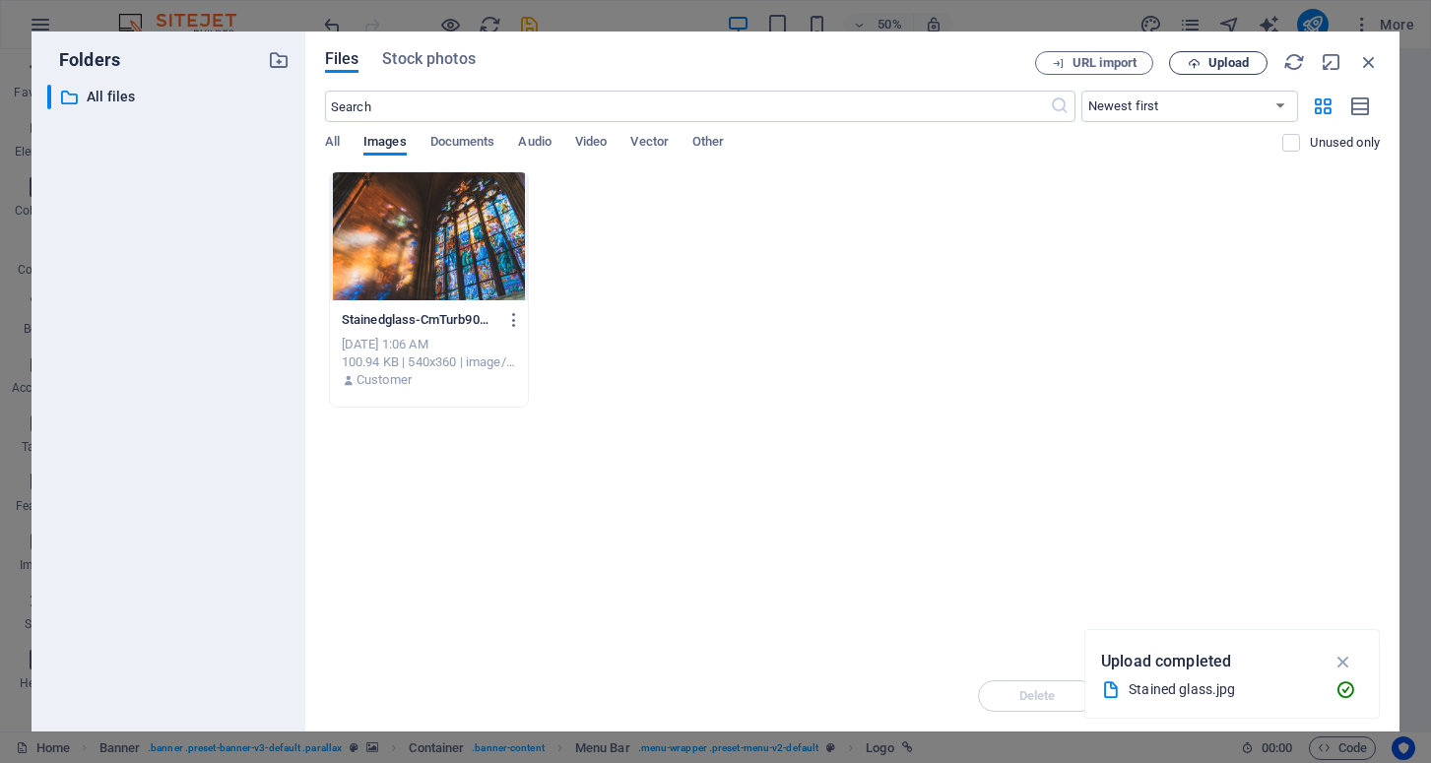
click at [1213, 62] on span "Upload" at bounding box center [1229, 63] width 40 height 12
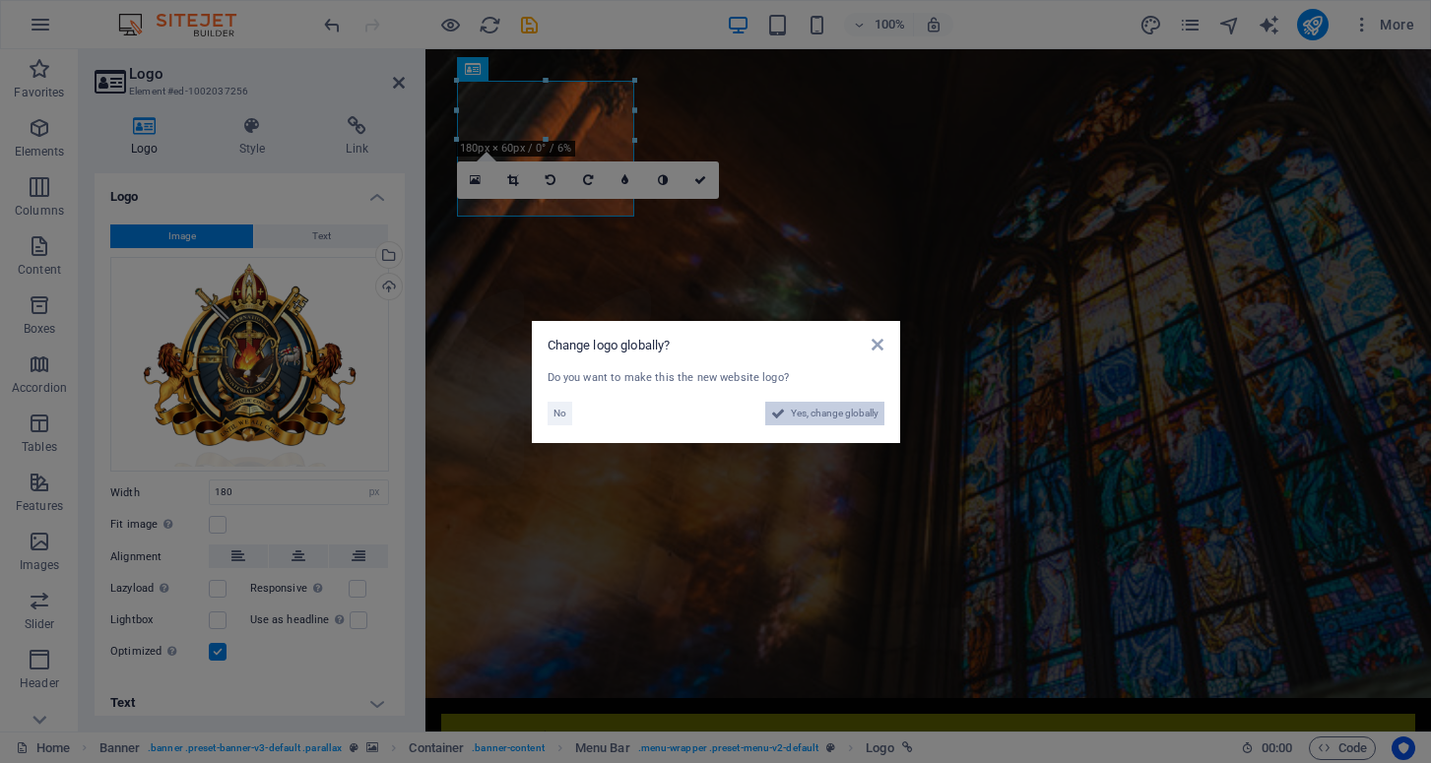
click at [819, 412] on span "Yes, change globally" at bounding box center [835, 414] width 88 height 24
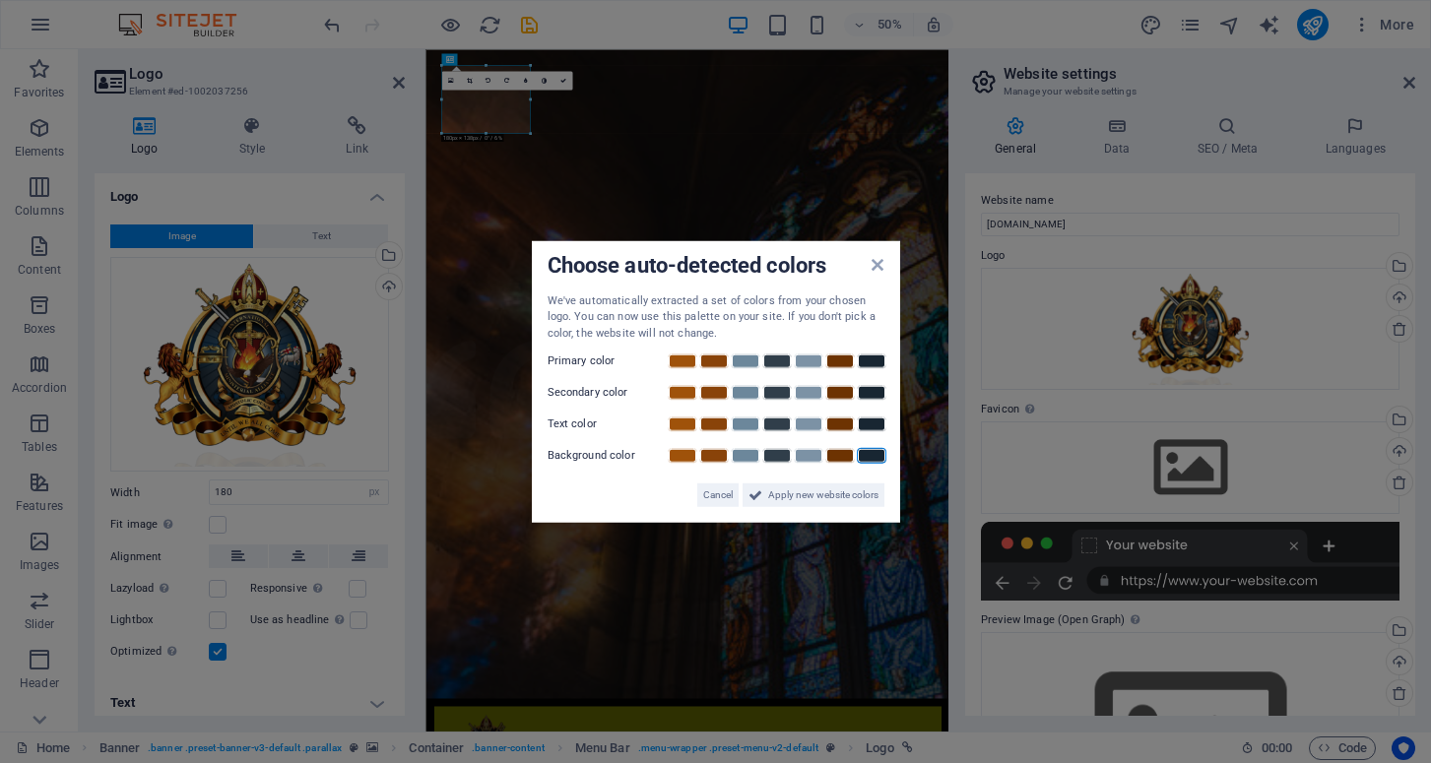
click at [878, 455] on link at bounding box center [872, 456] width 30 height 16
click at [783, 495] on span "Apply new website colors" at bounding box center [823, 496] width 110 height 24
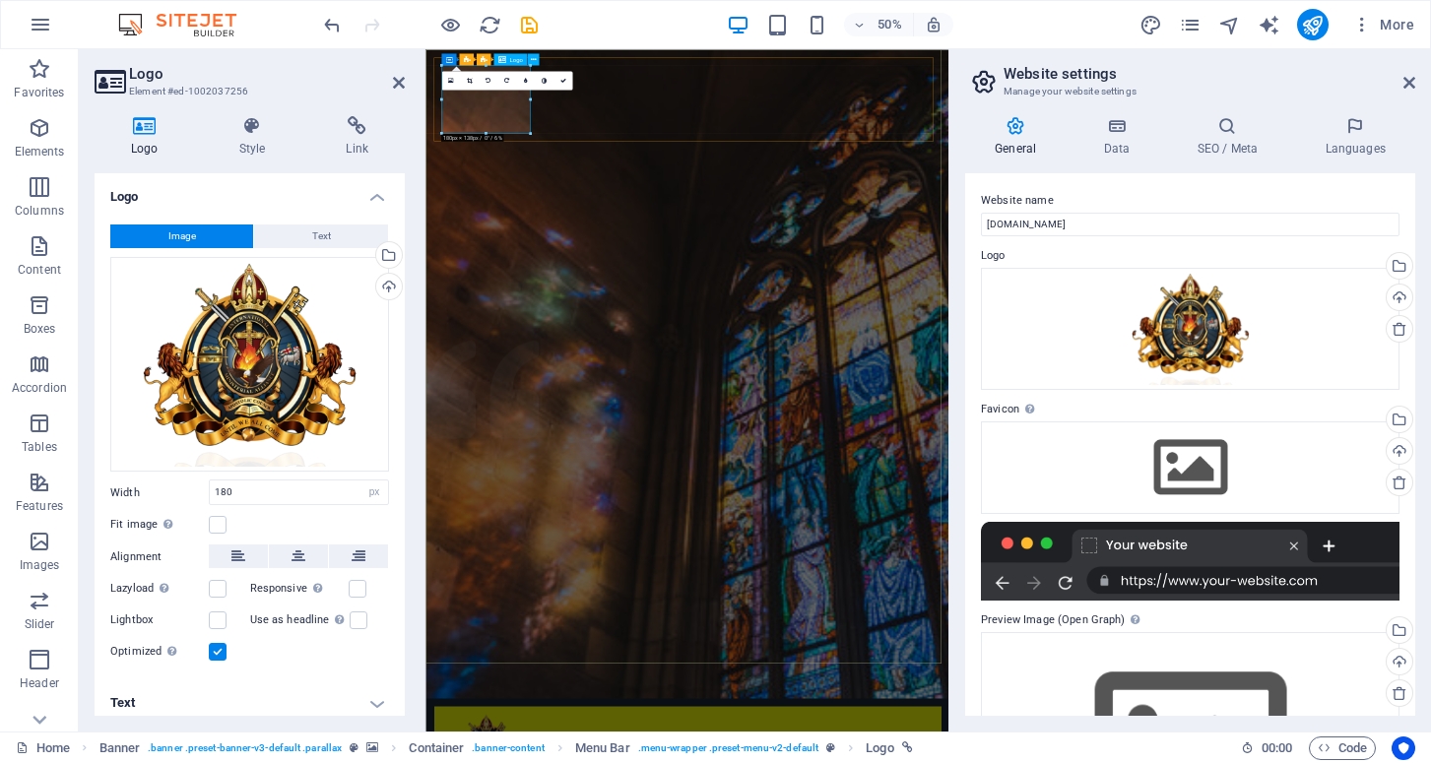
click at [1207, 330] on div "Drag files here, click to choose files or select files from Files or our free s…" at bounding box center [1190, 329] width 419 height 122
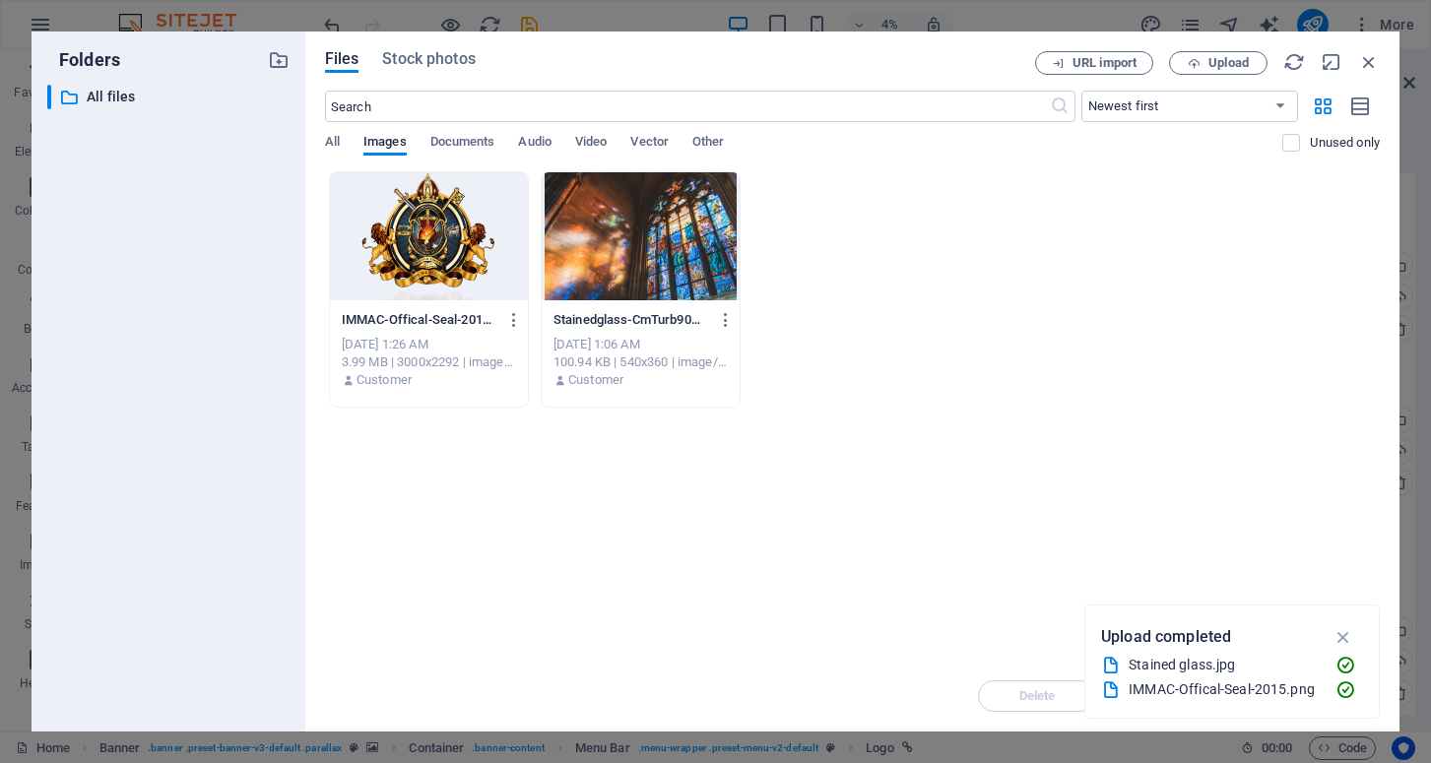
click at [1208, 330] on div "IMMAC-Offical-Seal-2015-wfL-PyYpoqws2uva-Z_Luw.png IMMAC-Offical-Seal-2015-wfL-…" at bounding box center [852, 289] width 1055 height 236
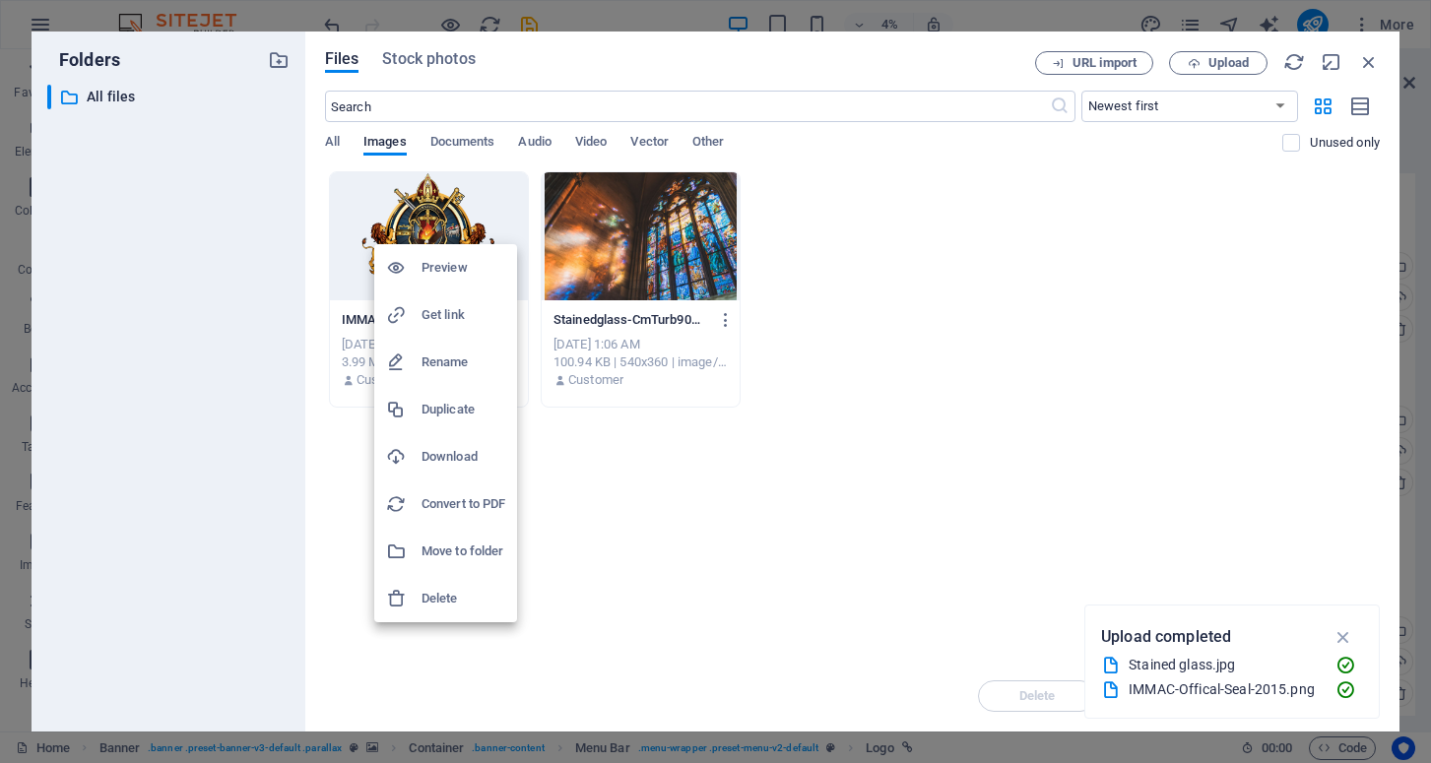
click at [432, 222] on div at bounding box center [715, 381] width 1431 height 763
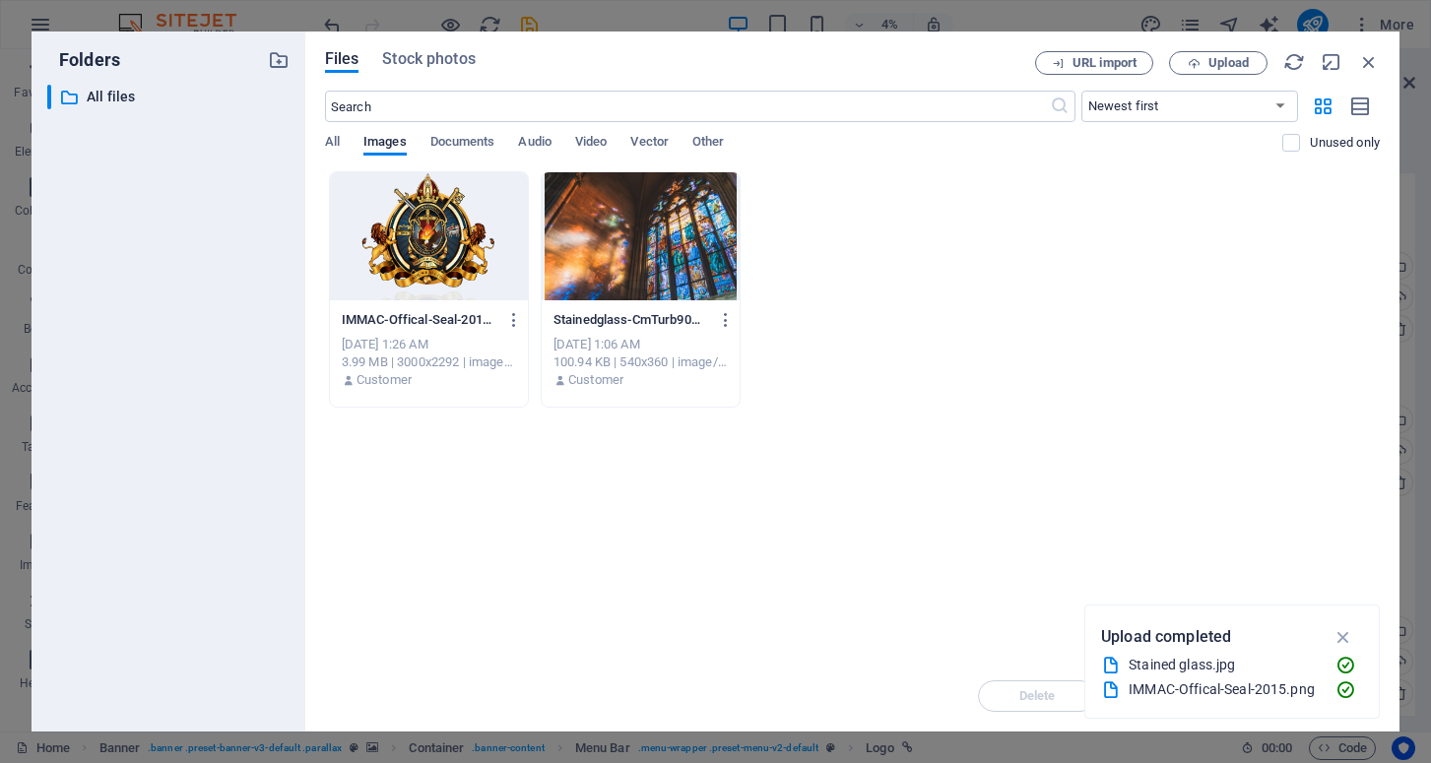
click at [432, 222] on div at bounding box center [429, 236] width 198 height 128
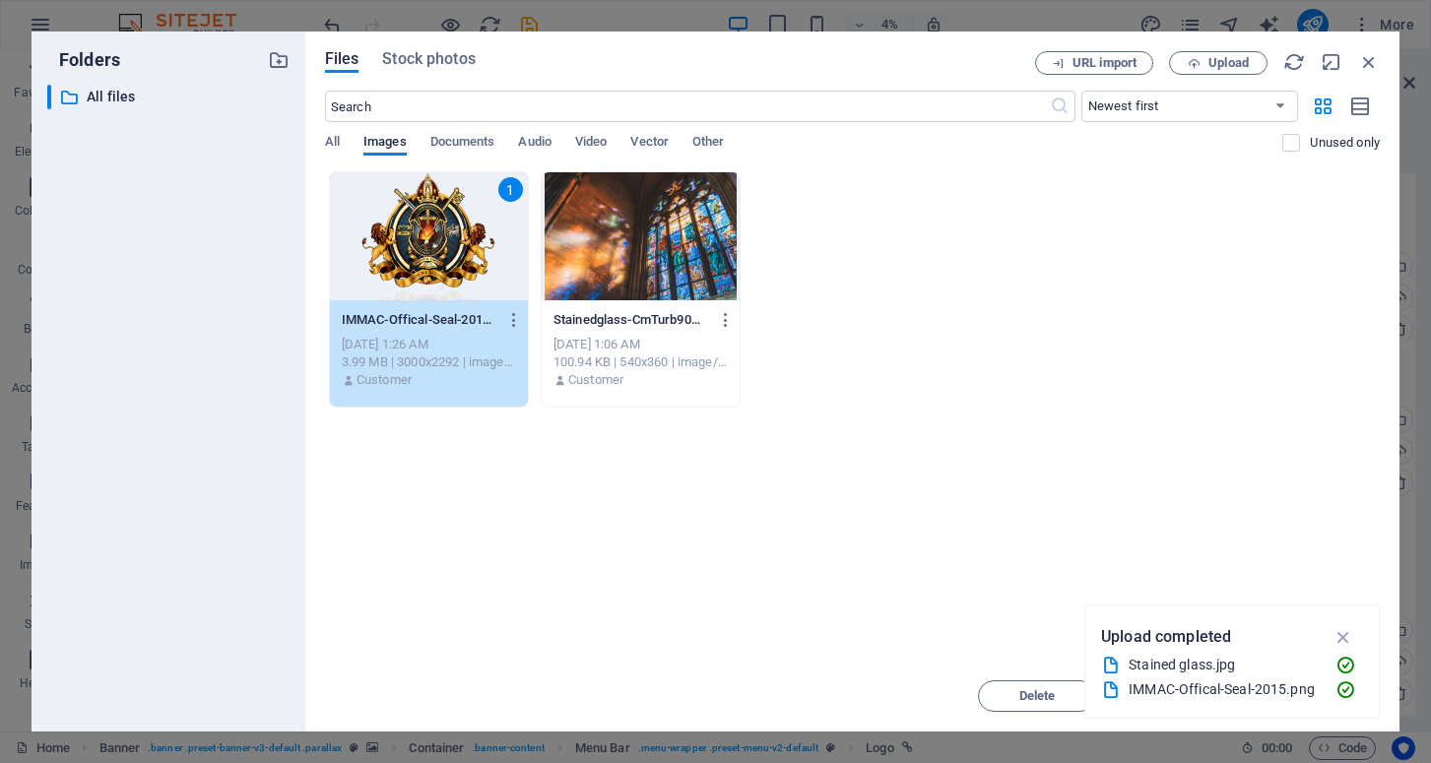
click at [432, 222] on div "1" at bounding box center [429, 236] width 198 height 128
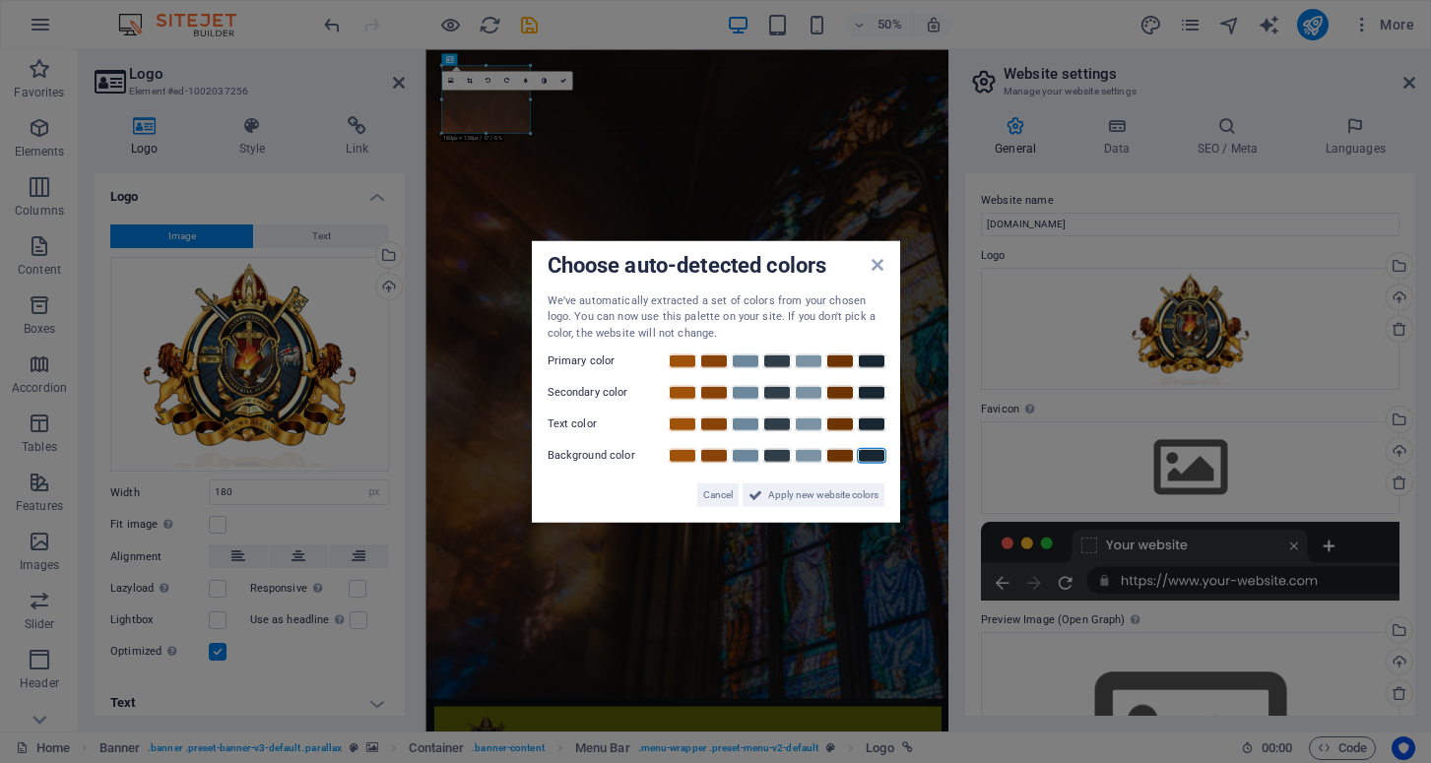
click at [877, 449] on link at bounding box center [872, 456] width 30 height 16
click at [846, 359] on link at bounding box center [840, 362] width 30 height 16
click at [778, 395] on link at bounding box center [777, 393] width 30 height 16
click at [778, 426] on link at bounding box center [777, 425] width 30 height 16
click at [825, 493] on span "Apply new website colors" at bounding box center [823, 496] width 110 height 24
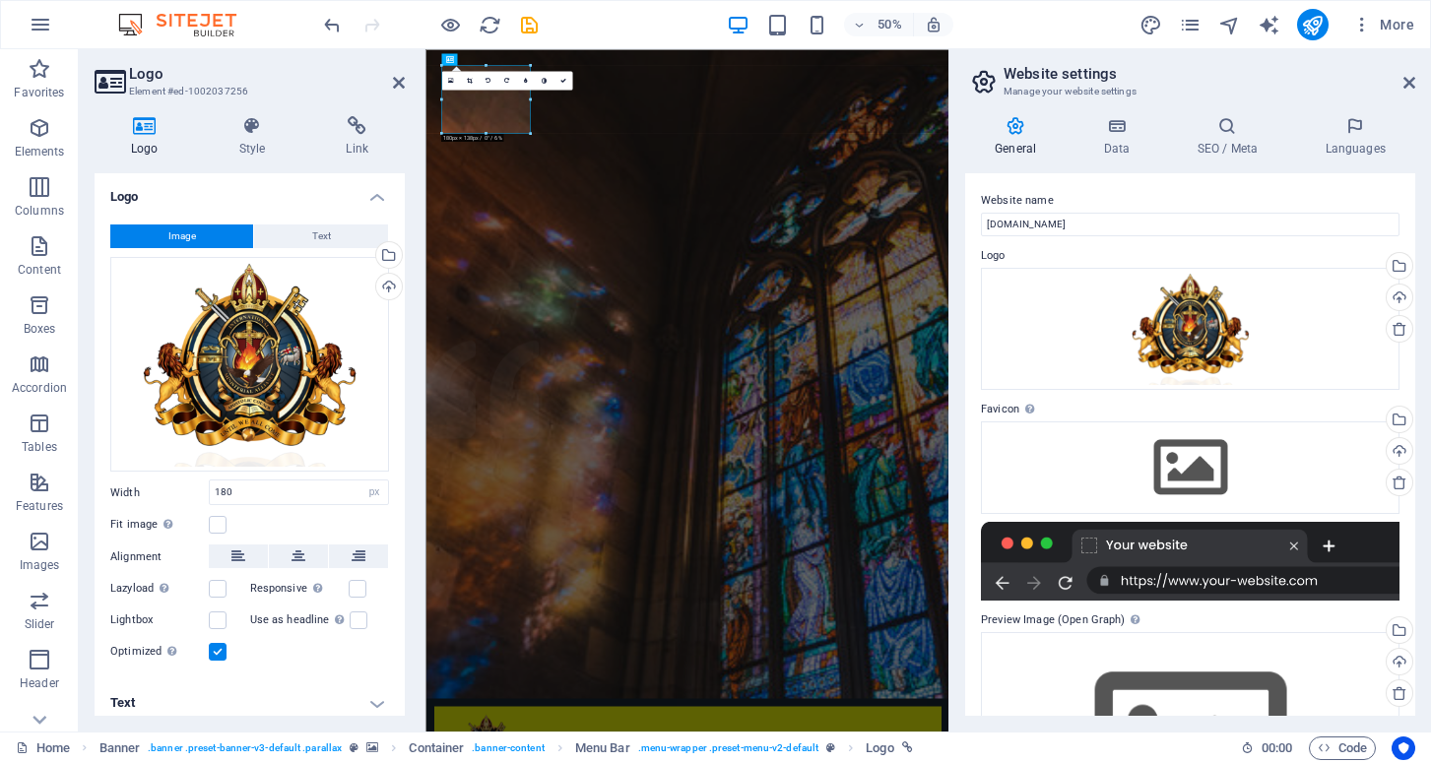
click at [1138, 411] on label "Favicon Set the favicon of your website here. A favicon is a small icon shown i…" at bounding box center [1190, 410] width 419 height 24
drag, startPoint x: 1411, startPoint y: 81, endPoint x: 898, endPoint y: 64, distance: 513.4
click at [1411, 81] on icon at bounding box center [1410, 83] width 12 height 16
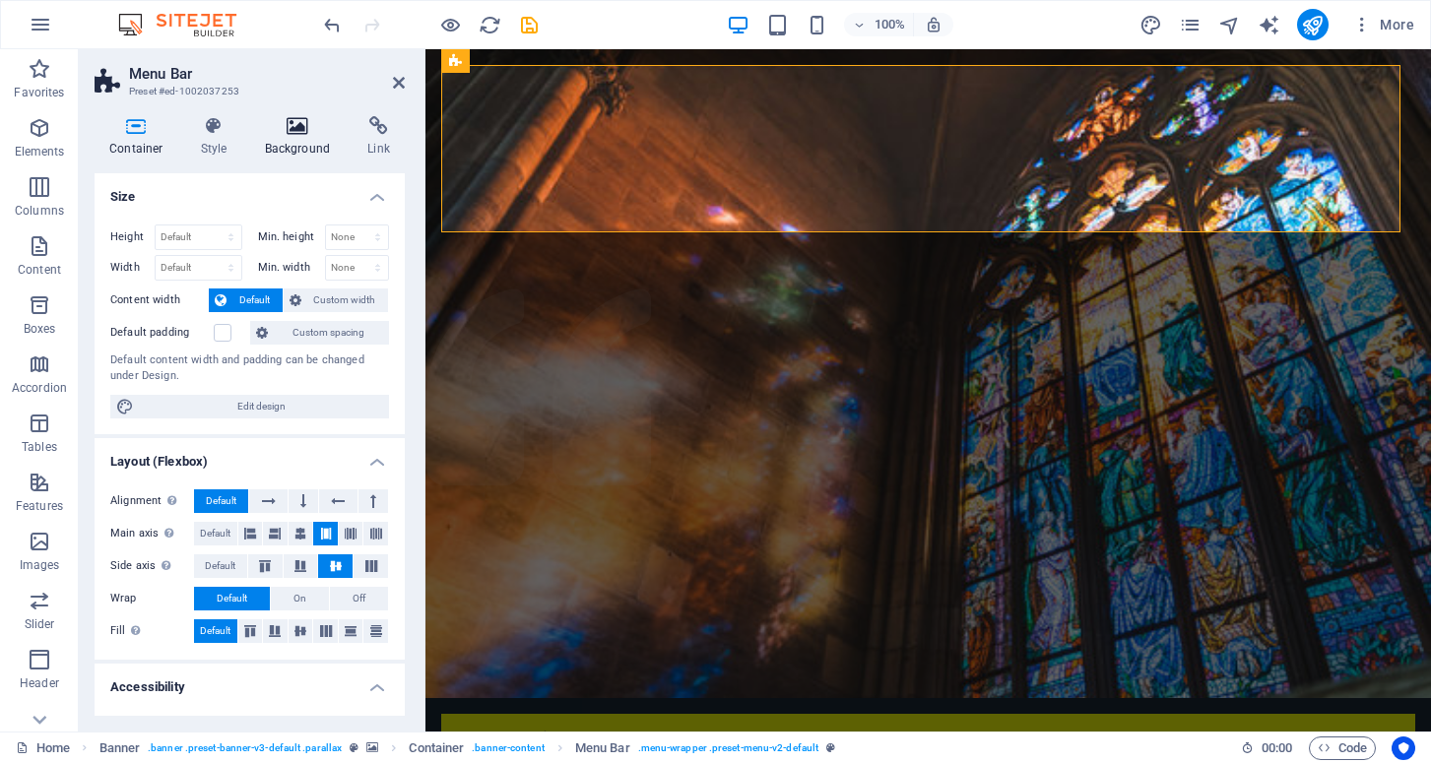
click at [298, 127] on icon at bounding box center [298, 126] width 96 height 20
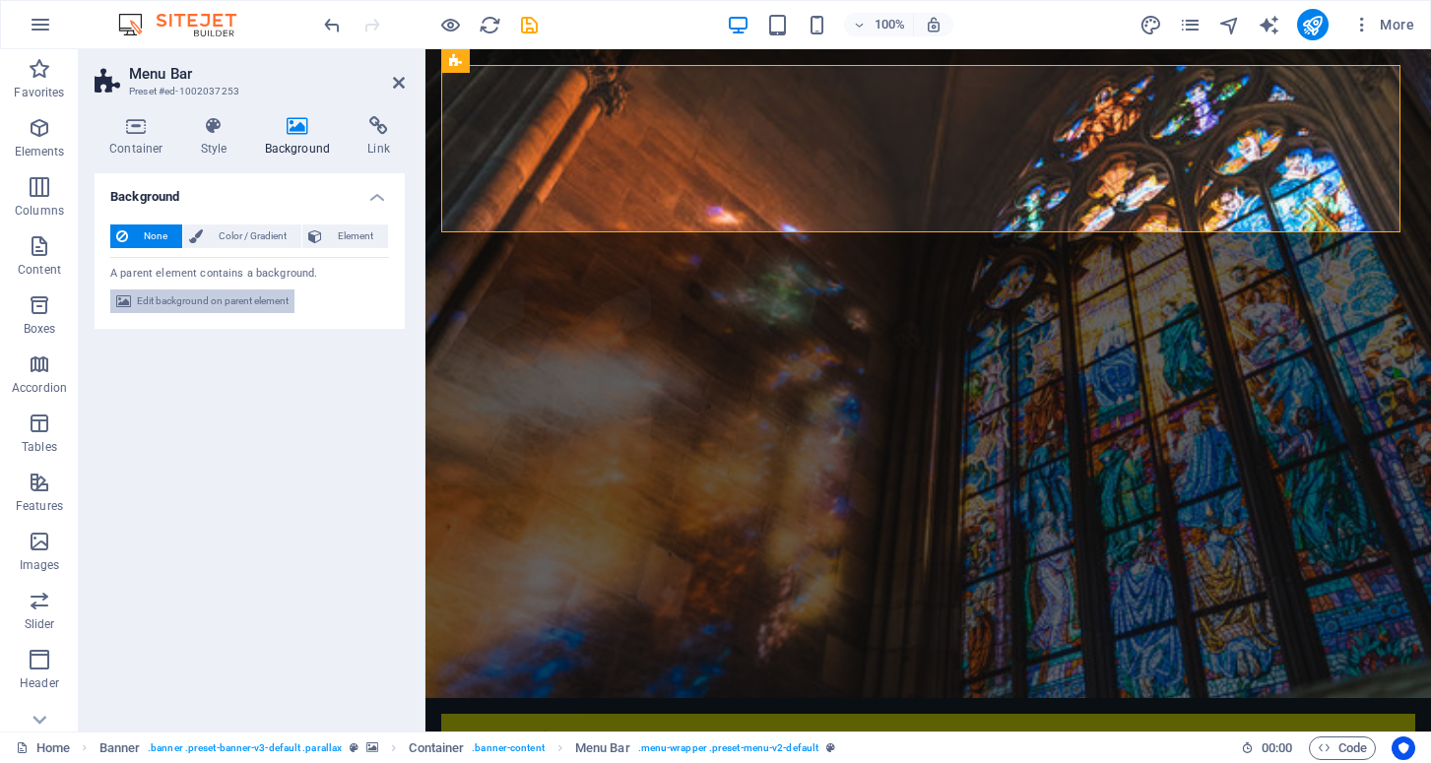
click at [190, 298] on span "Edit background on parent element" at bounding box center [213, 302] width 152 height 24
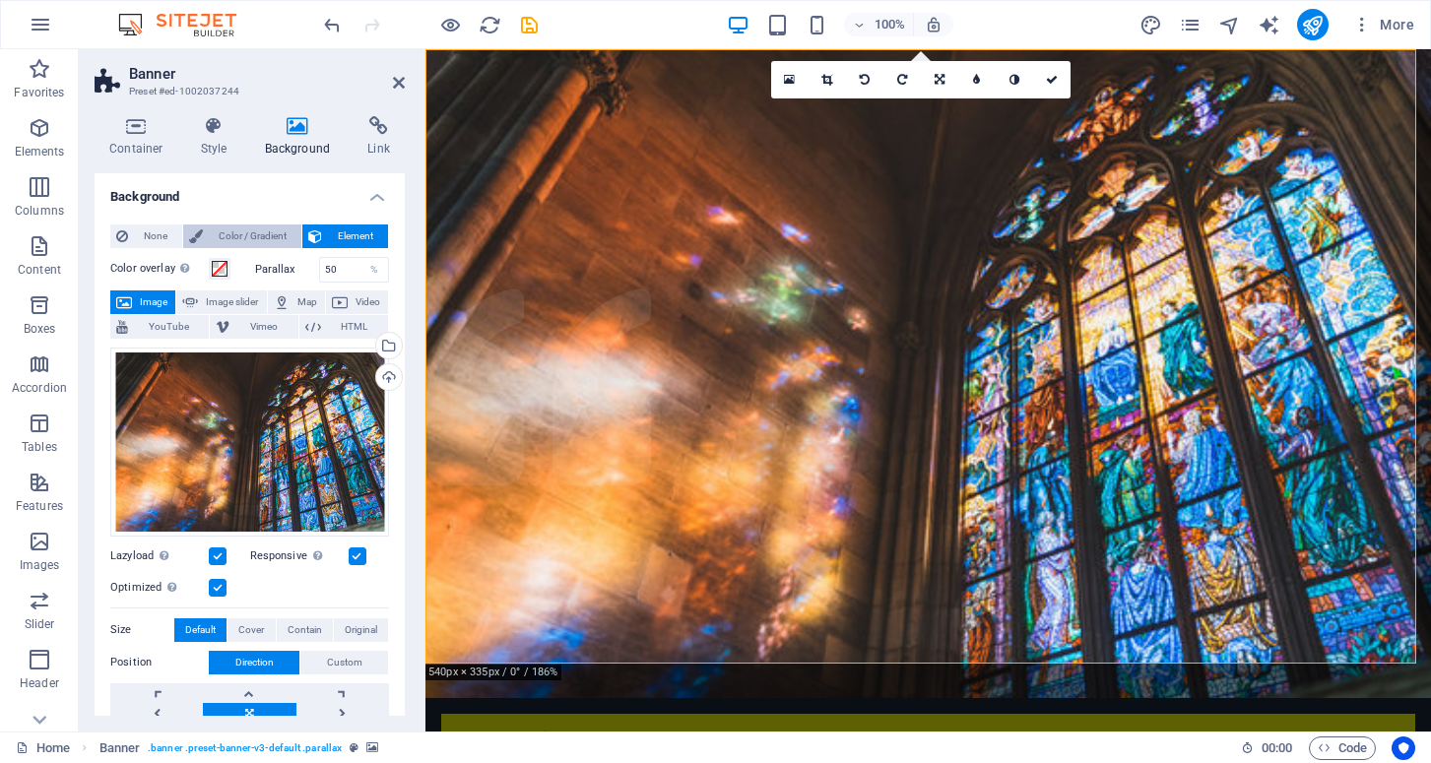
click at [263, 234] on span "Color / Gradient" at bounding box center [252, 237] width 87 height 24
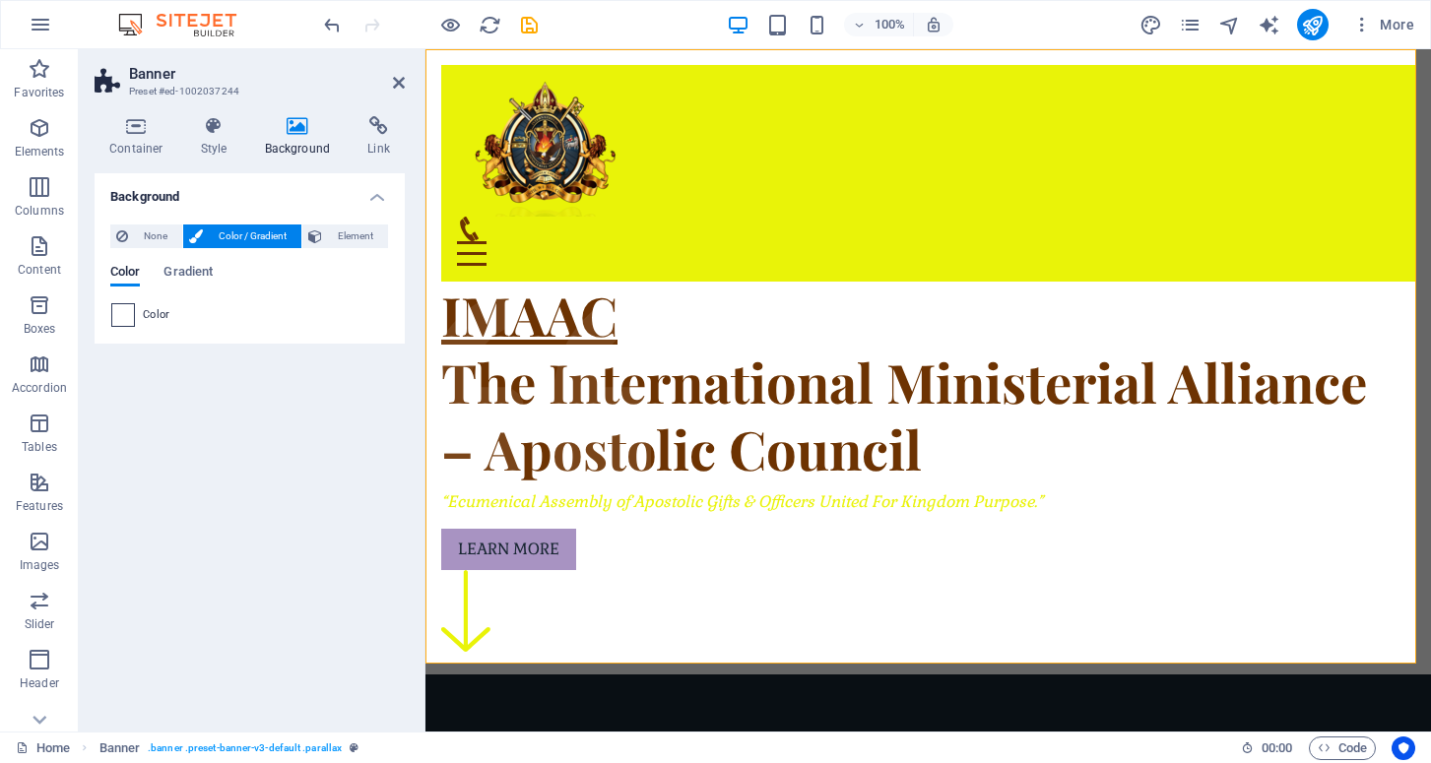
click at [132, 316] on span at bounding box center [123, 315] width 22 height 22
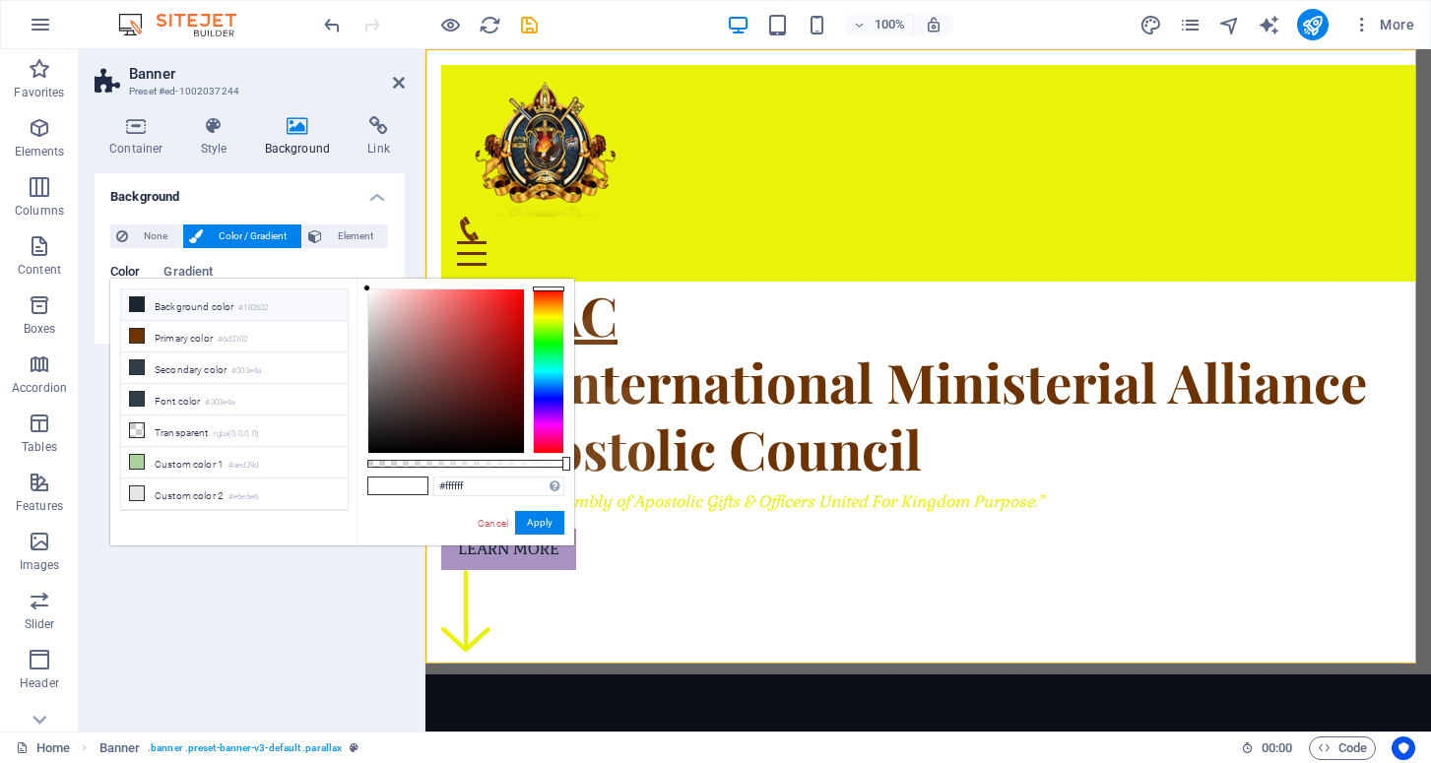
click at [146, 298] on li "Background color #182632" at bounding box center [234, 306] width 227 height 32
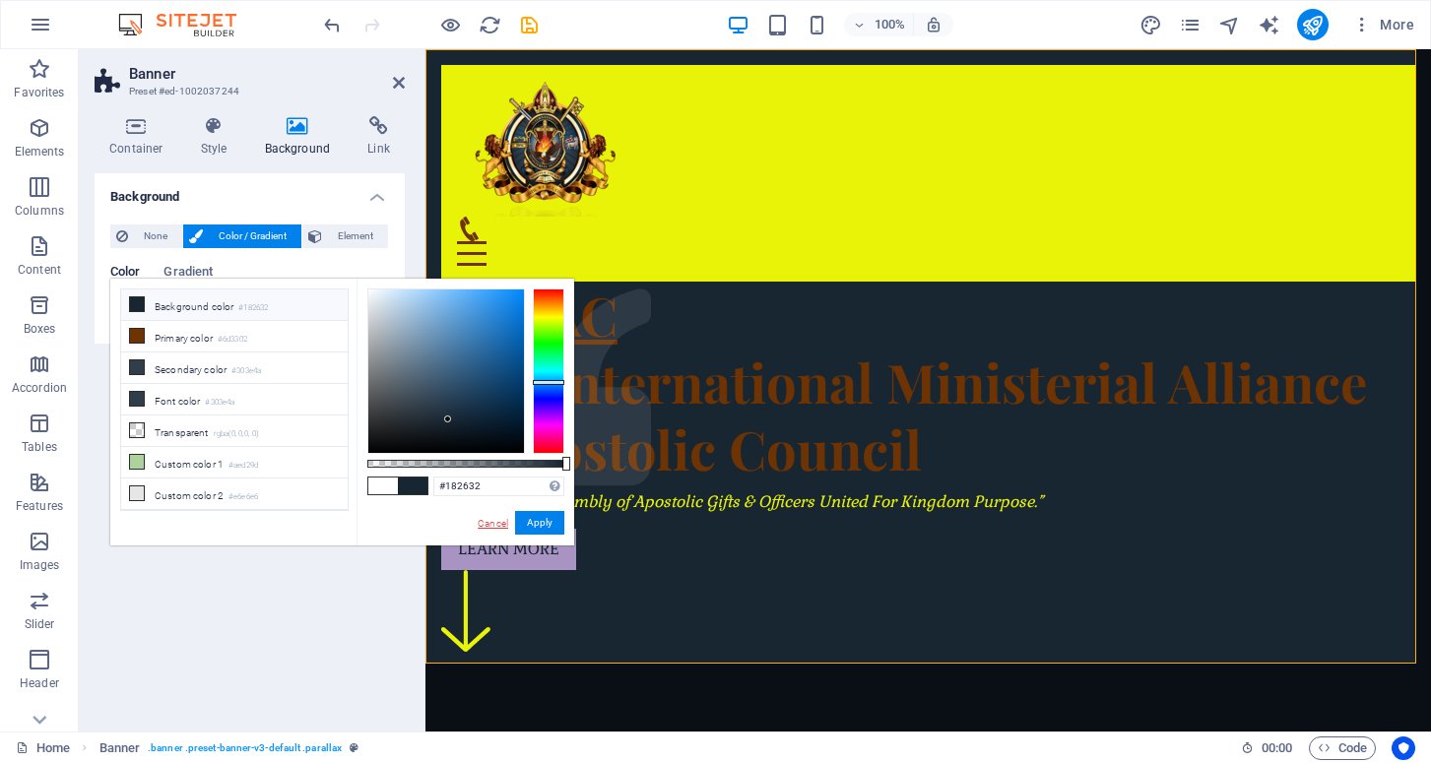
click at [496, 524] on link "Cancel" at bounding box center [493, 523] width 34 height 15
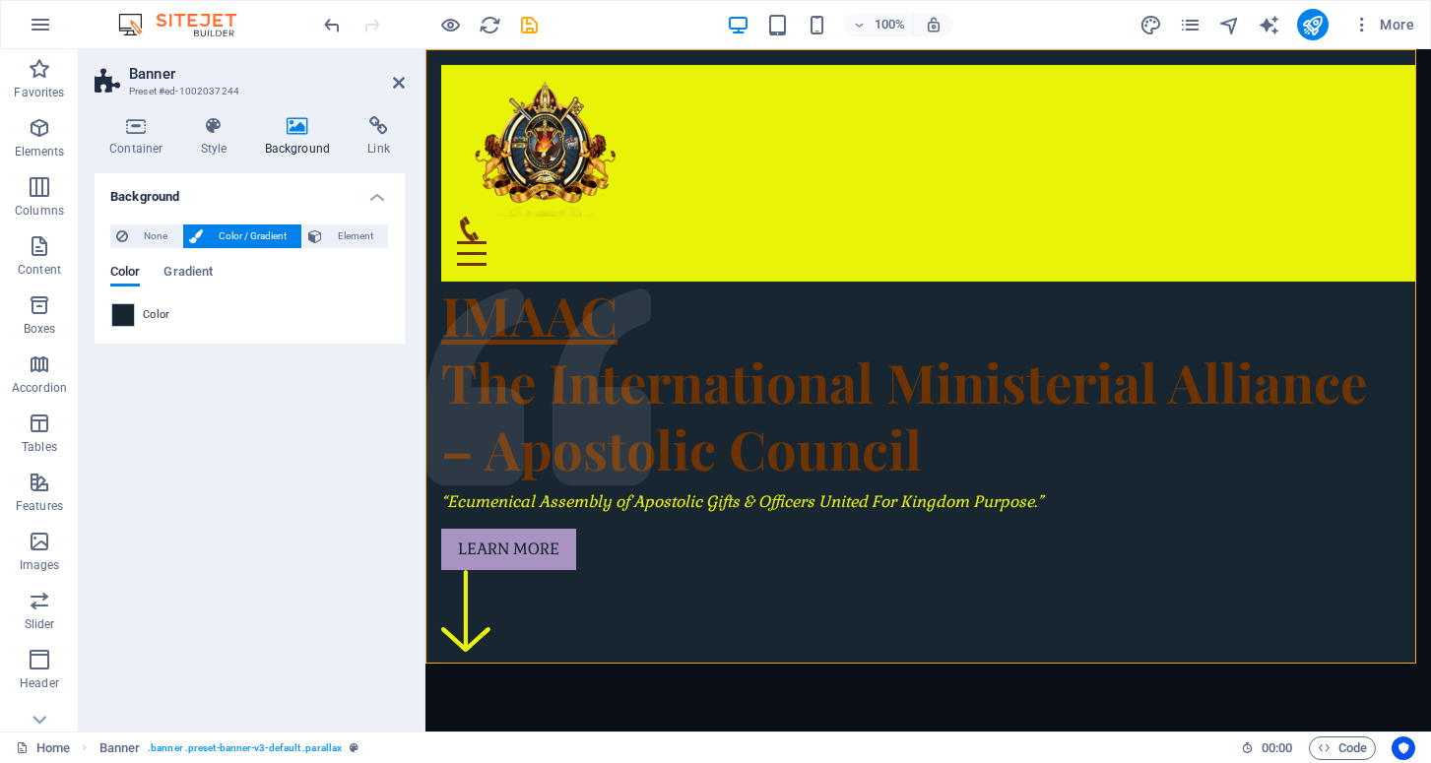
click at [372, 199] on h4 "Background" at bounding box center [250, 190] width 310 height 35
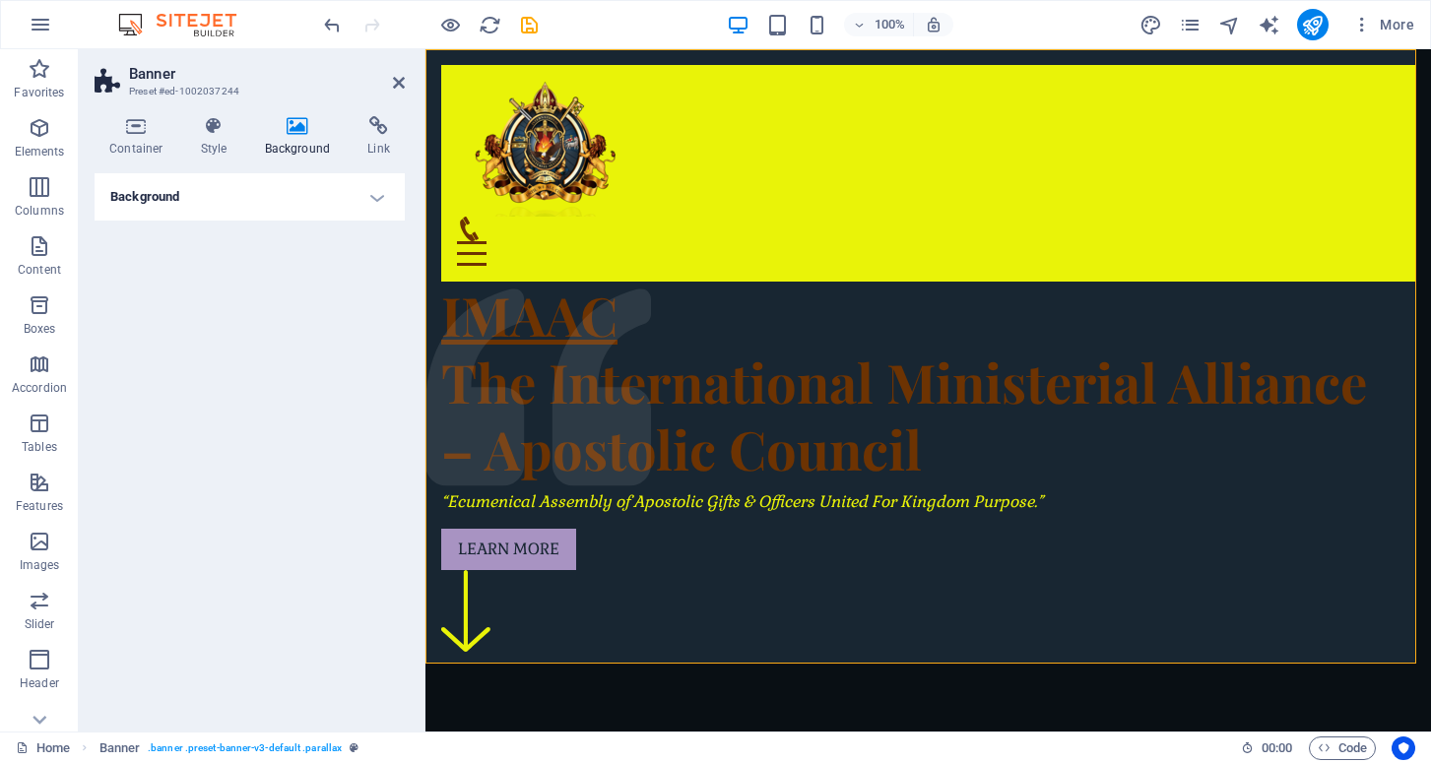
click at [292, 141] on h4 "Background" at bounding box center [301, 136] width 103 height 41
drag, startPoint x: 290, startPoint y: 126, endPoint x: 312, endPoint y: 155, distance: 36.5
click at [290, 127] on icon at bounding box center [298, 126] width 96 height 20
click at [373, 196] on h4 "Background" at bounding box center [250, 196] width 310 height 47
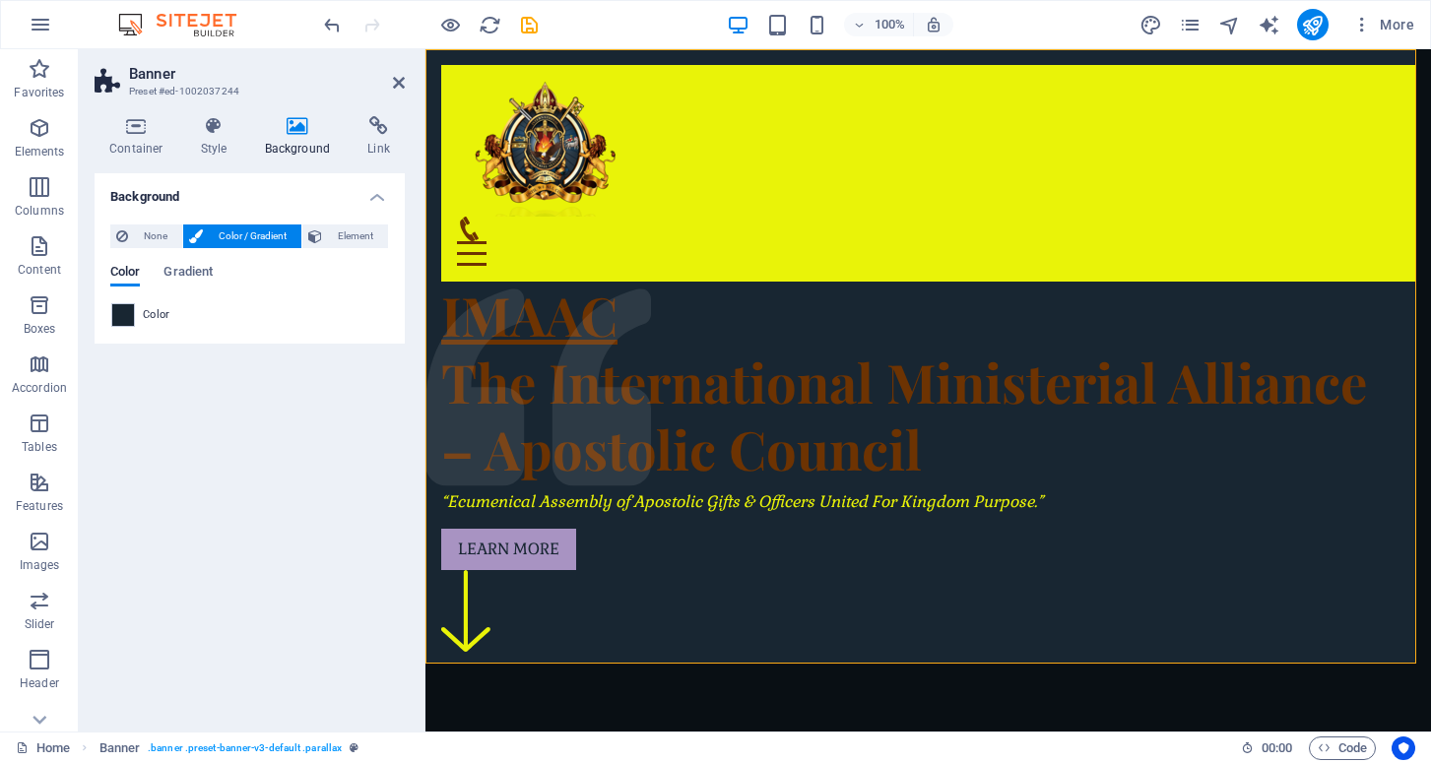
drag, startPoint x: 132, startPoint y: 308, endPoint x: 199, endPoint y: 279, distance: 73.2
click at [134, 307] on div at bounding box center [123, 315] width 24 height 24
type input "#182632"
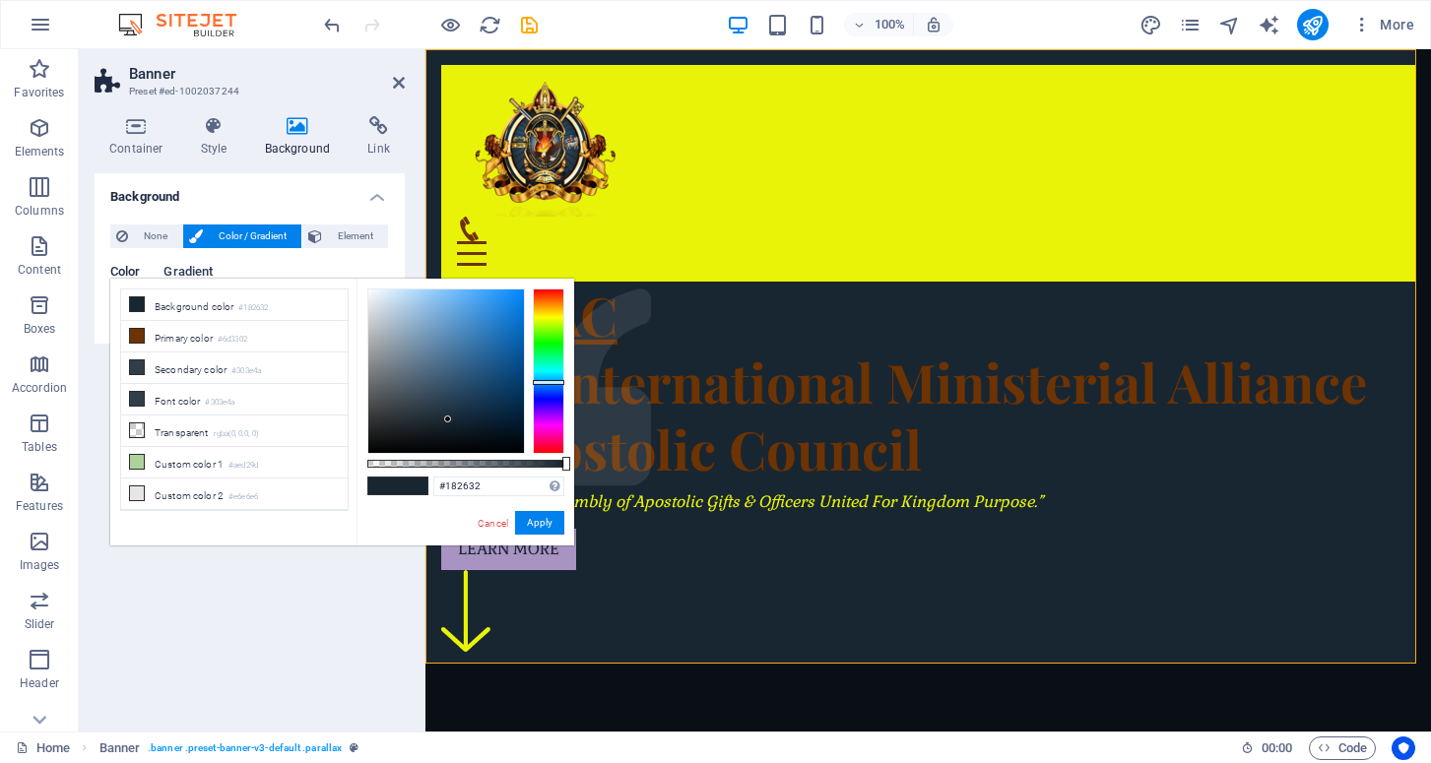
click at [205, 272] on span "Gradient" at bounding box center [187, 274] width 49 height 28
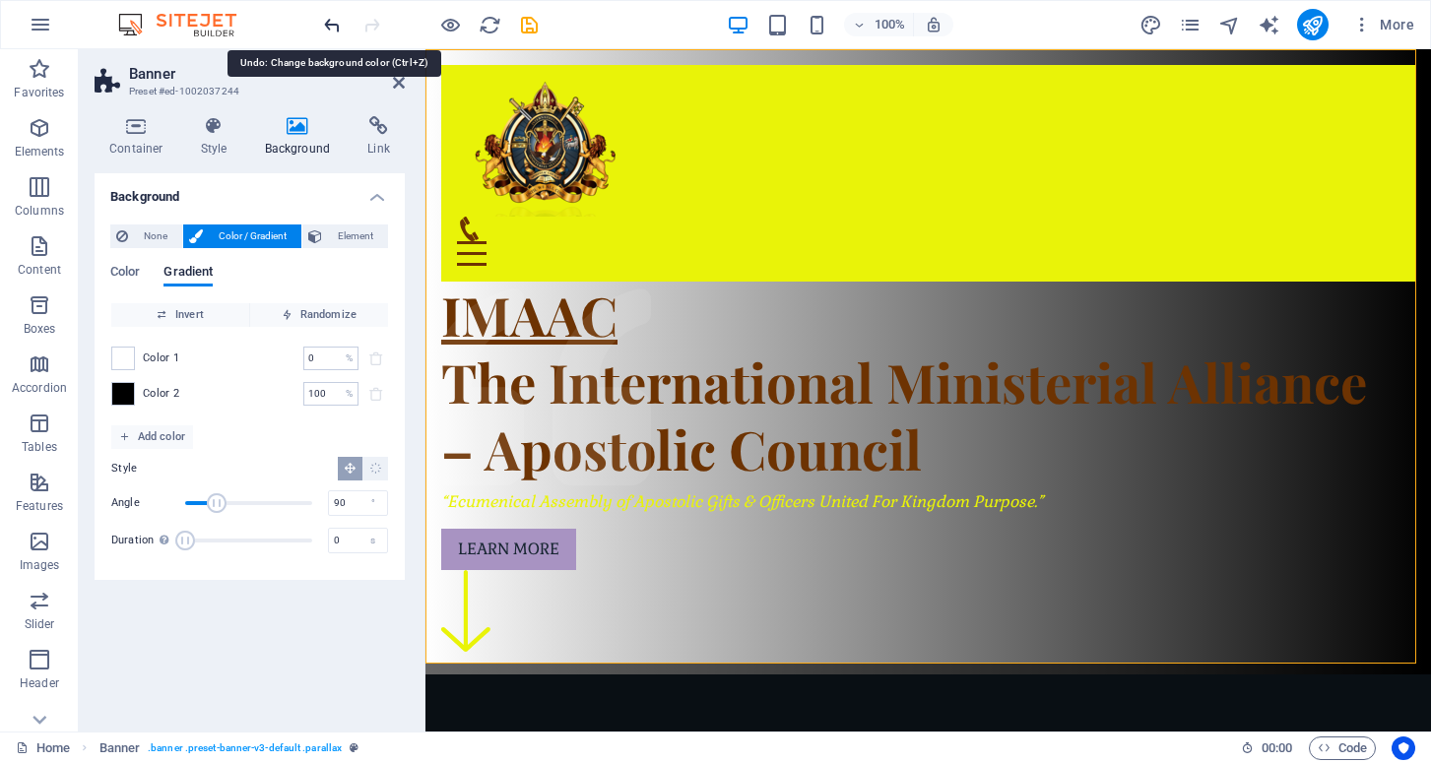
click at [330, 25] on icon "undo" at bounding box center [332, 25] width 23 height 23
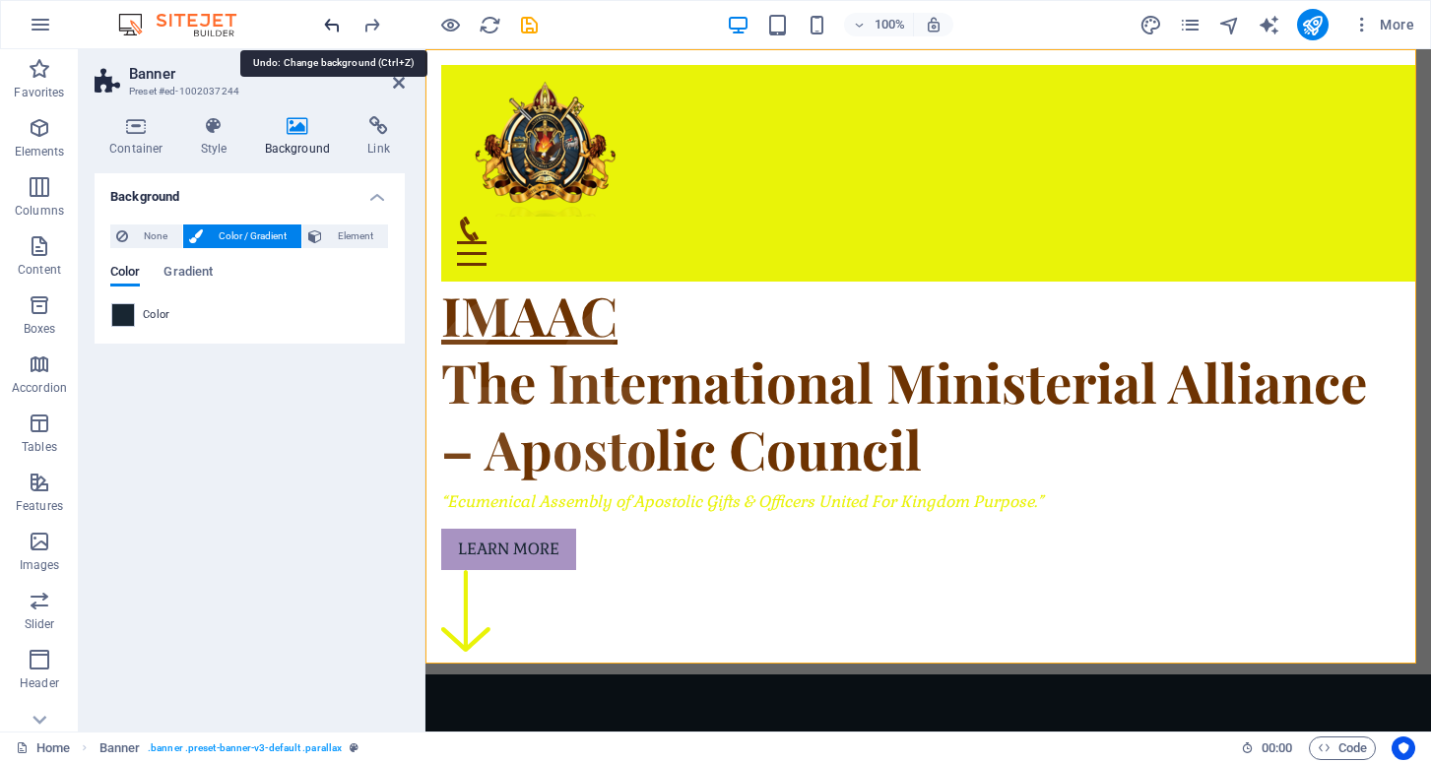
click at [330, 25] on icon "undo" at bounding box center [332, 25] width 23 height 23
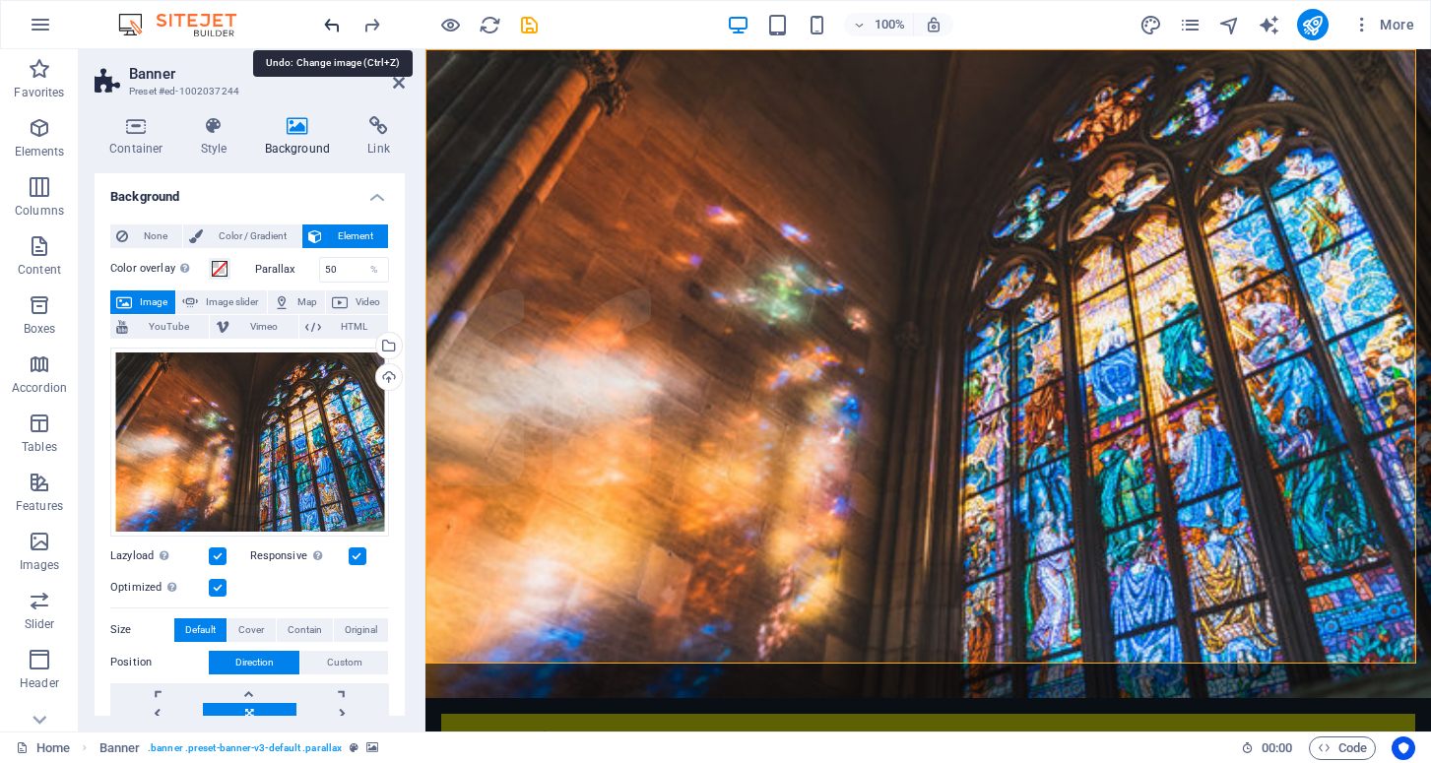
click at [330, 25] on icon "undo" at bounding box center [332, 25] width 23 height 23
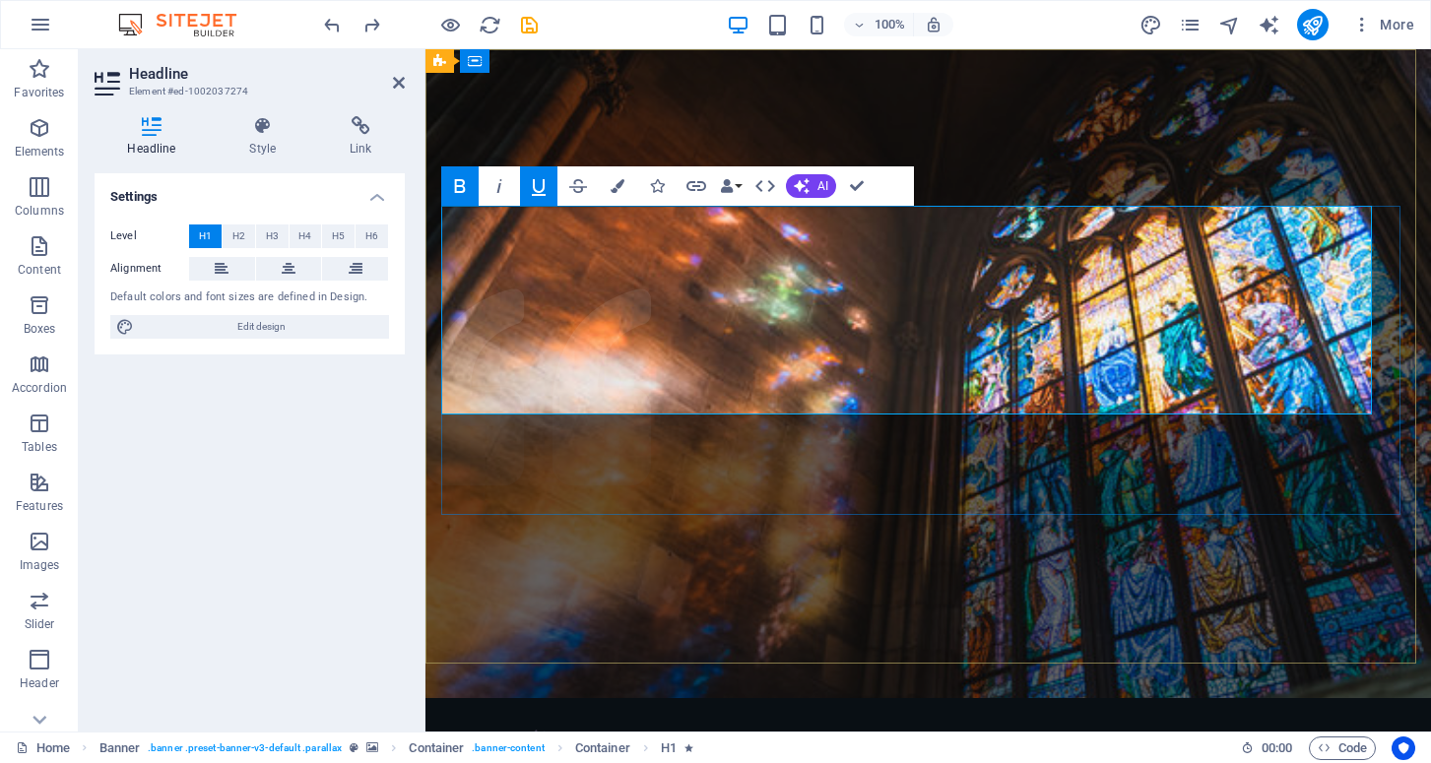
drag, startPoint x: 948, startPoint y: 382, endPoint x: 425, endPoint y: 234, distance: 543.5
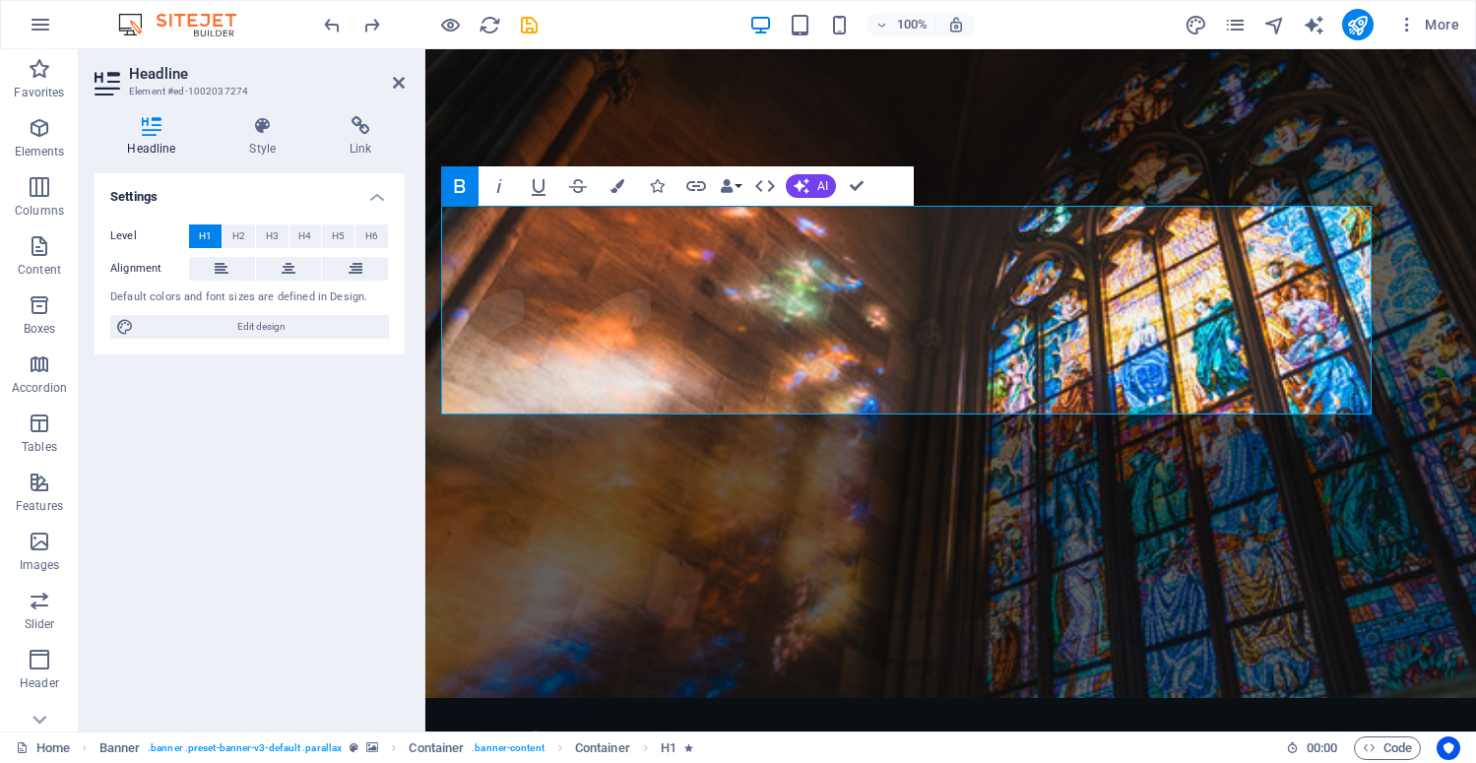
click at [190, 17] on img at bounding box center [187, 25] width 148 height 24
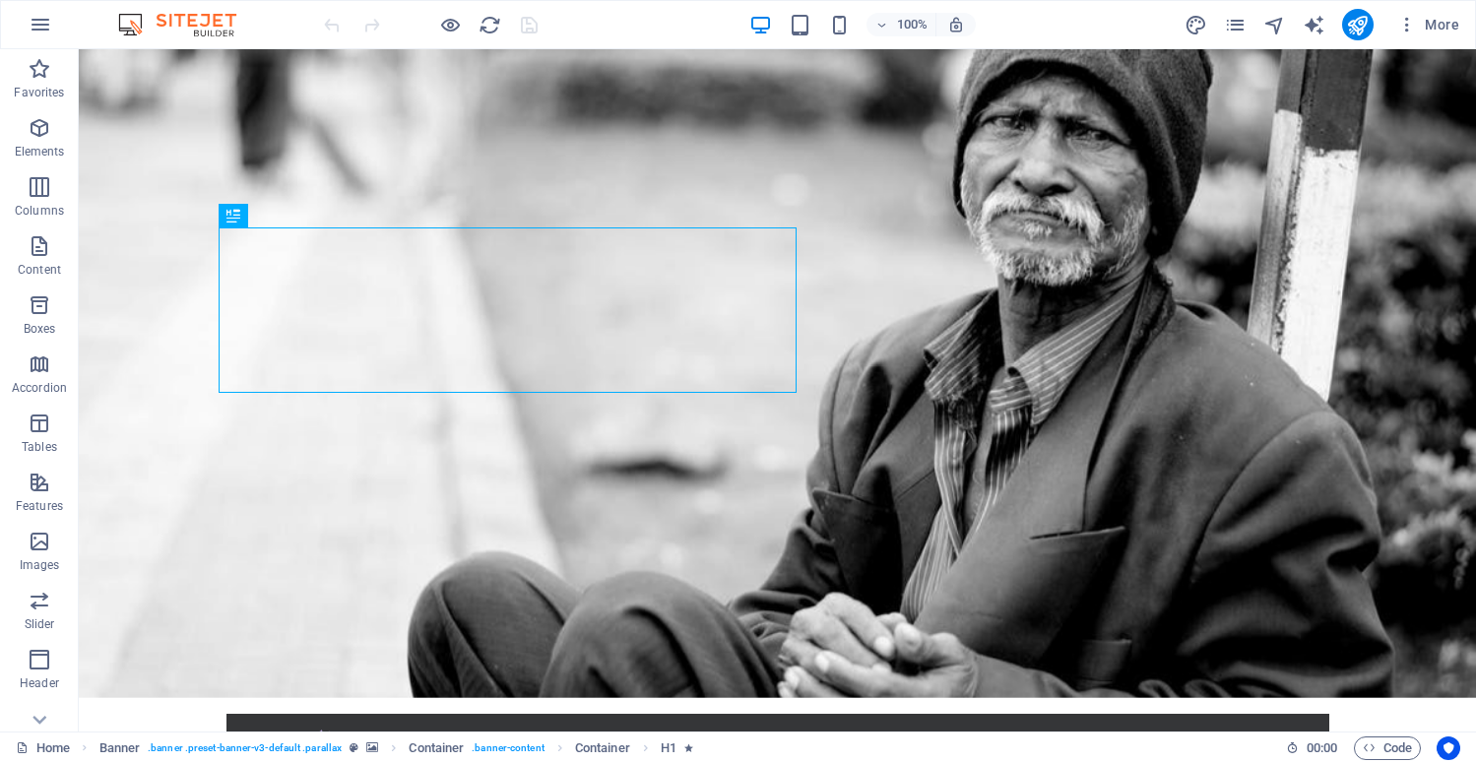
click at [194, 19] on img at bounding box center [187, 25] width 148 height 24
click at [40, 27] on icon "button" at bounding box center [41, 25] width 24 height 24
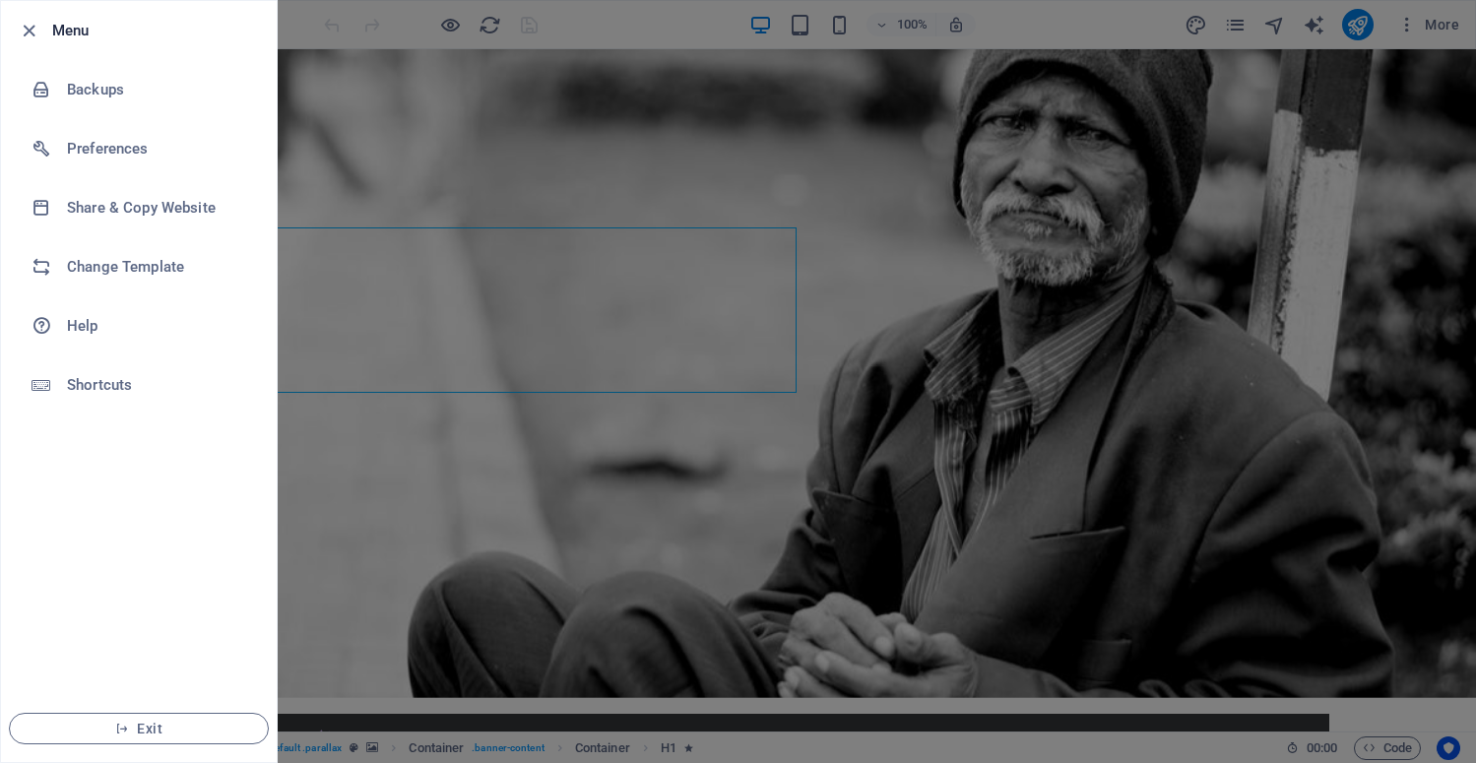
click at [52, 30] on h6 "Menu" at bounding box center [156, 31] width 209 height 24
click at [26, 30] on icon "button" at bounding box center [29, 31] width 23 height 23
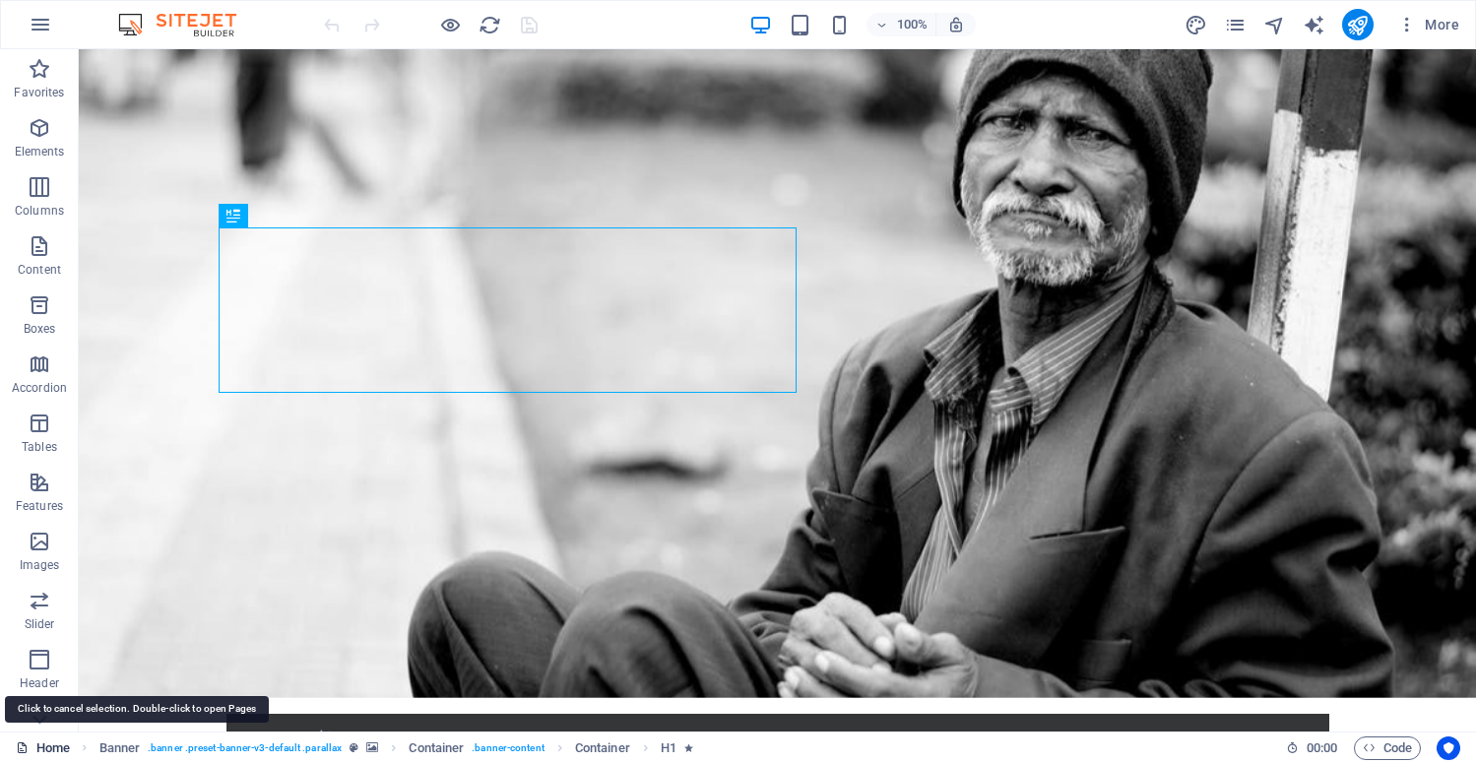
click at [52, 749] on link "Home" at bounding box center [43, 749] width 54 height 24
click at [38, 19] on icon "button" at bounding box center [41, 25] width 24 height 24
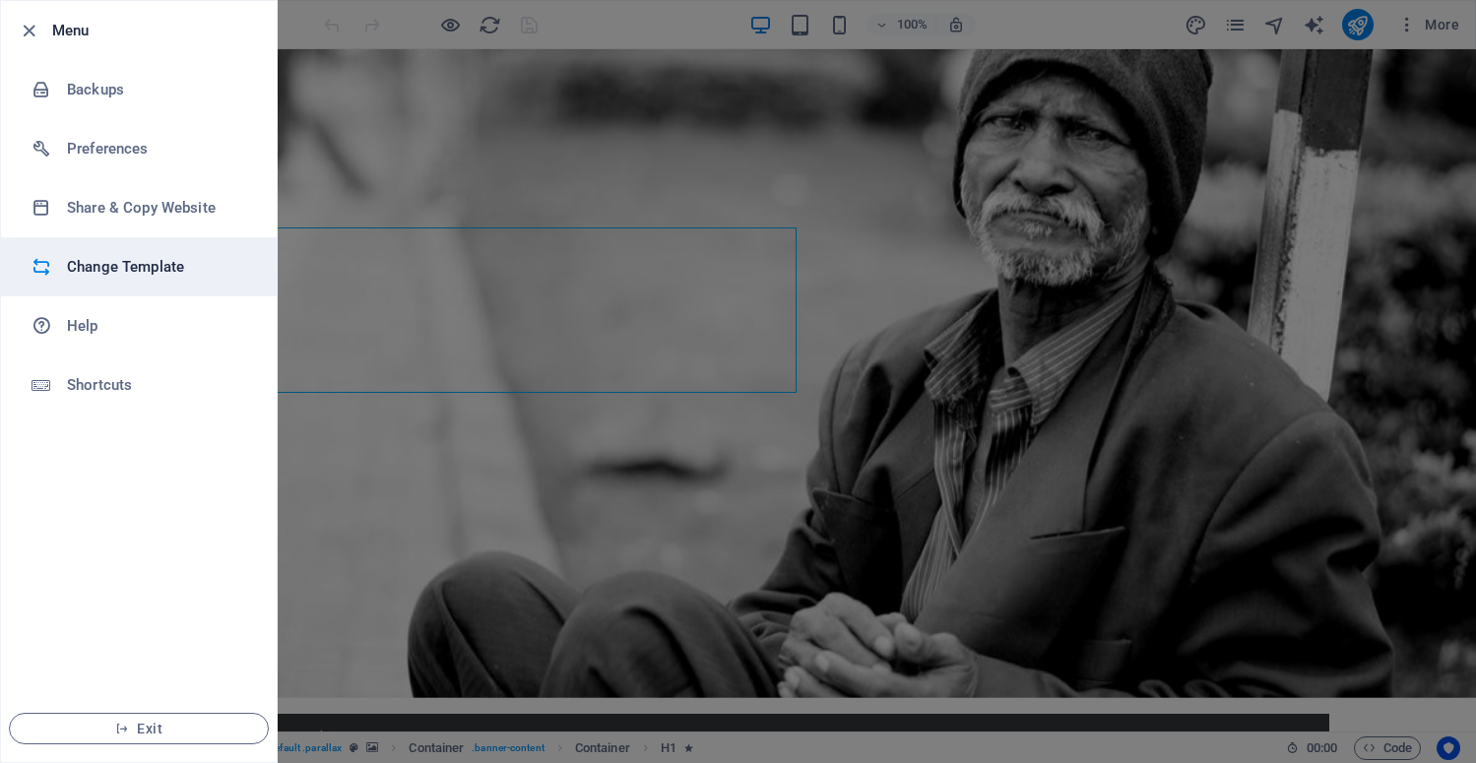
click at [83, 259] on h6 "Change Template" at bounding box center [158, 267] width 182 height 24
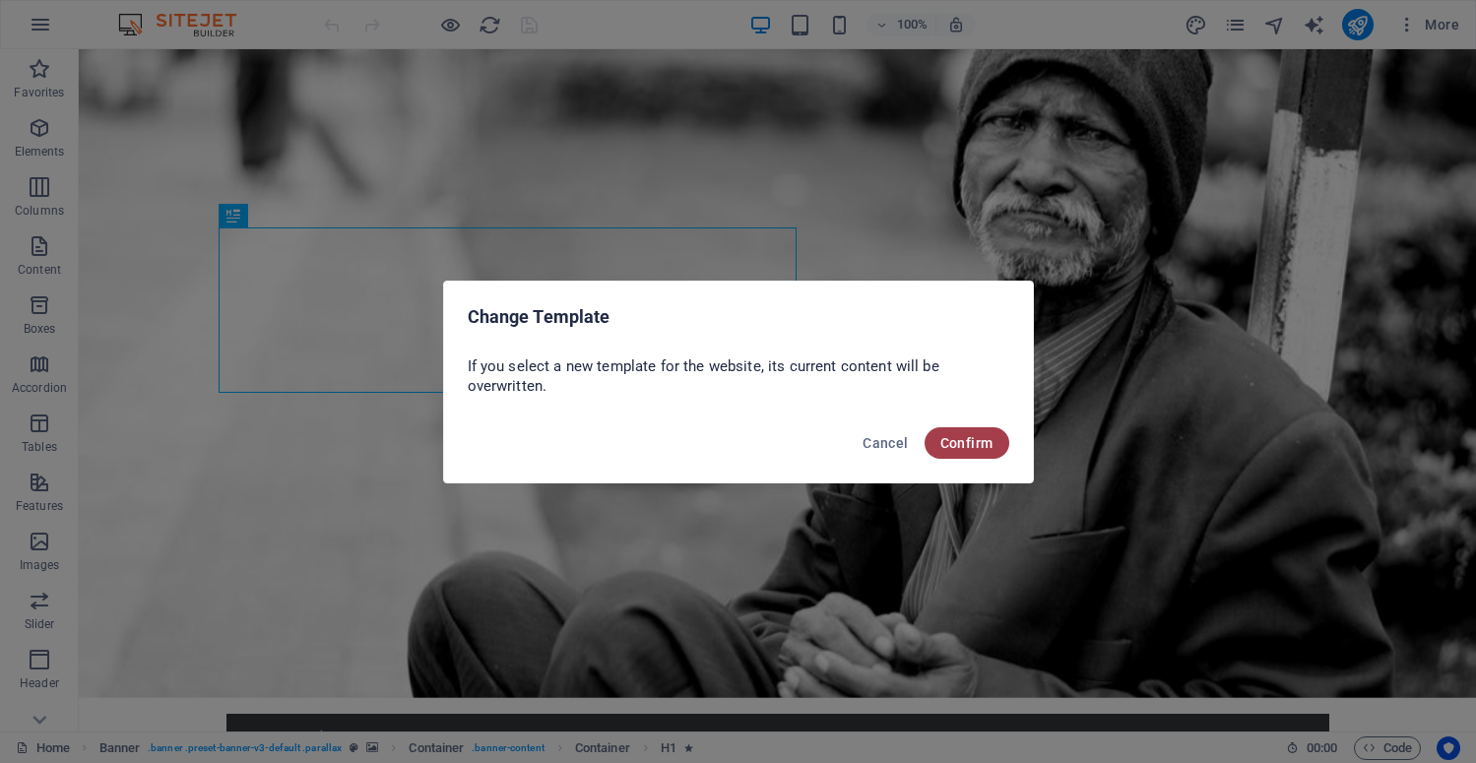
click at [960, 443] on span "Confirm" at bounding box center [967, 443] width 53 height 16
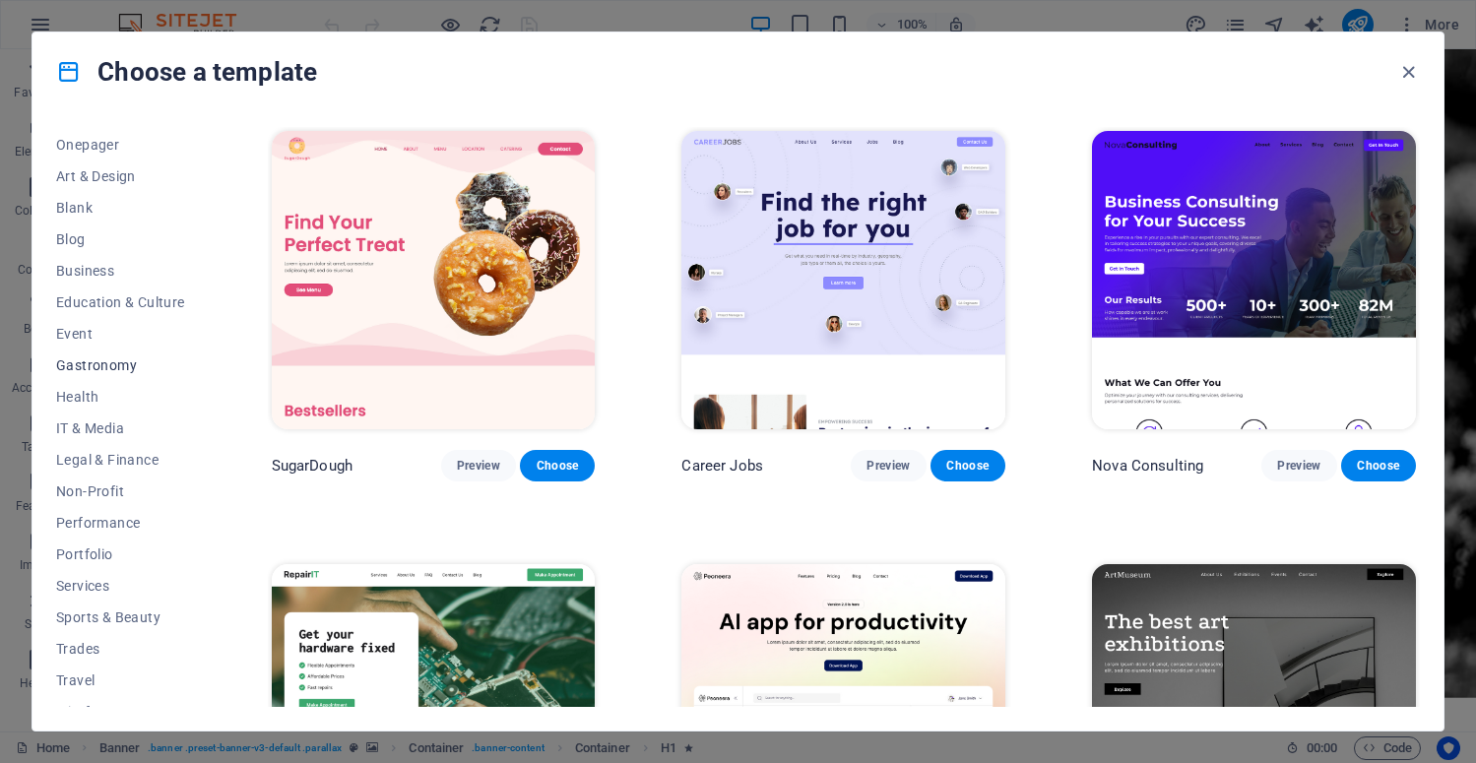
scroll to position [208, 0]
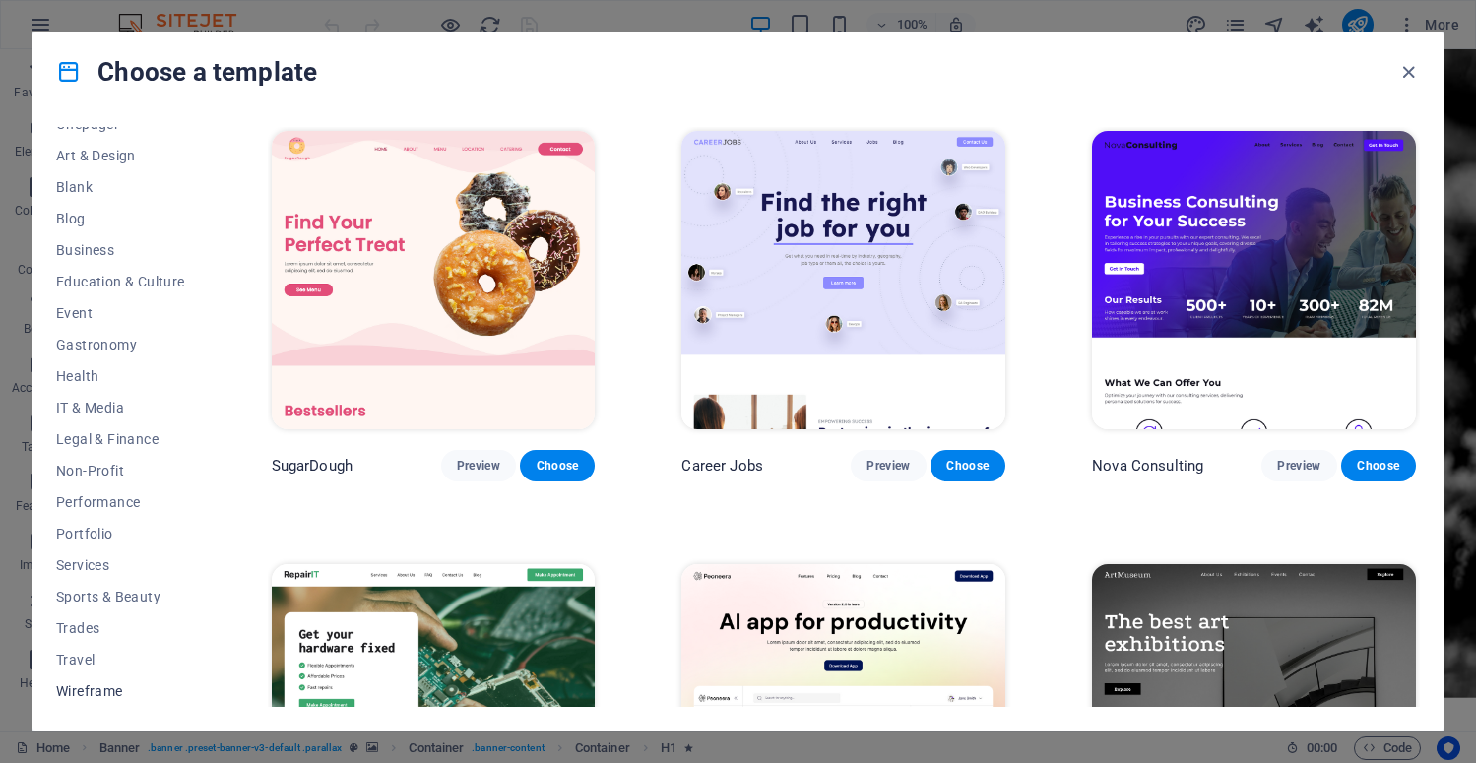
click at [95, 694] on span "Wireframe" at bounding box center [120, 692] width 129 height 16
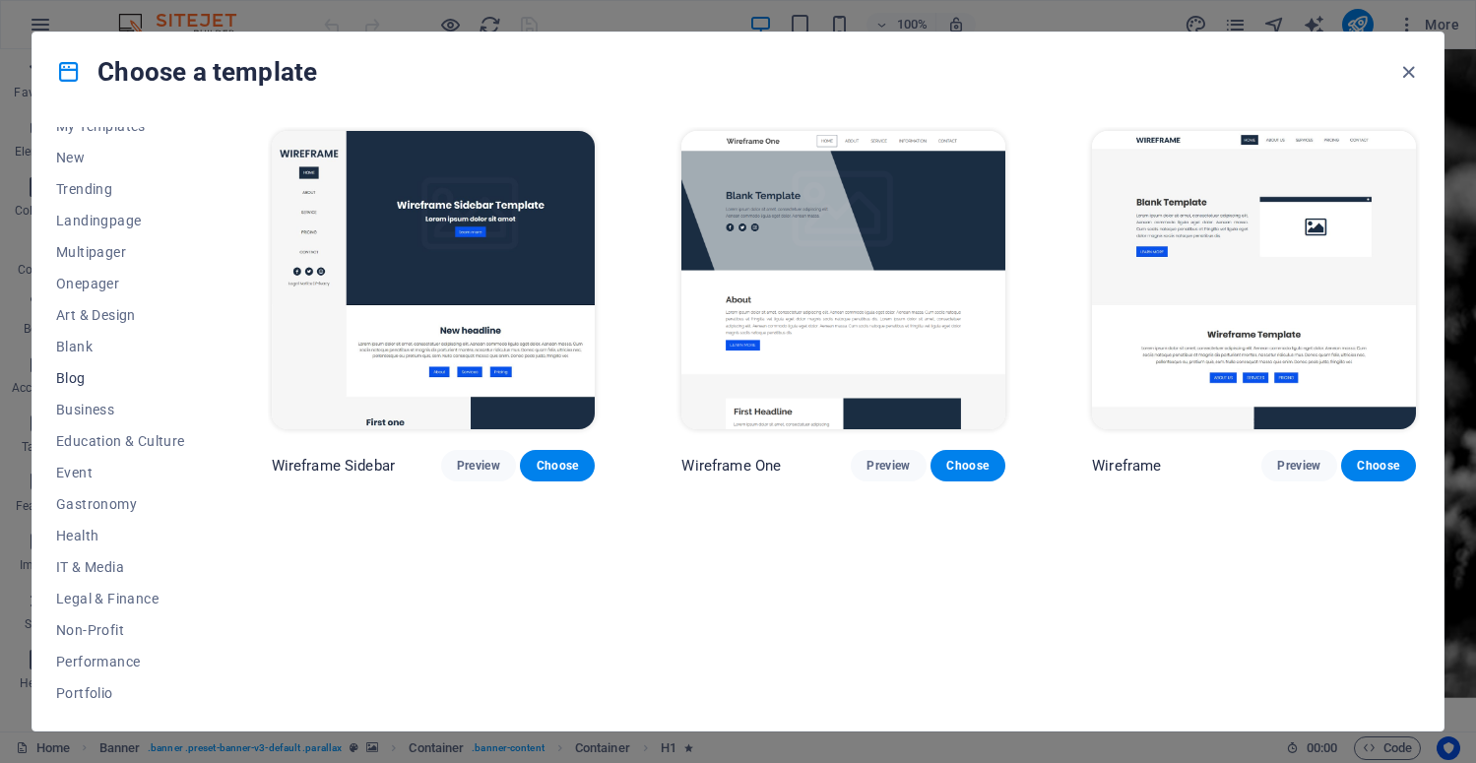
scroll to position [0, 0]
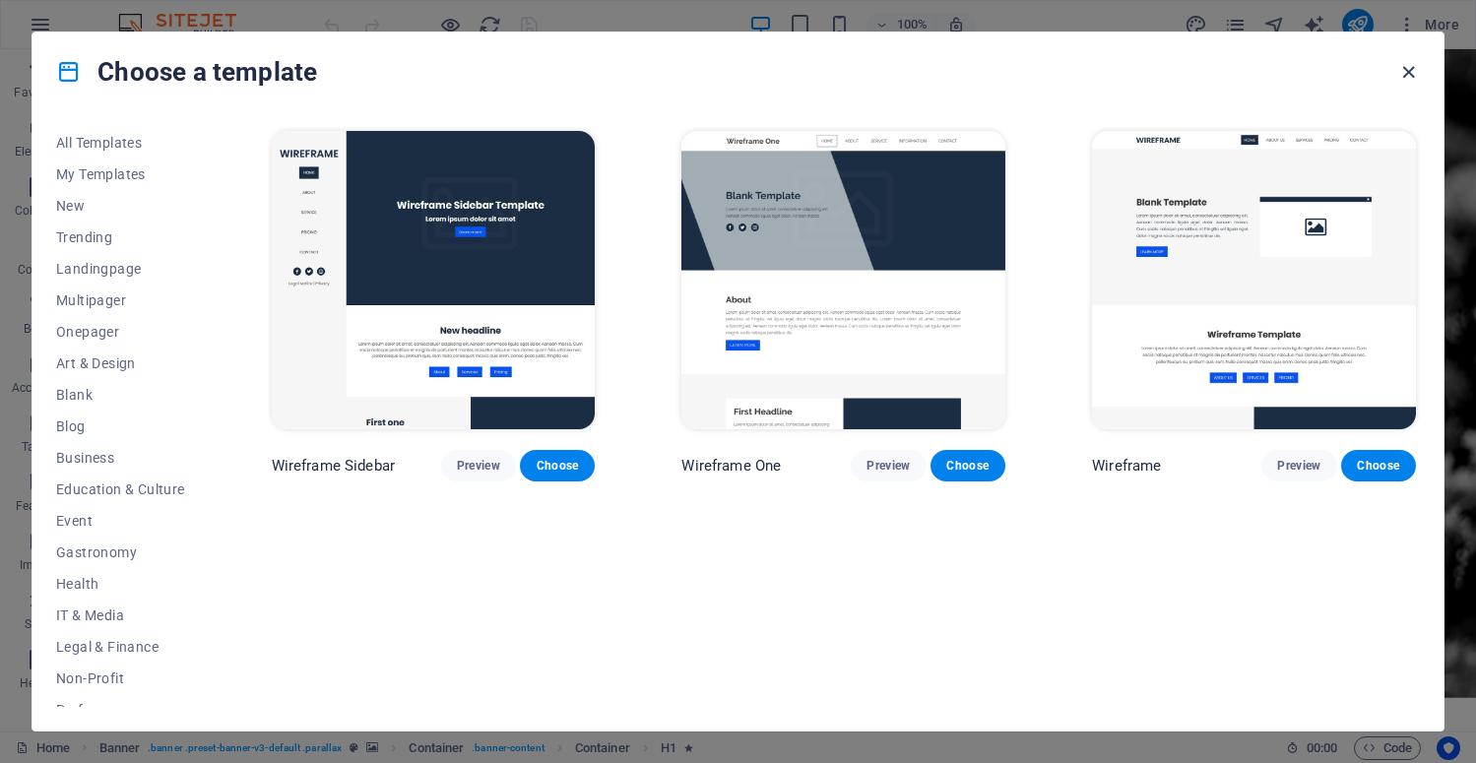
click at [1411, 72] on icon "button" at bounding box center [1409, 72] width 23 height 23
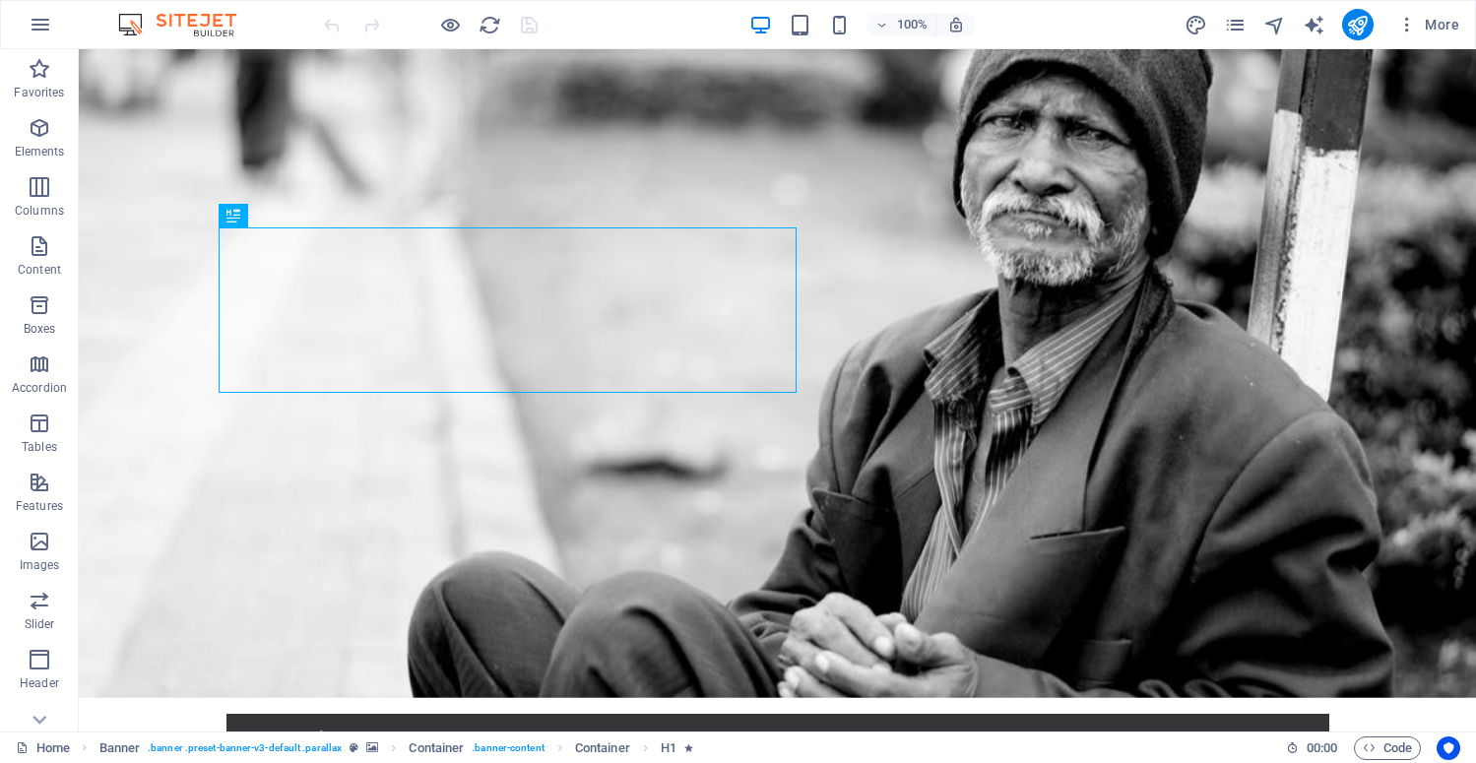
click at [202, 18] on img at bounding box center [187, 25] width 148 height 24
click at [133, 22] on img at bounding box center [187, 25] width 148 height 24
click at [39, 24] on icon "button" at bounding box center [41, 25] width 24 height 24
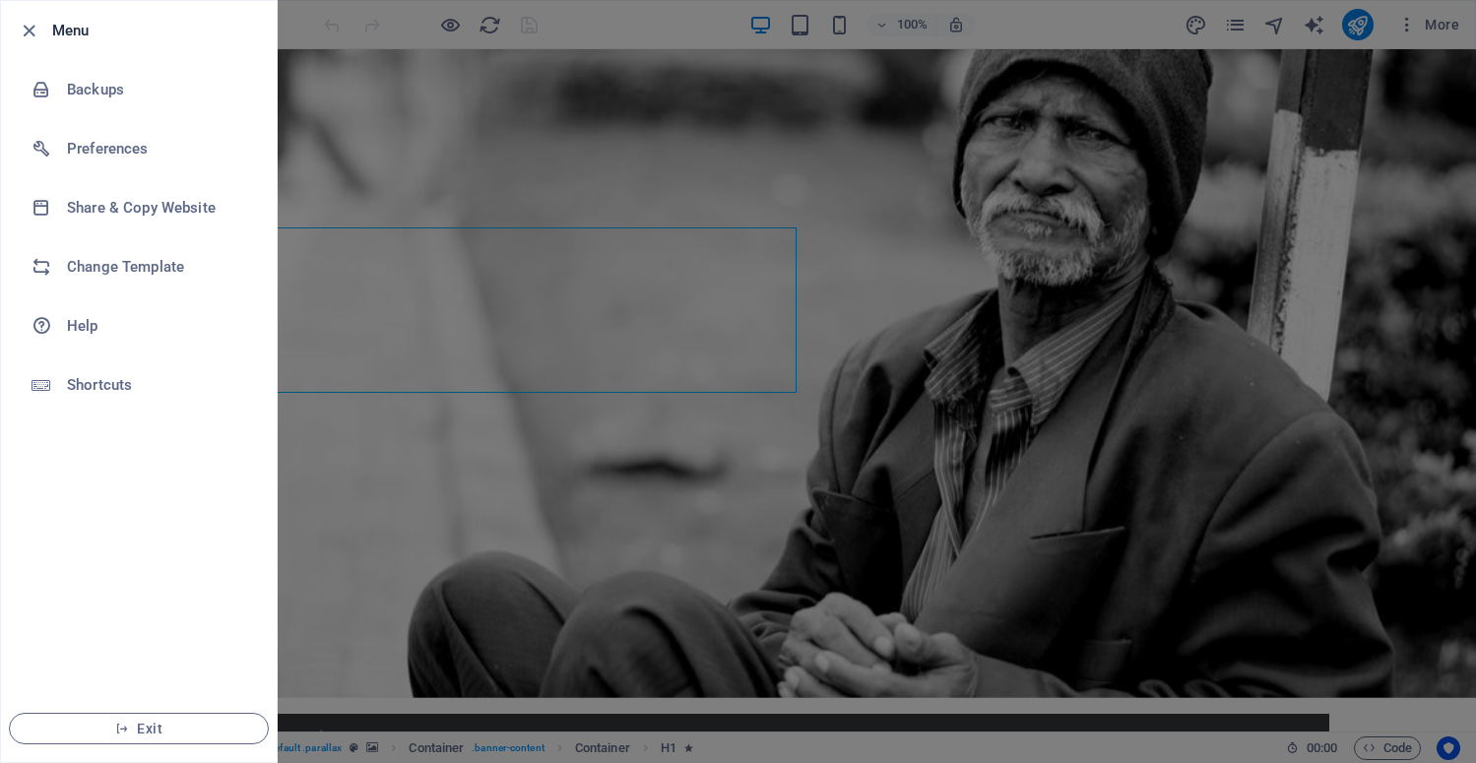
click at [329, 45] on div at bounding box center [738, 381] width 1476 height 763
